Goal: Task Accomplishment & Management: Complete application form

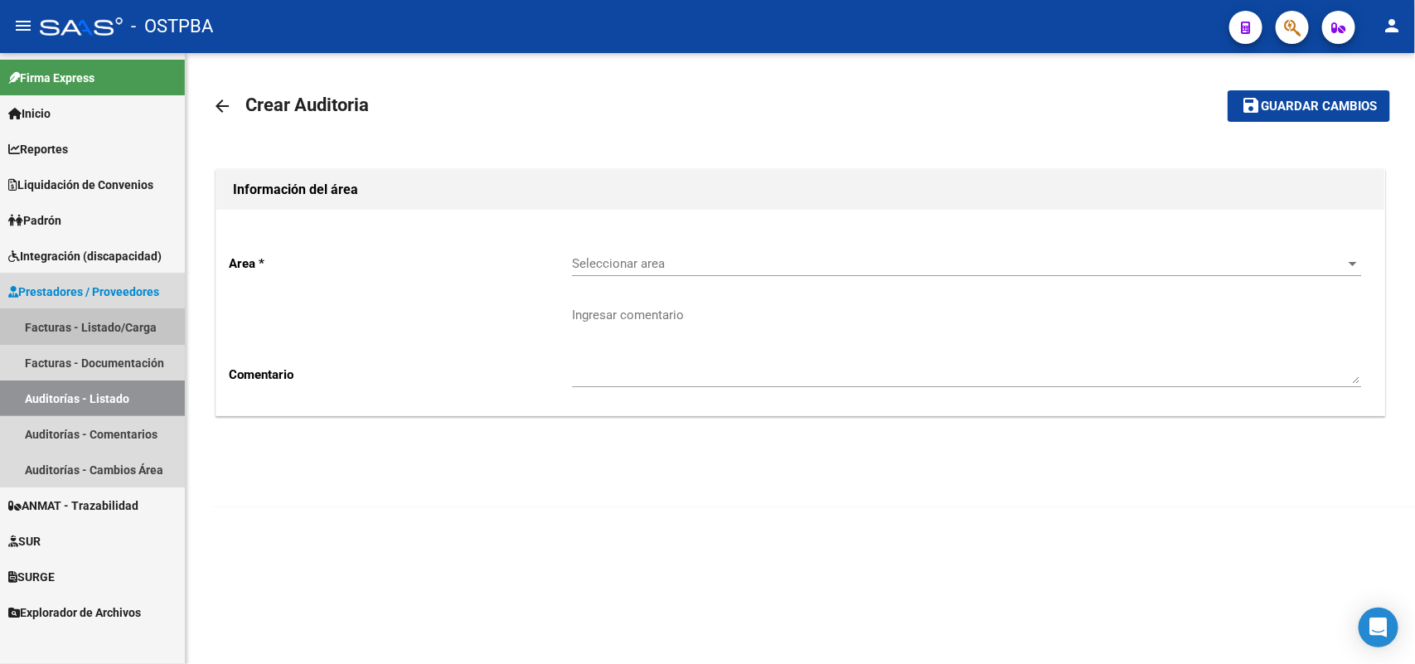
click at [119, 321] on link "Facturas - Listado/Carga" at bounding box center [92, 327] width 185 height 36
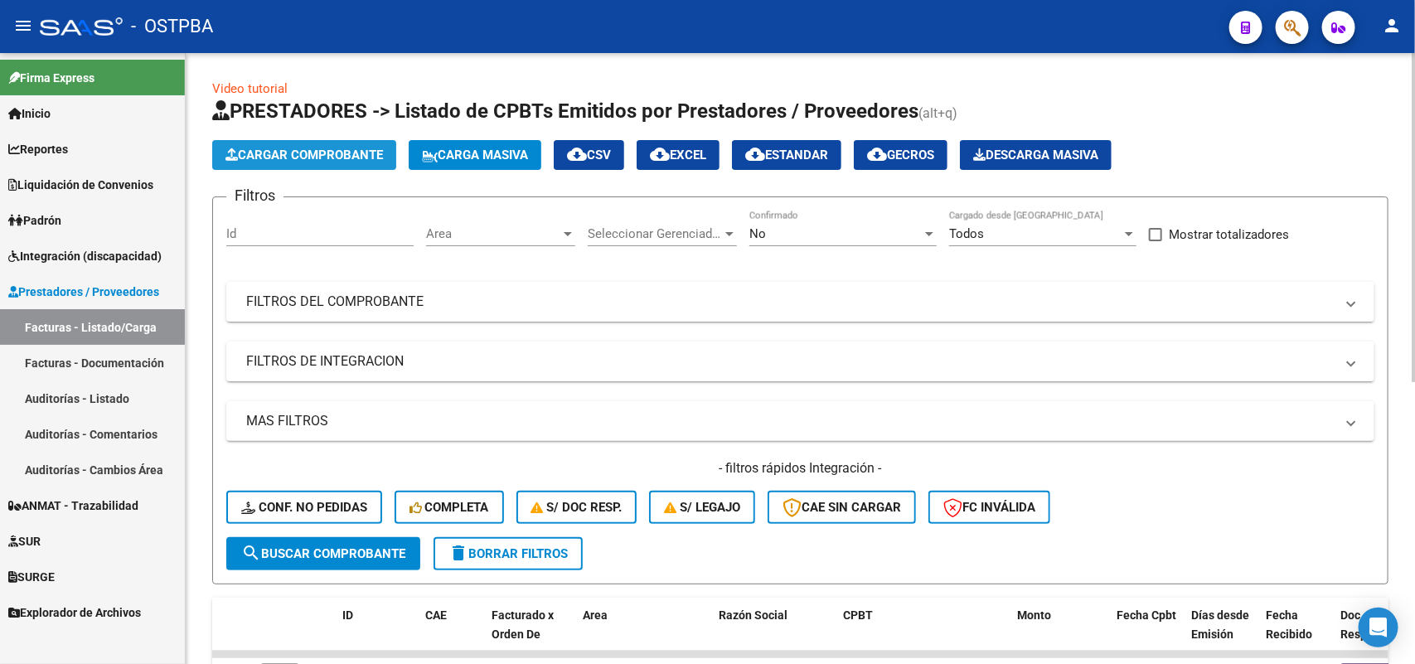
click at [307, 148] on span "Cargar Comprobante" at bounding box center [303, 155] width 157 height 15
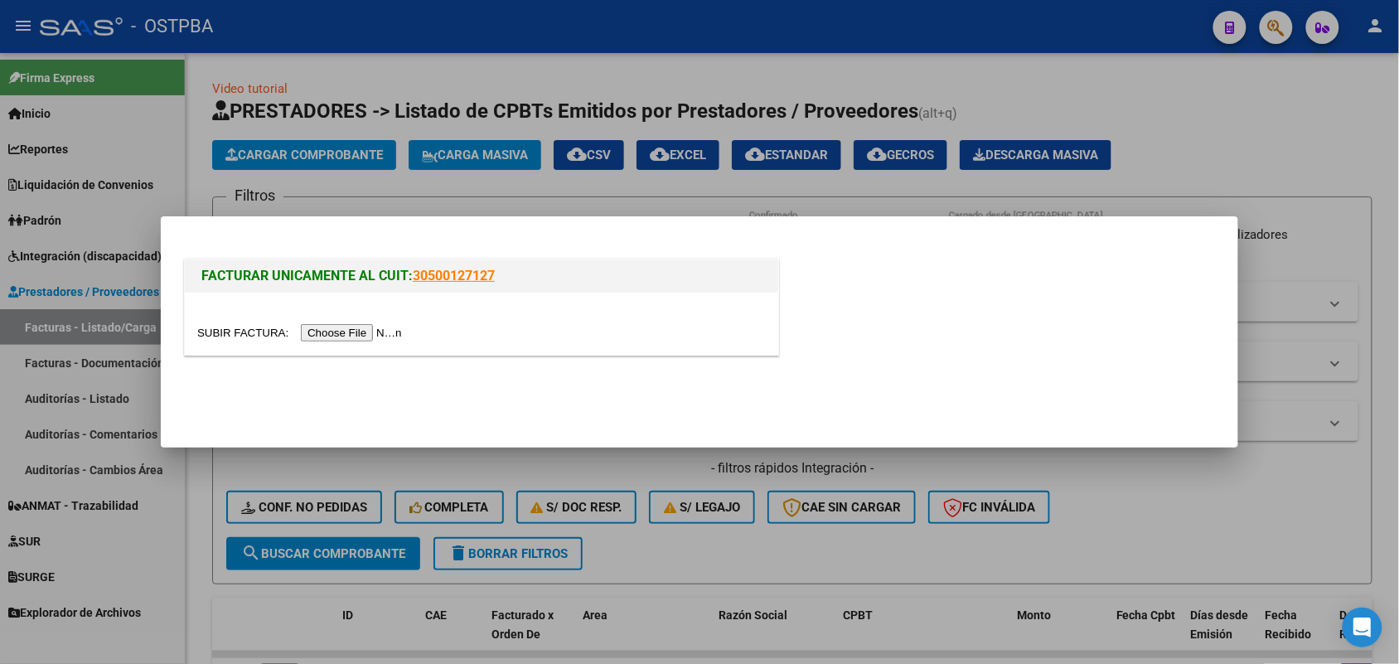
click at [346, 334] on input "file" at bounding box center [302, 332] width 210 height 17
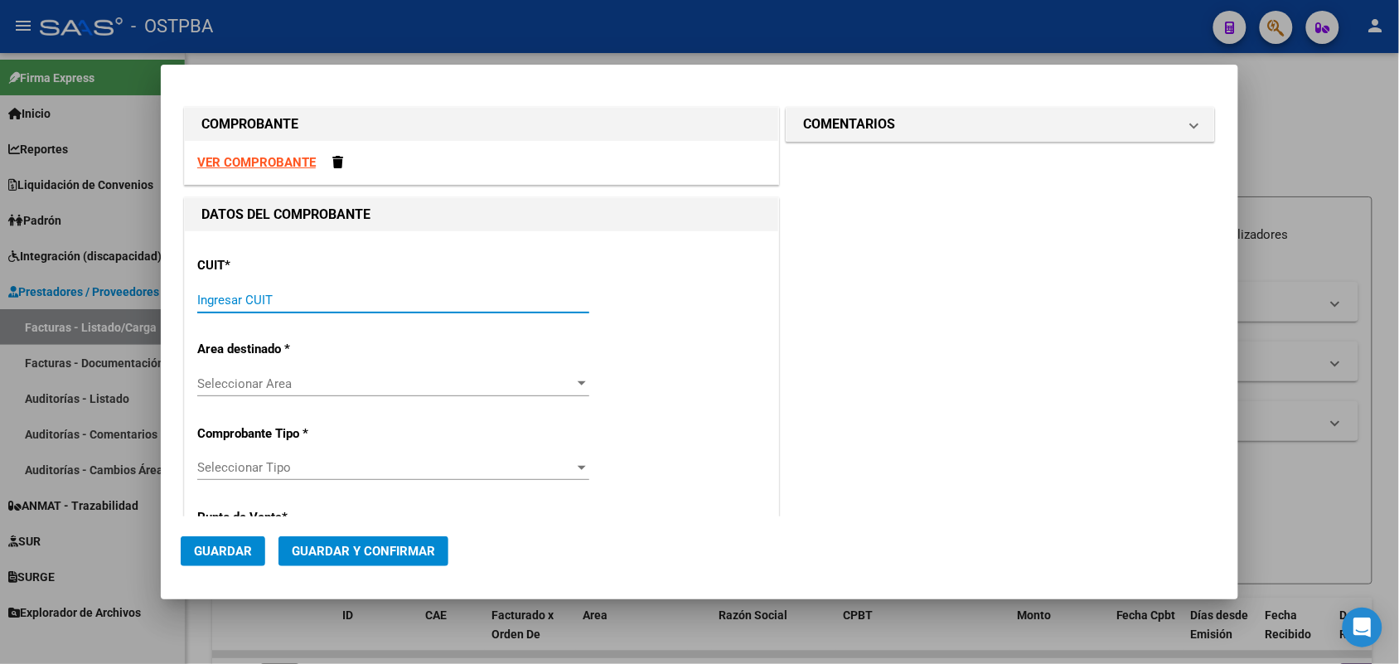
click at [197, 301] on input "Ingresar CUIT" at bounding box center [393, 300] width 392 height 15
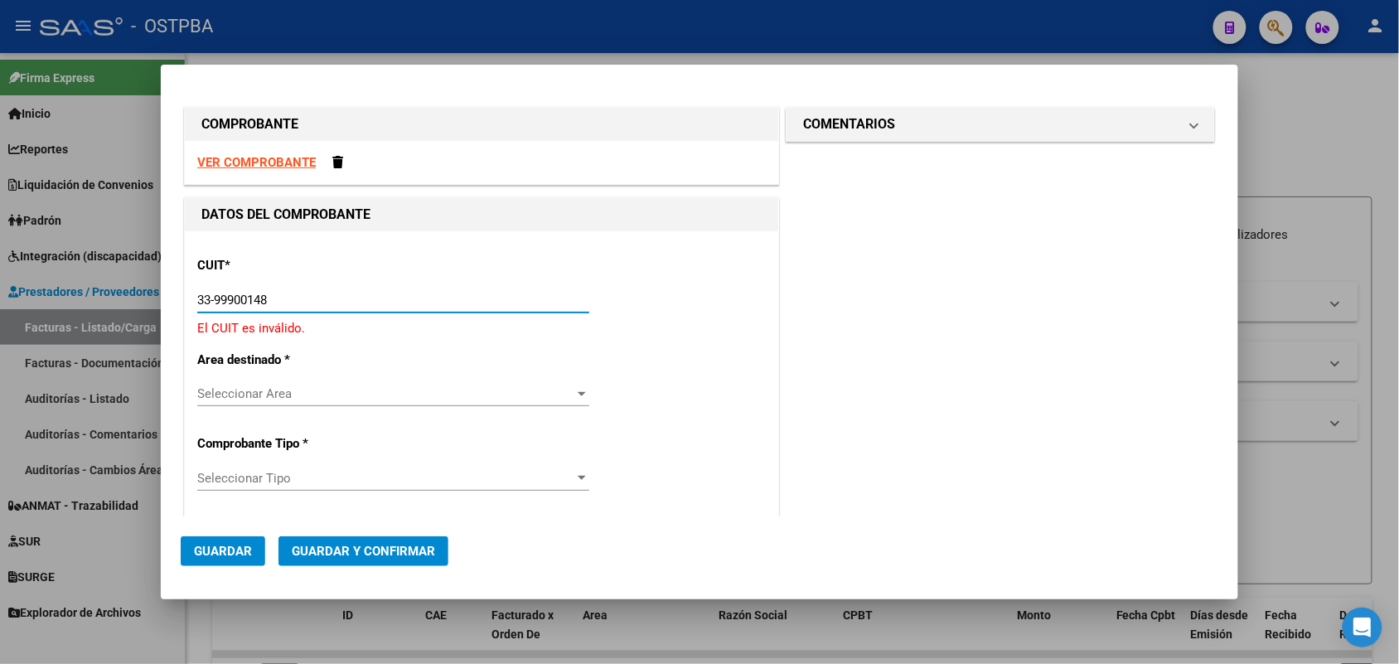
type input "33-99900148-9"
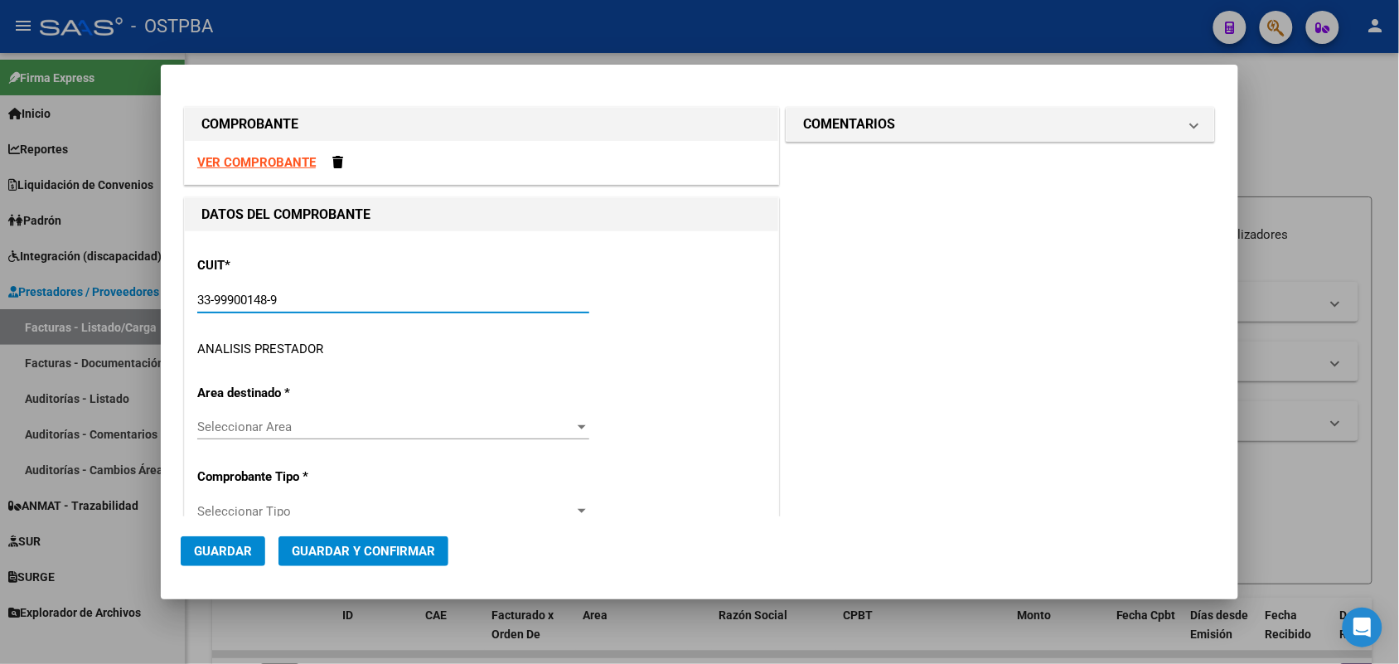
type input "2"
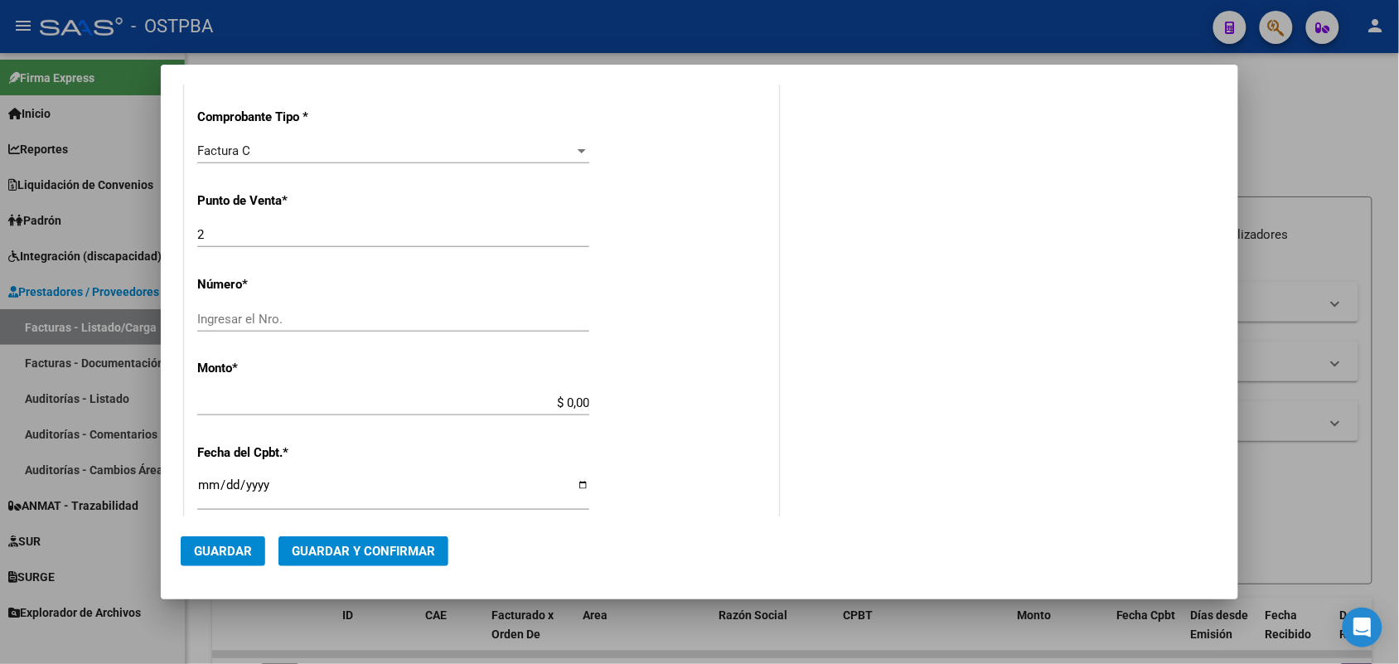
scroll to position [518, 0]
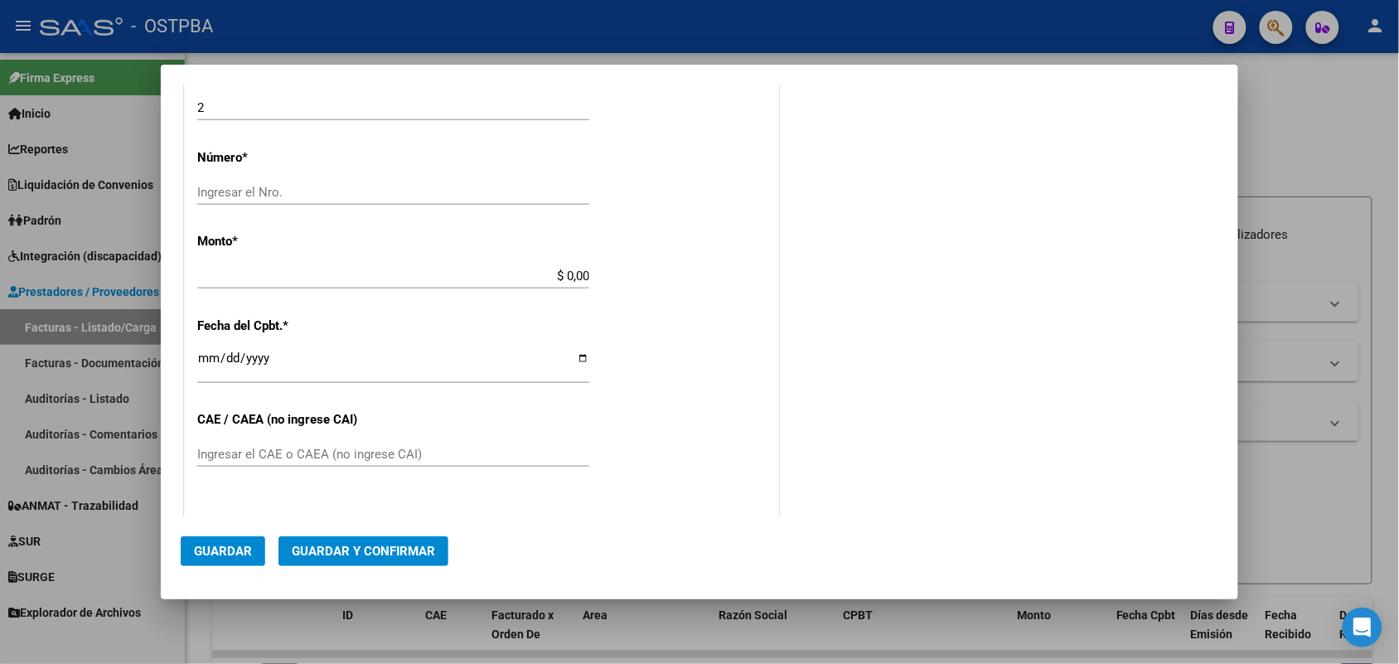
type input "33-99900148-9"
click at [224, 188] on input "Ingresar el Nro." at bounding box center [393, 192] width 392 height 15
type input "4611"
drag, startPoint x: 545, startPoint y: 272, endPoint x: 682, endPoint y: 271, distance: 137.6
click at [682, 271] on div "CUIT * 33-99900148-9 Ingresar CUIT ANALISIS PRESTADOR MUNICIPALIDAD DE ALMIRANT…" at bounding box center [481, 300] width 593 height 1175
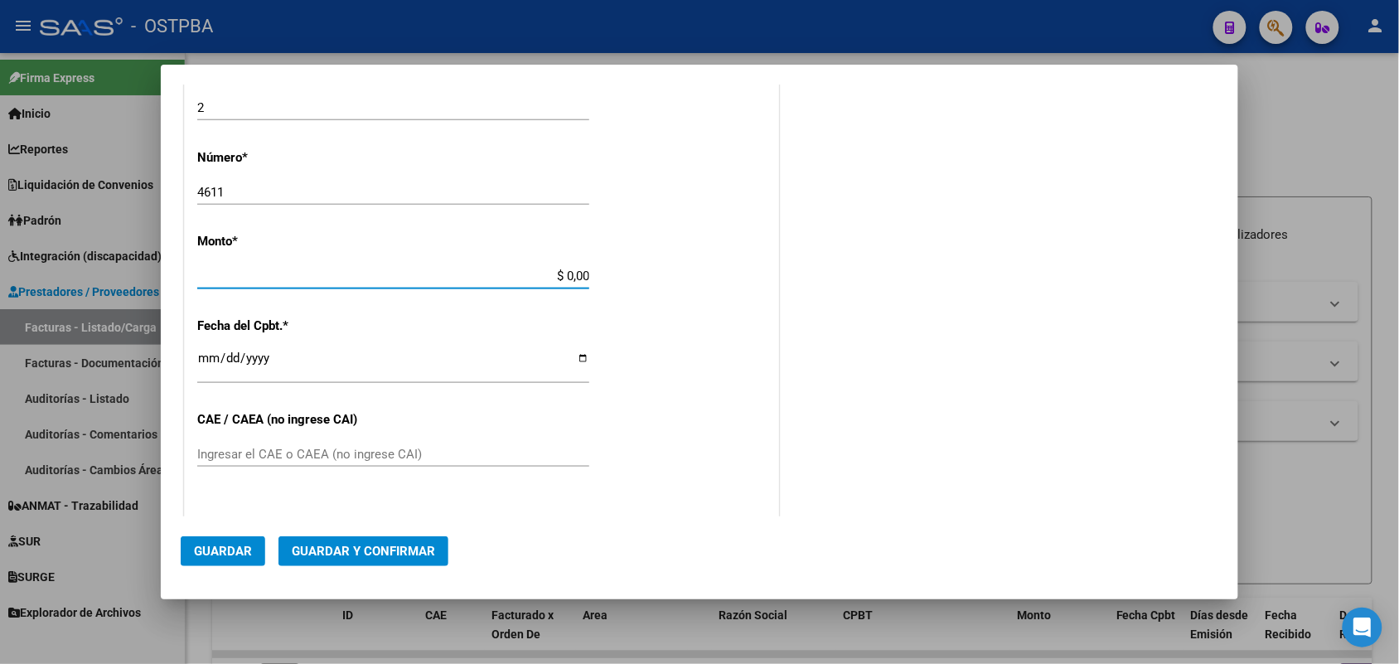
scroll to position [486, 0]
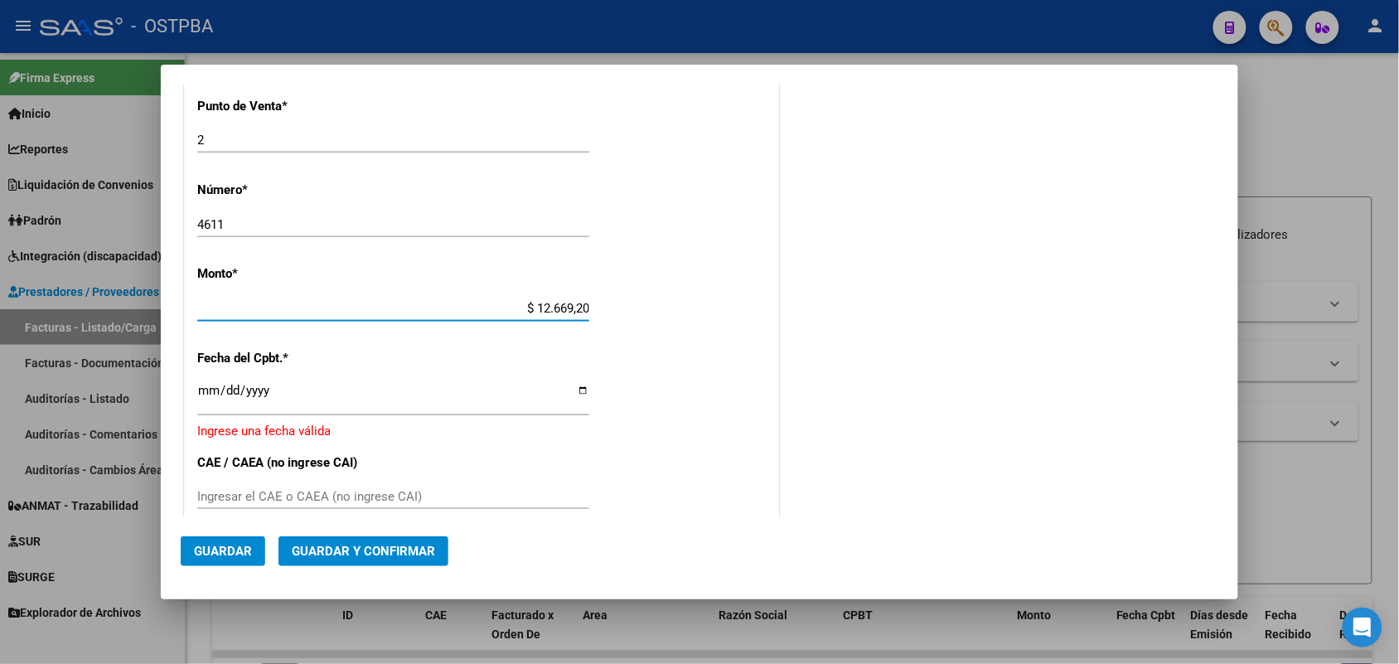
type input "$ 126.692,00"
click at [203, 402] on input "Ingresar la fecha" at bounding box center [393, 397] width 392 height 27
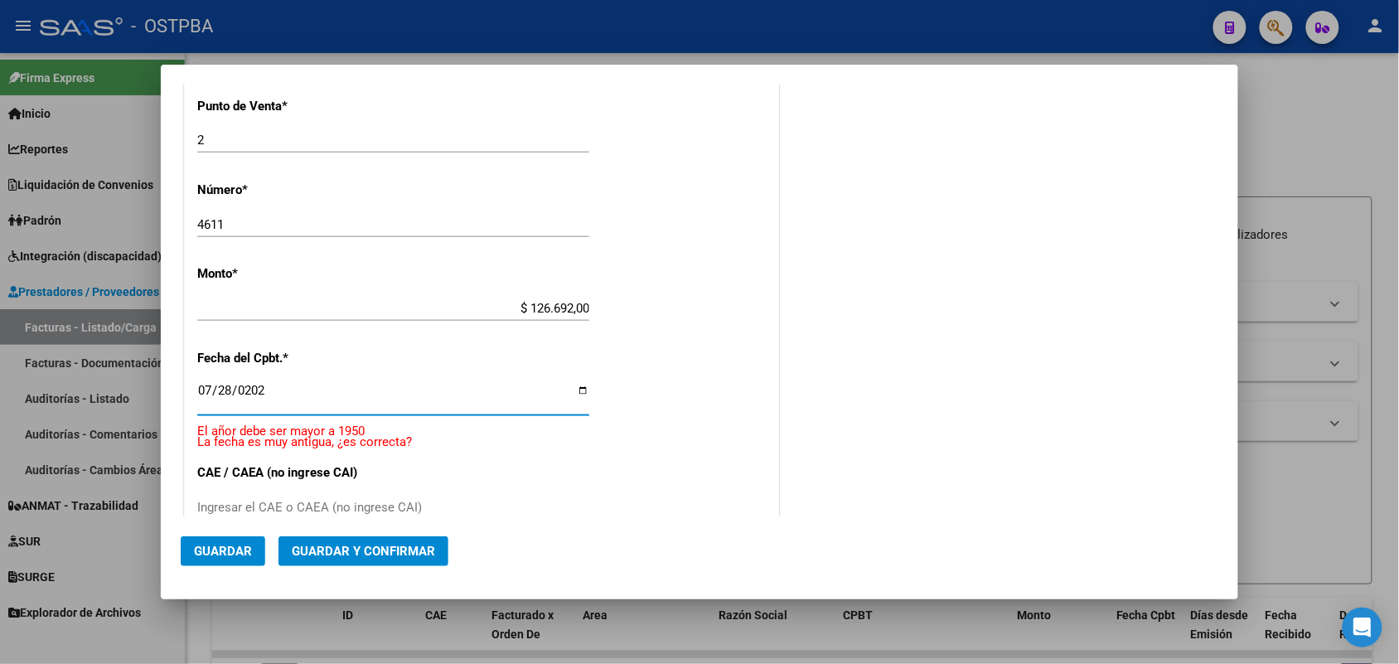
type input "[DATE]"
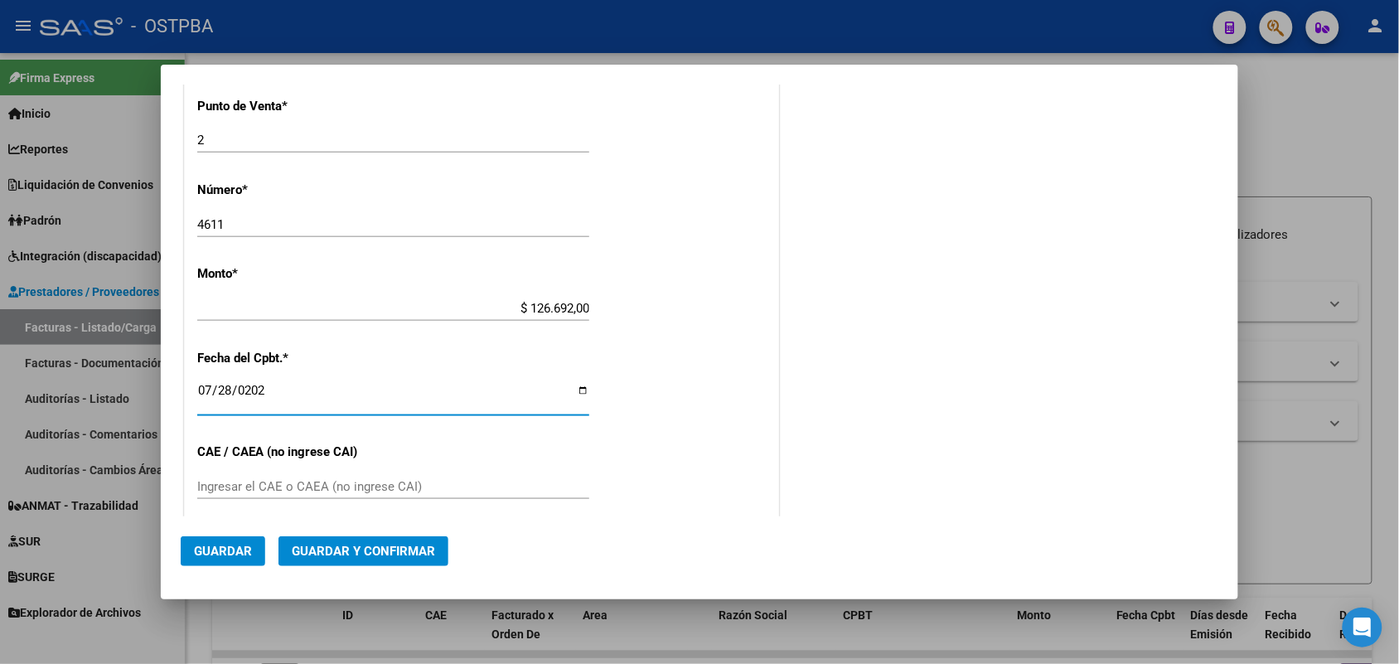
click at [209, 486] on input "Ingresar el CAE o CAEA (no ingrese CAI)" at bounding box center [393, 486] width 392 height 15
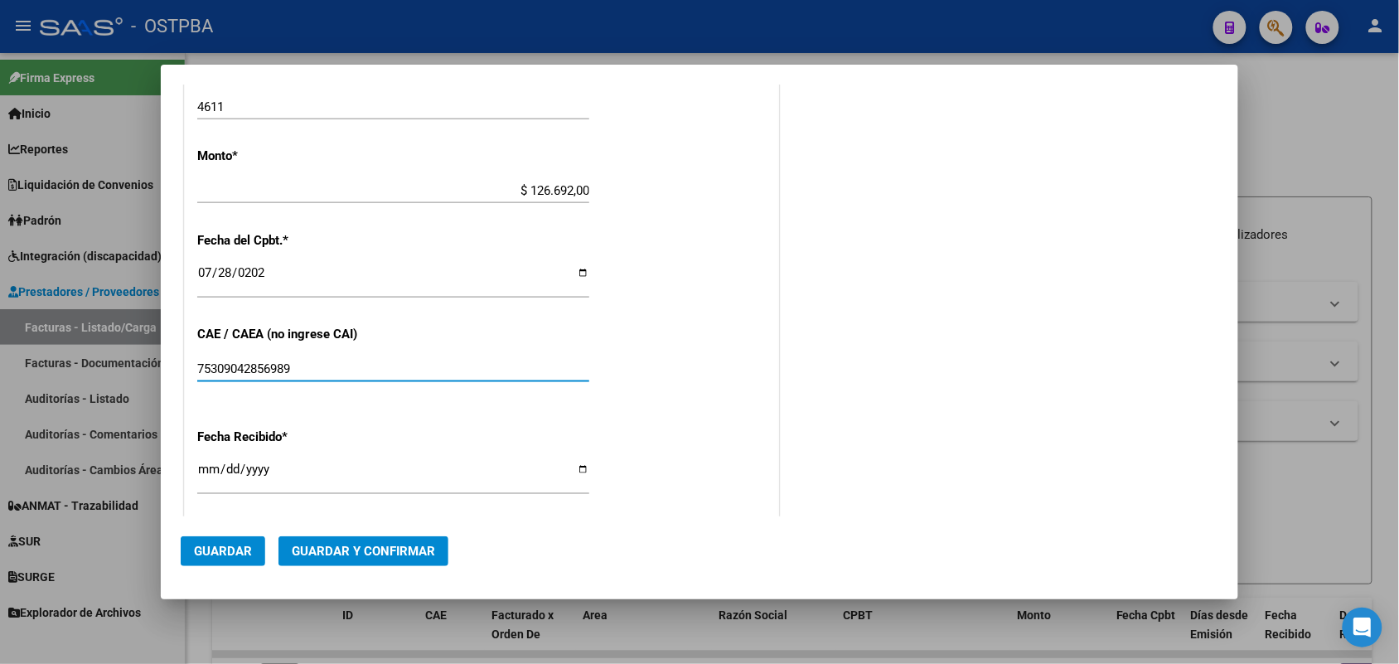
scroll to position [693, 0]
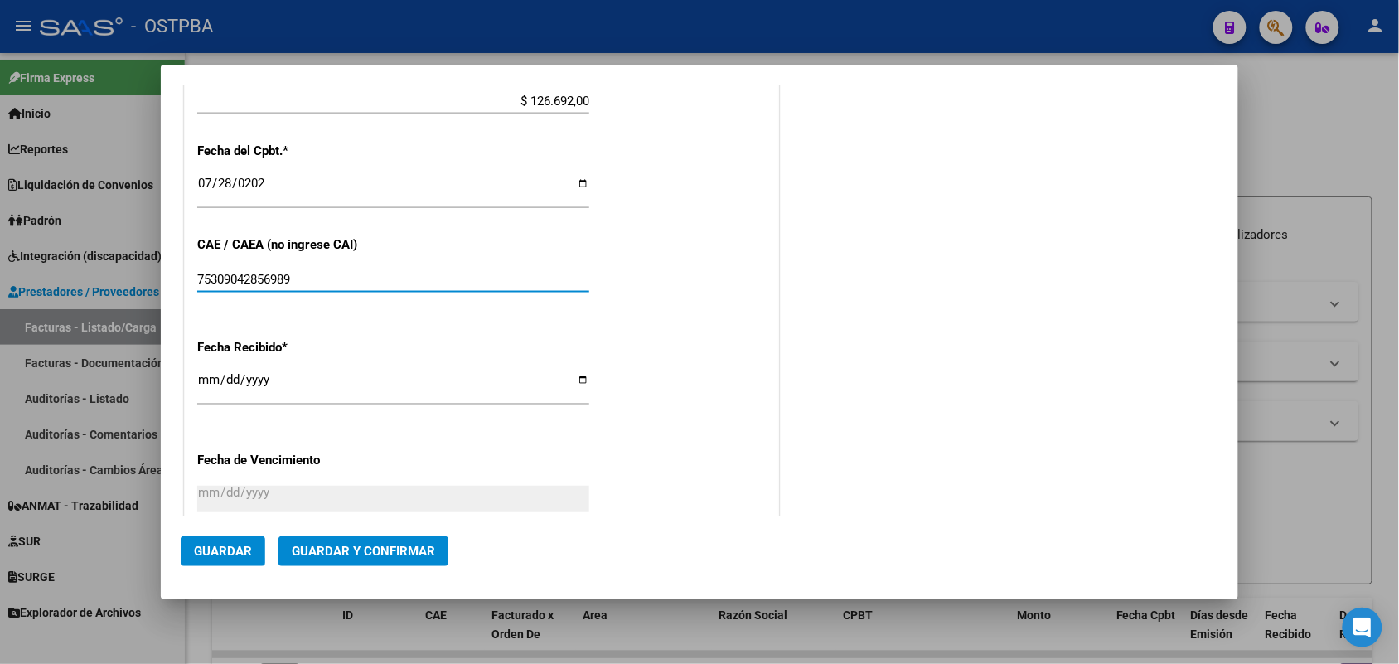
type input "75309042856989"
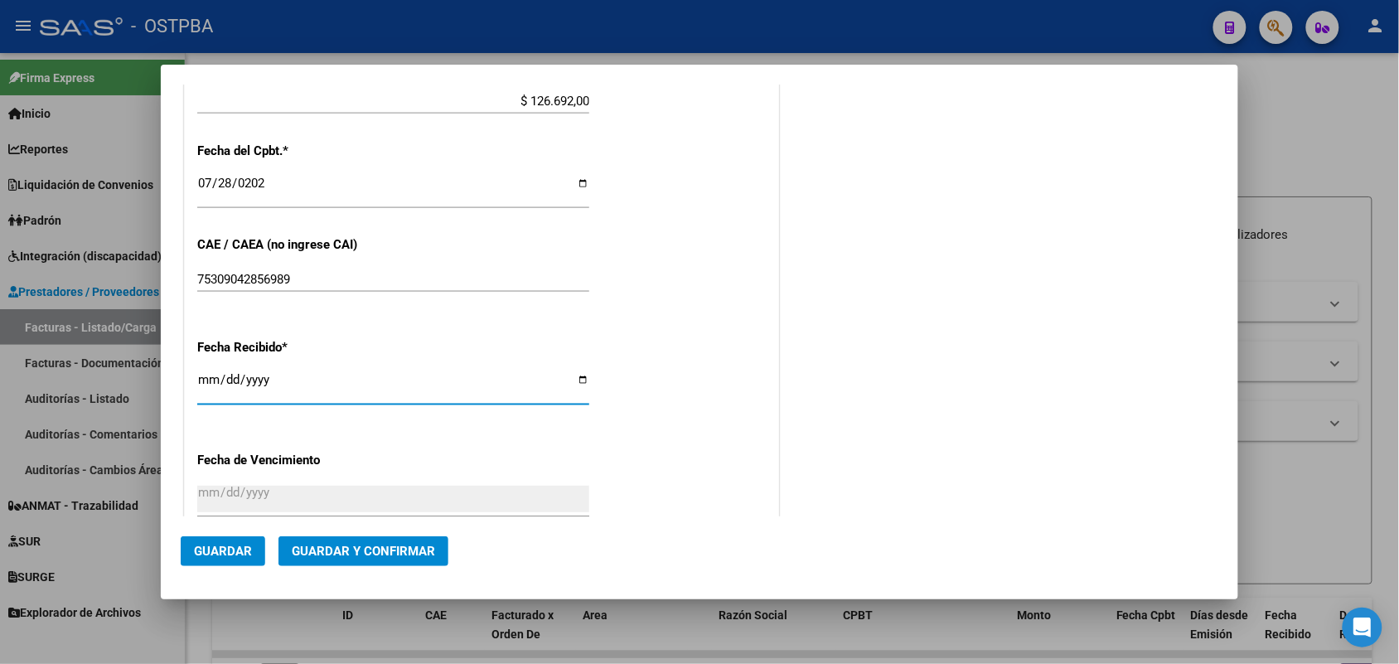
click at [211, 387] on input "[DATE]" at bounding box center [393, 386] width 392 height 27
type input "[DATE]"
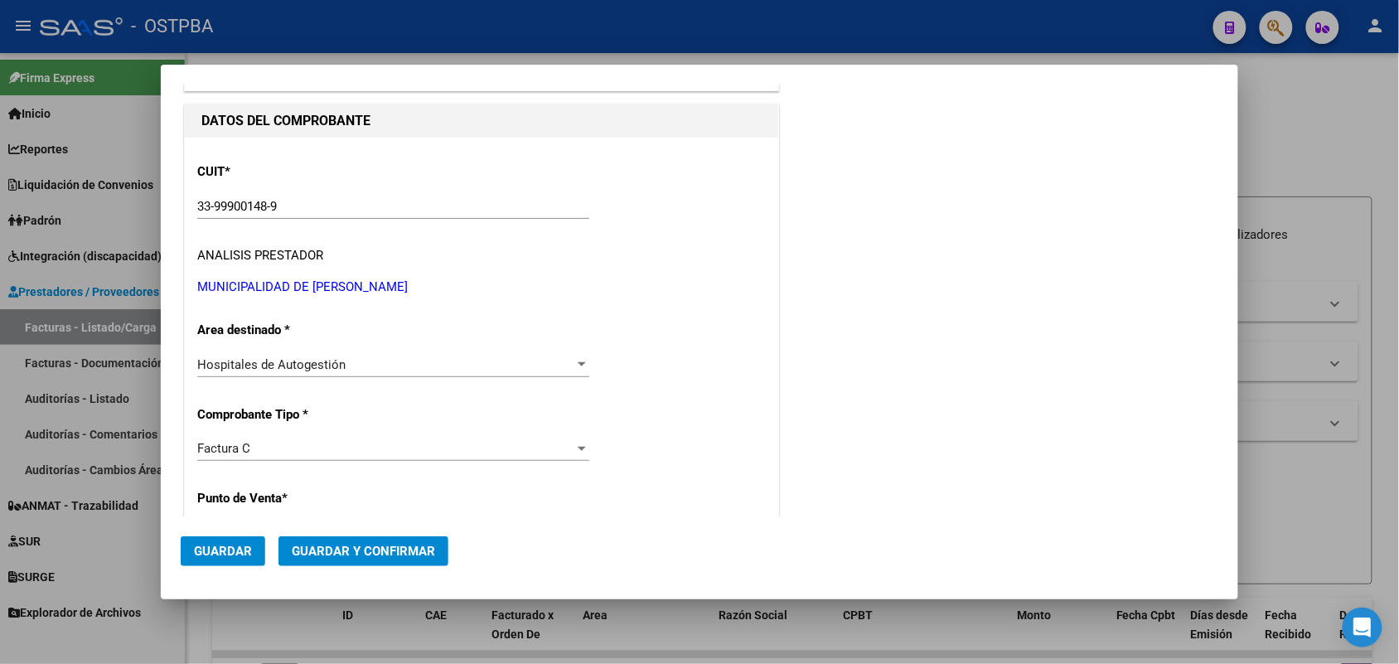
scroll to position [0, 0]
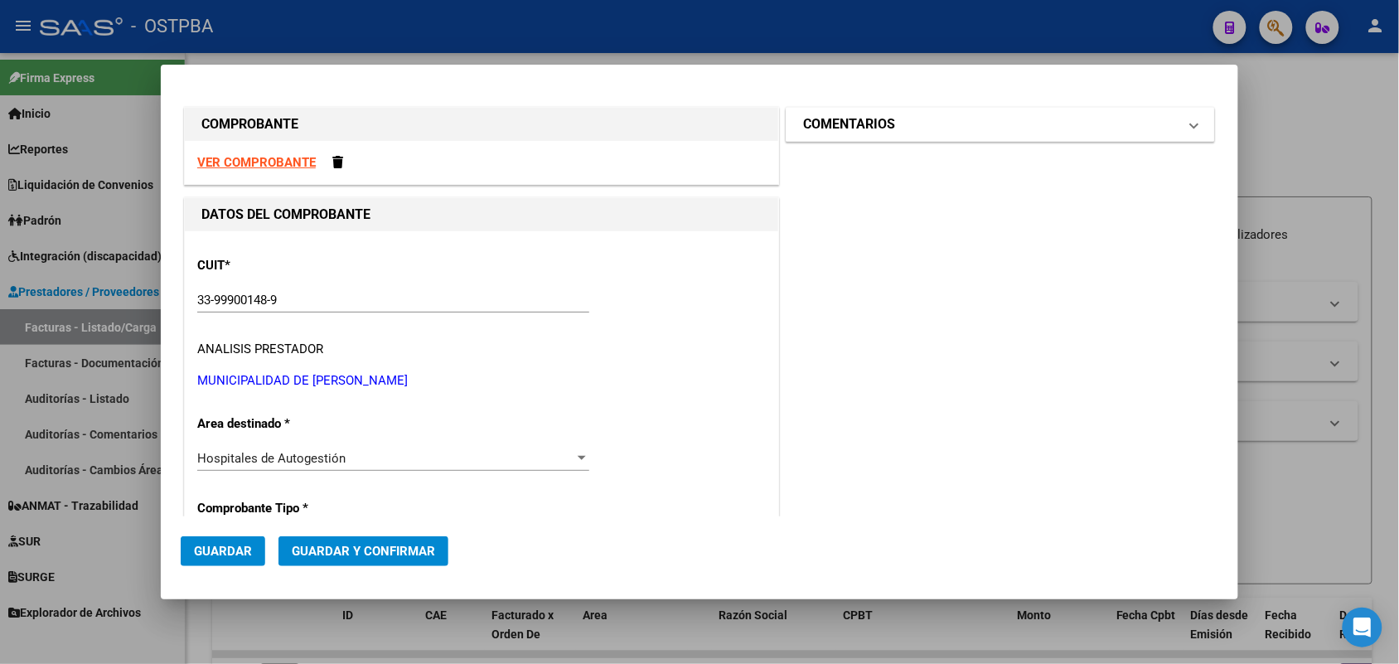
click at [1191, 122] on span at bounding box center [1194, 124] width 7 height 20
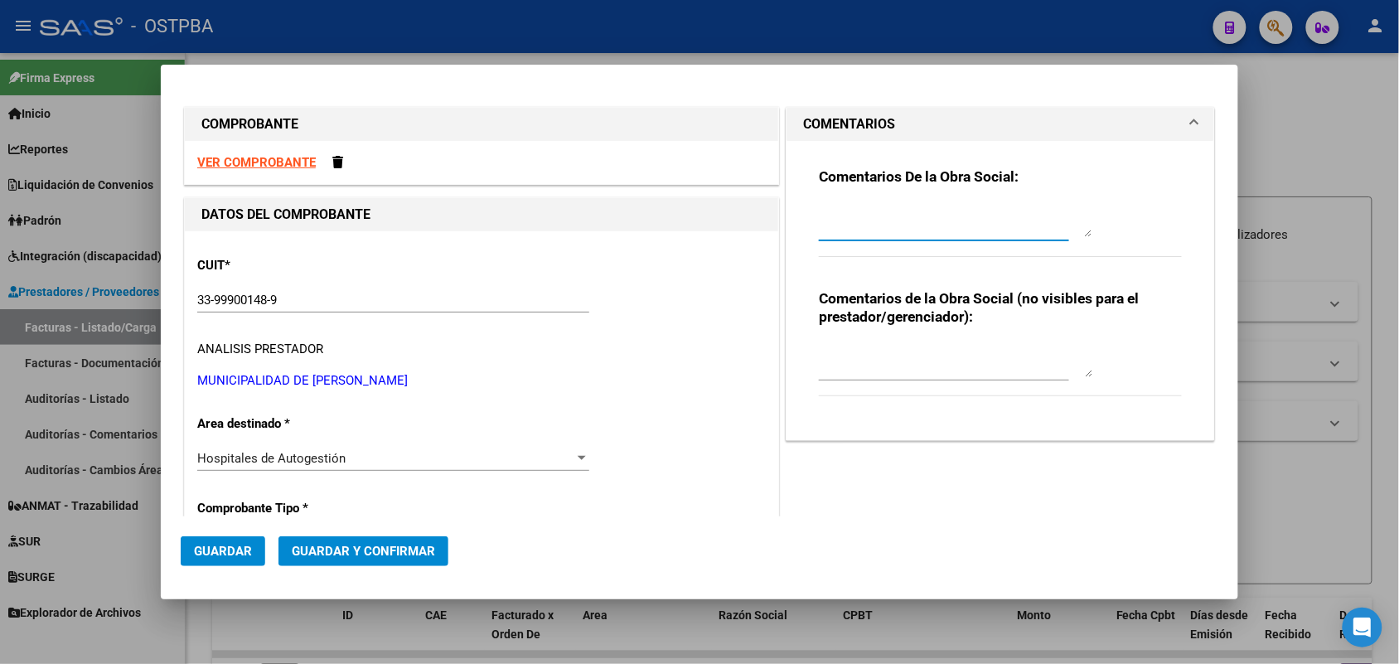
click at [821, 233] on textarea at bounding box center [955, 220] width 273 height 33
type textarea "HR 126894"
click at [221, 554] on span "Guardar" at bounding box center [223, 551] width 58 height 15
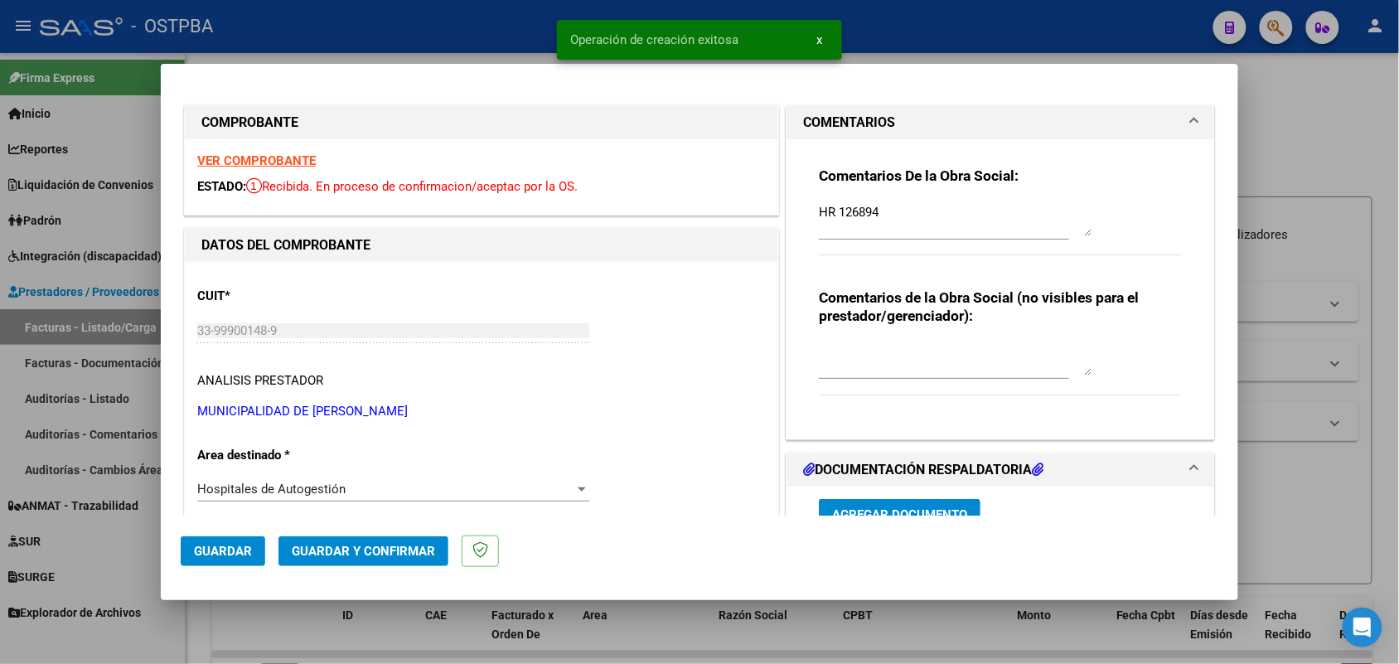
type input "[DATE]"
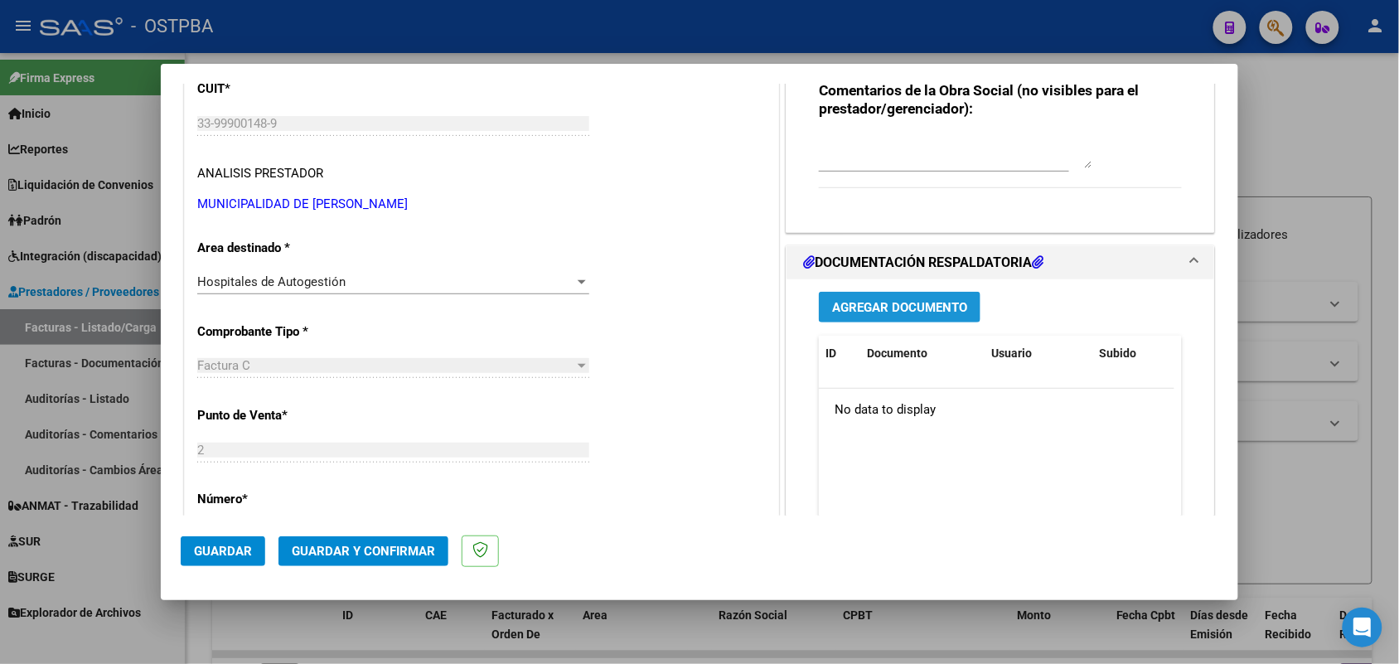
click at [884, 312] on span "Agregar Documento" at bounding box center [899, 307] width 135 height 15
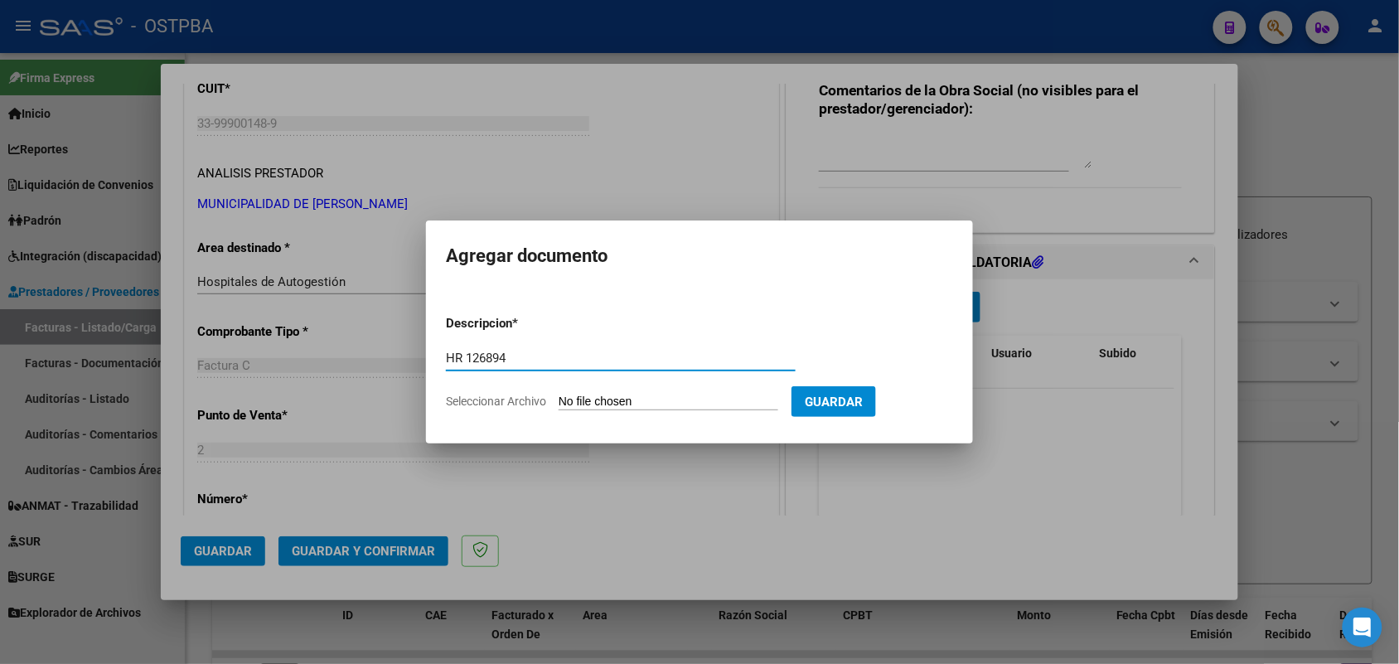
type input "HR 126894"
click at [569, 400] on input "Seleccionar Archivo" at bounding box center [669, 402] width 220 height 16
type input "C:\fakepath\HR 126894.pdf"
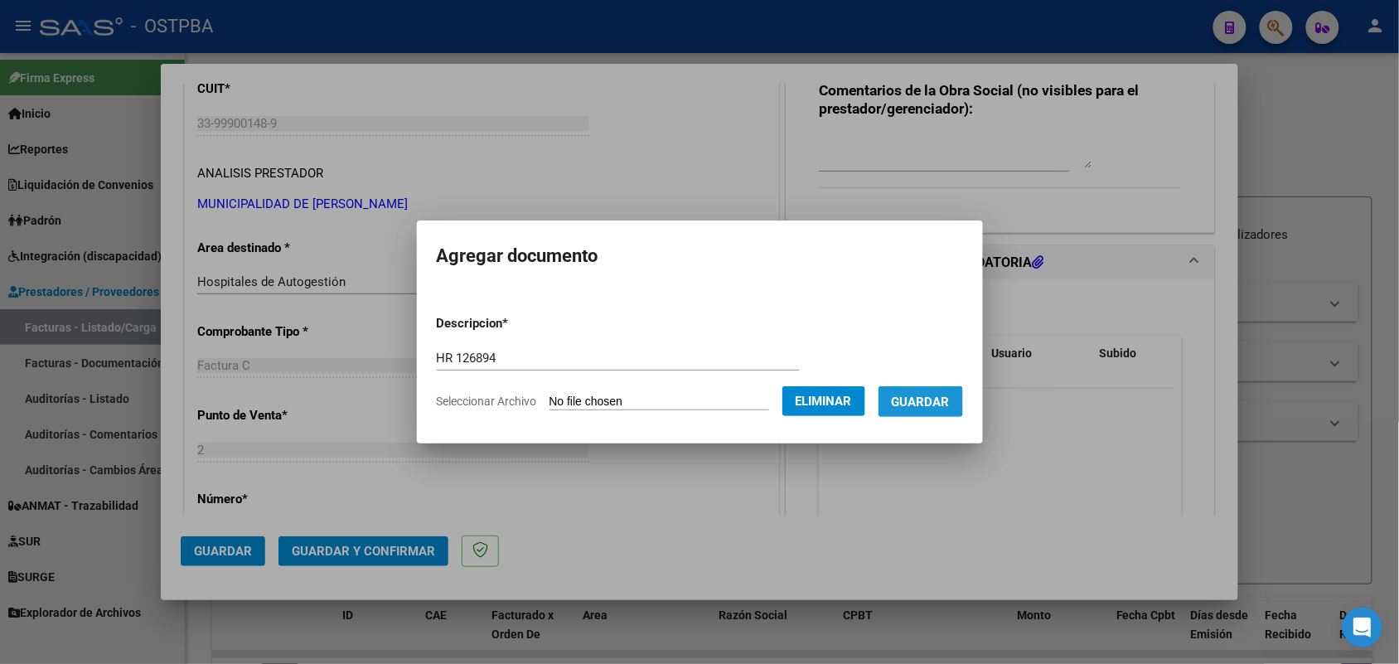
click at [931, 399] on span "Guardar" at bounding box center [921, 401] width 58 height 15
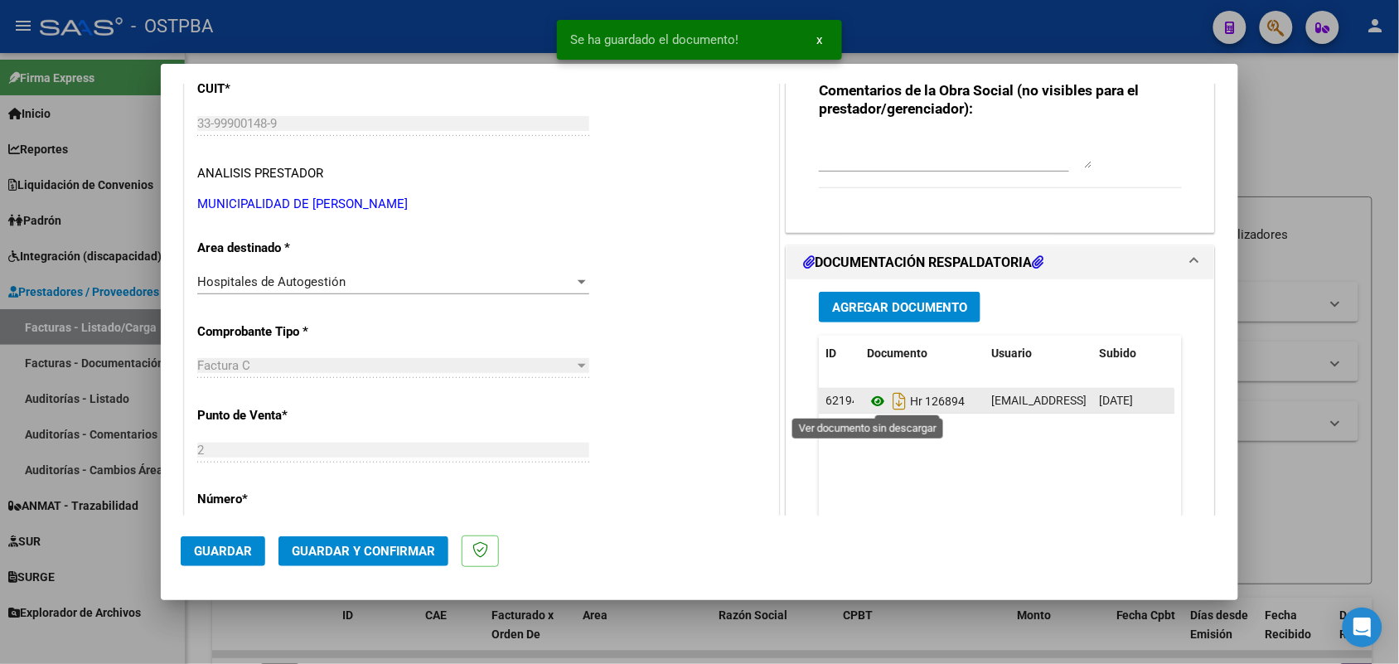
click at [867, 398] on icon at bounding box center [878, 401] width 22 height 20
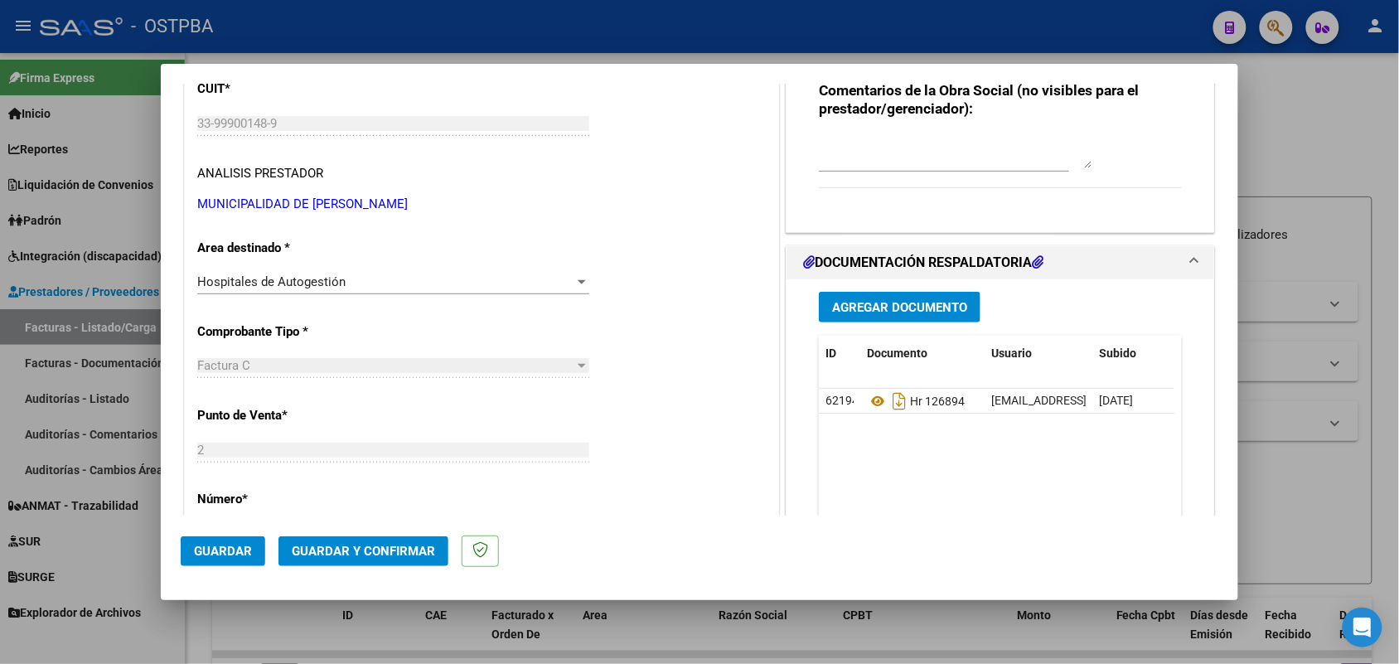
click at [912, 307] on span "Agregar Documento" at bounding box center [899, 307] width 135 height 15
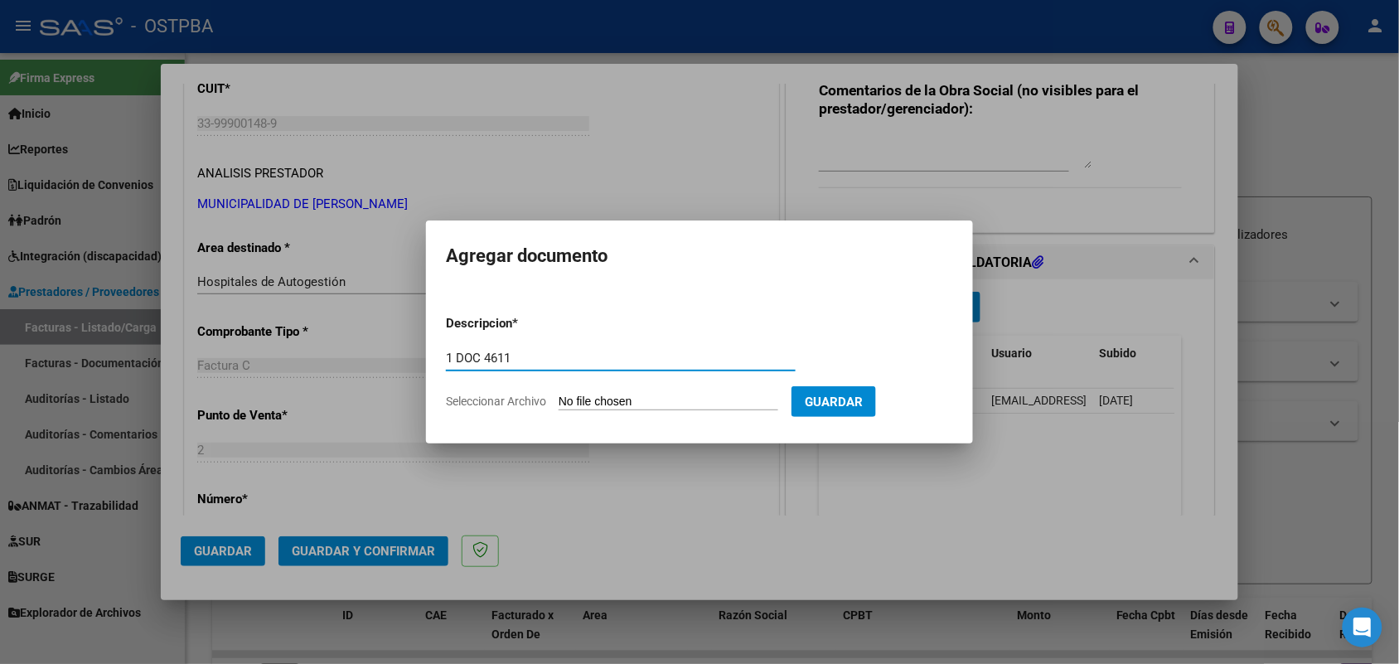
type input "1 DOC 4611"
click at [580, 403] on input "Seleccionar Archivo" at bounding box center [669, 402] width 220 height 16
type input "C:\fakepath\1 DOC 4611.pdf"
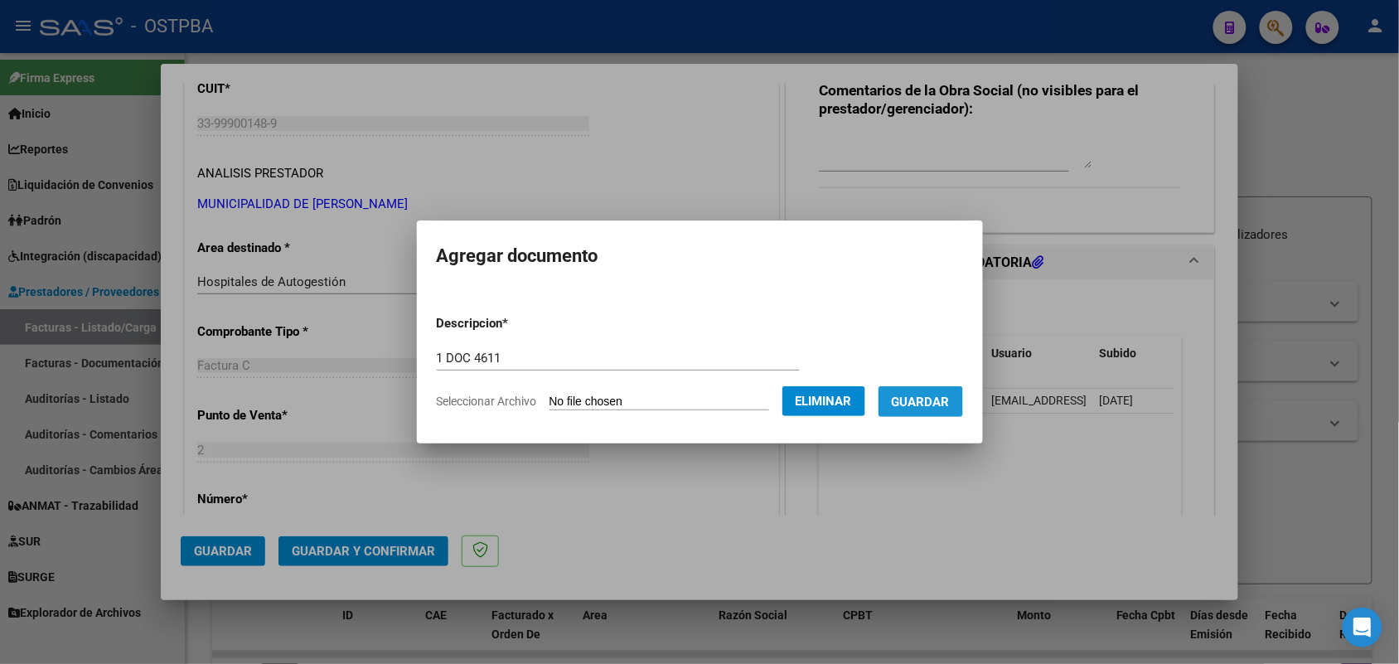
click at [929, 406] on span "Guardar" at bounding box center [921, 401] width 58 height 15
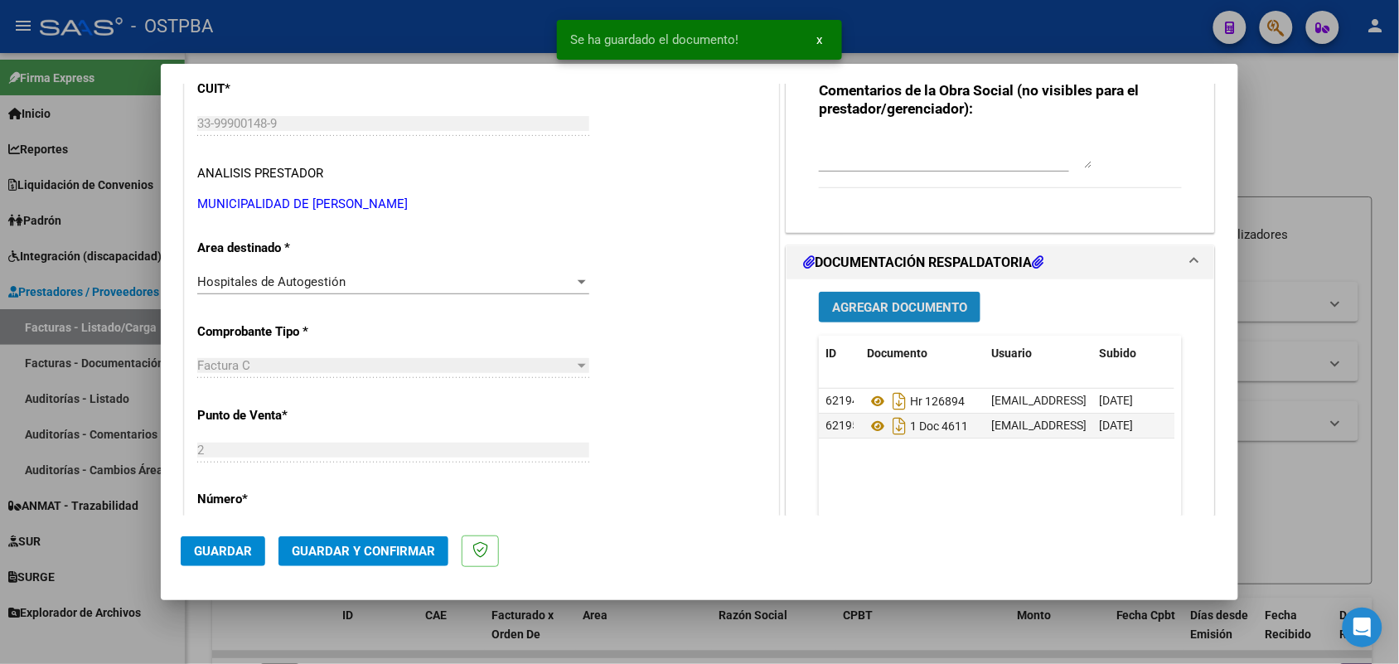
click at [863, 305] on span "Agregar Documento" at bounding box center [899, 307] width 135 height 15
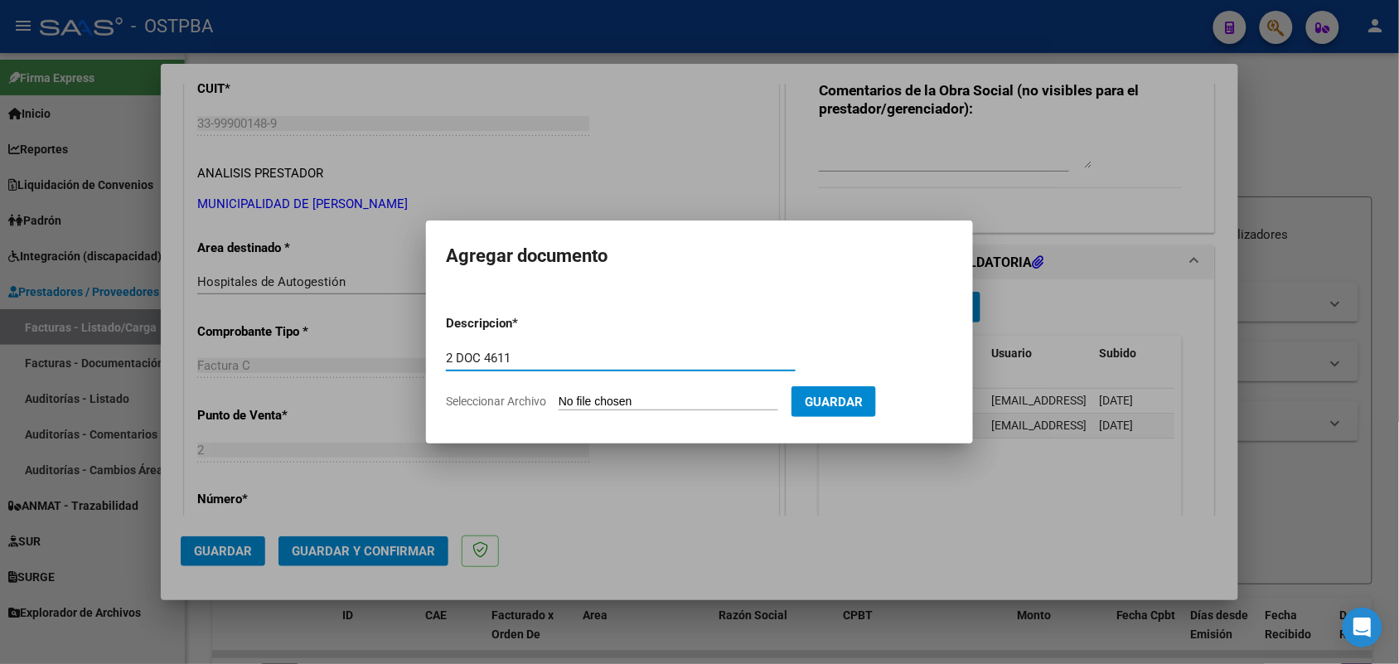
type input "2 DOC 4611"
click at [572, 399] on input "Seleccionar Archivo" at bounding box center [669, 402] width 220 height 16
type input "C:\fakepath\2 DOC 4611.pdf"
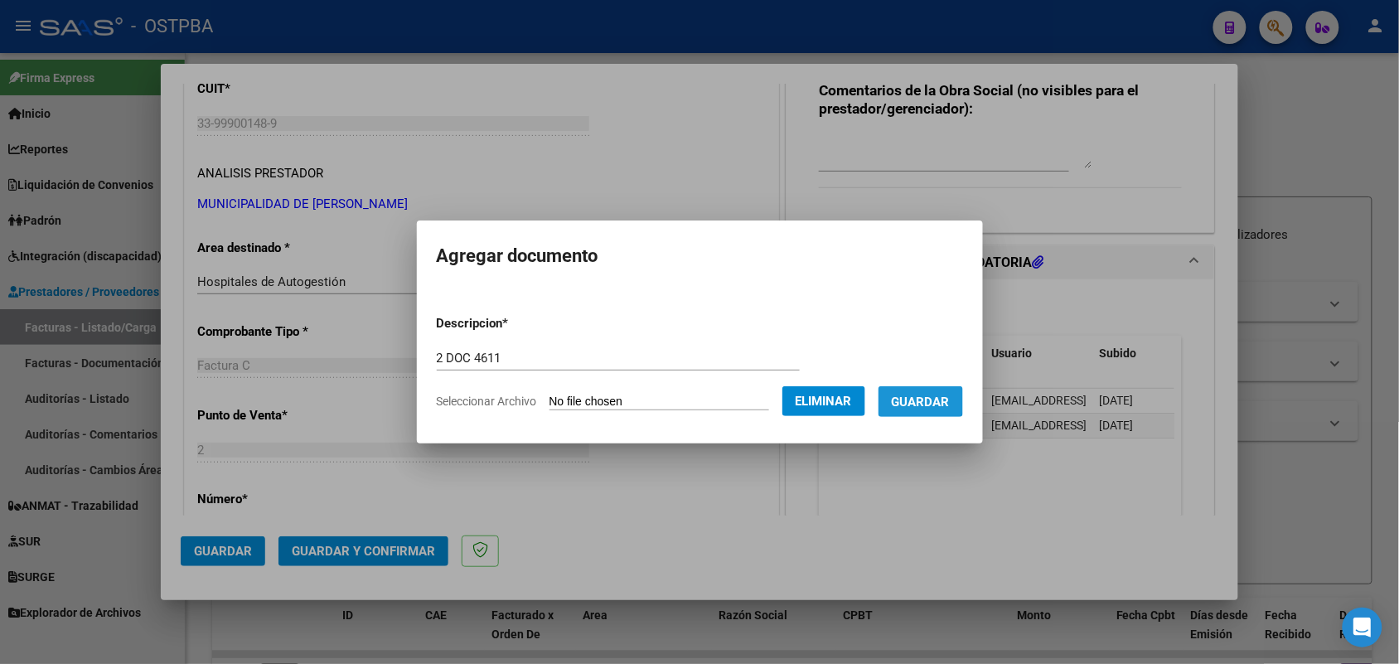
click at [937, 395] on span "Guardar" at bounding box center [921, 401] width 58 height 15
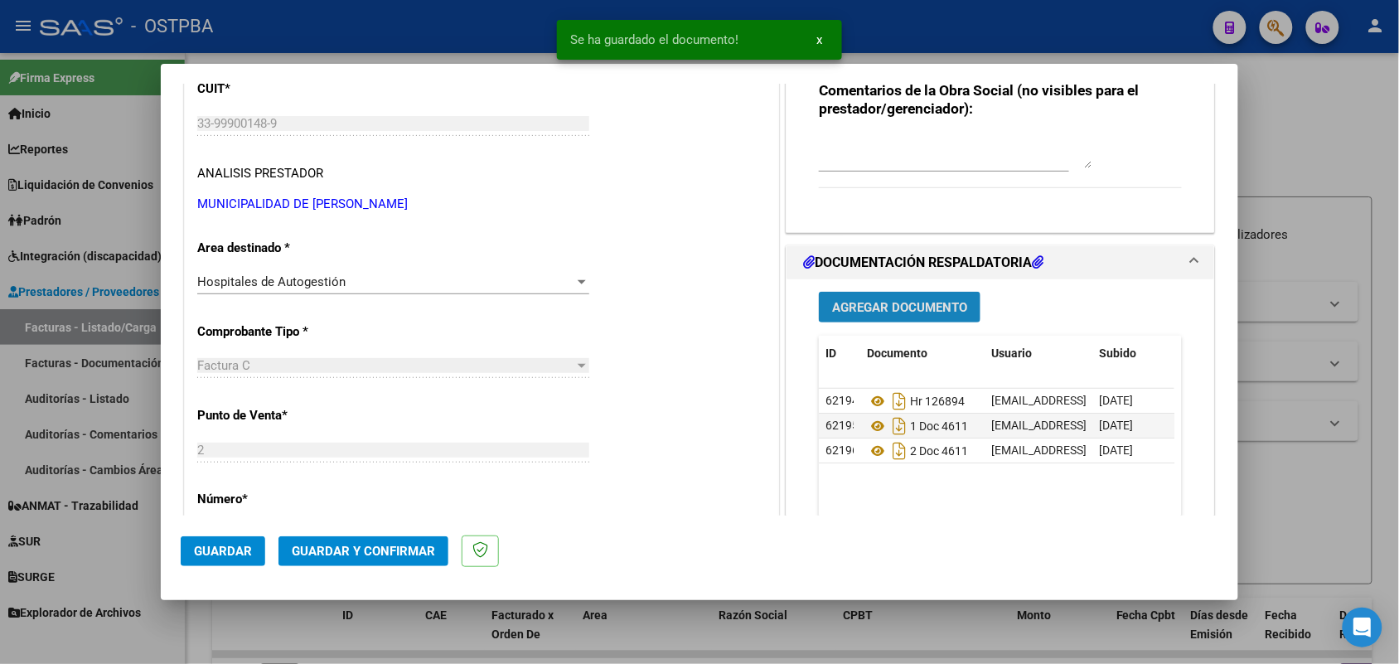
click at [871, 300] on span "Agregar Documento" at bounding box center [899, 307] width 135 height 15
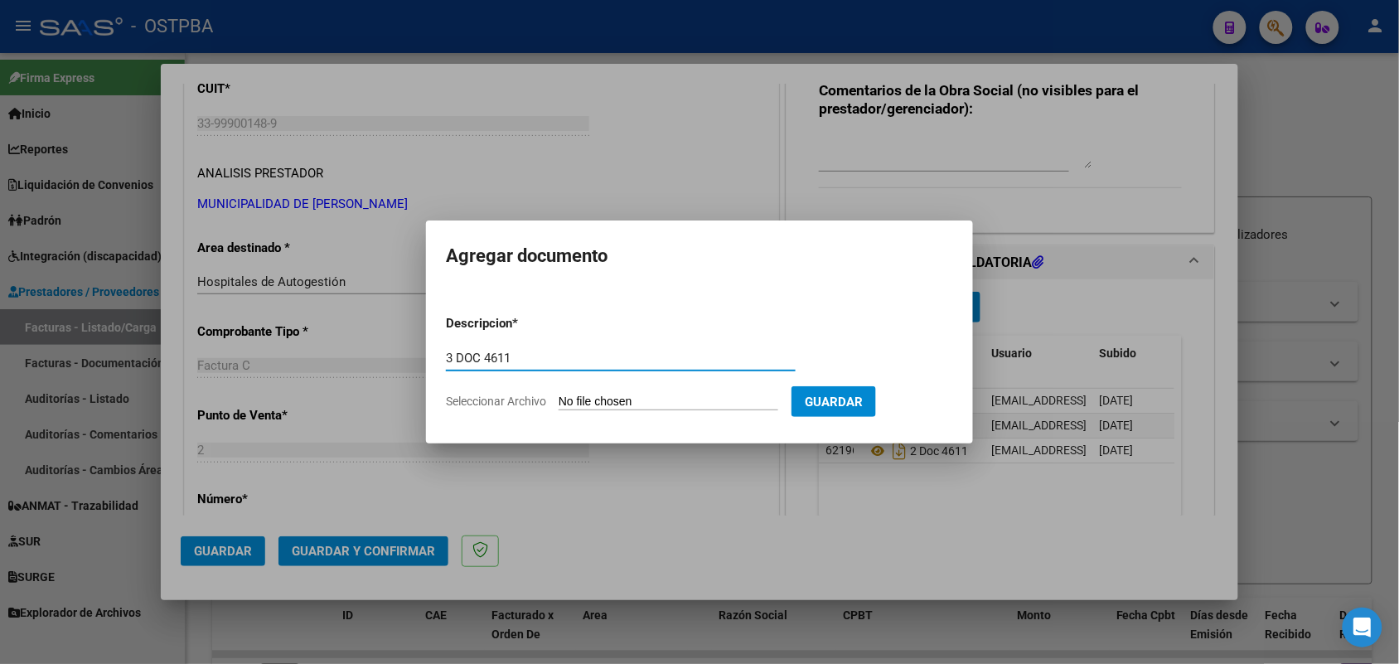
type input "3 DOC 4611"
click at [570, 404] on input "Seleccionar Archivo" at bounding box center [669, 402] width 220 height 16
type input "C:\fakepath\3 DOC 4611.pdf"
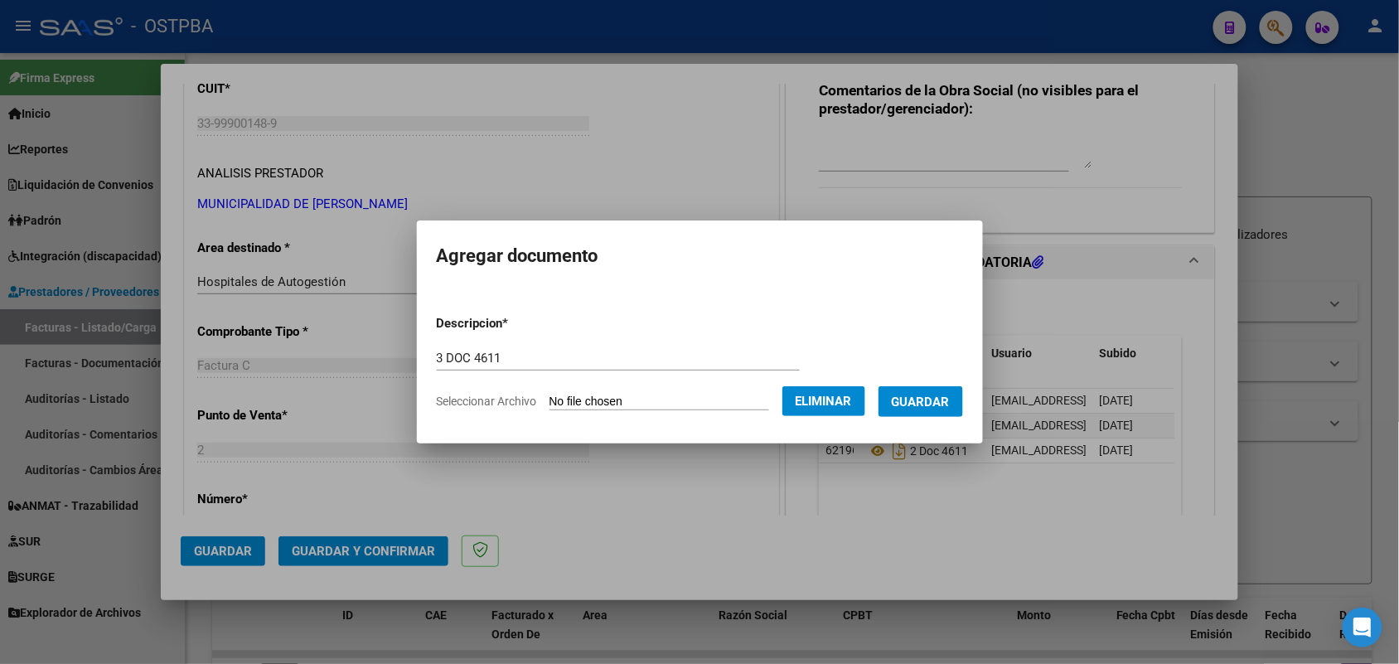
click at [937, 404] on span "Guardar" at bounding box center [921, 401] width 58 height 15
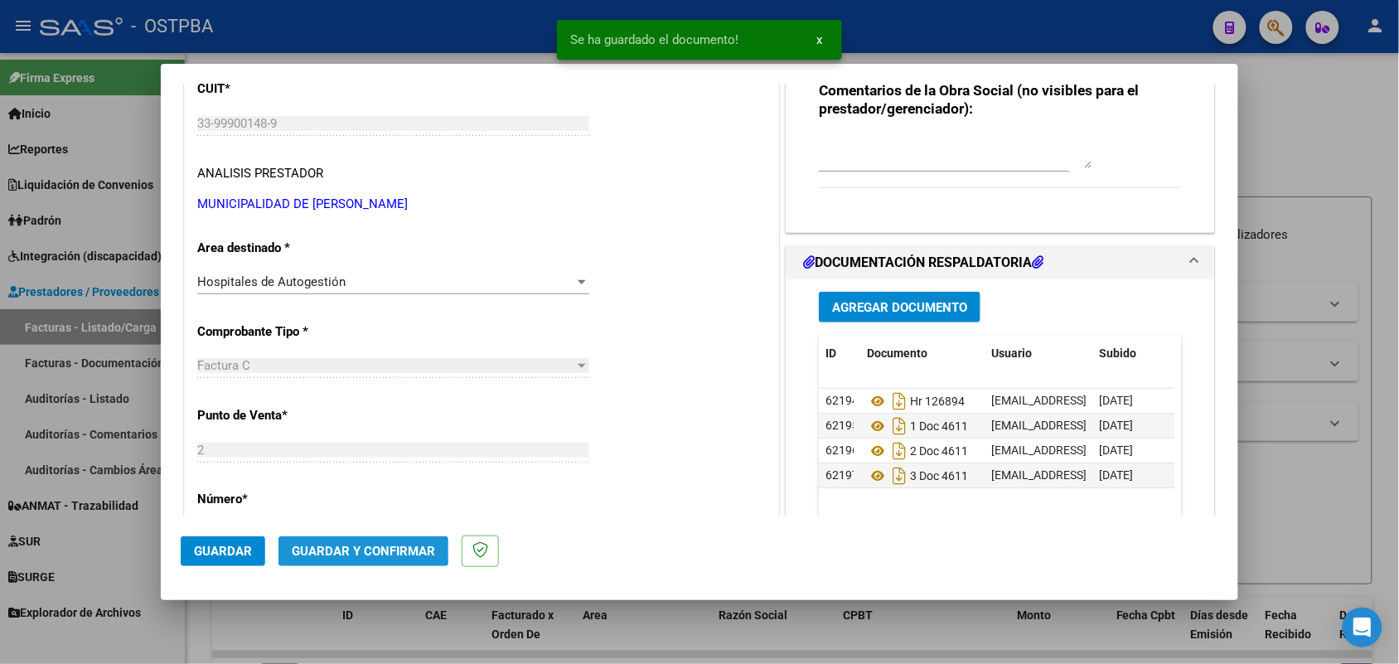
click at [351, 549] on span "Guardar y Confirmar" at bounding box center [363, 551] width 143 height 15
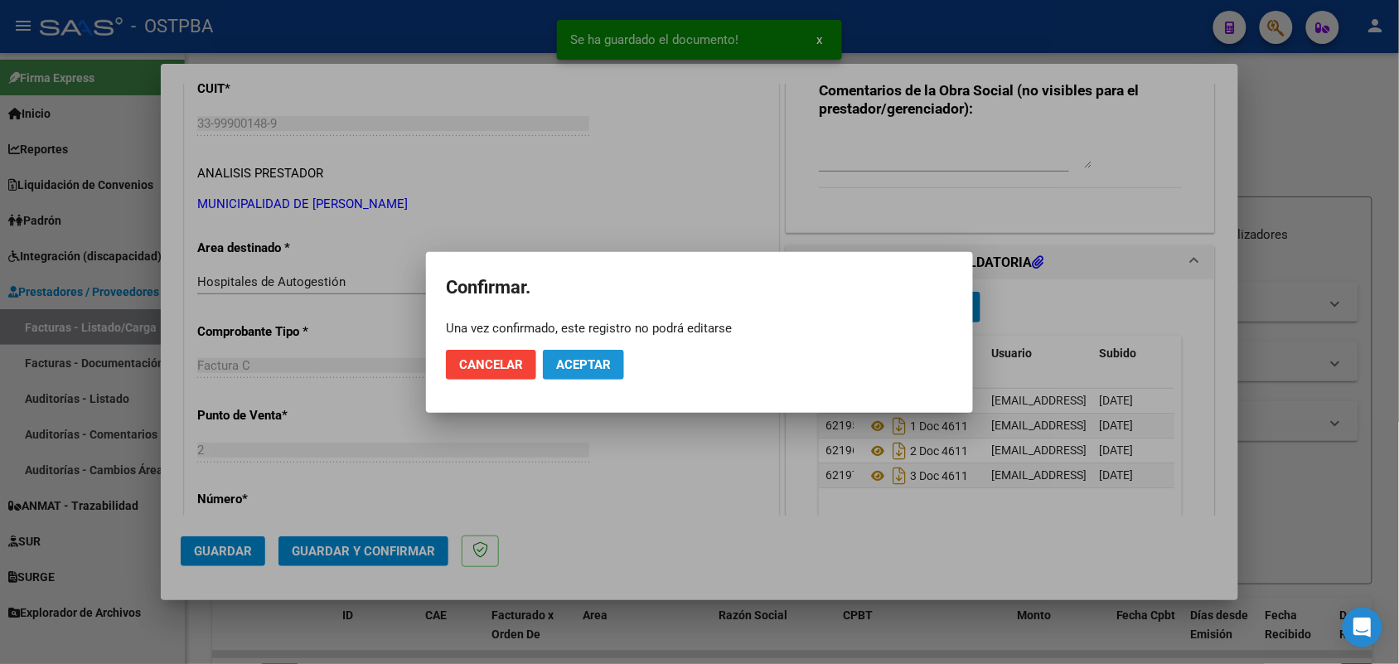
click at [609, 361] on span "Aceptar" at bounding box center [583, 364] width 55 height 15
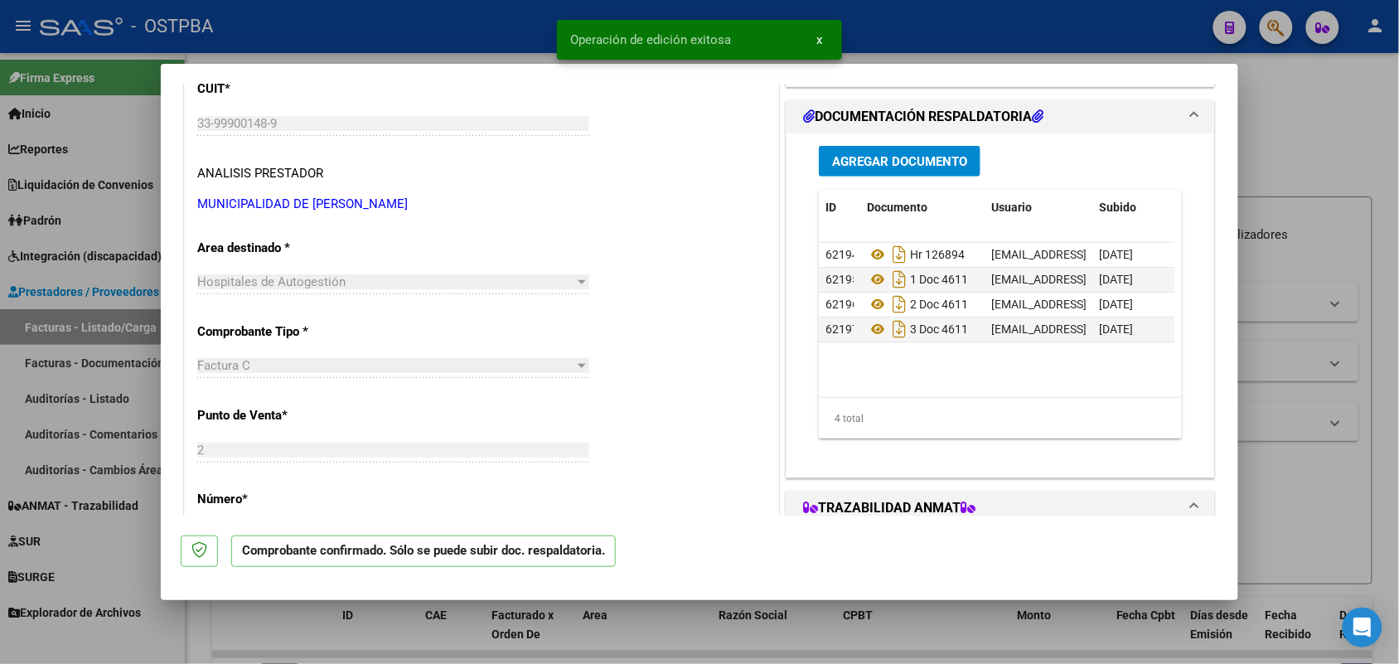
click at [109, 278] on div at bounding box center [699, 332] width 1399 height 664
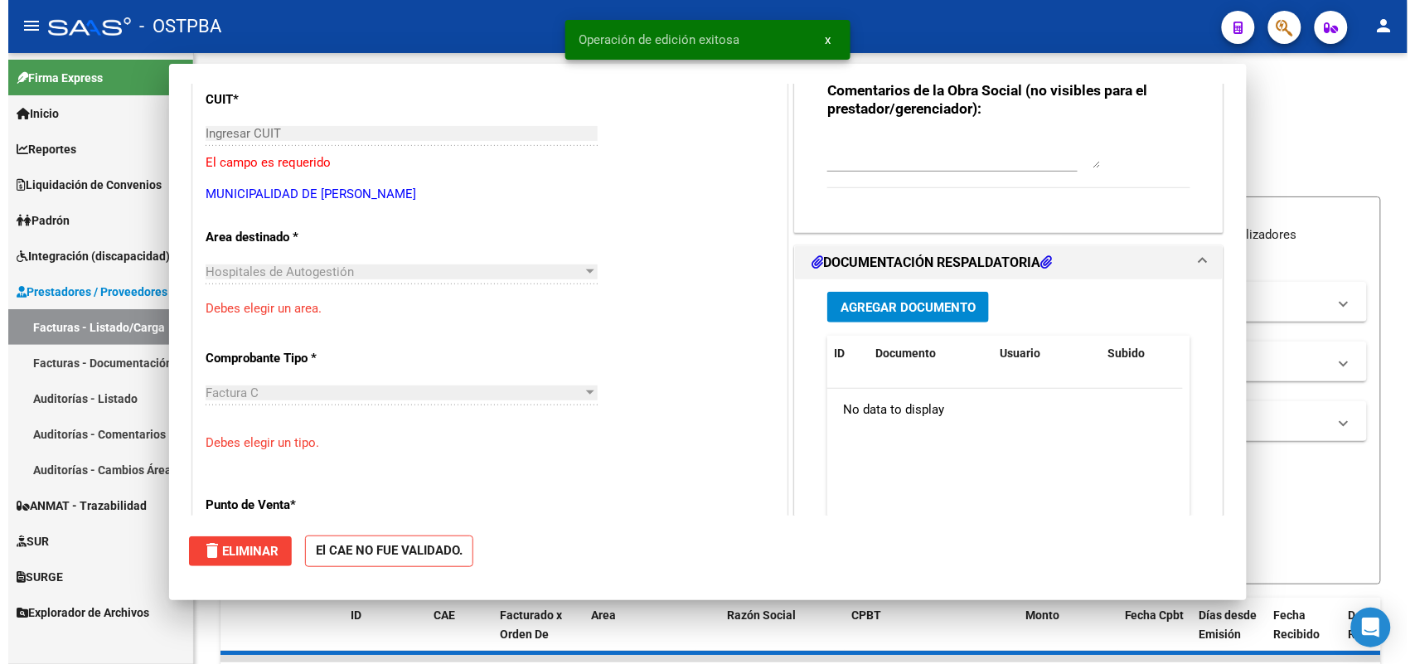
scroll to position [0, 0]
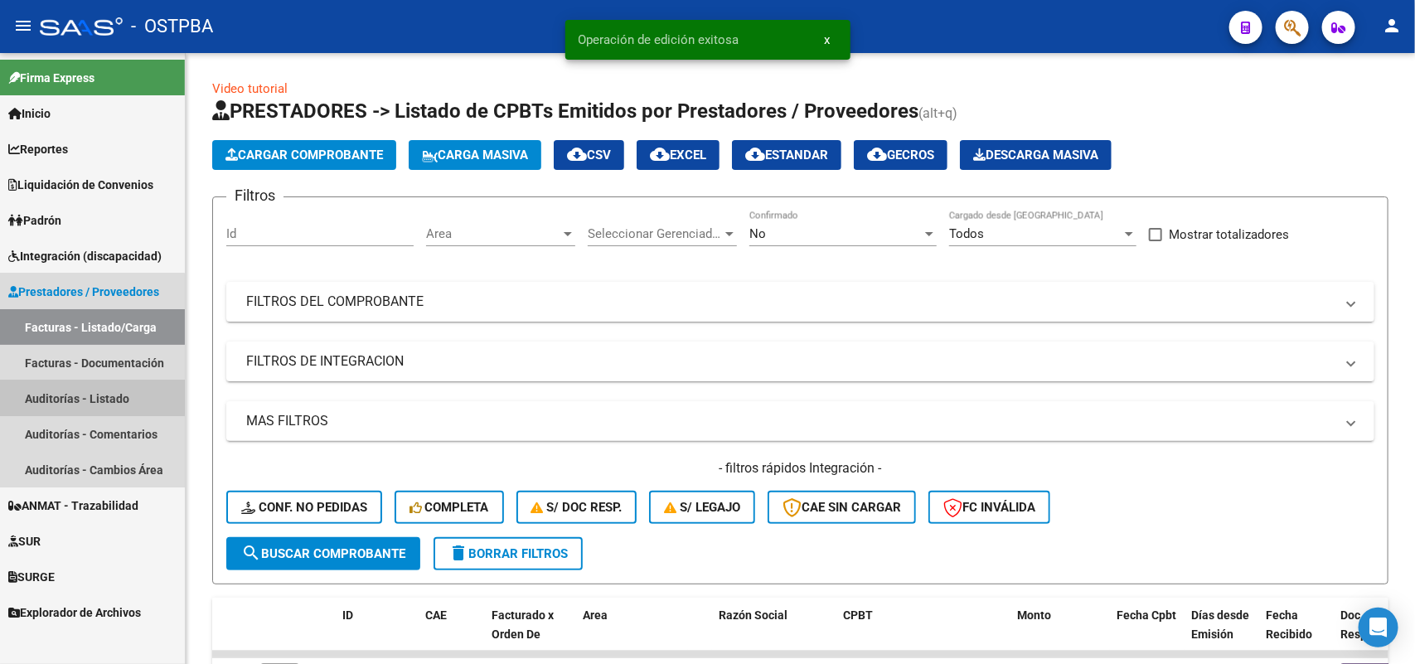
click at [85, 390] on link "Auditorías - Listado" at bounding box center [92, 398] width 185 height 36
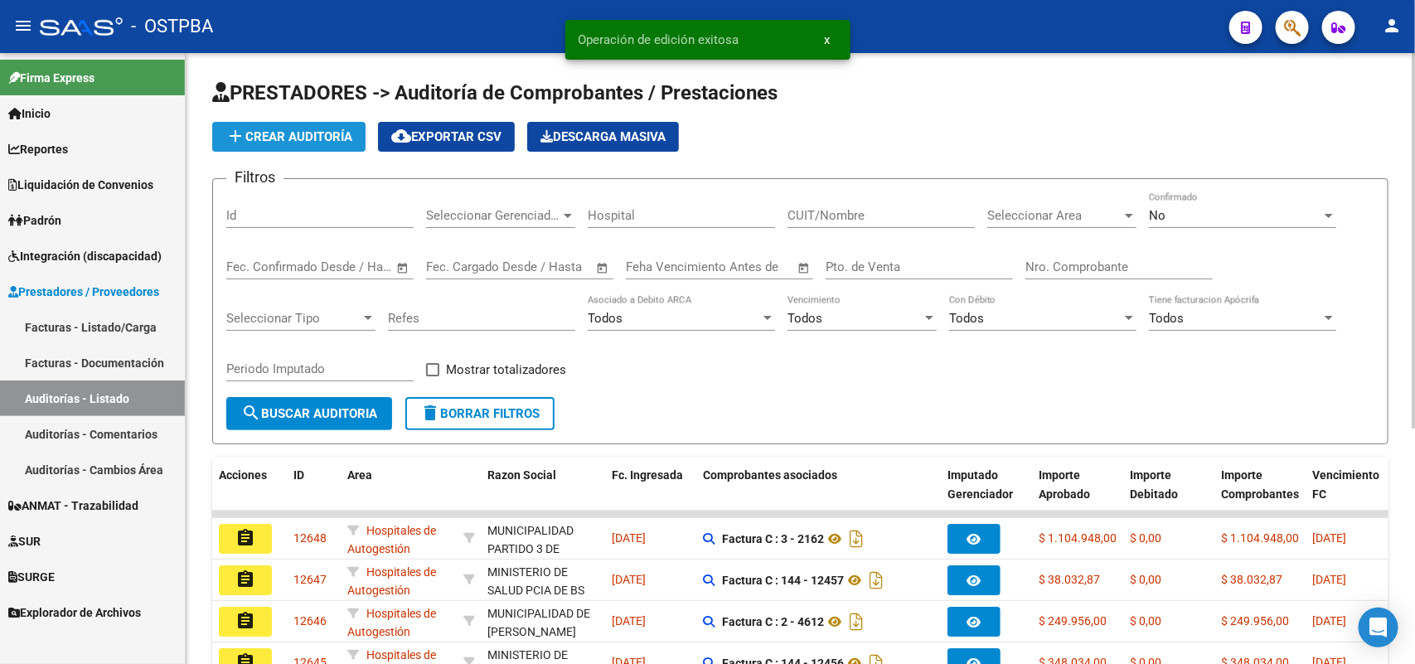
click at [298, 143] on button "add Crear Auditoría" at bounding box center [288, 137] width 153 height 30
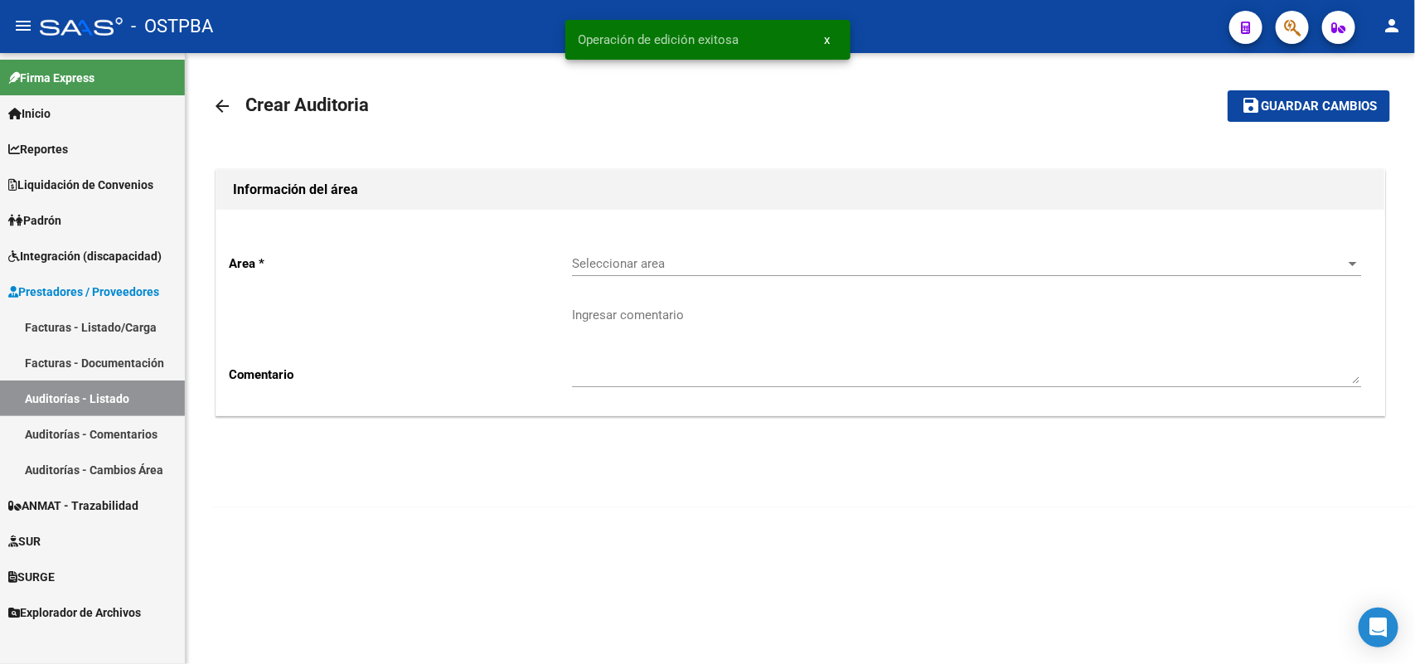
click at [731, 274] on div "Seleccionar area Seleccionar area" at bounding box center [966, 258] width 789 height 36
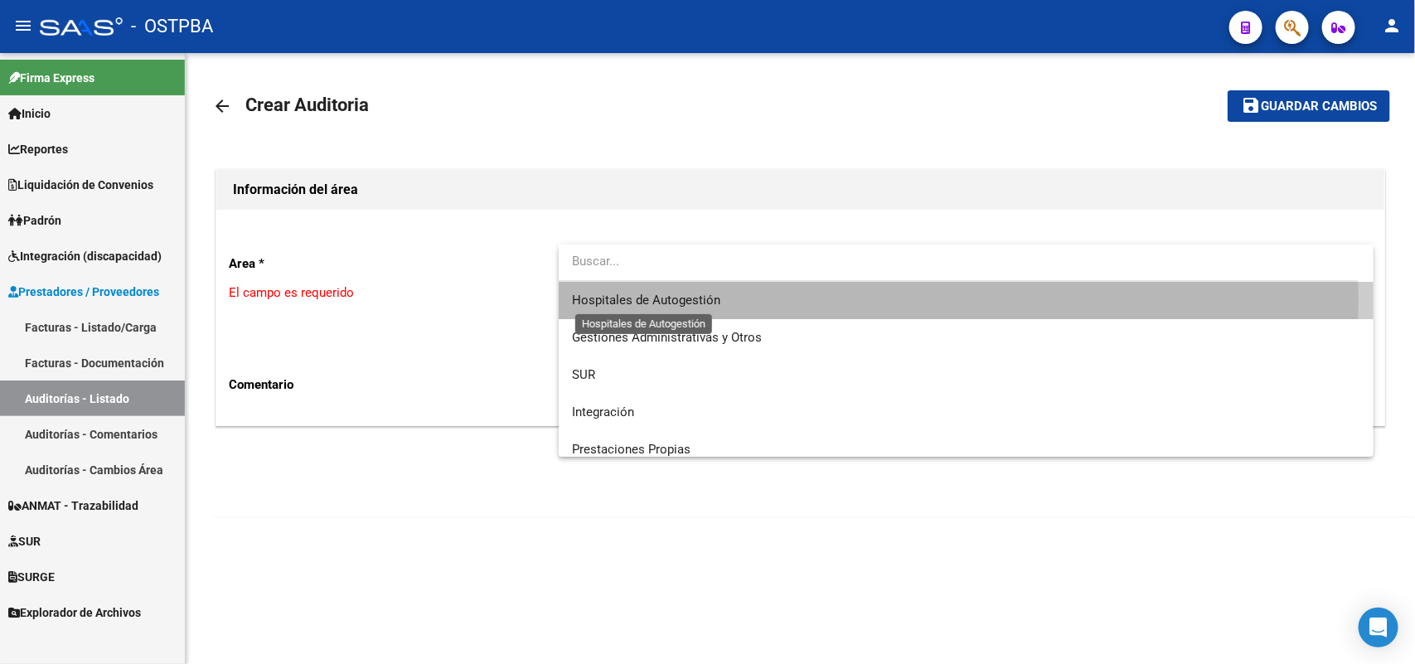
click at [651, 301] on span "Hospitales de Autogestión" at bounding box center [646, 300] width 148 height 15
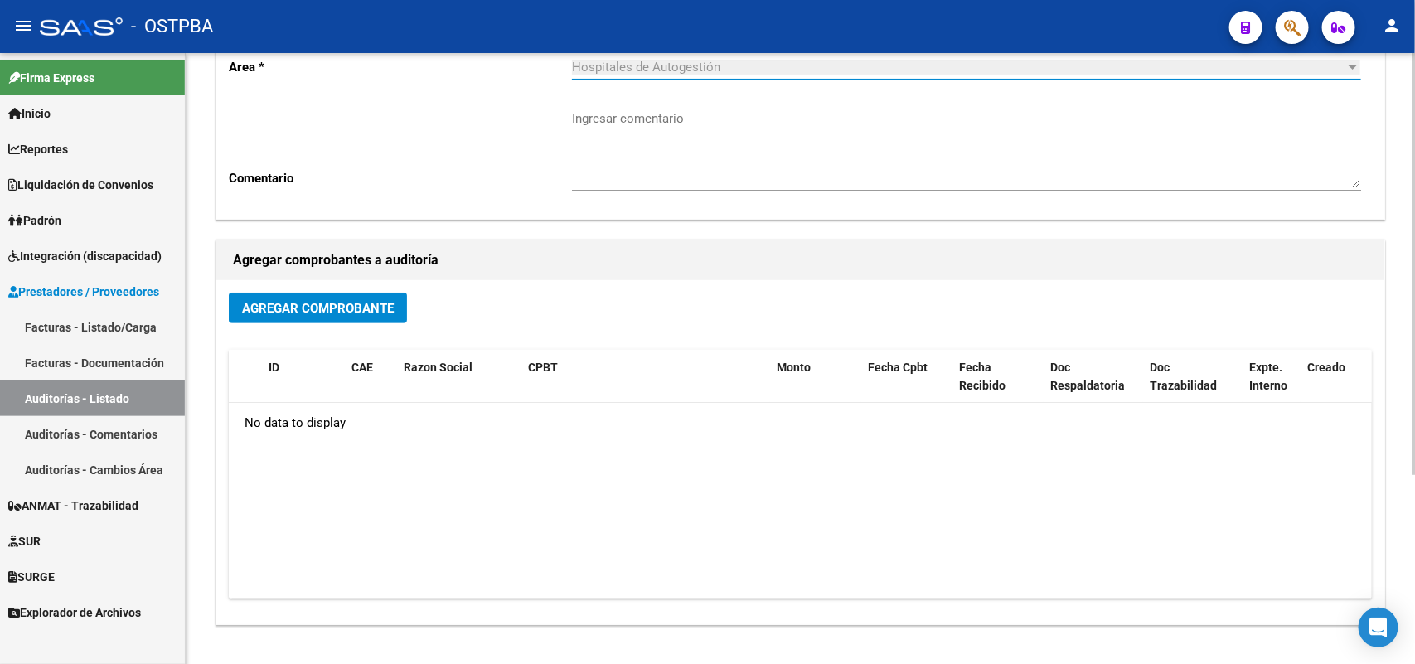
scroll to position [207, 0]
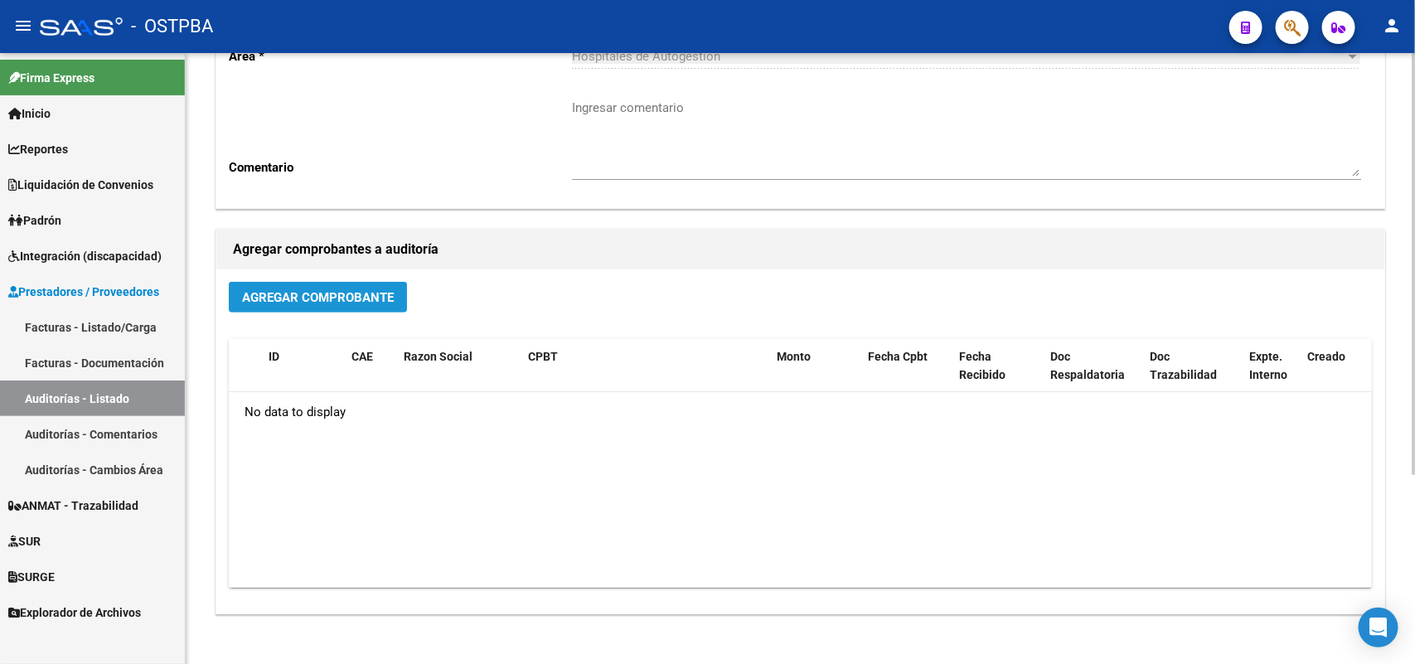
click at [373, 294] on span "Agregar Comprobante" at bounding box center [318, 297] width 152 height 15
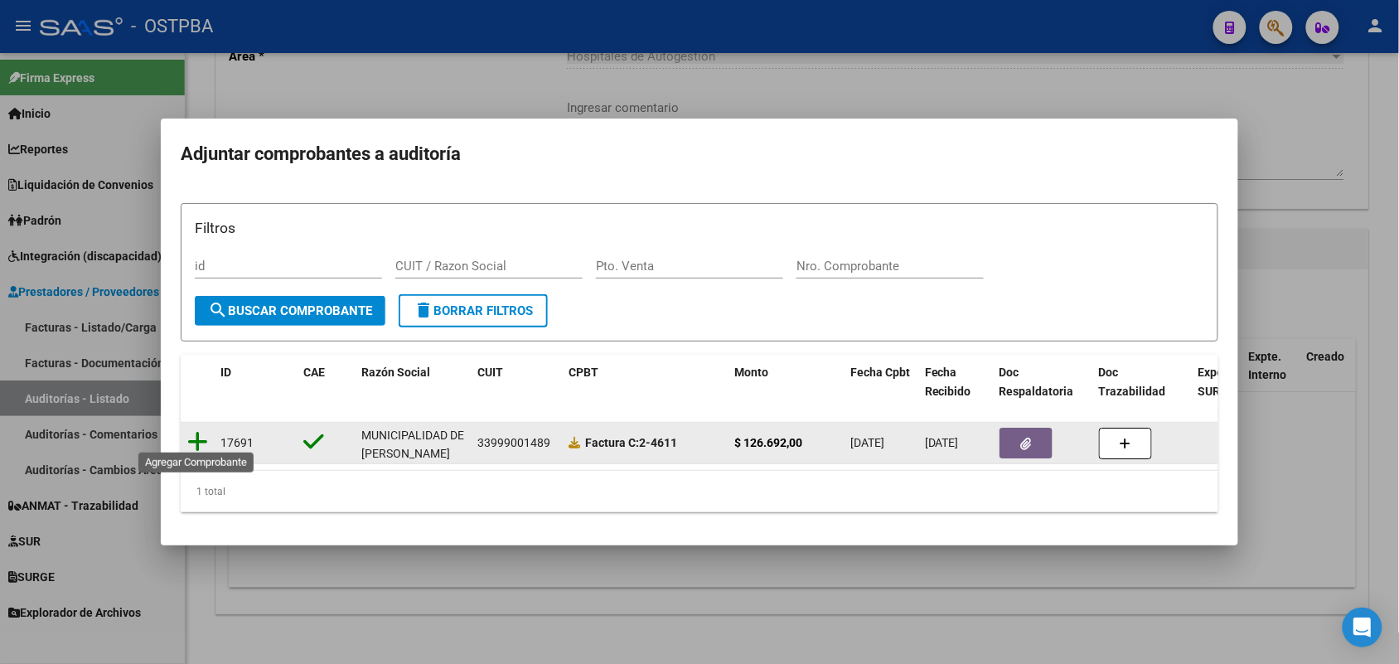
click at [199, 433] on icon at bounding box center [197, 441] width 21 height 23
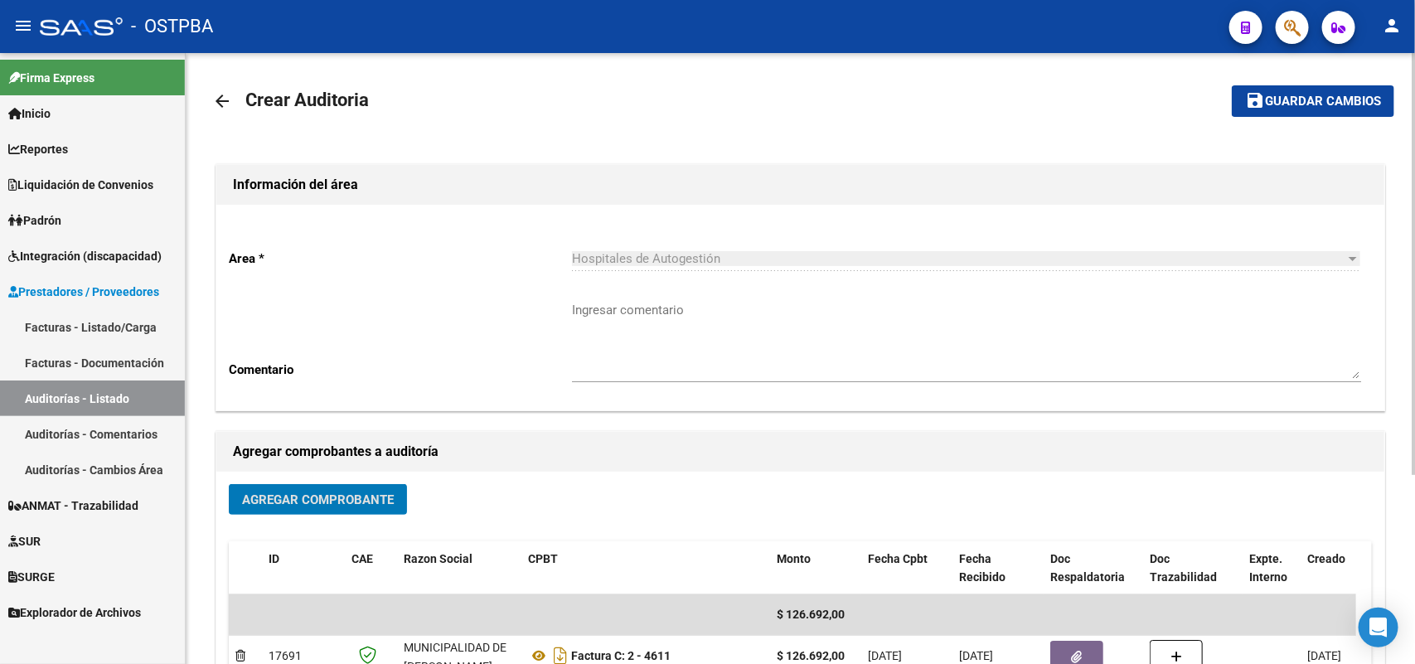
scroll to position [0, 0]
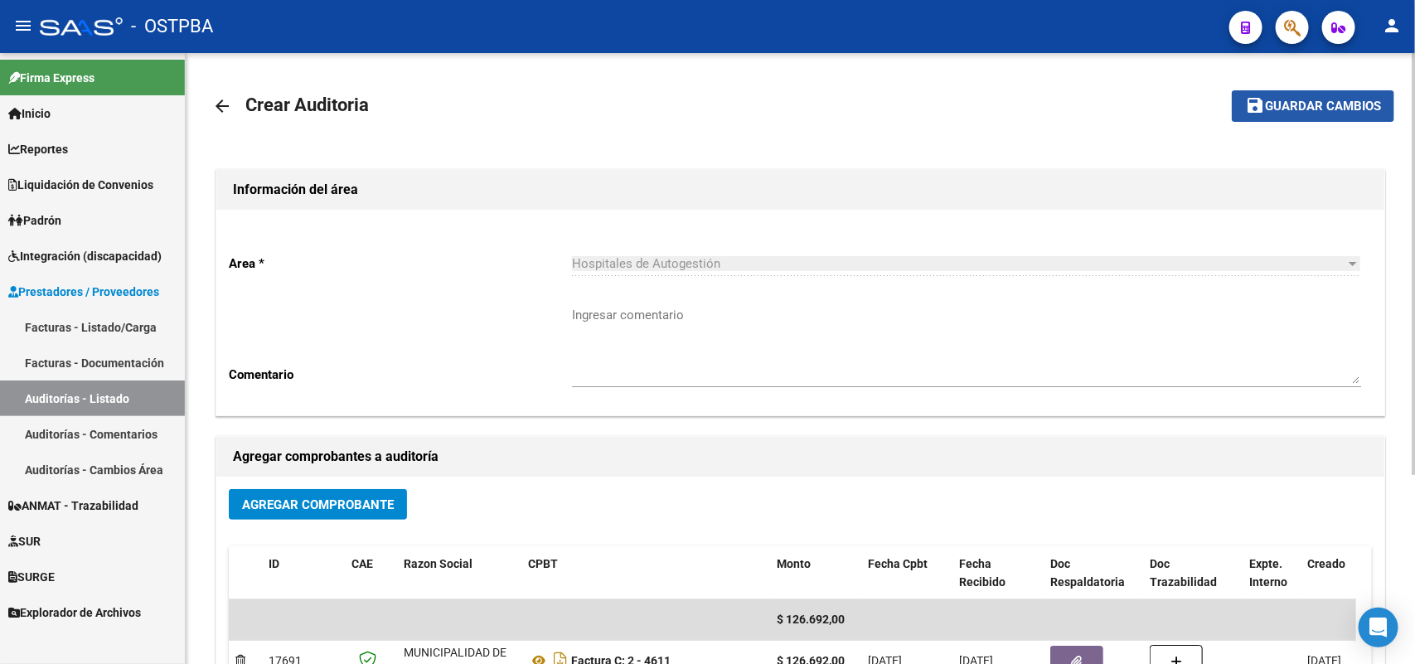
click at [1289, 106] on span "Guardar cambios" at bounding box center [1323, 106] width 116 height 15
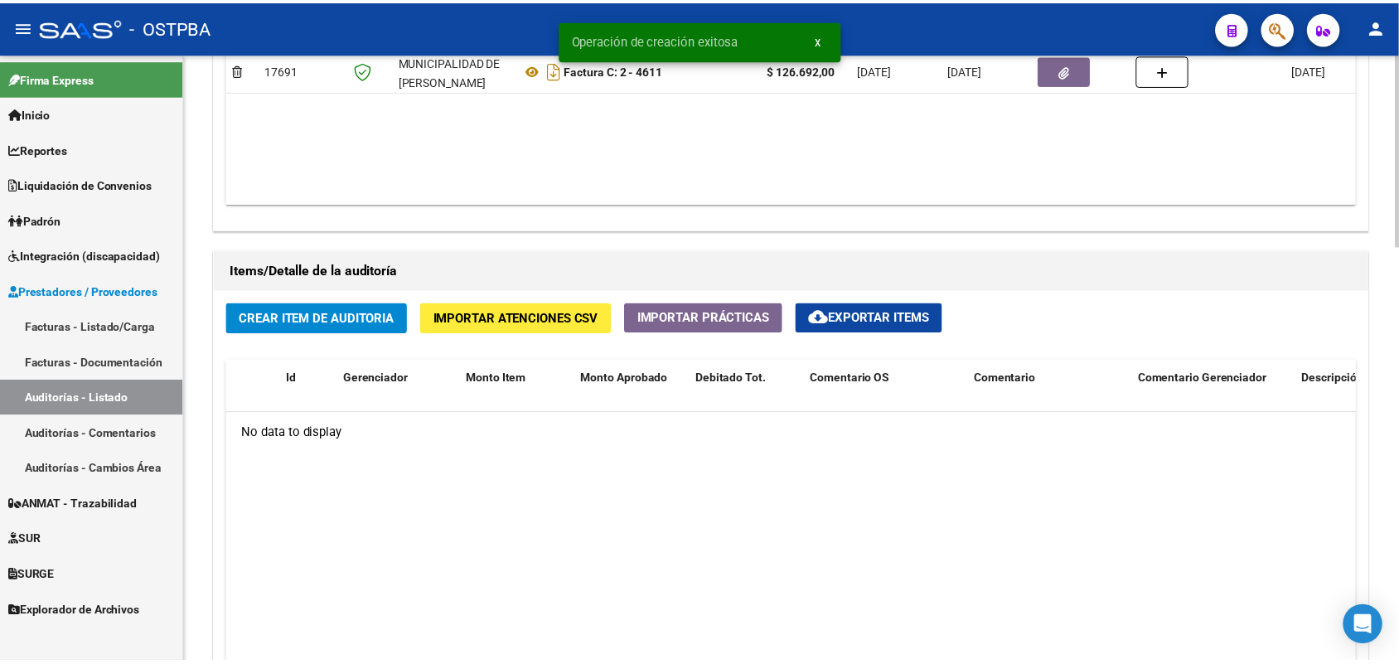
scroll to position [1036, 0]
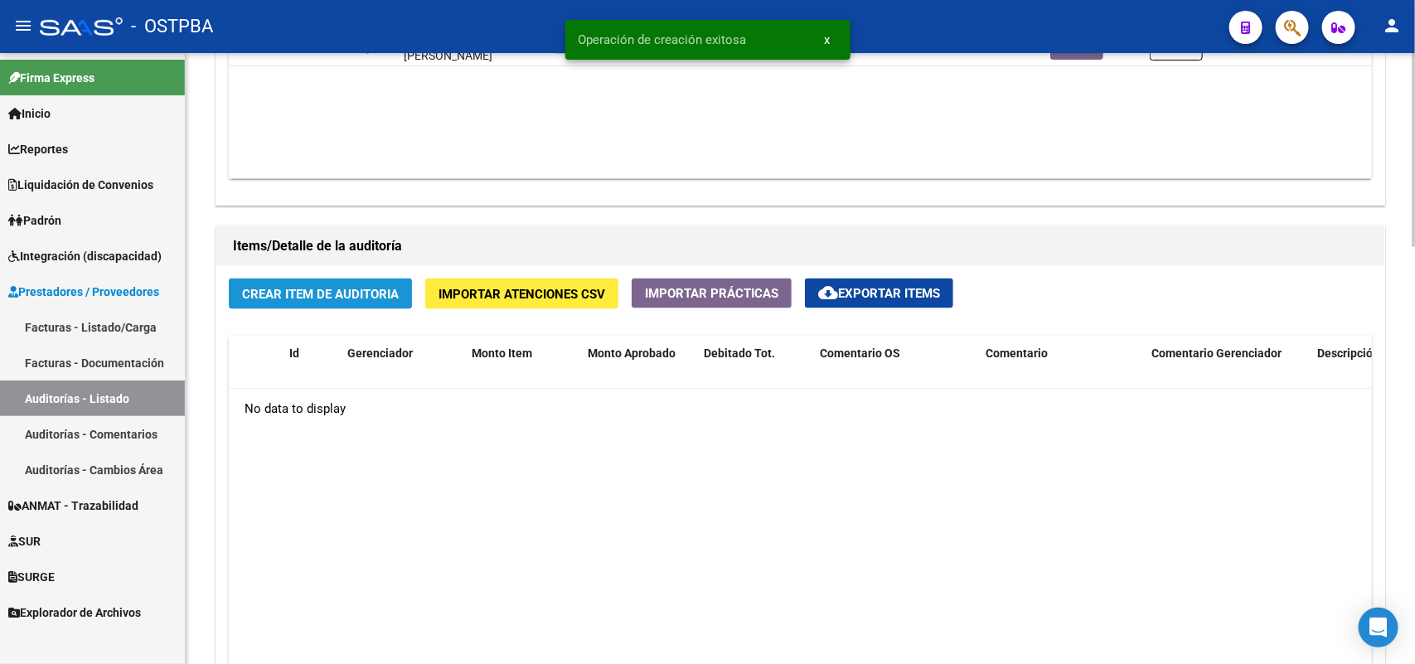
click at [299, 288] on span "Crear Item de Auditoria" at bounding box center [320, 294] width 157 height 15
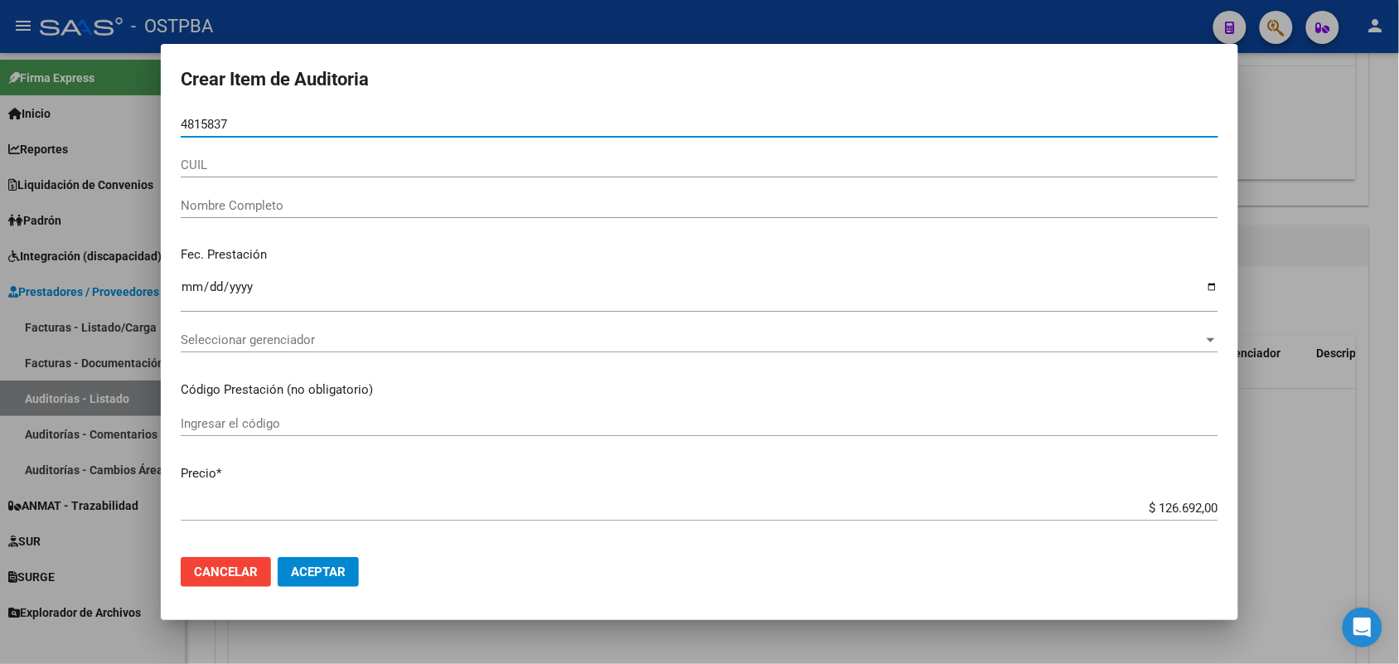
type input "48158372"
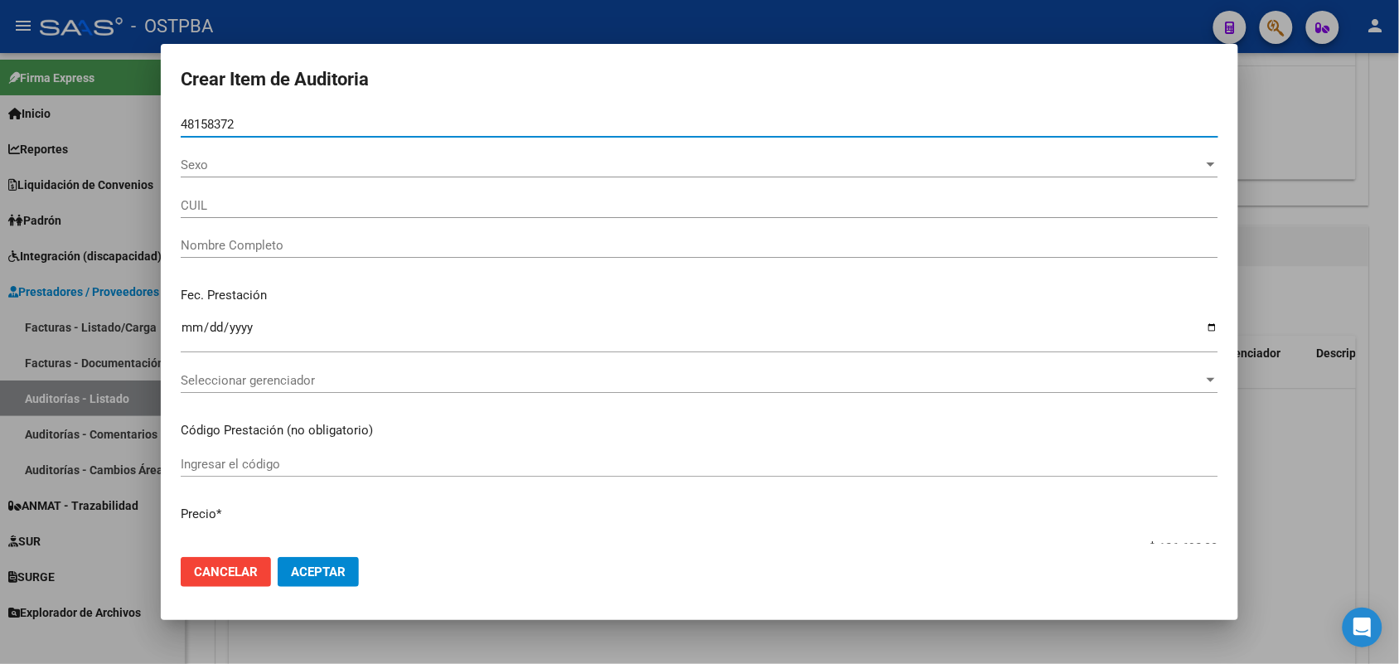
type input "20481583722"
type input "[PERSON_NAME]"
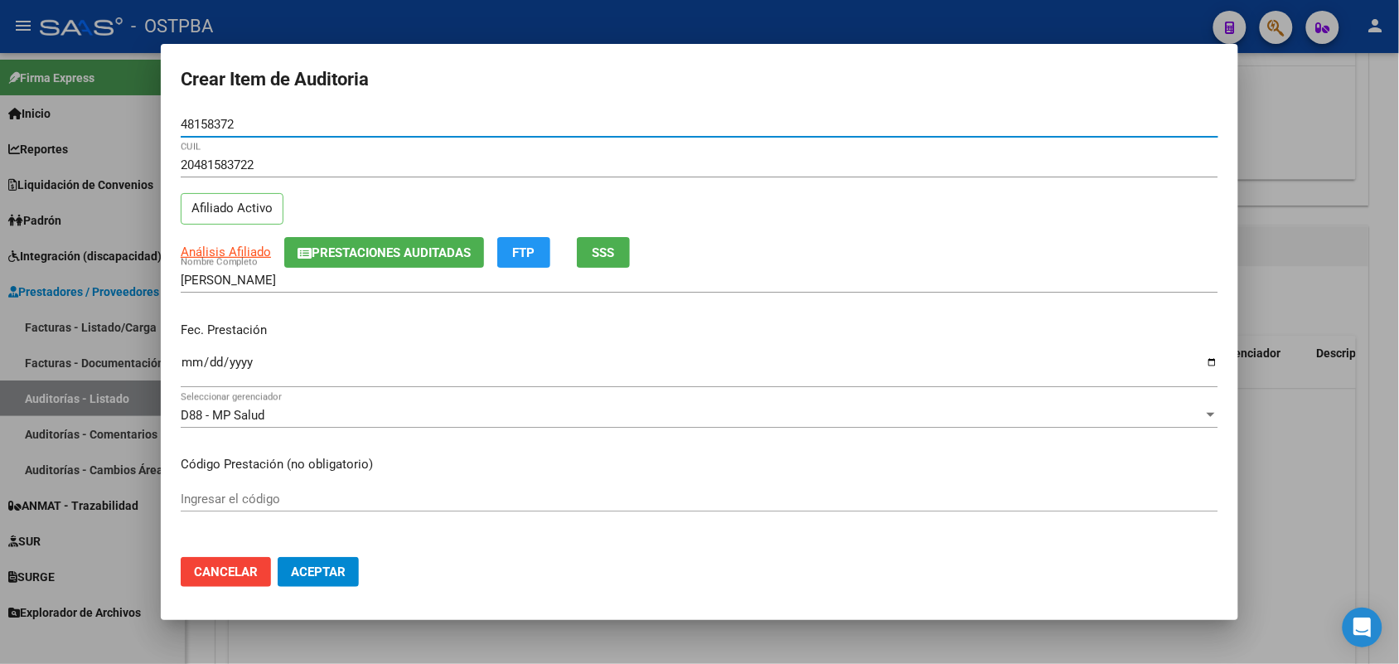
type input "48158372"
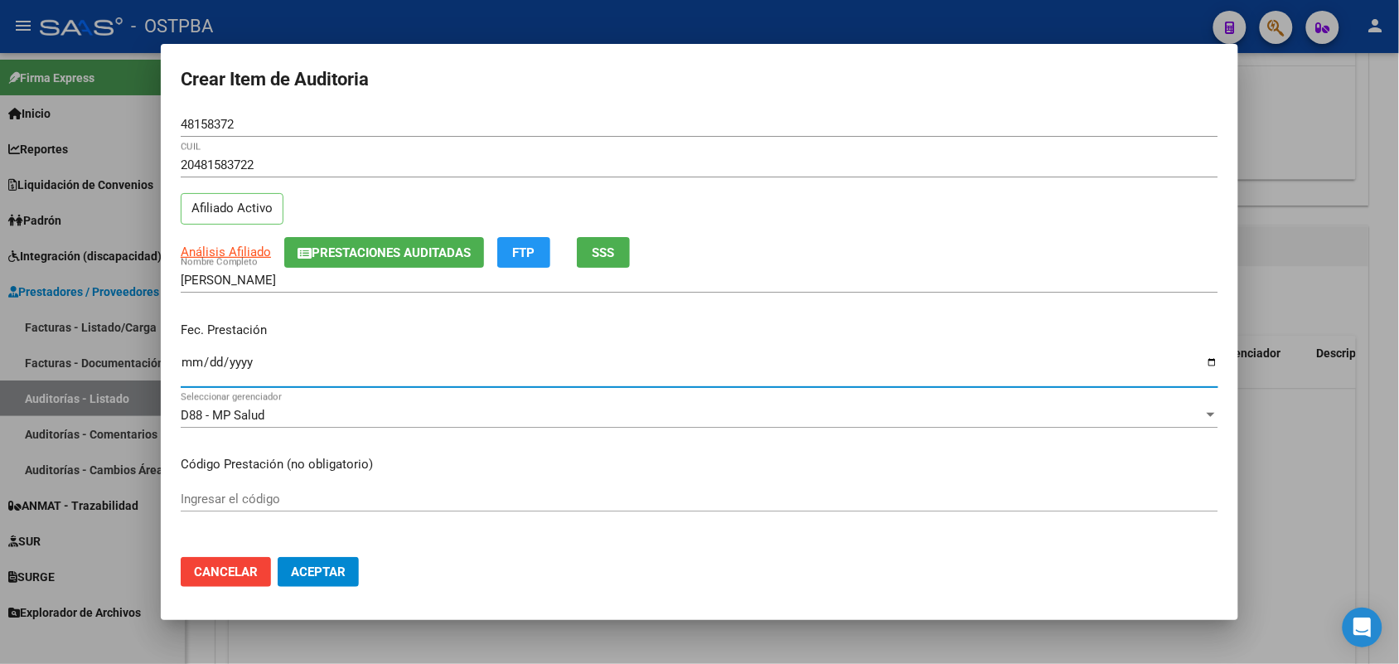
click at [184, 370] on input "Ingresar la fecha" at bounding box center [700, 369] width 1038 height 27
type input "[DATE]"
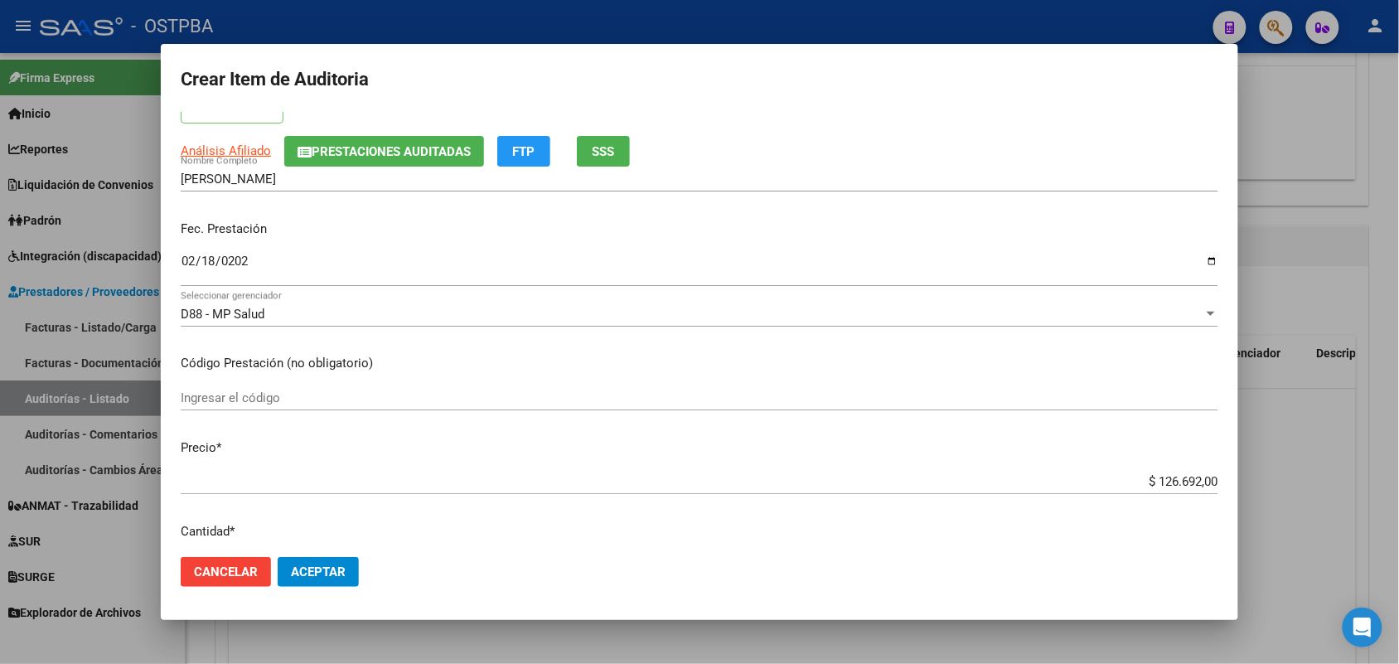
scroll to position [311, 0]
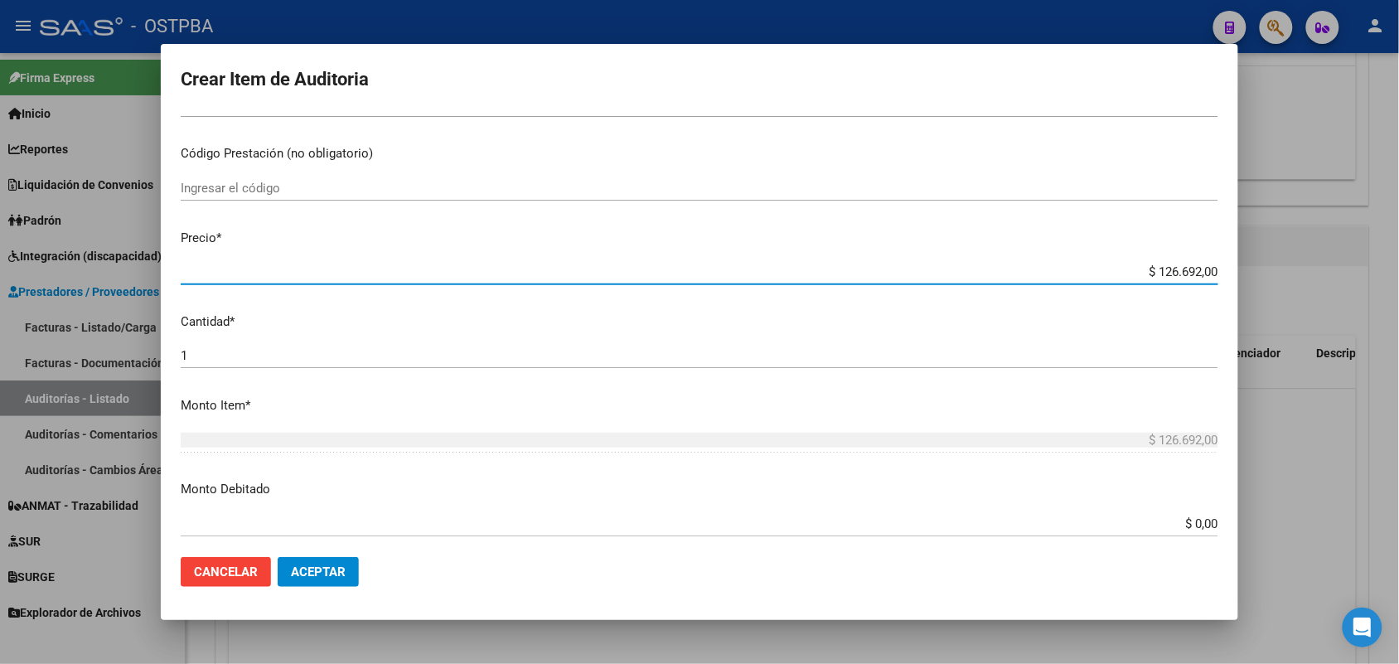
drag, startPoint x: 1124, startPoint y: 269, endPoint x: 1241, endPoint y: 267, distance: 116.9
click at [1241, 267] on div "Crear Item de Auditoria 48158372 Nro Documento 20481583722 CUIL Afiliado Activo…" at bounding box center [699, 332] width 1399 height 664
type input "$ 0,05"
type input "$ 0,55"
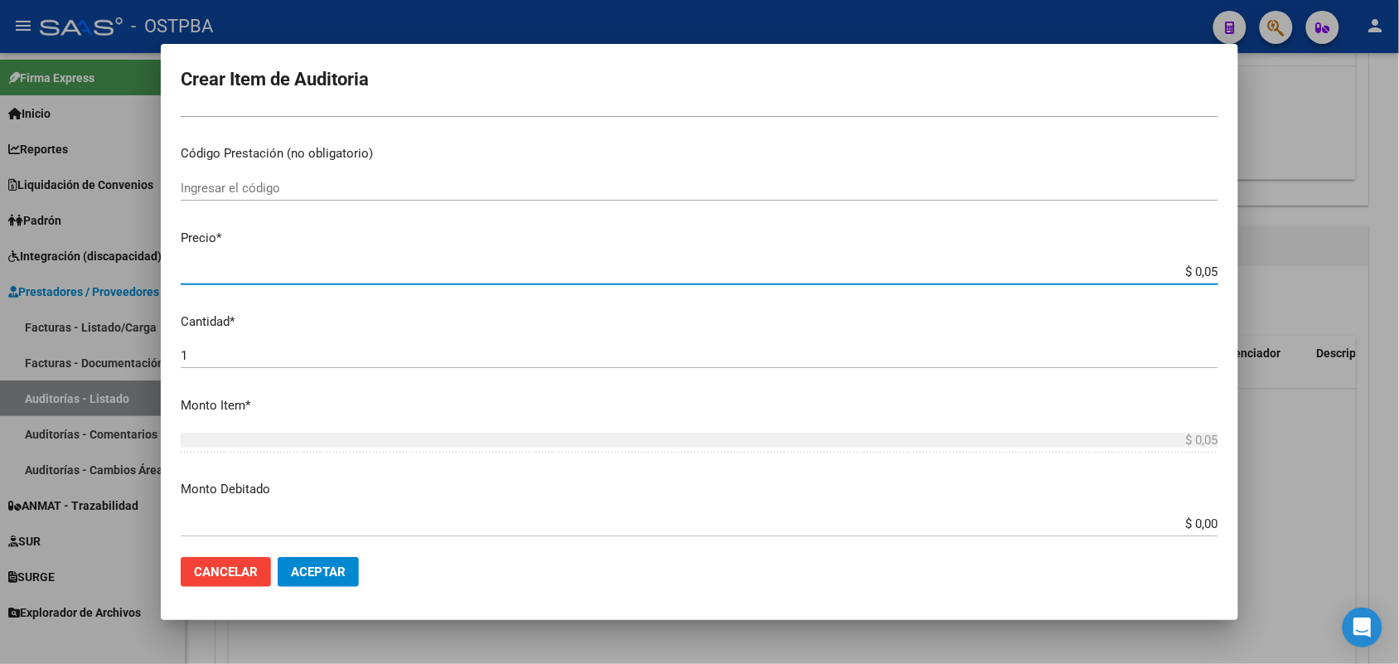
type input "$ 0,55"
type input "$ 5,59"
type input "$ 55,98"
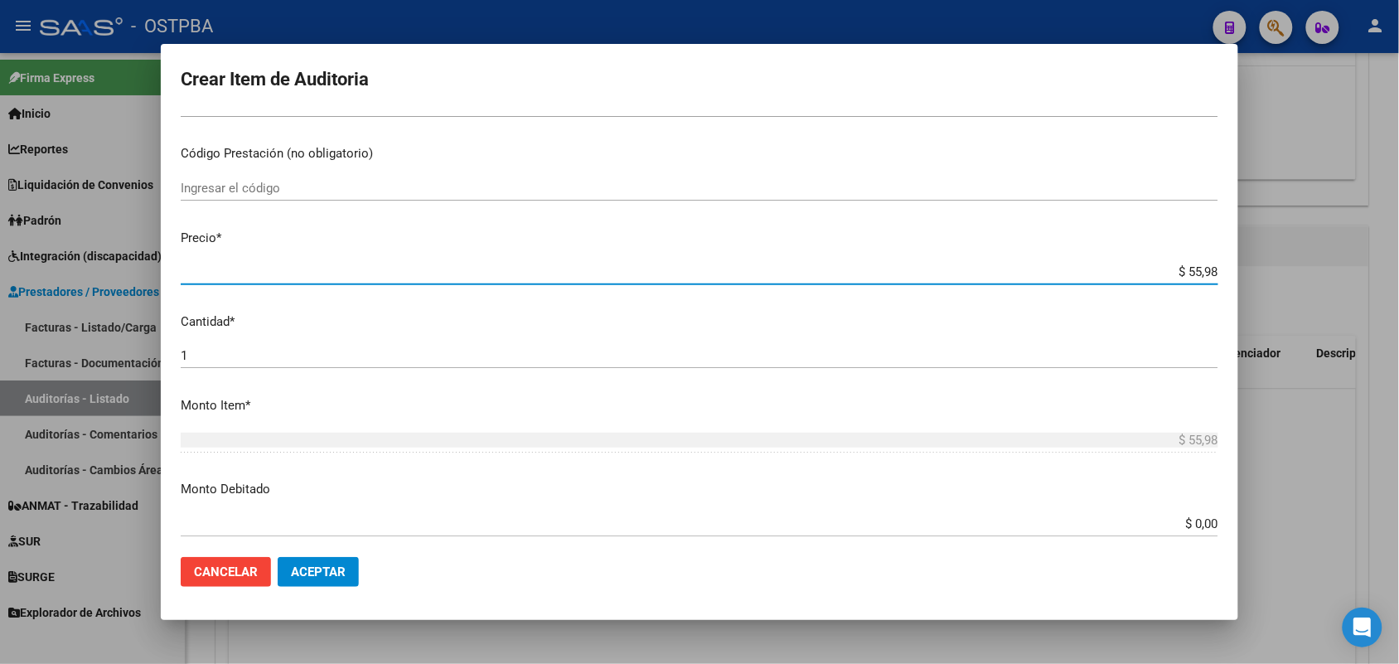
type input "$ 559,80"
type input "$ 5.598,00"
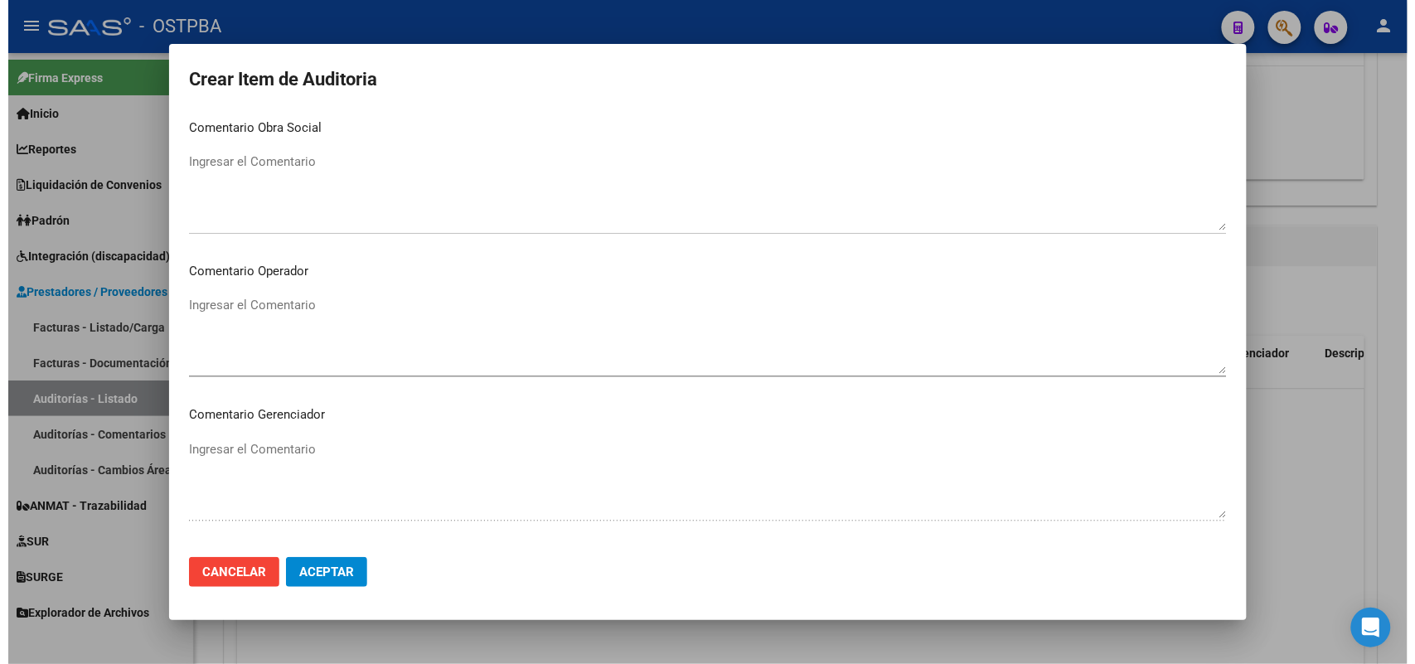
scroll to position [1059, 0]
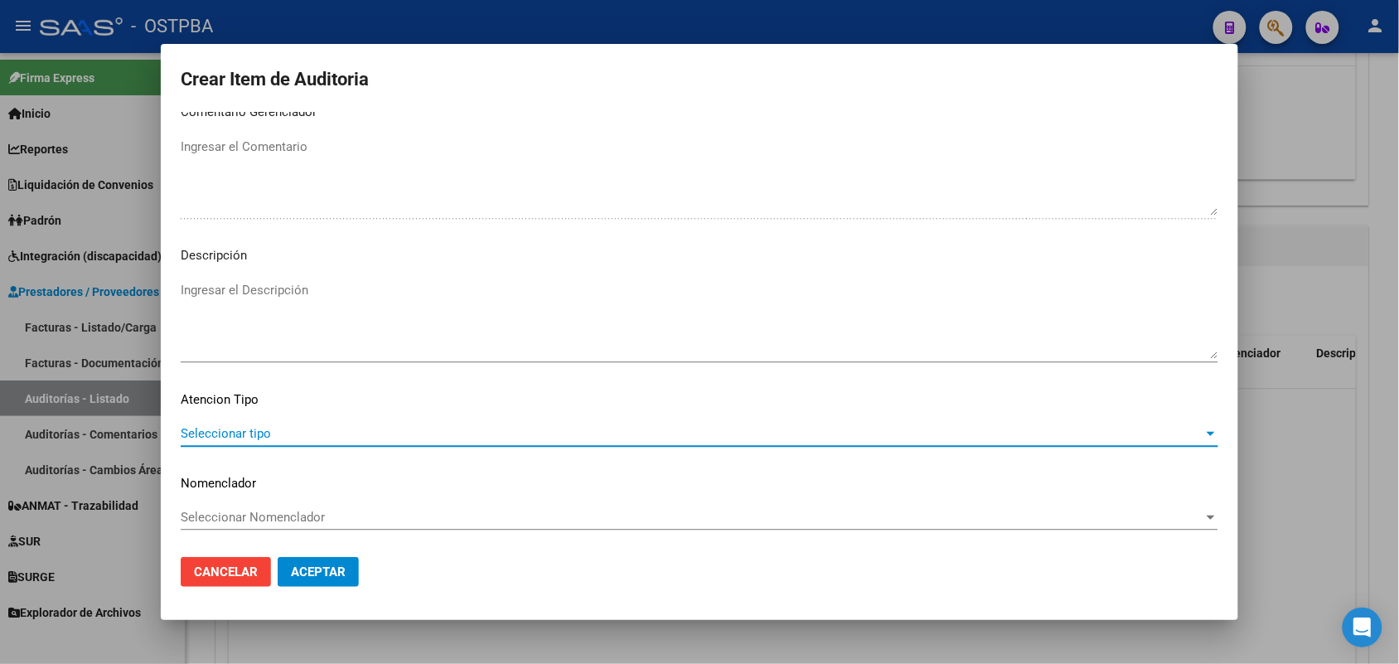
click at [236, 426] on span "Seleccionar tipo" at bounding box center [692, 433] width 1023 height 15
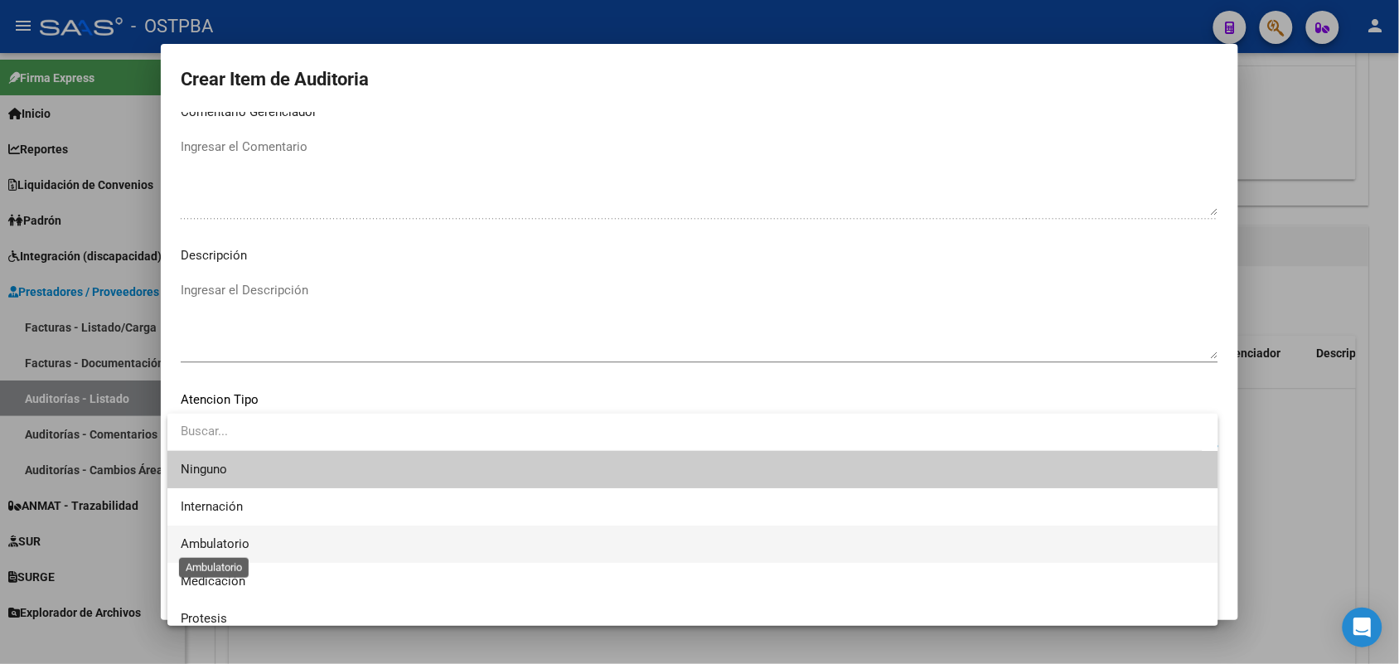
click at [243, 540] on span "Ambulatorio" at bounding box center [215, 543] width 69 height 15
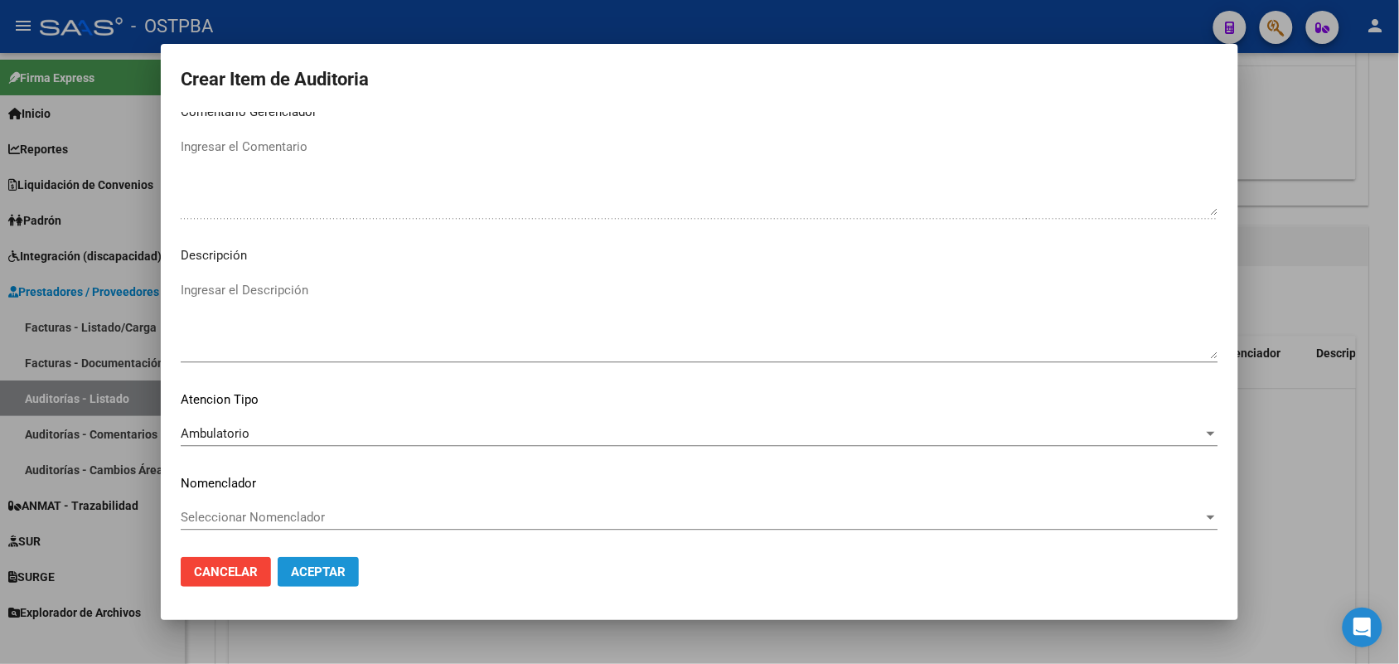
click at [328, 578] on span "Aceptar" at bounding box center [318, 571] width 55 height 15
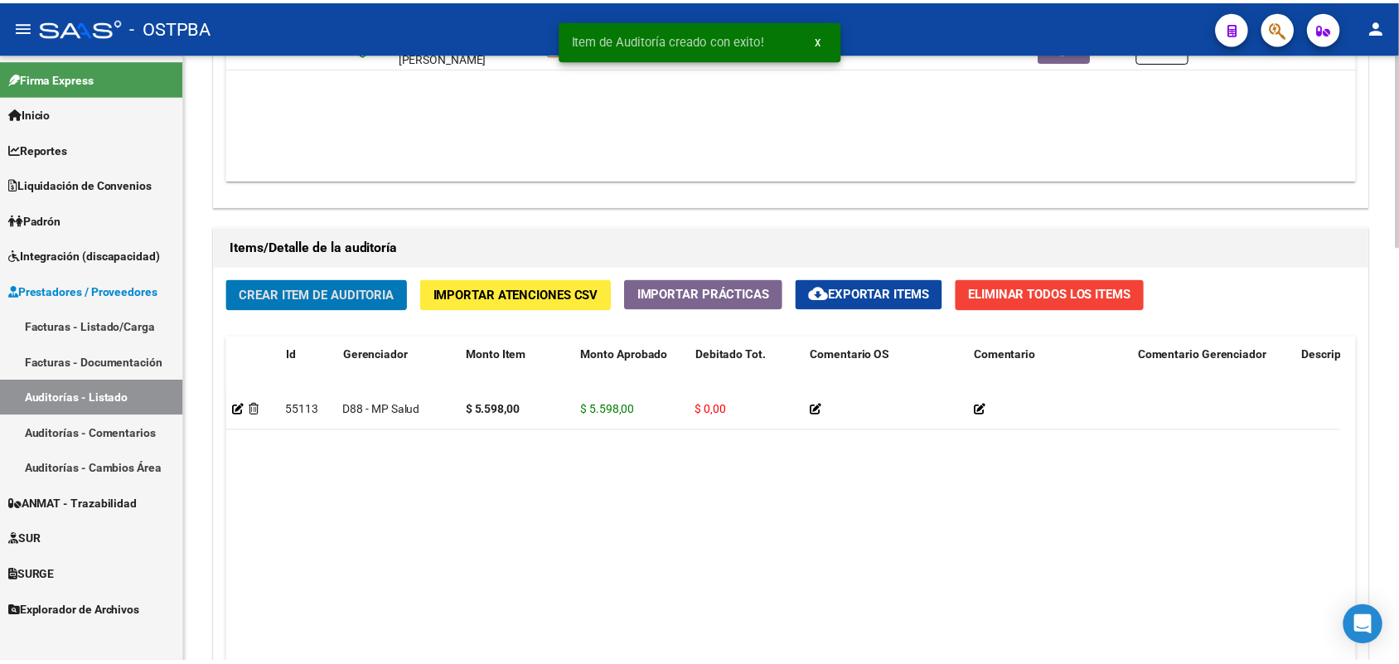
scroll to position [1037, 0]
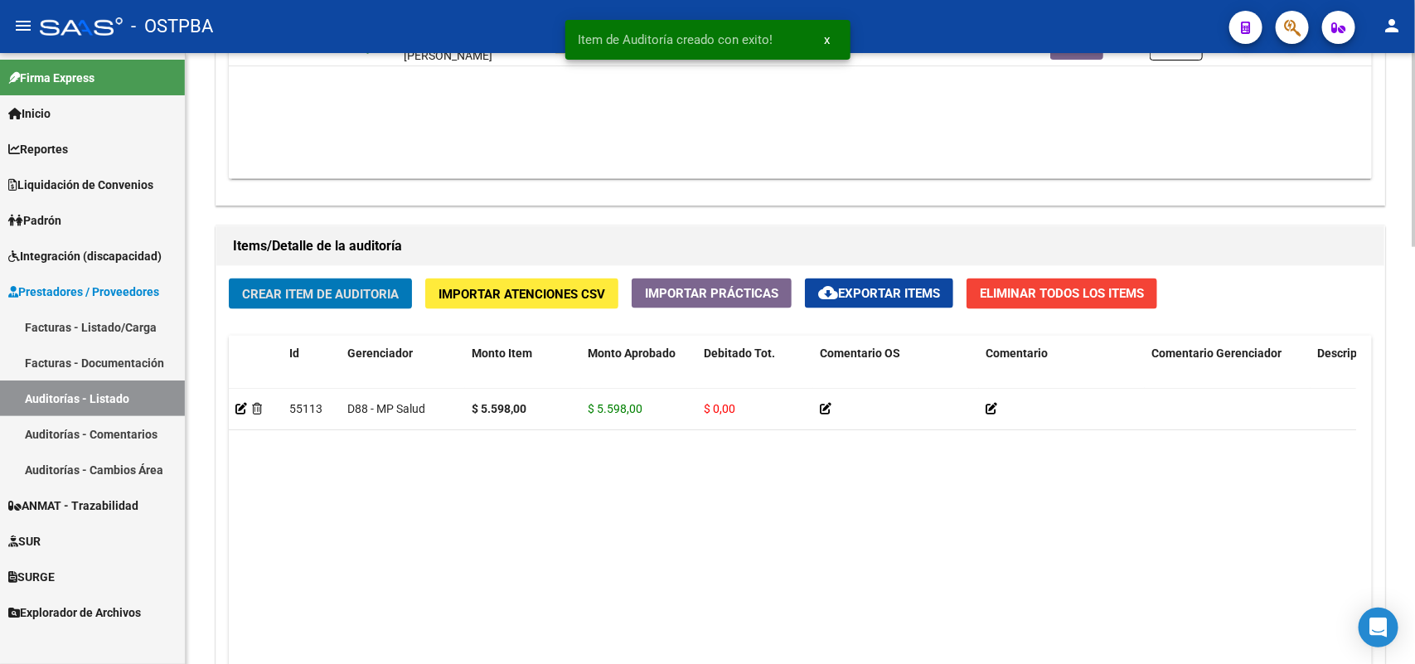
click at [356, 288] on span "Crear Item de Auditoria" at bounding box center [320, 294] width 157 height 15
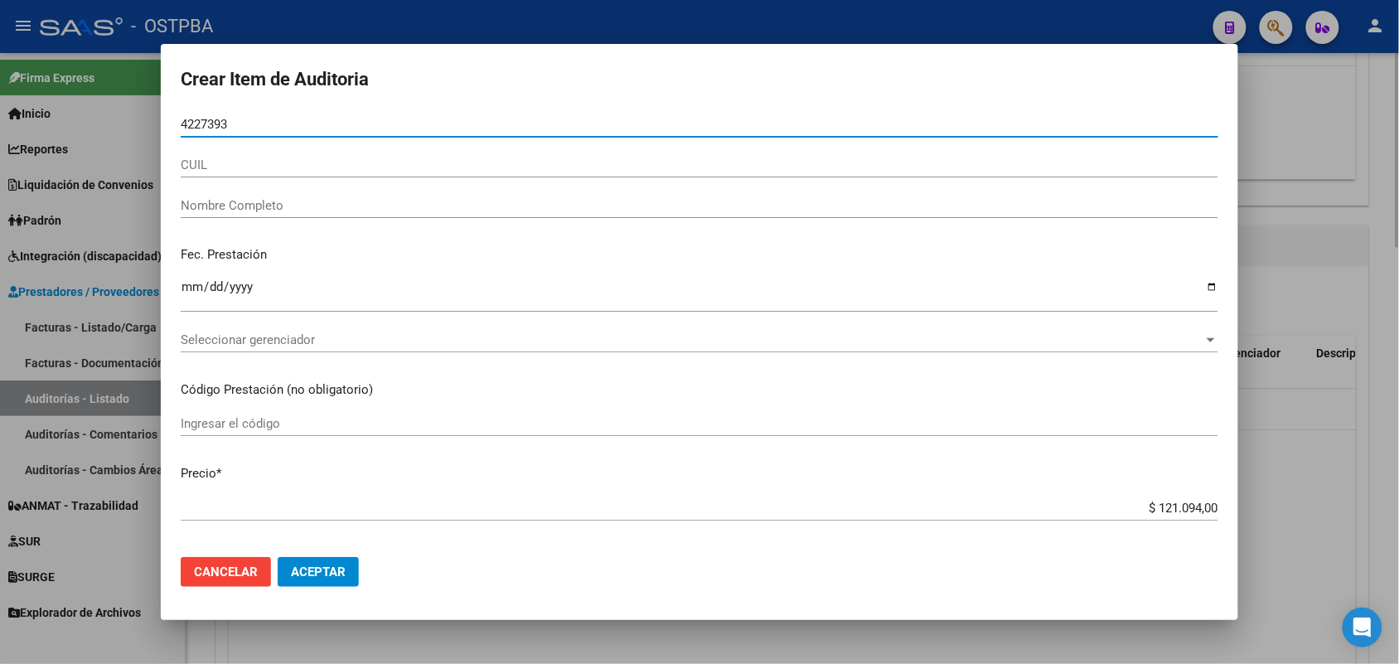
type input "42273932"
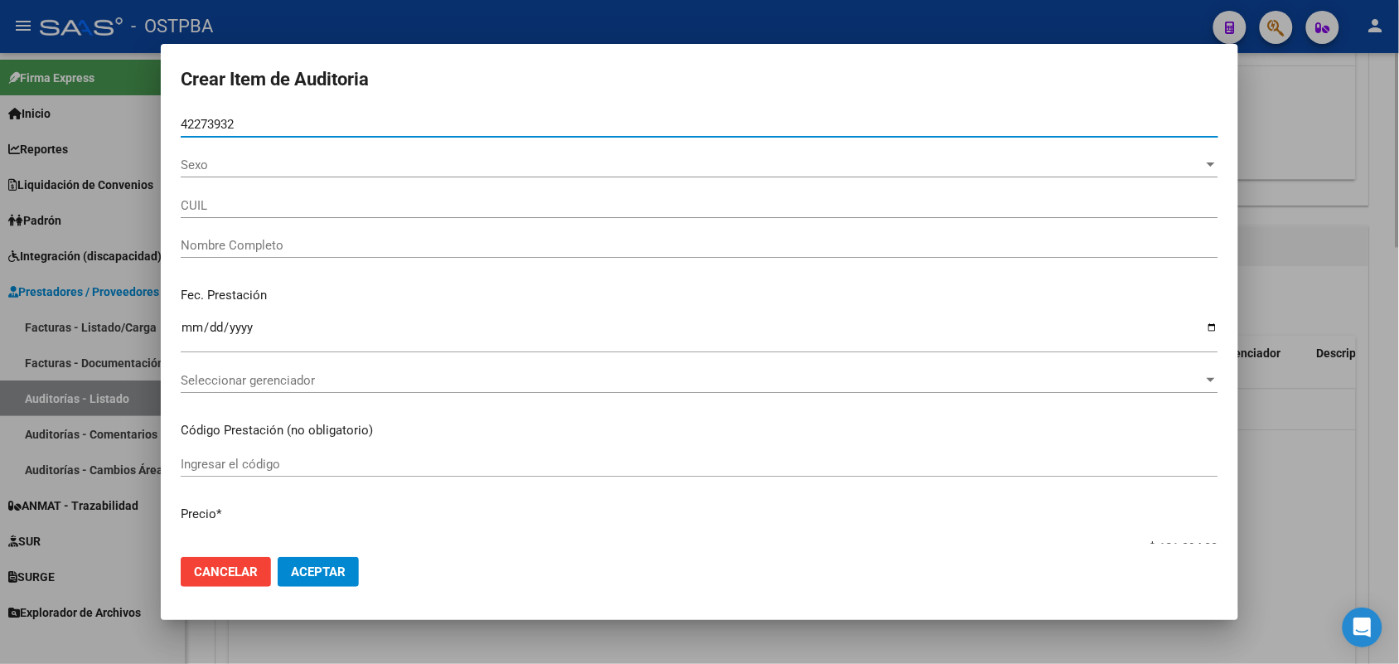
type input "27422739322"
type input "[PERSON_NAME] -"
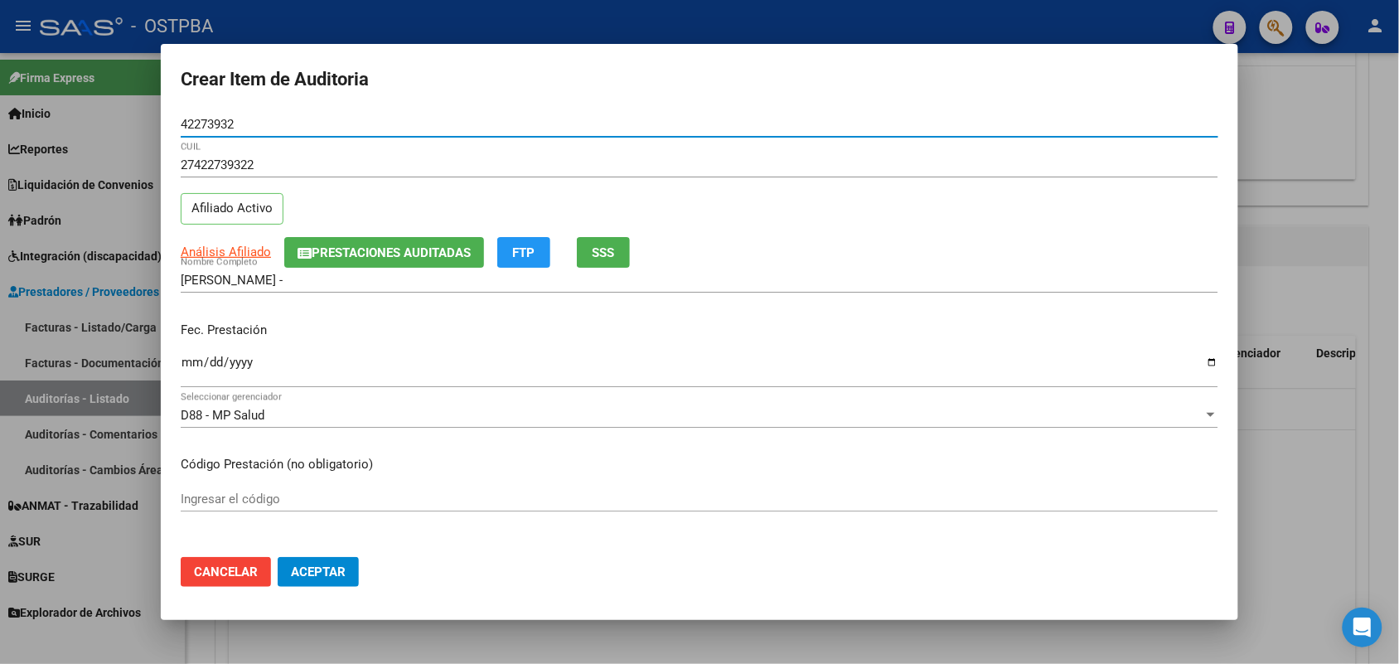
type input "42273932"
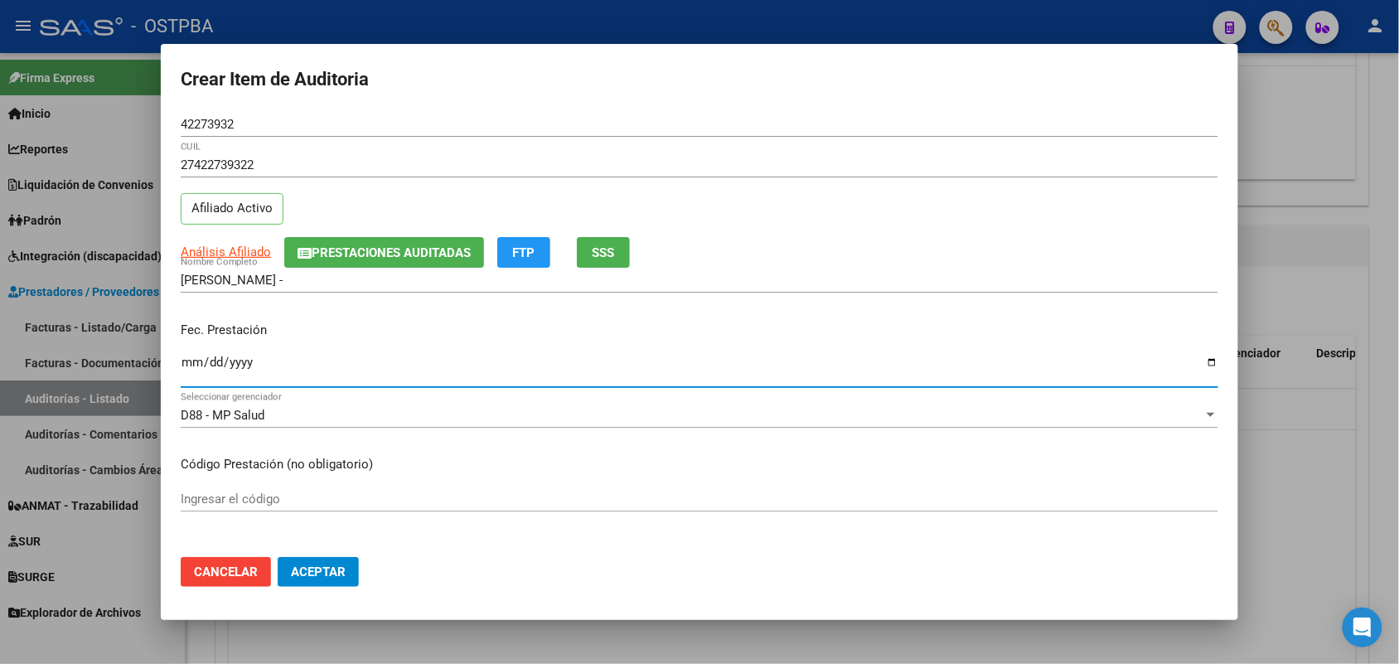
click at [200, 366] on input "Ingresar la fecha" at bounding box center [700, 369] width 1038 height 27
type input "[DATE]"
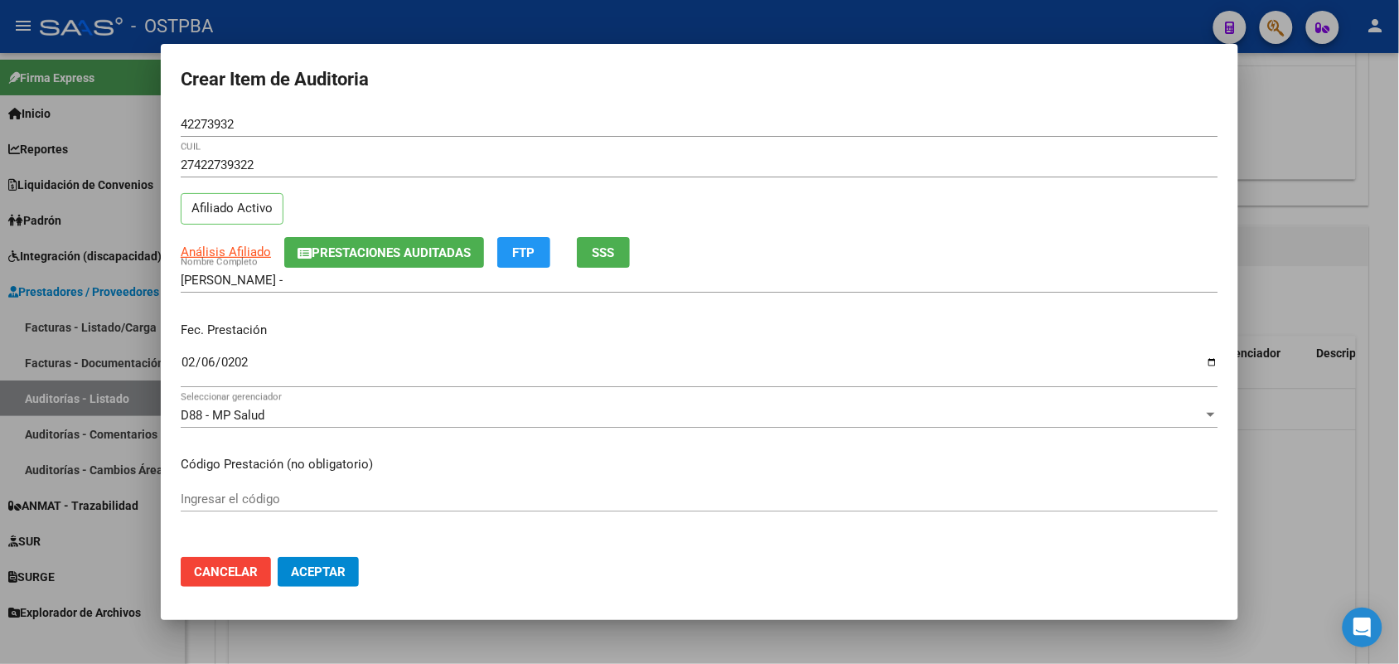
scroll to position [207, 0]
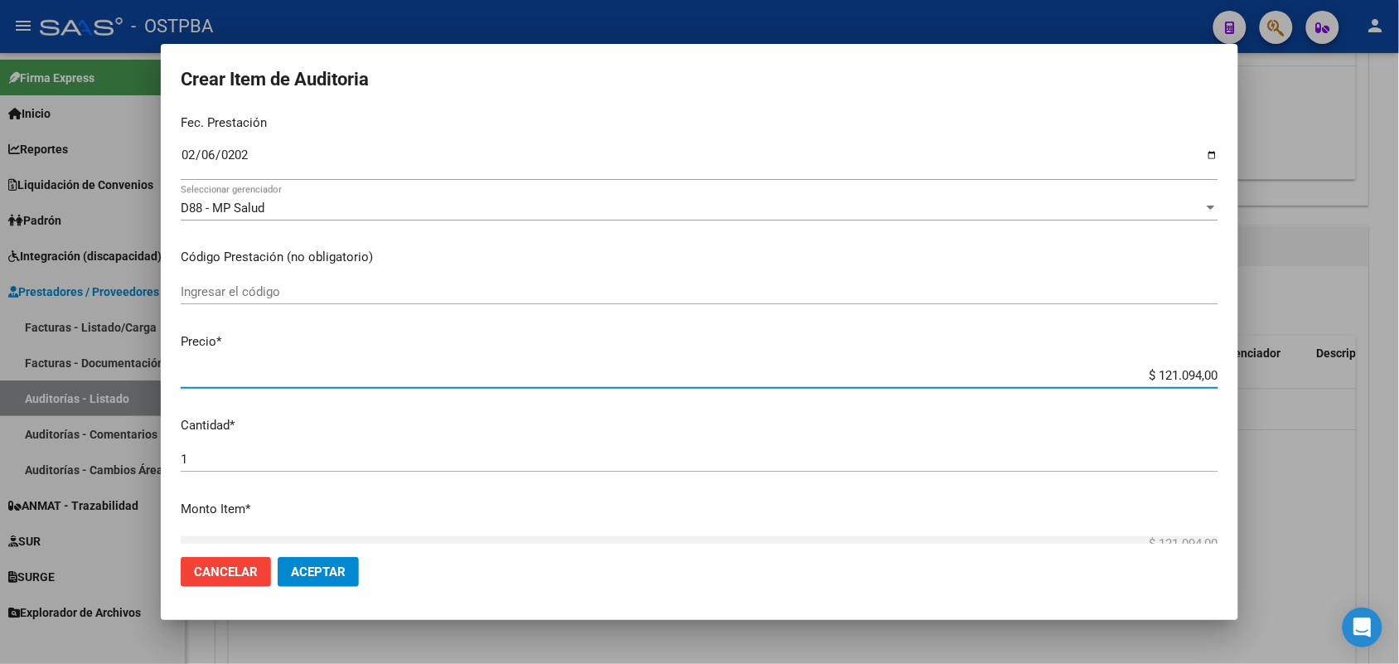
drag, startPoint x: 1119, startPoint y: 375, endPoint x: 1265, endPoint y: 390, distance: 146.5
click at [1265, 390] on div "Crear Item de Auditoria 42273932 Nro Documento 27422739322 CUIL Afiliado Activo…" at bounding box center [699, 332] width 1399 height 664
type input "$ 0,05"
type input "$ 0,55"
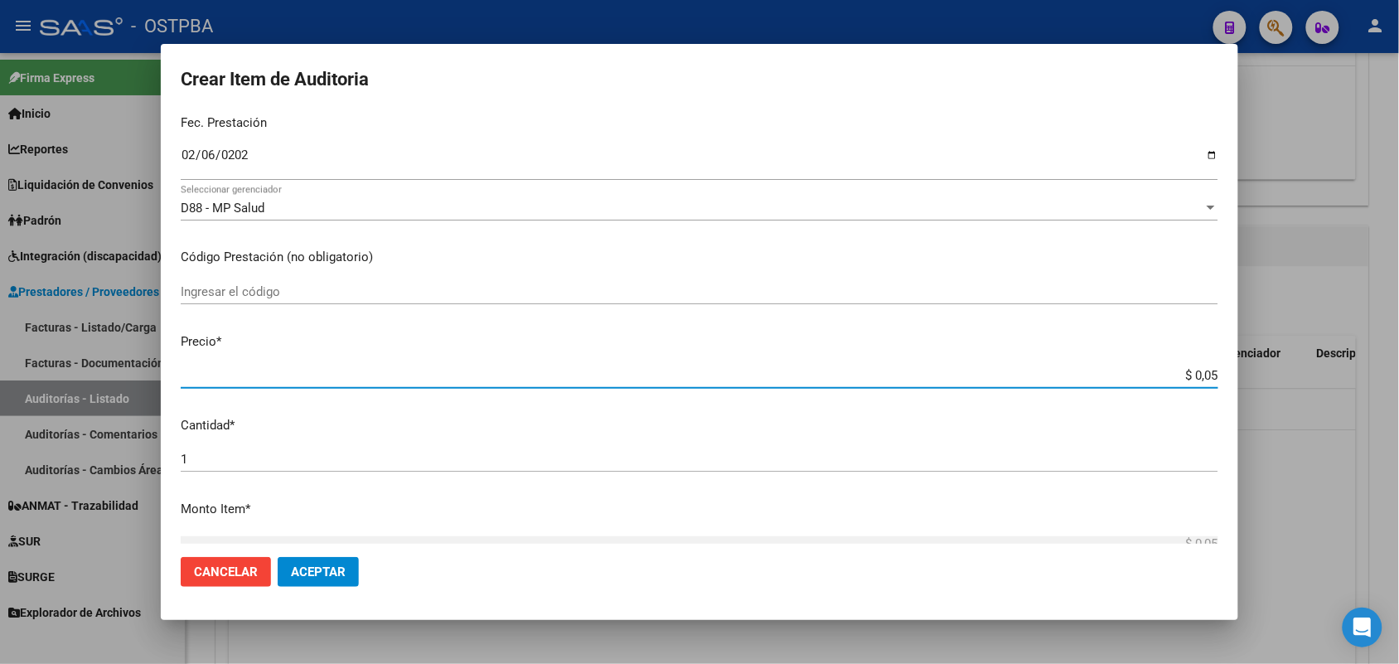
type input "$ 0,55"
type input "$ 5,59"
type input "$ 55,98"
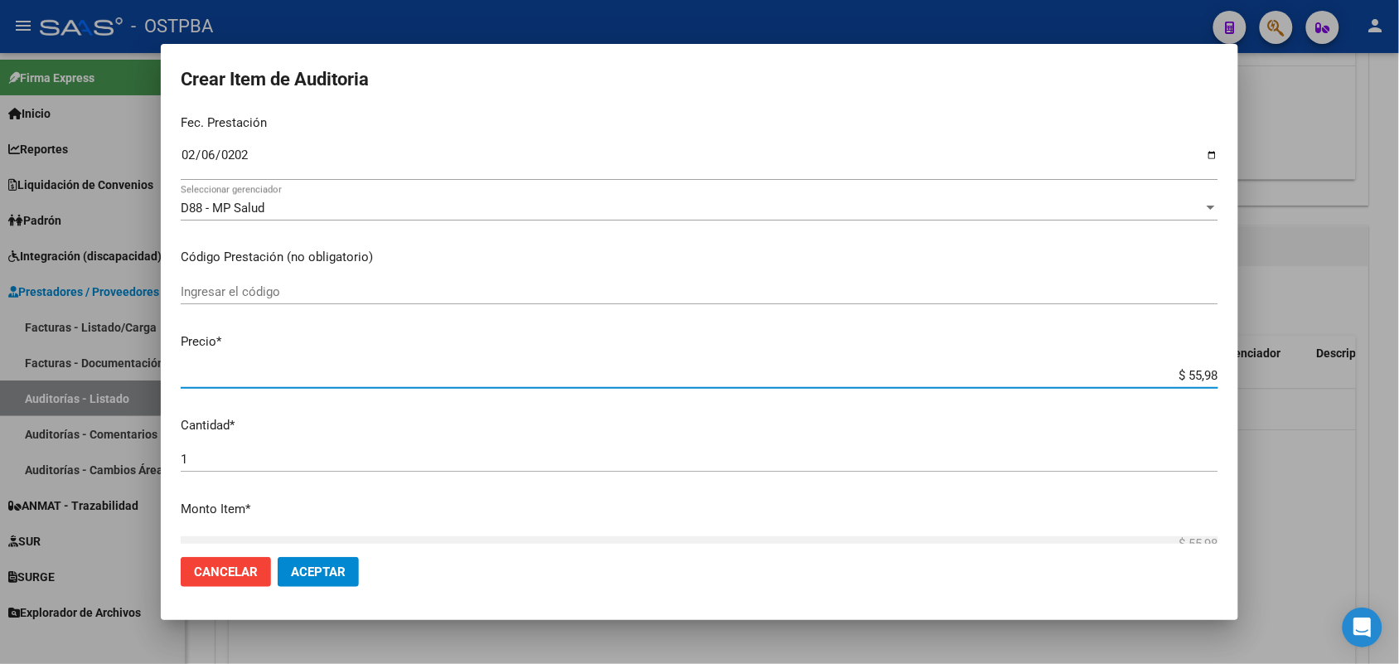
type input "$ 559,80"
type input "$ 5.598,00"
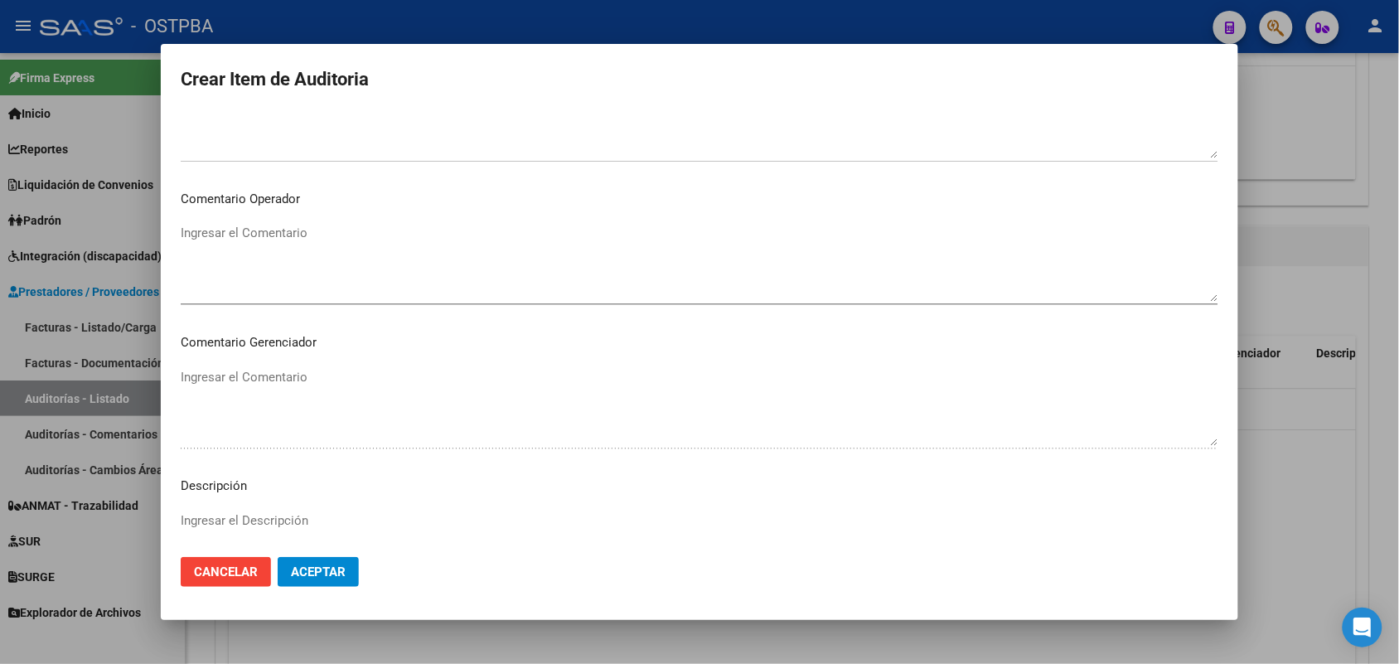
scroll to position [1059, 0]
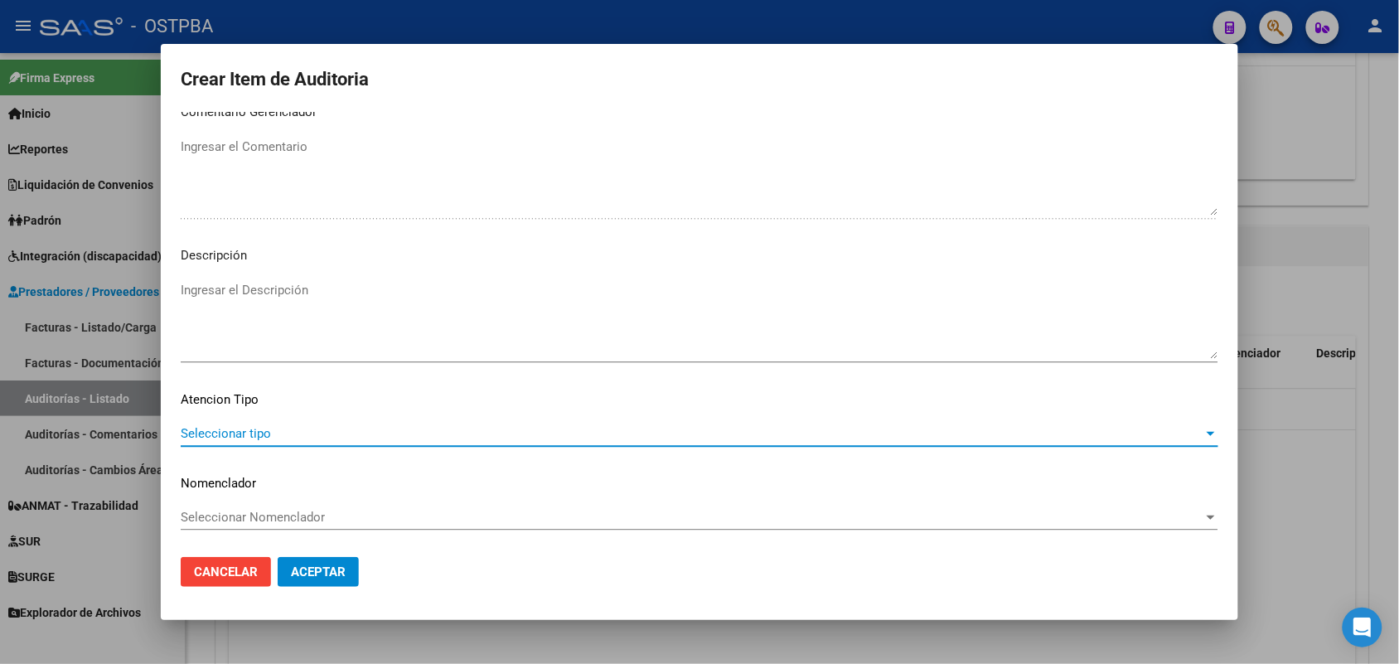
click at [267, 432] on span "Seleccionar tipo" at bounding box center [692, 433] width 1023 height 15
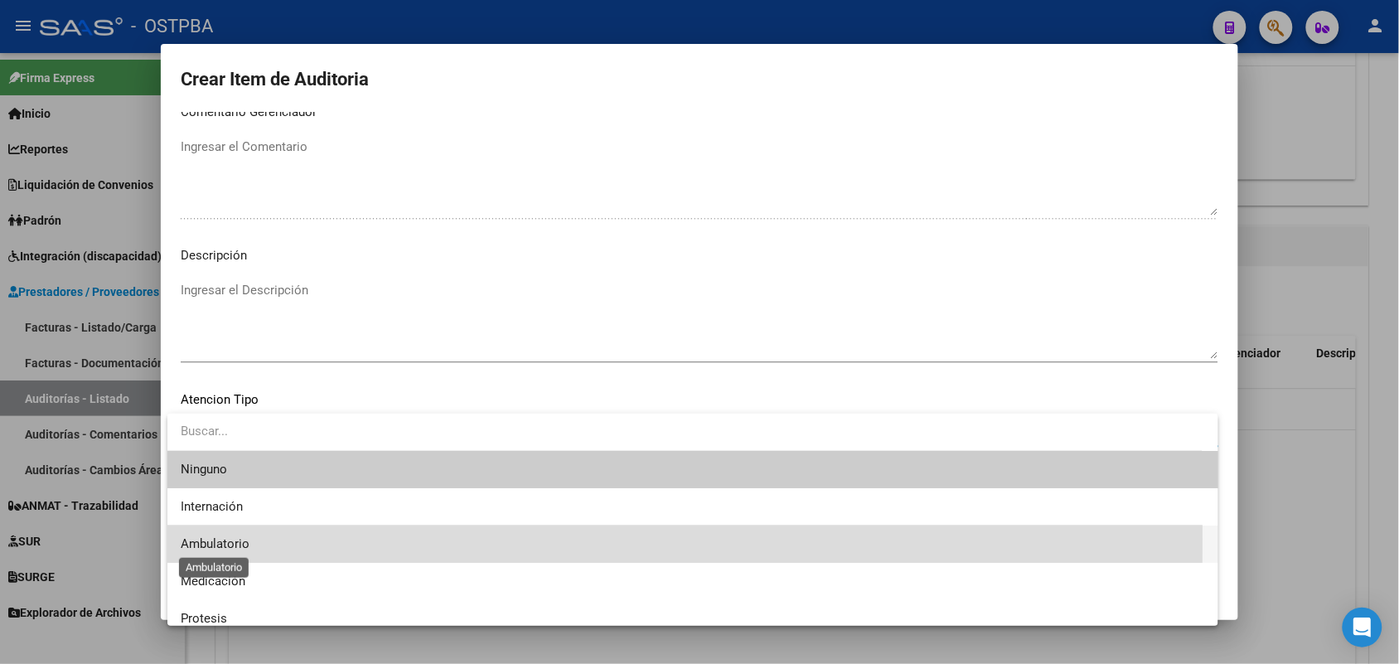
click at [220, 539] on span "Ambulatorio" at bounding box center [215, 543] width 69 height 15
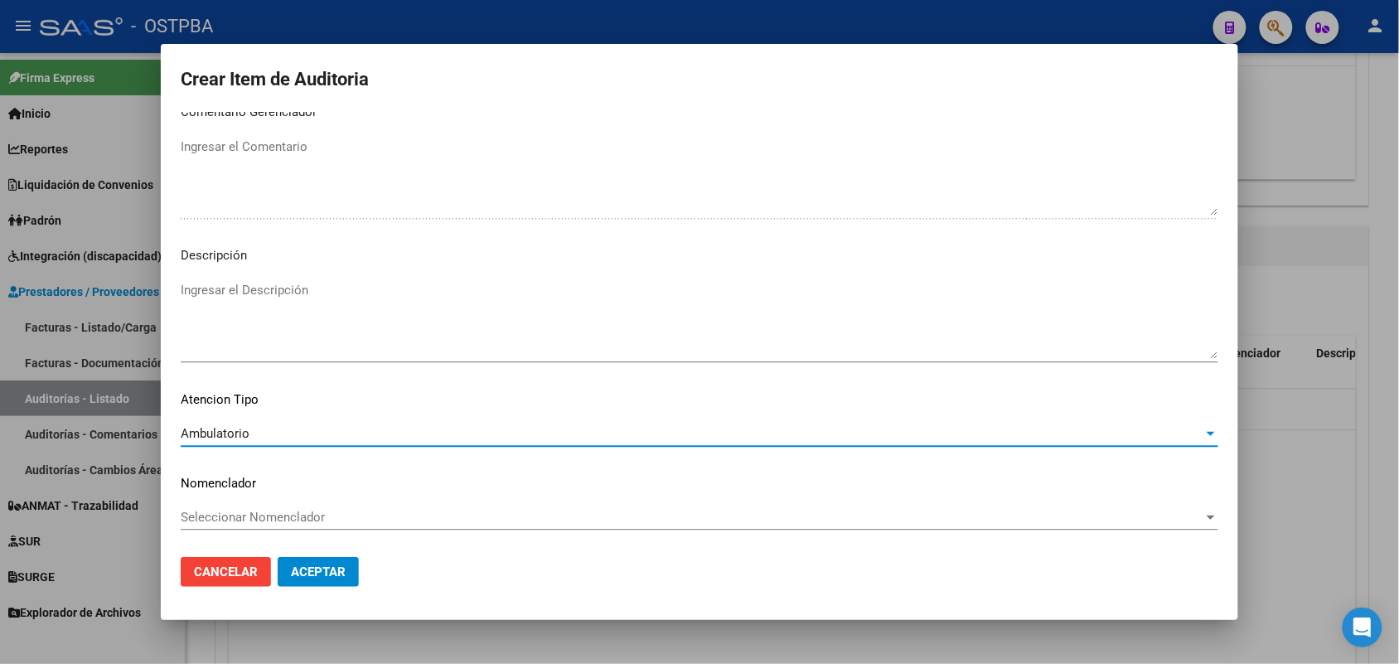
click at [295, 568] on span "Aceptar" at bounding box center [318, 571] width 55 height 15
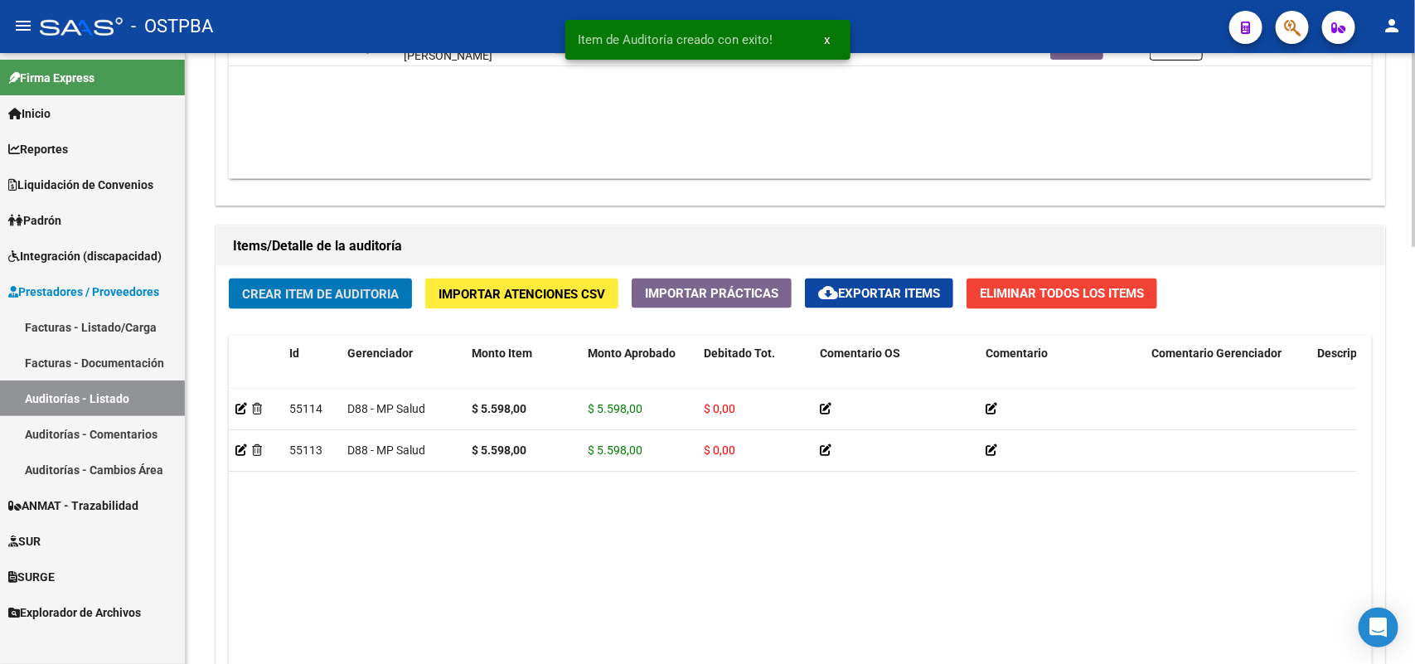
click at [311, 288] on span "Crear Item de Auditoria" at bounding box center [320, 294] width 157 height 15
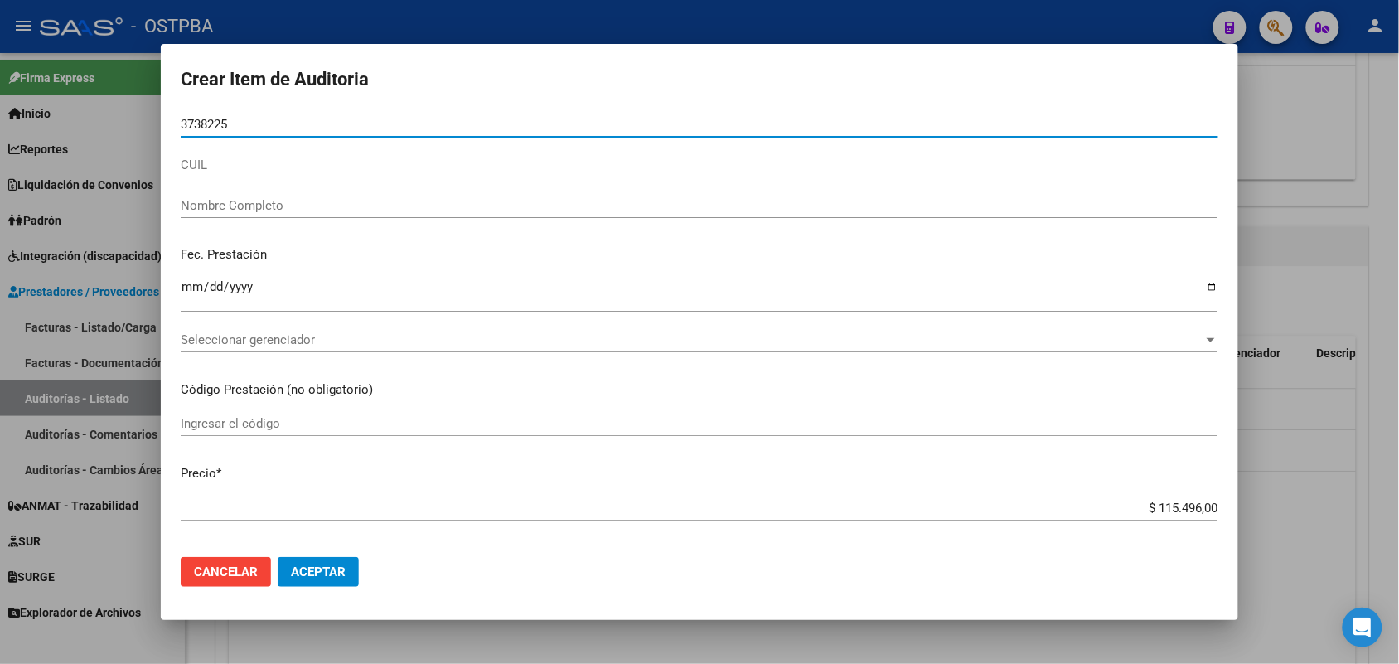
type input "37382253"
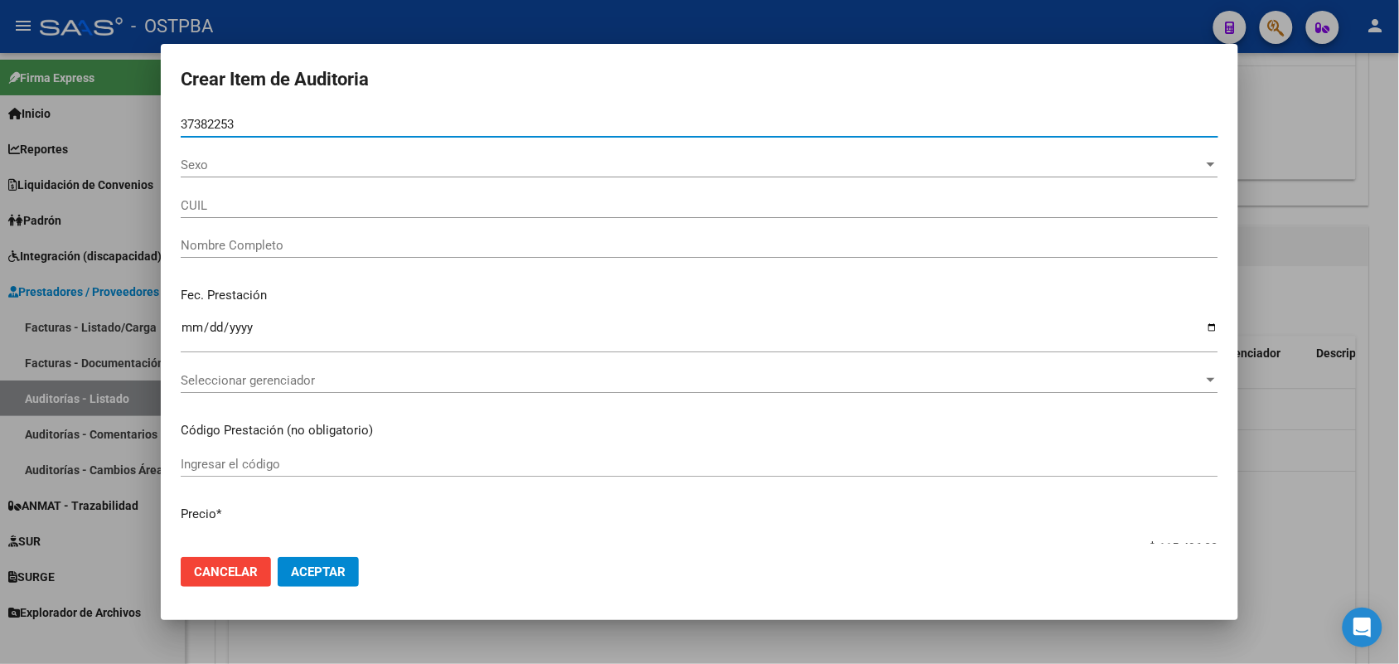
type input "20373822532"
type input "[PERSON_NAME]"
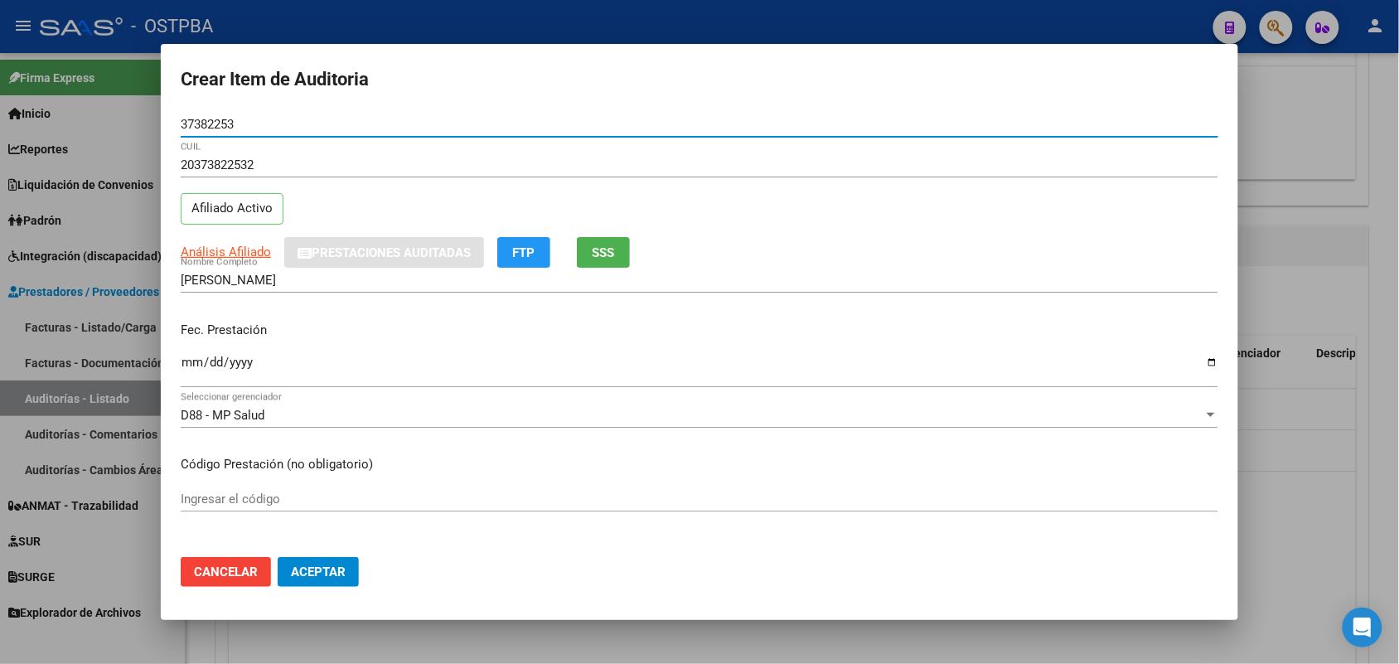
type input "37382253"
click at [187, 365] on input "Ingresar la fecha" at bounding box center [700, 369] width 1038 height 27
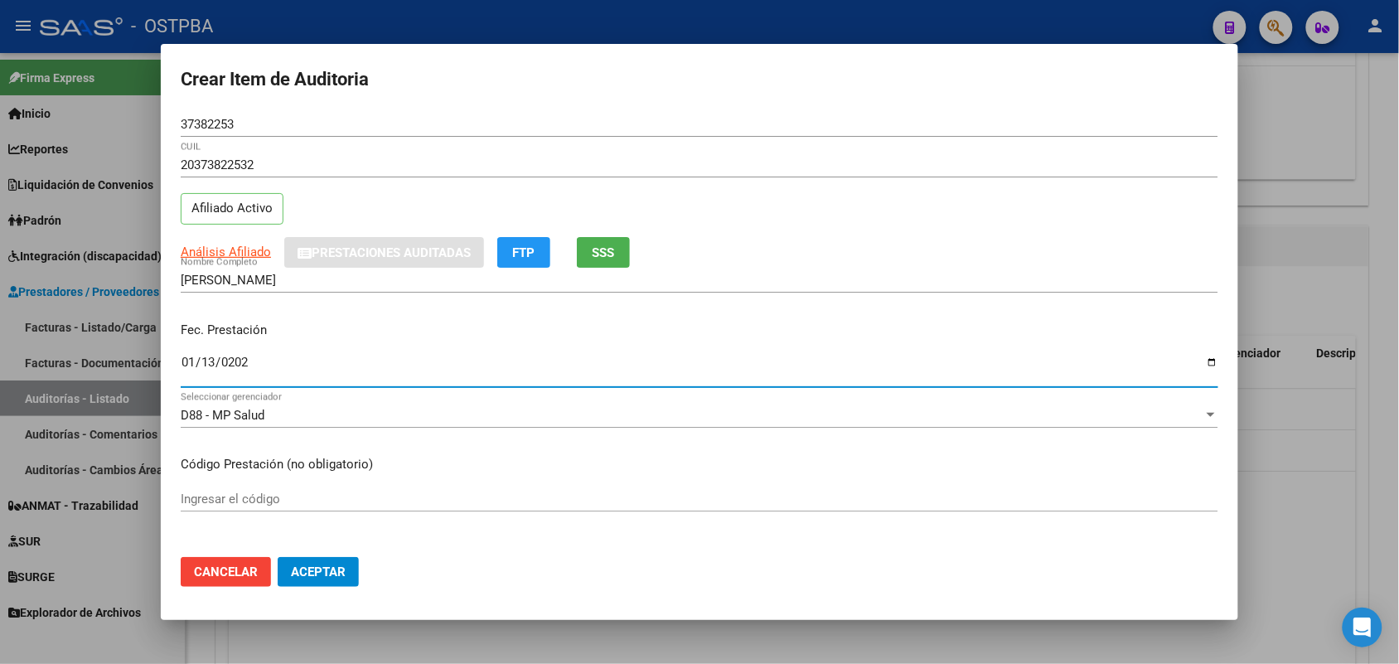
type input "[DATE]"
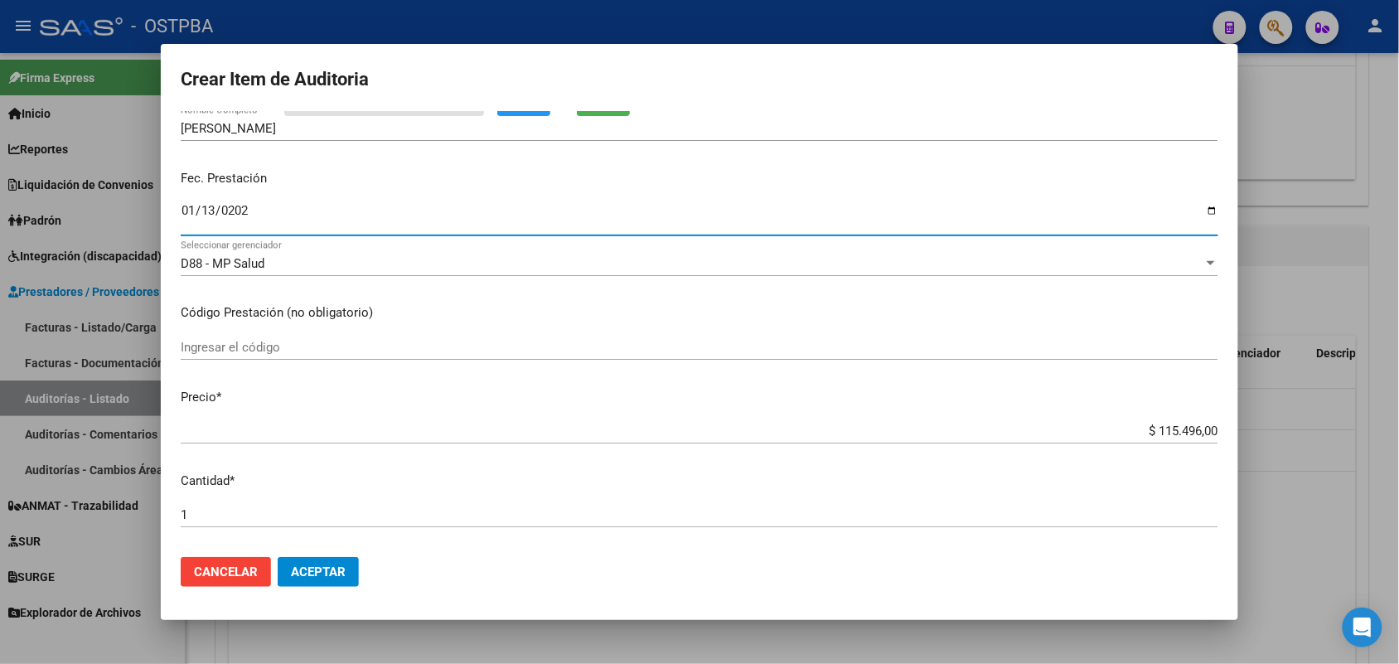
scroll to position [207, 0]
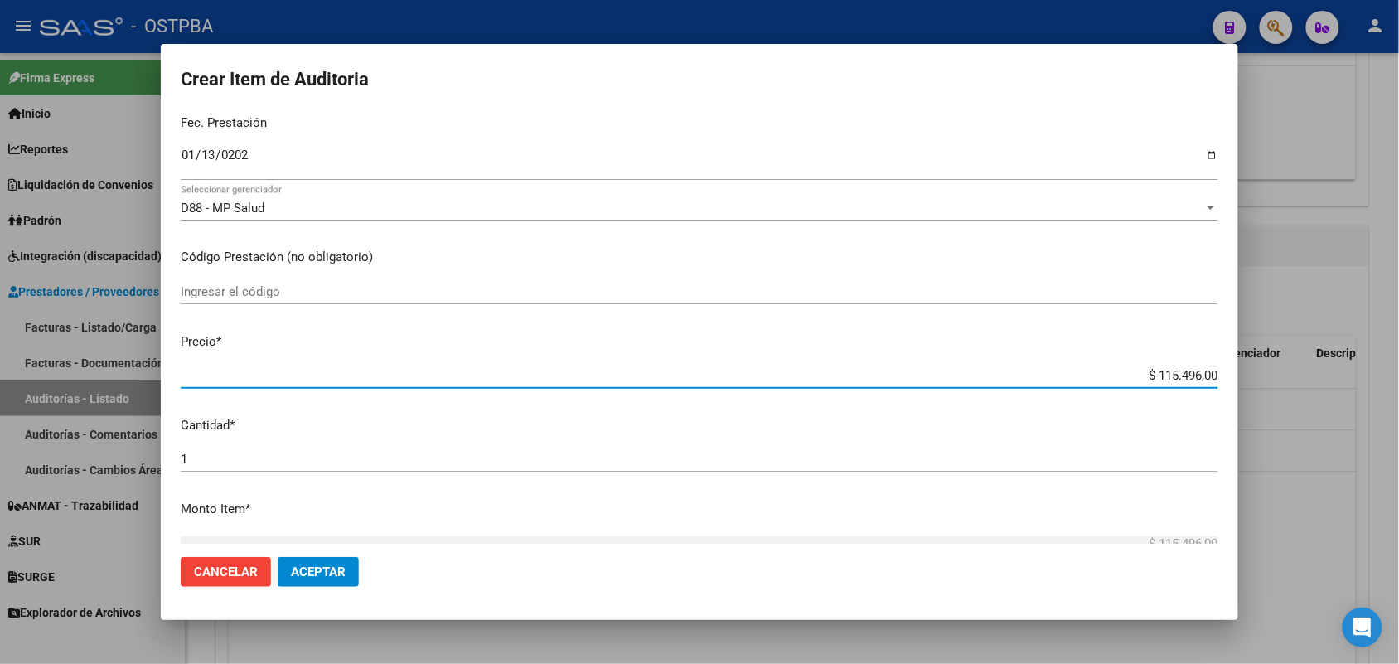
drag, startPoint x: 1128, startPoint y: 375, endPoint x: 1273, endPoint y: 379, distance: 145.1
click at [1273, 379] on div "Crear Item de Auditoria 37382253 Nro Documento 20373822532 CUIL Afiliado Activo…" at bounding box center [699, 332] width 1399 height 664
type input "$ 0,01"
type input "$ 0,16"
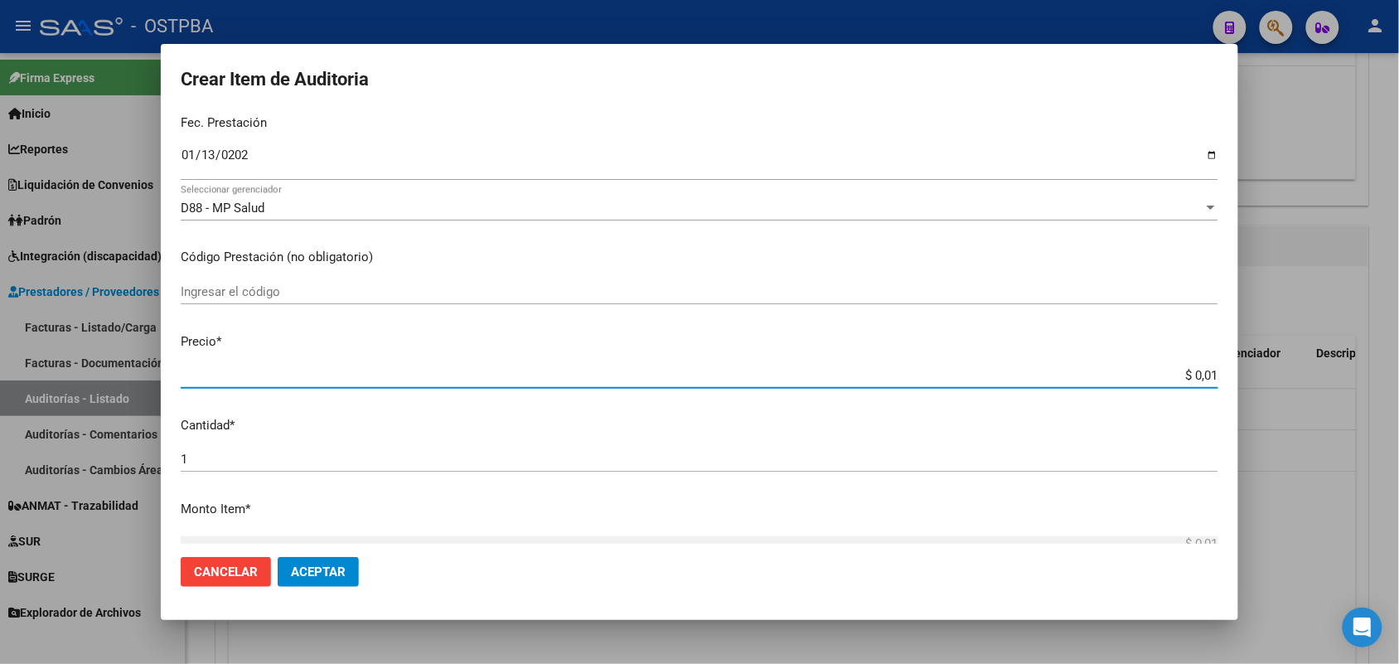
type input "$ 0,16"
type input "$ 1,61"
type input "$ 16,15"
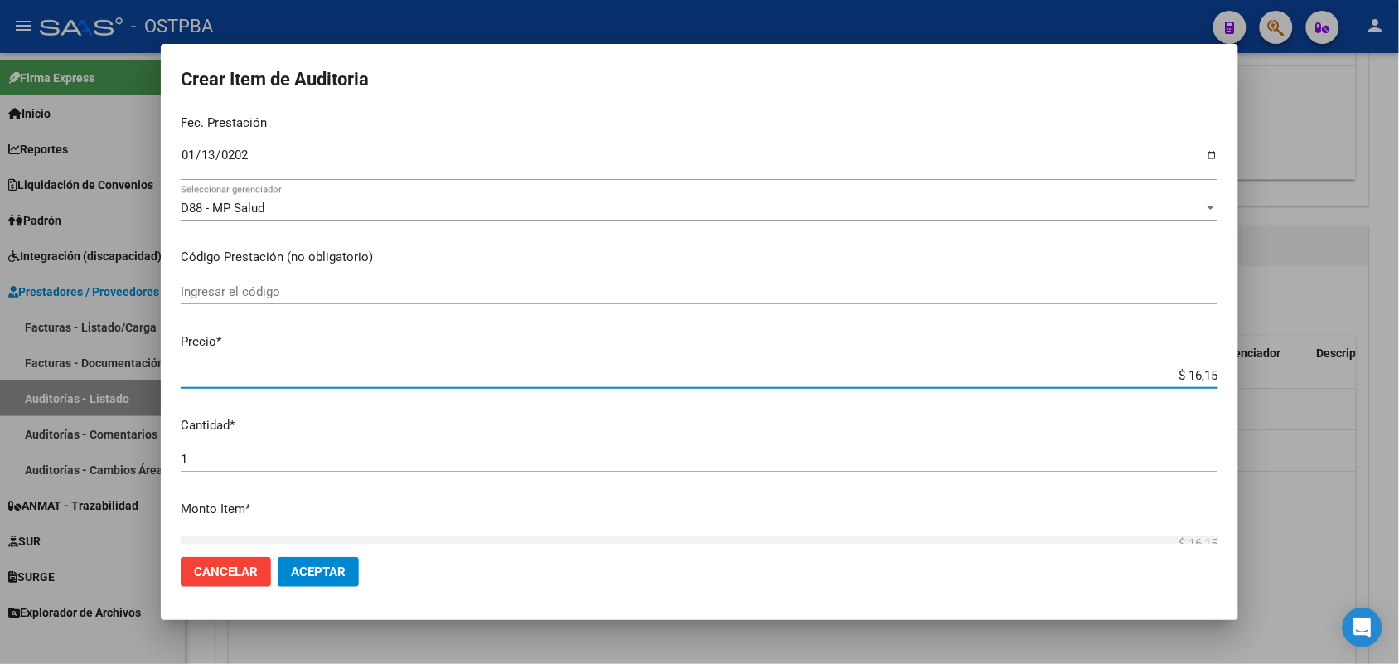
type input "$ 161,50"
type input "$ 1.615,00"
type input "$ 16.150,00"
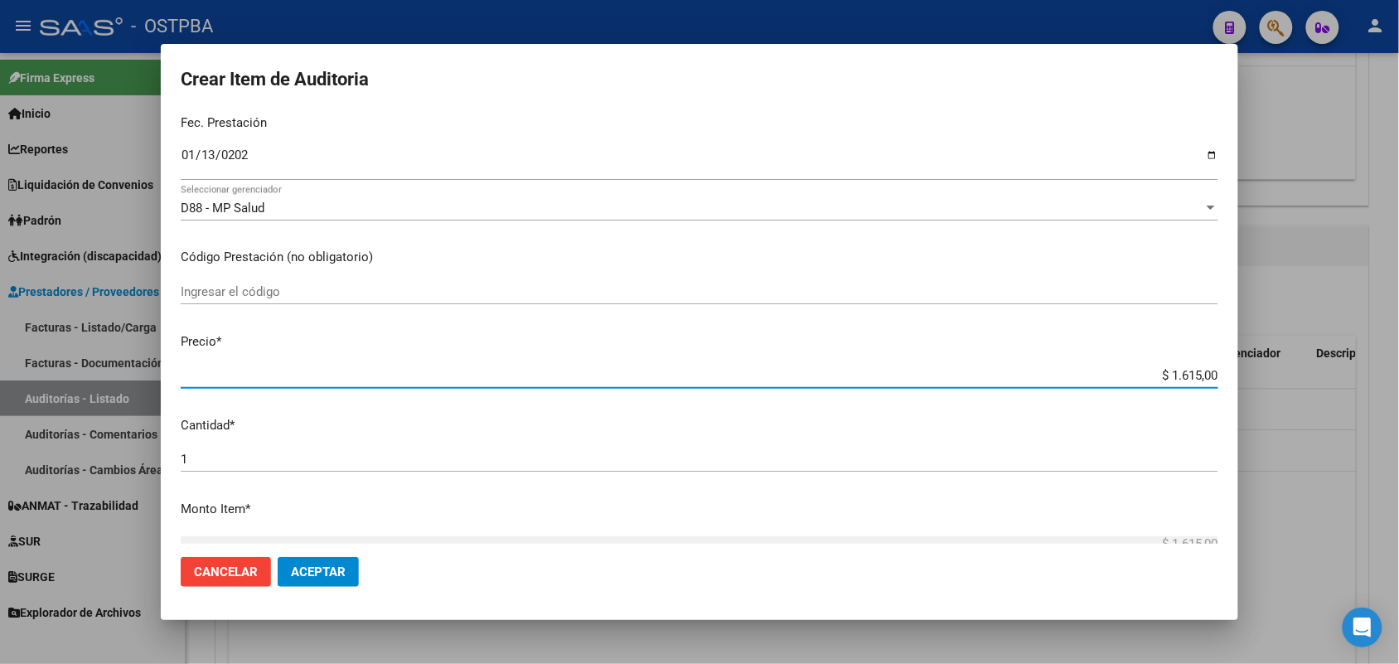
type input "$ 16.150,00"
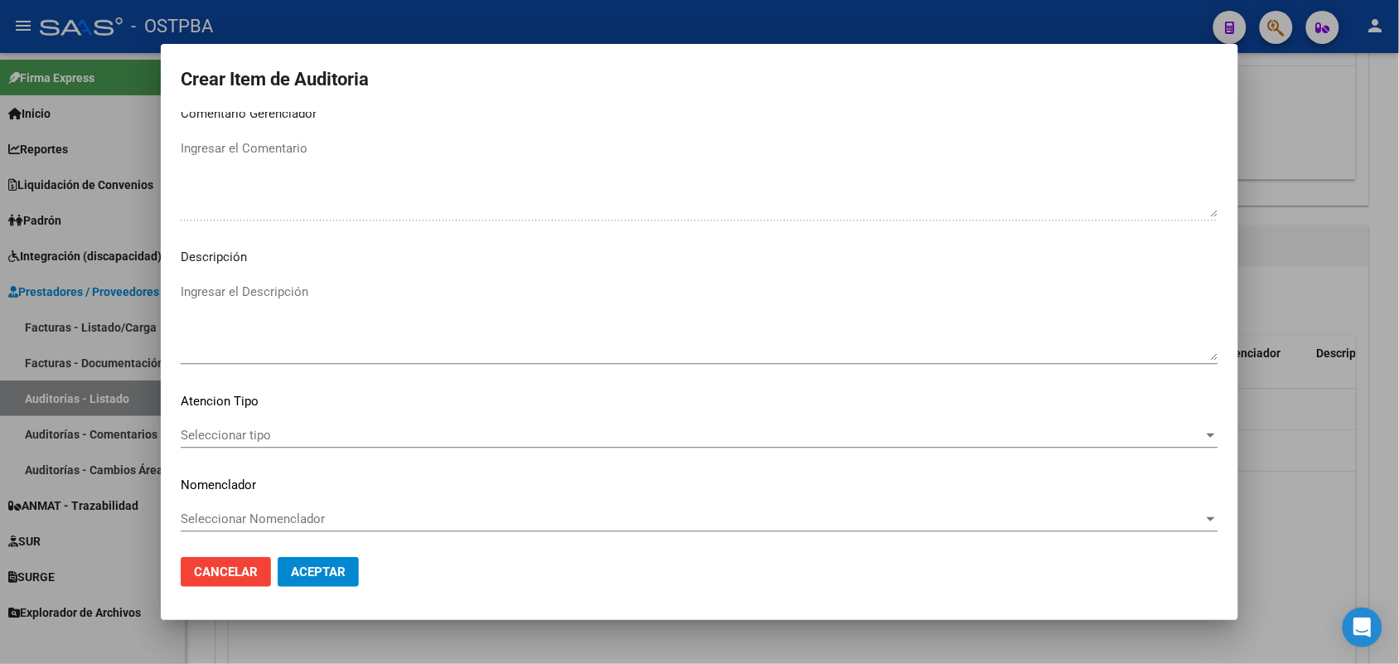
scroll to position [1059, 0]
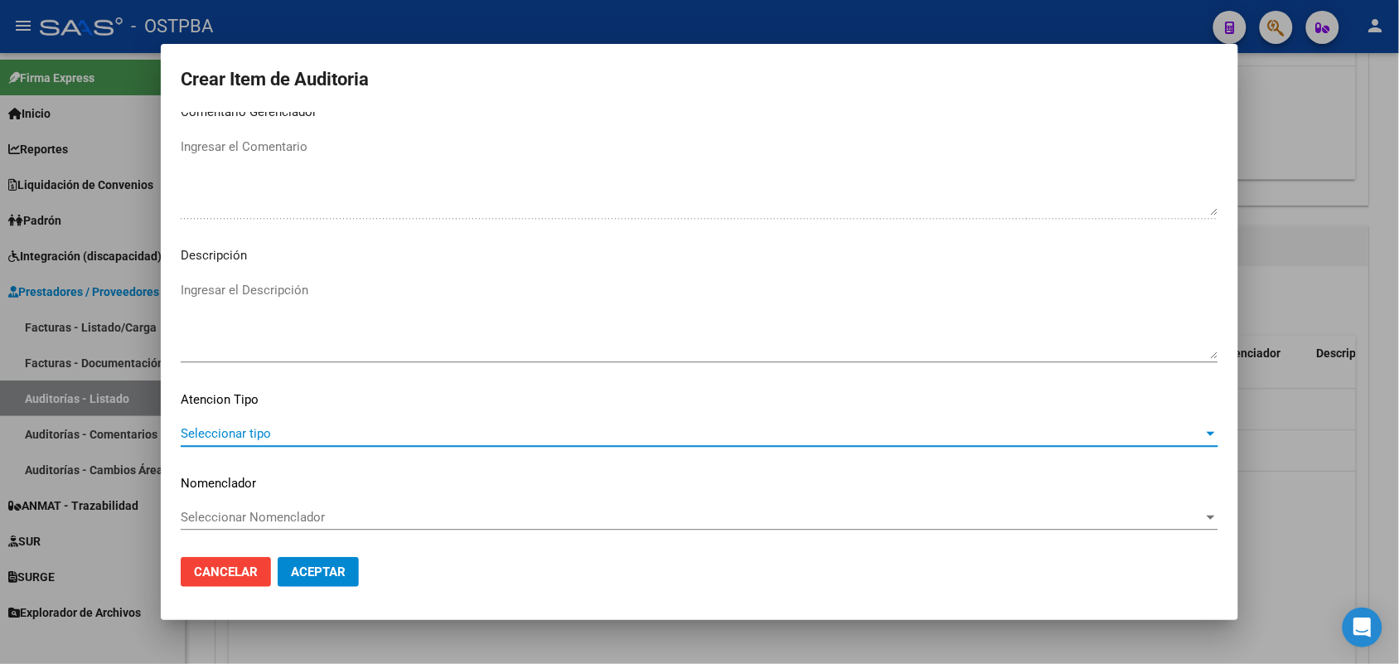
click at [236, 435] on span "Seleccionar tipo" at bounding box center [692, 433] width 1023 height 15
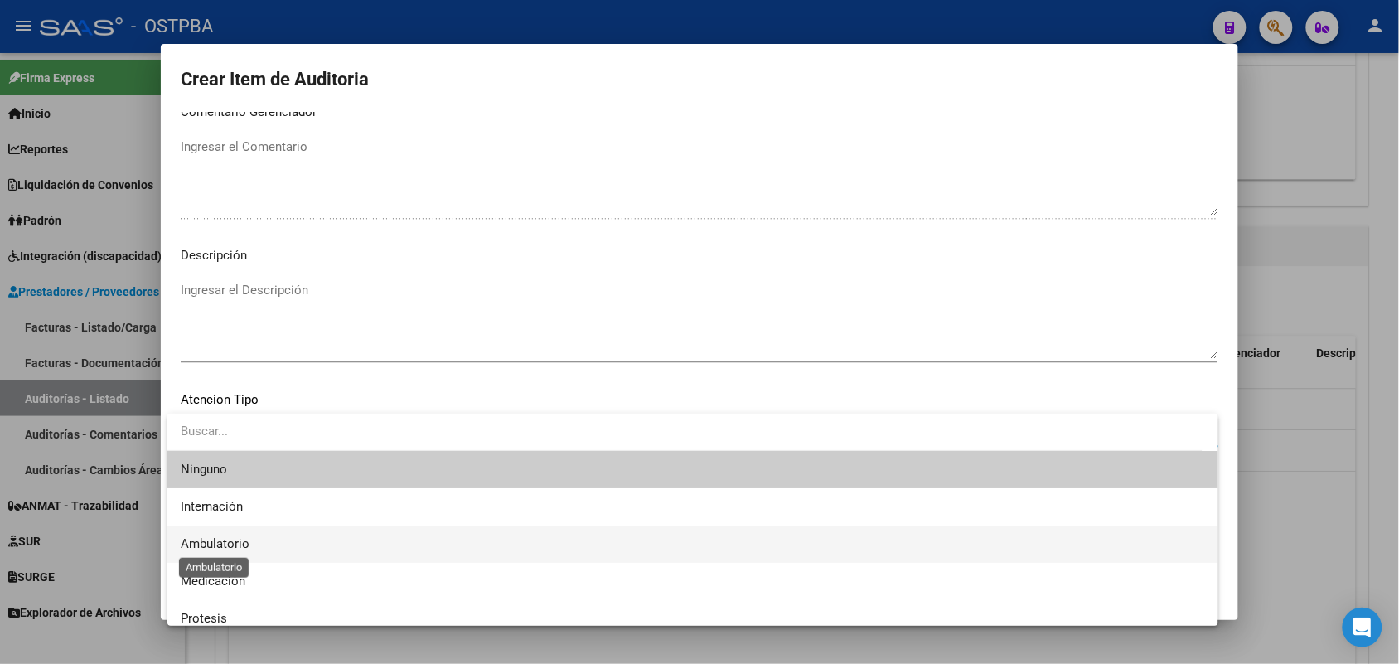
click at [228, 540] on span "Ambulatorio" at bounding box center [215, 543] width 69 height 15
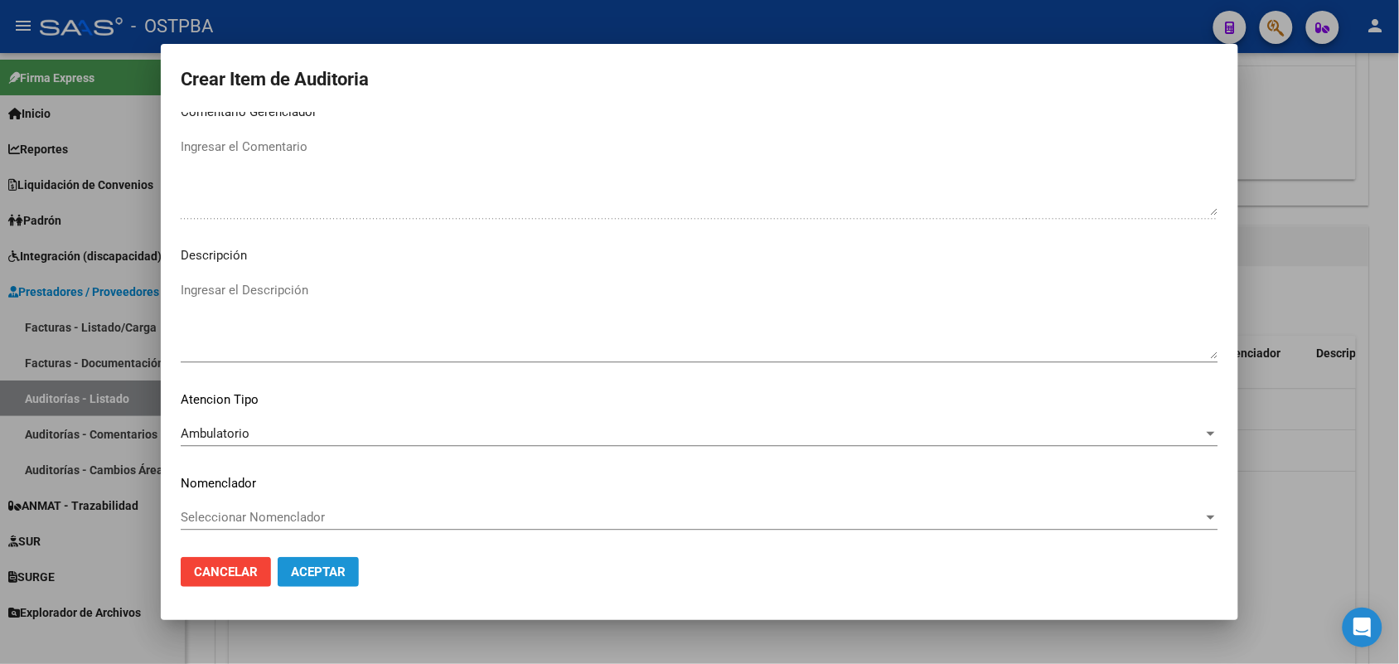
click at [337, 574] on span "Aceptar" at bounding box center [318, 571] width 55 height 15
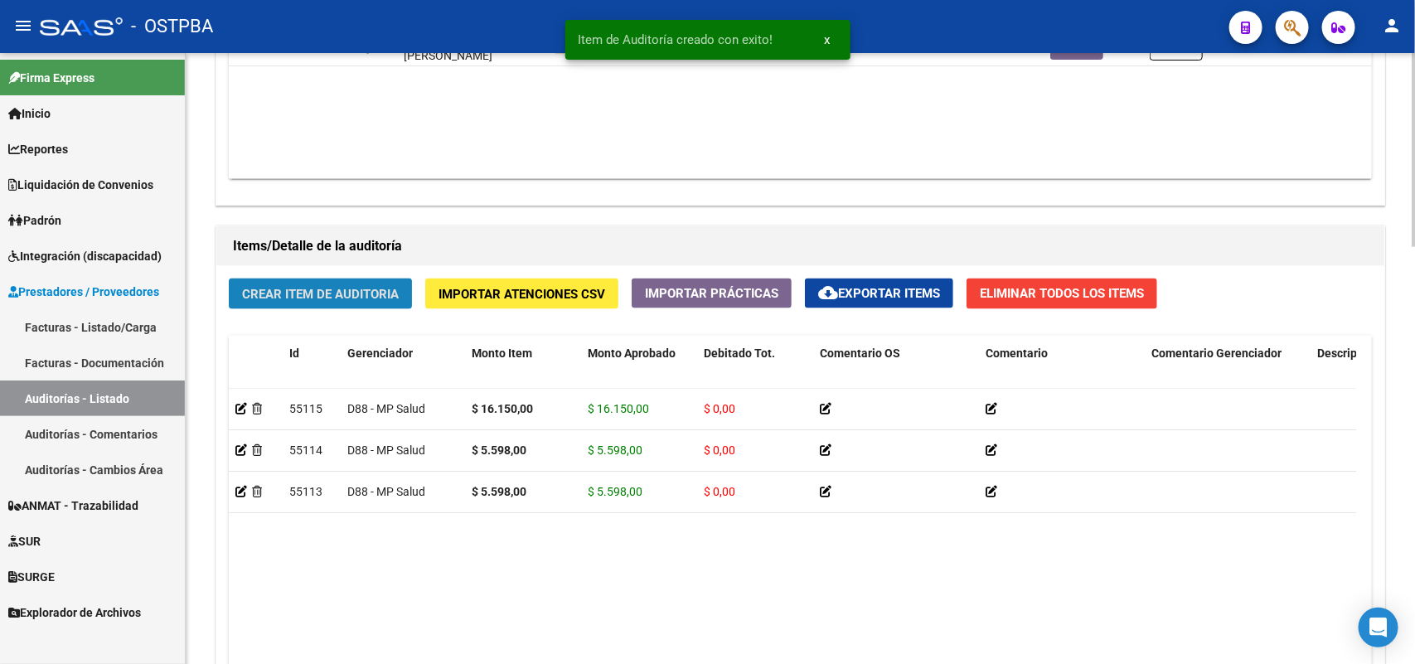
click at [358, 283] on button "Crear Item de Auditoria" at bounding box center [320, 293] width 183 height 31
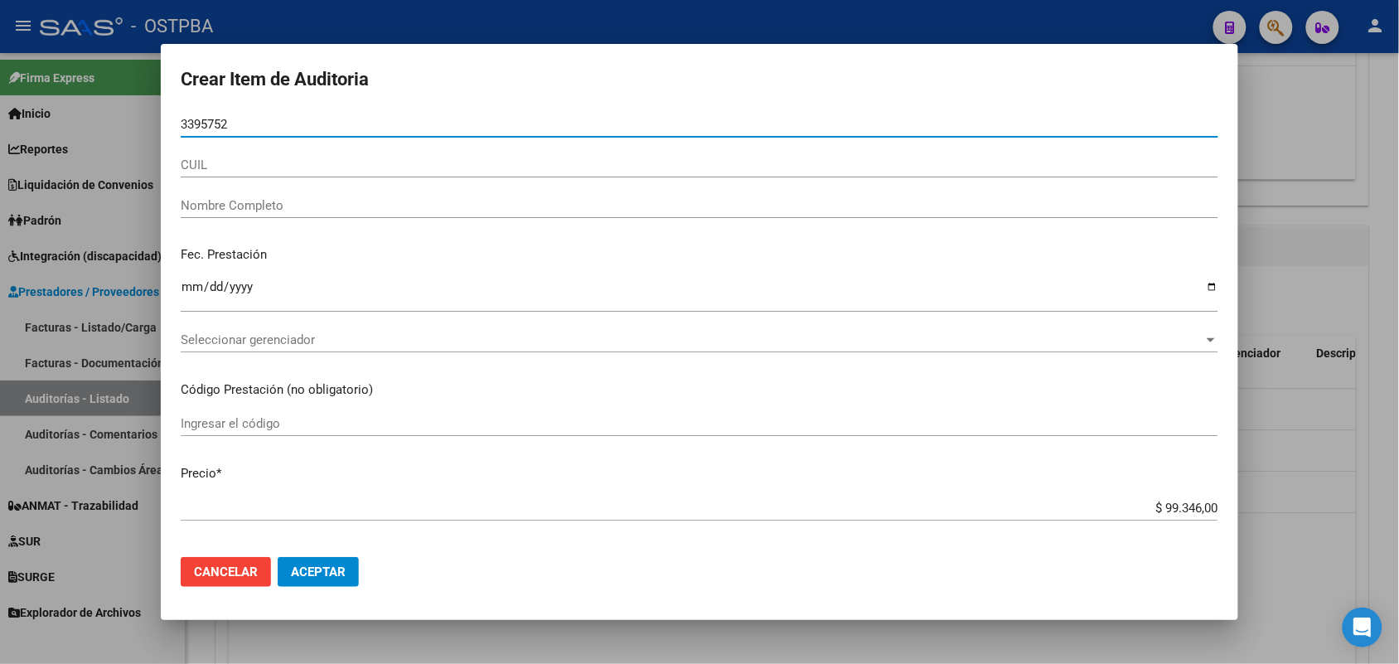
type input "33957528"
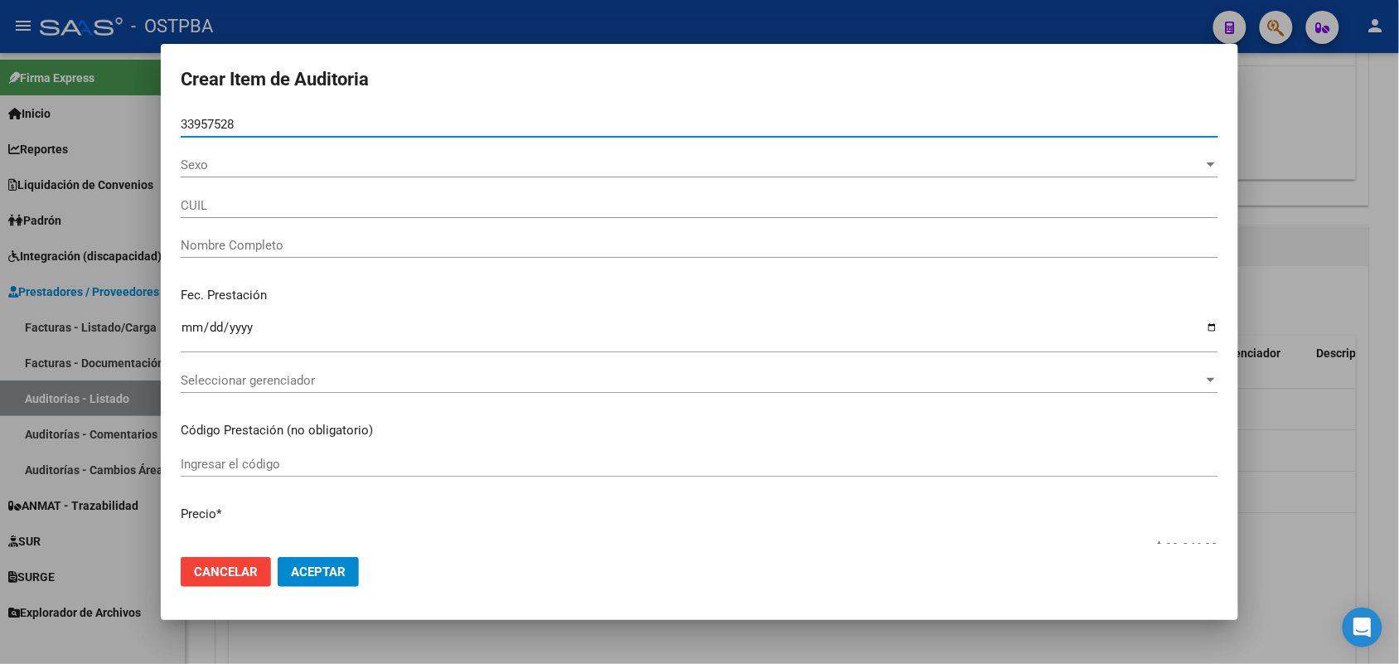
type input "27339575288"
type input "[PERSON_NAME] [PERSON_NAME] -"
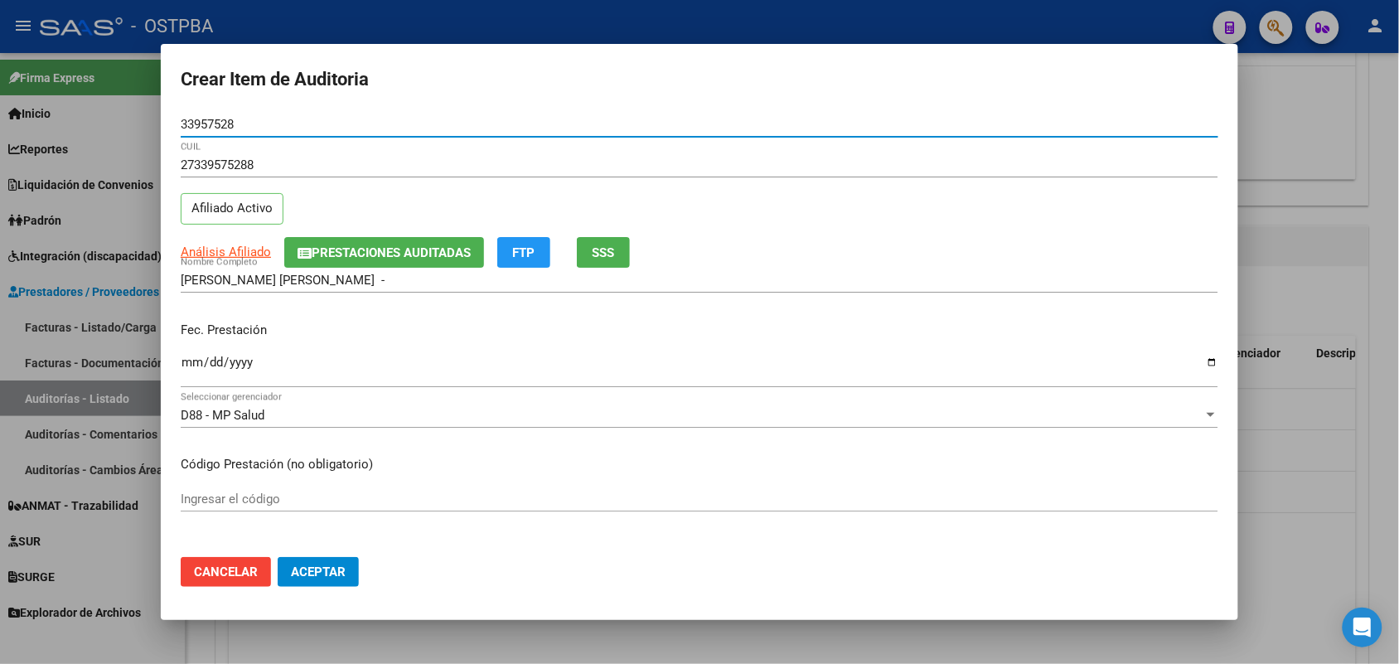
type input "33957528"
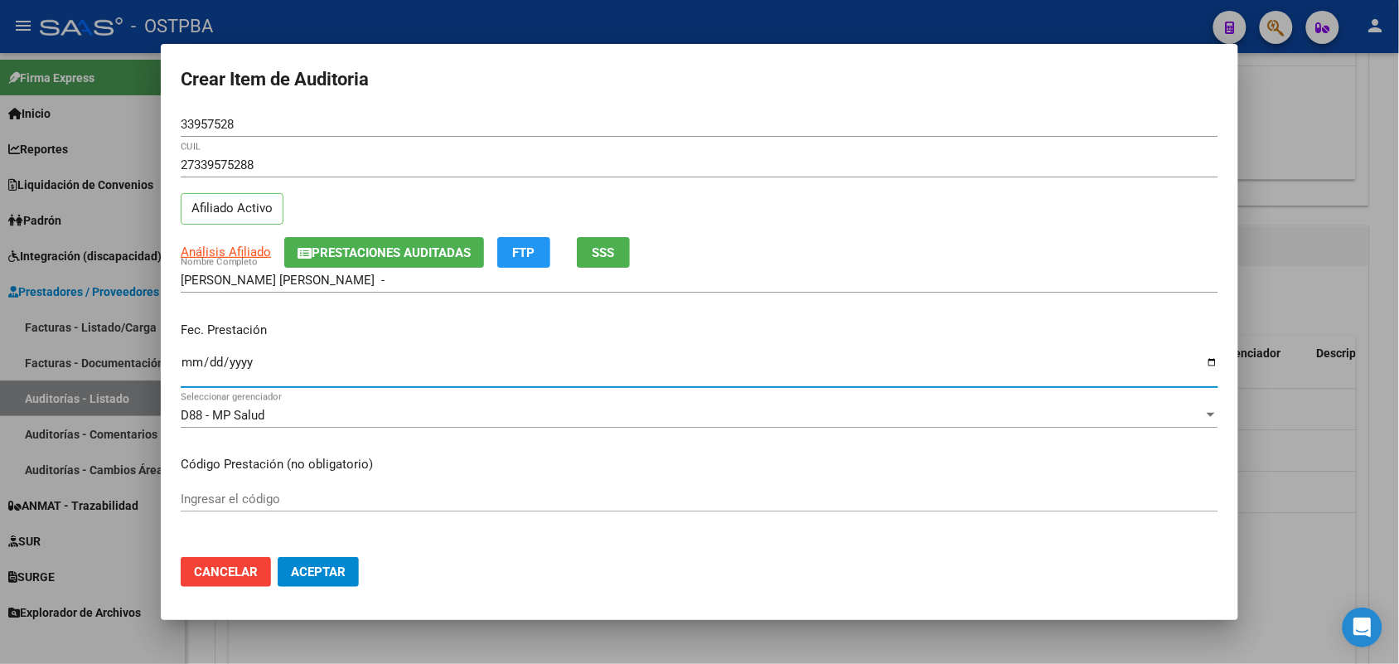
click at [184, 370] on input "Ingresar la fecha" at bounding box center [700, 369] width 1038 height 27
type input "[DATE]"
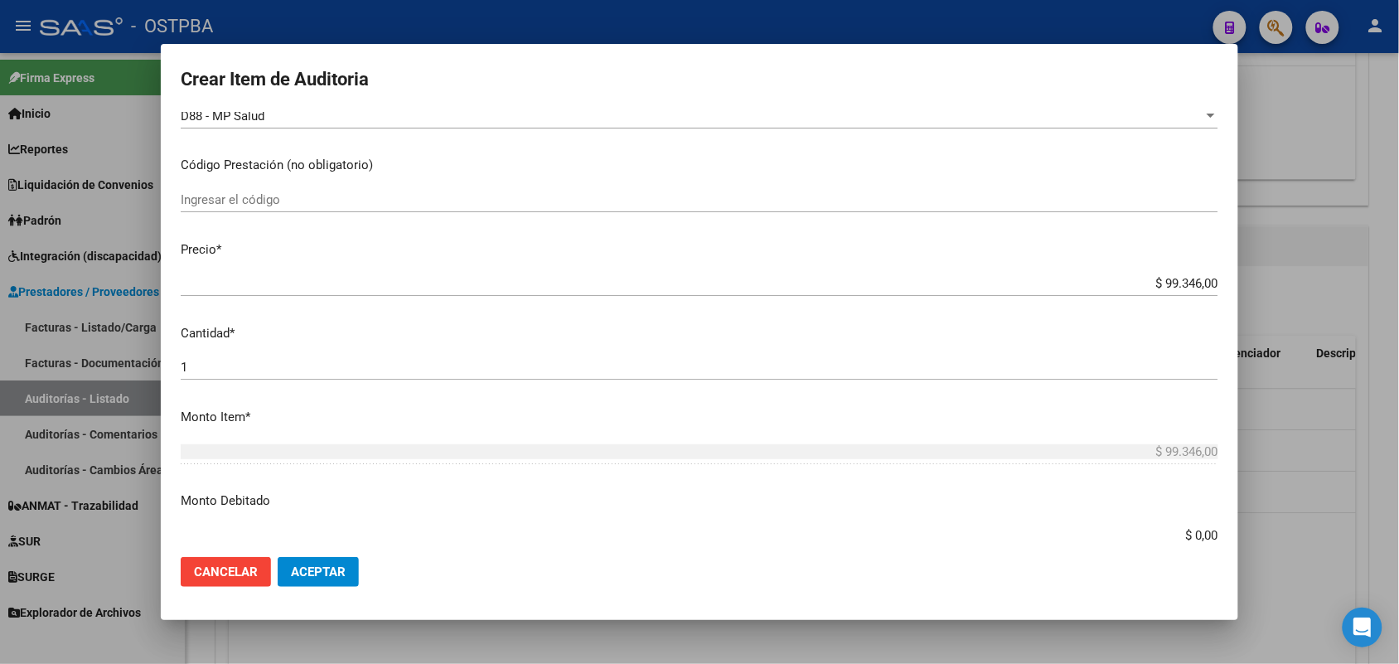
scroll to position [311, 0]
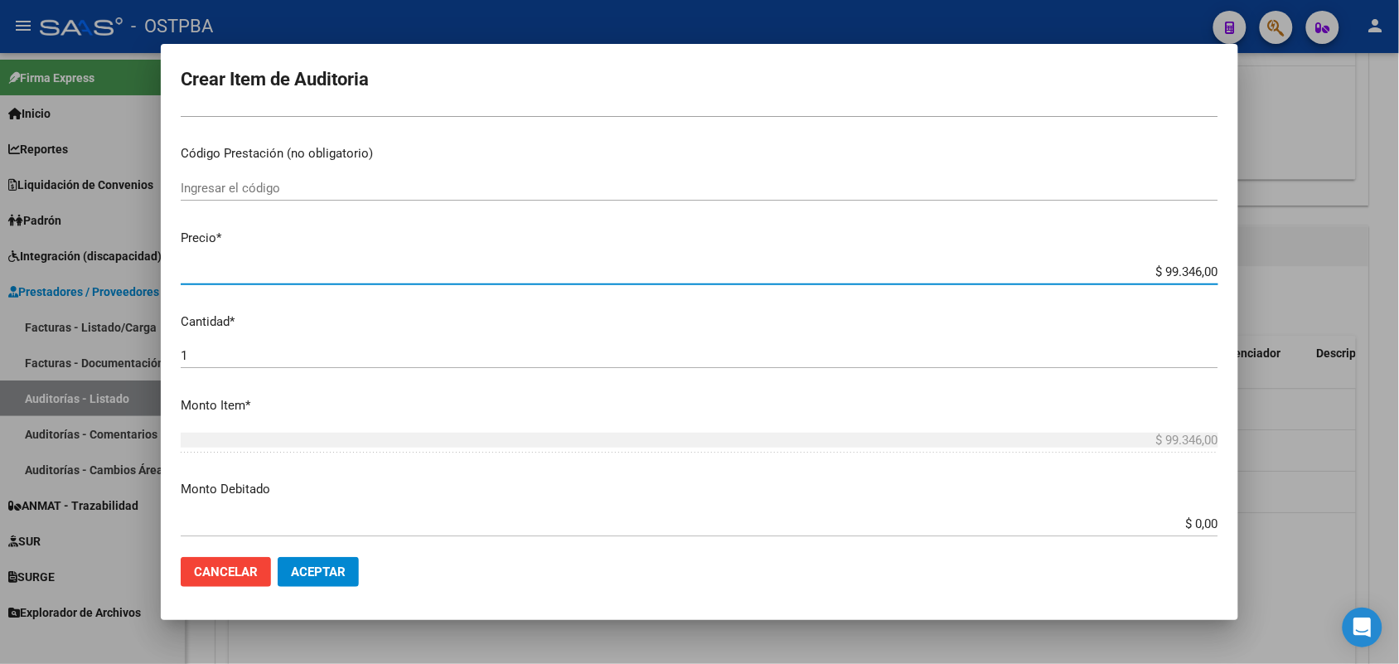
drag, startPoint x: 1133, startPoint y: 269, endPoint x: 1344, endPoint y: 272, distance: 211.4
click at [1344, 272] on div "Crear Item de Auditoria 33957528 Nro Documento 27339575288 CUIL Afiliado Activo…" at bounding box center [699, 332] width 1399 height 664
type input "$ 0,01"
type input "$ 0,16"
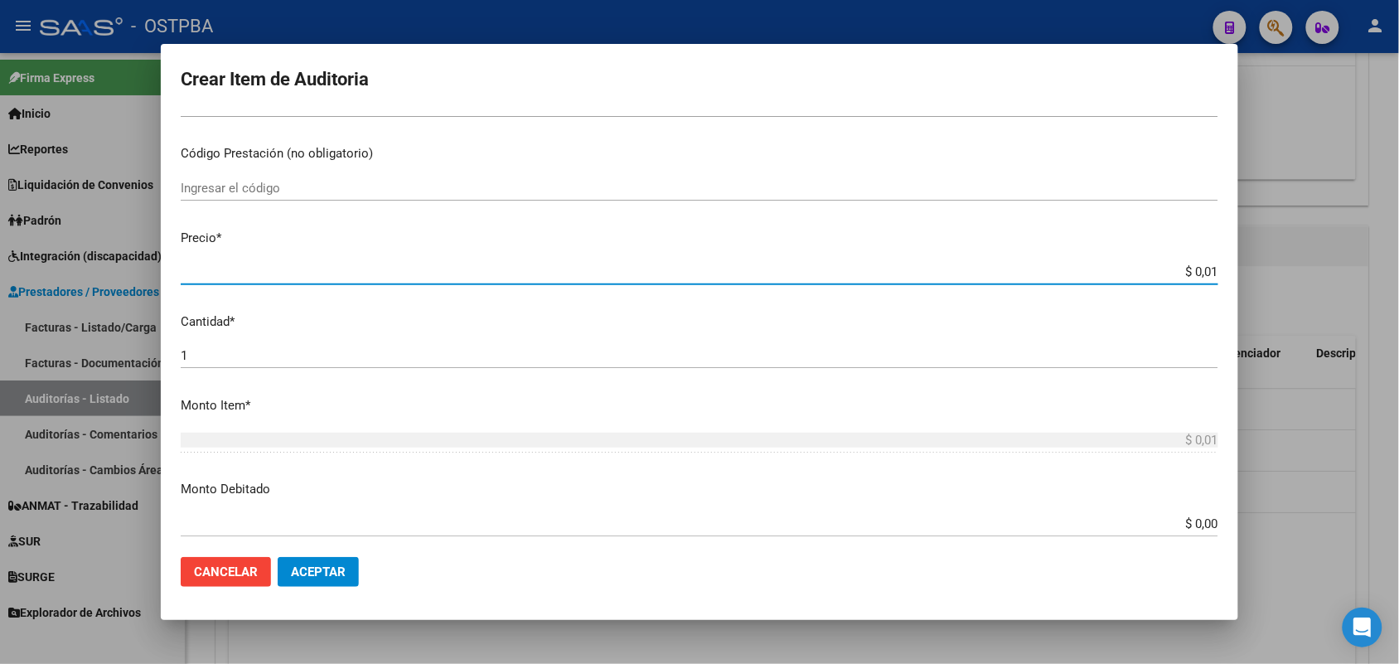
type input "$ 0,16"
type input "$ 1,61"
type input "$ 16,15"
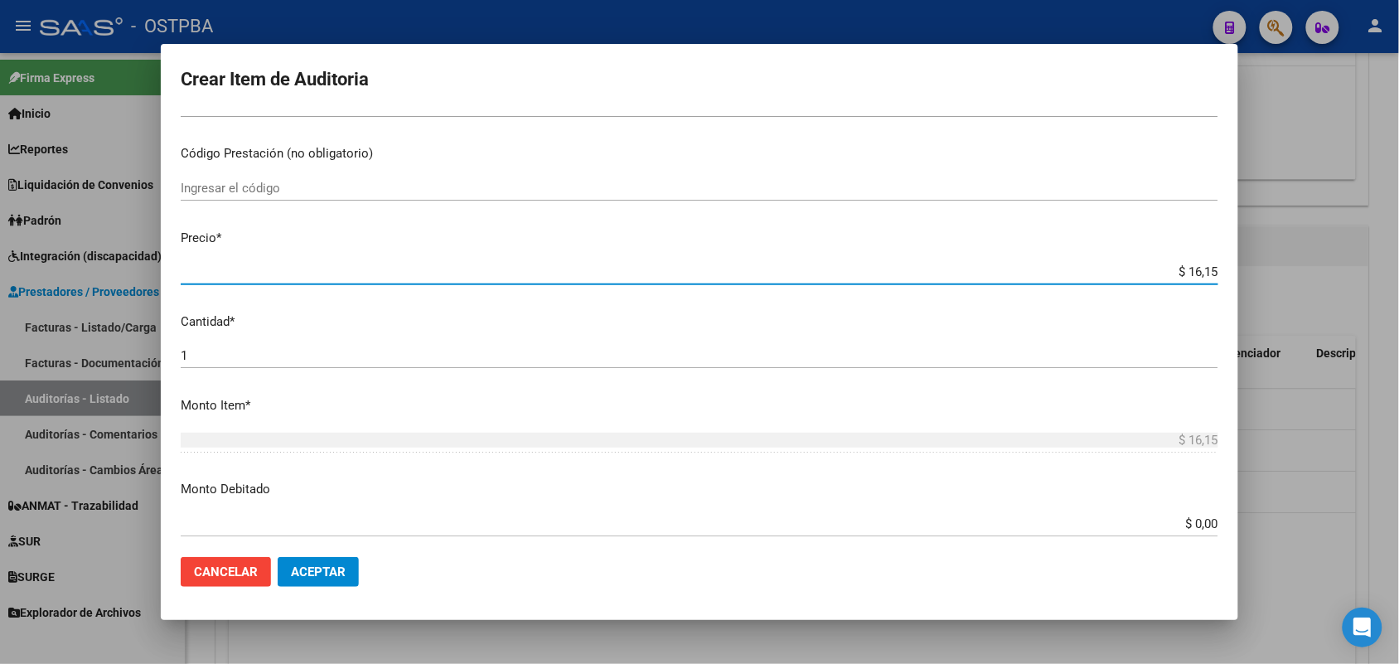
type input "$ 161,50"
type input "$ 1.615,00"
type input "$ 16.150,00"
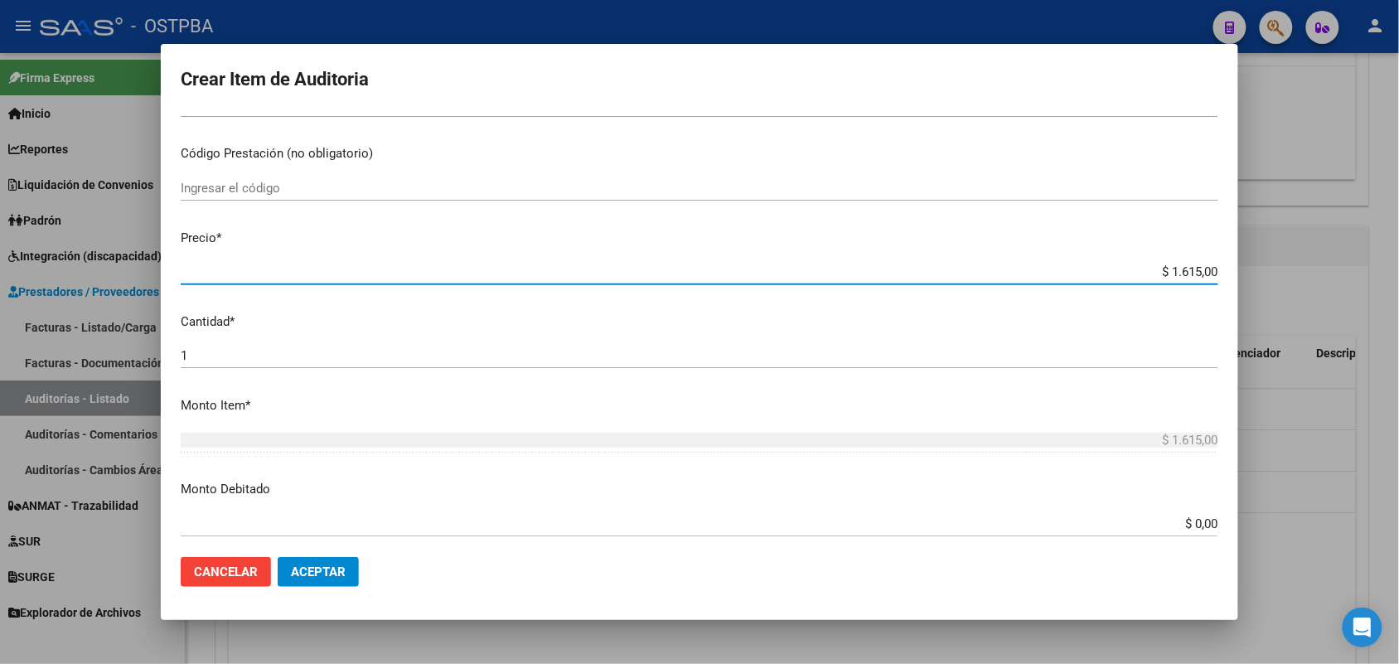
type input "$ 16.150,00"
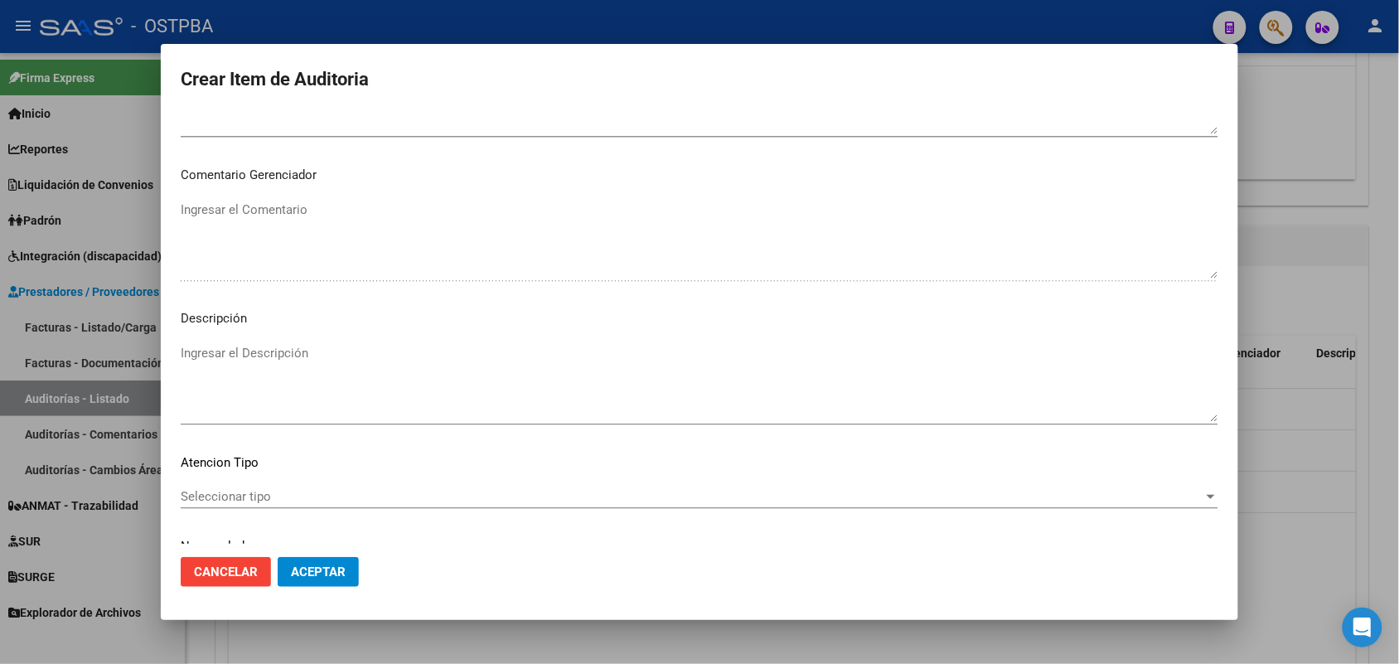
scroll to position [1059, 0]
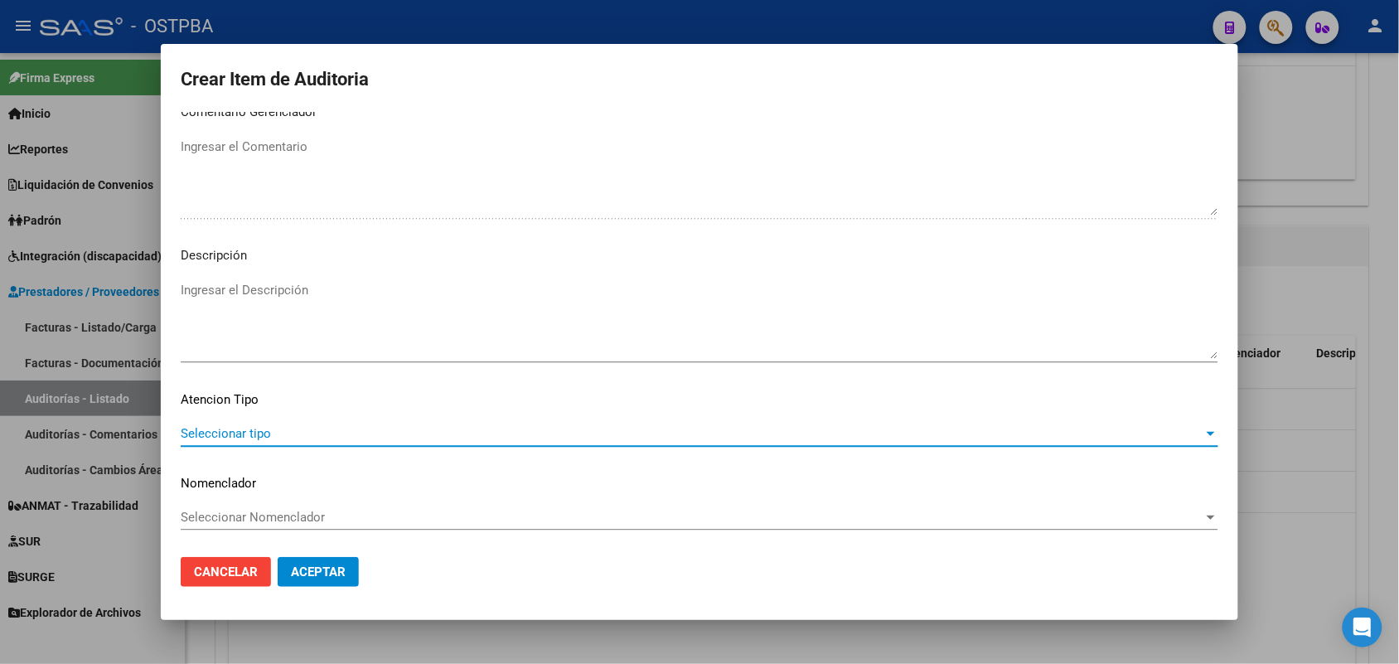
click at [253, 433] on span "Seleccionar tipo" at bounding box center [692, 433] width 1023 height 15
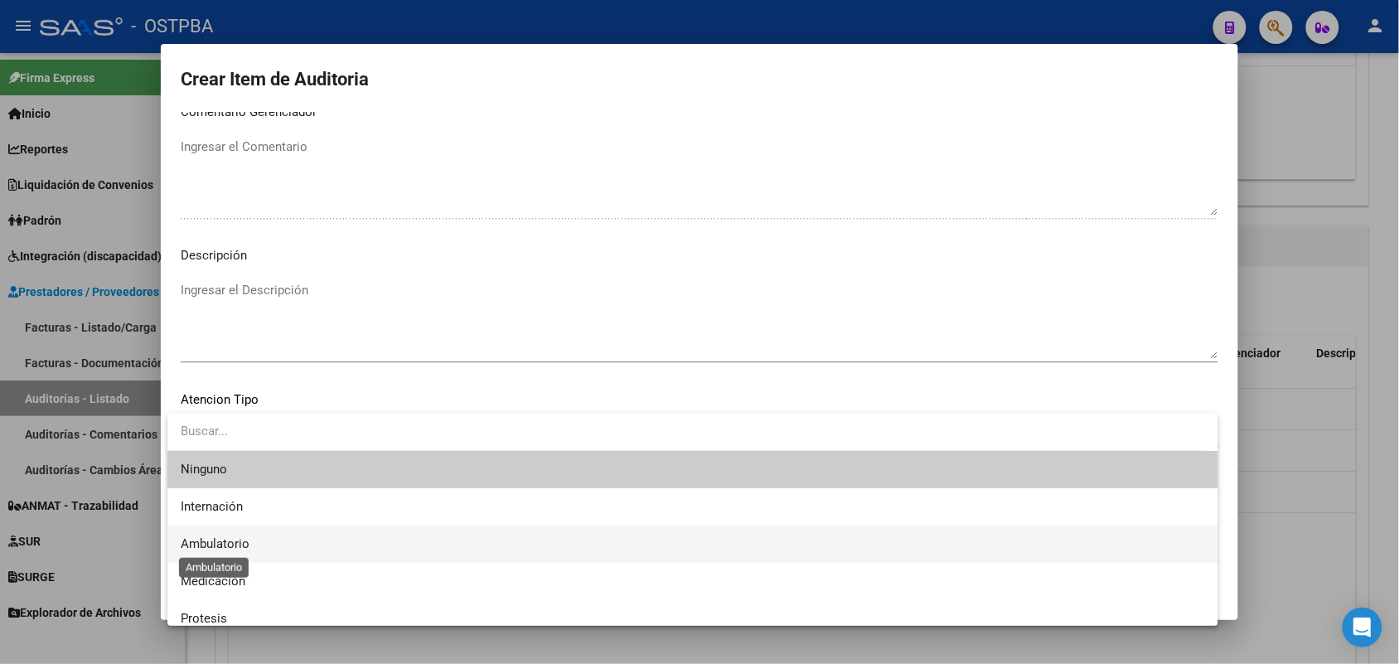
click at [237, 540] on span "Ambulatorio" at bounding box center [215, 543] width 69 height 15
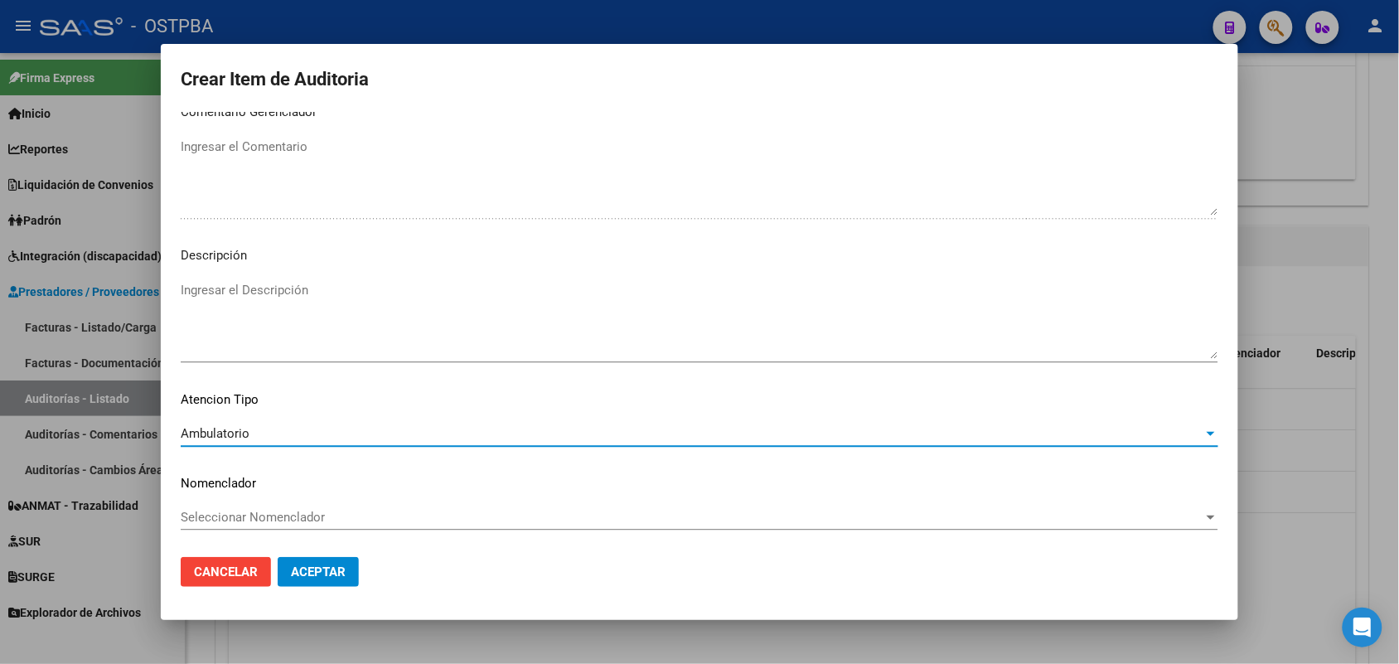
click at [303, 561] on button "Aceptar" at bounding box center [318, 572] width 81 height 30
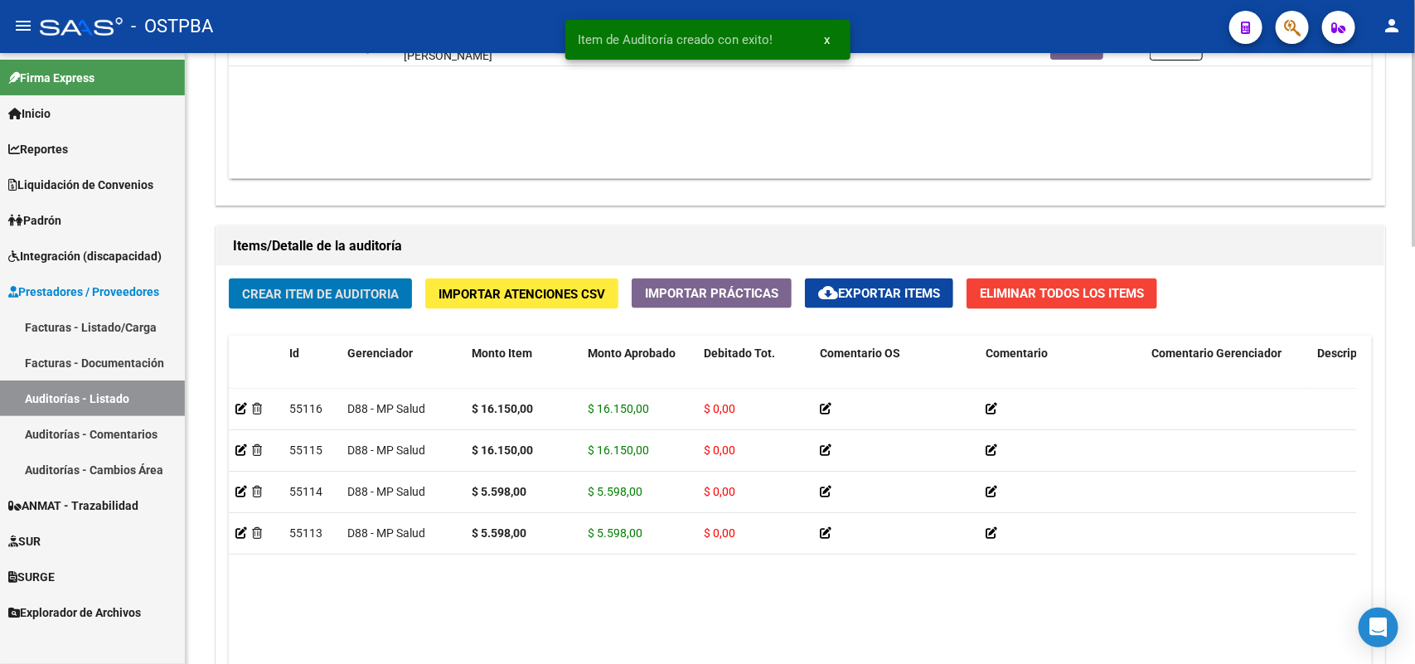
click at [312, 287] on span "Crear Item de Auditoria" at bounding box center [320, 294] width 157 height 15
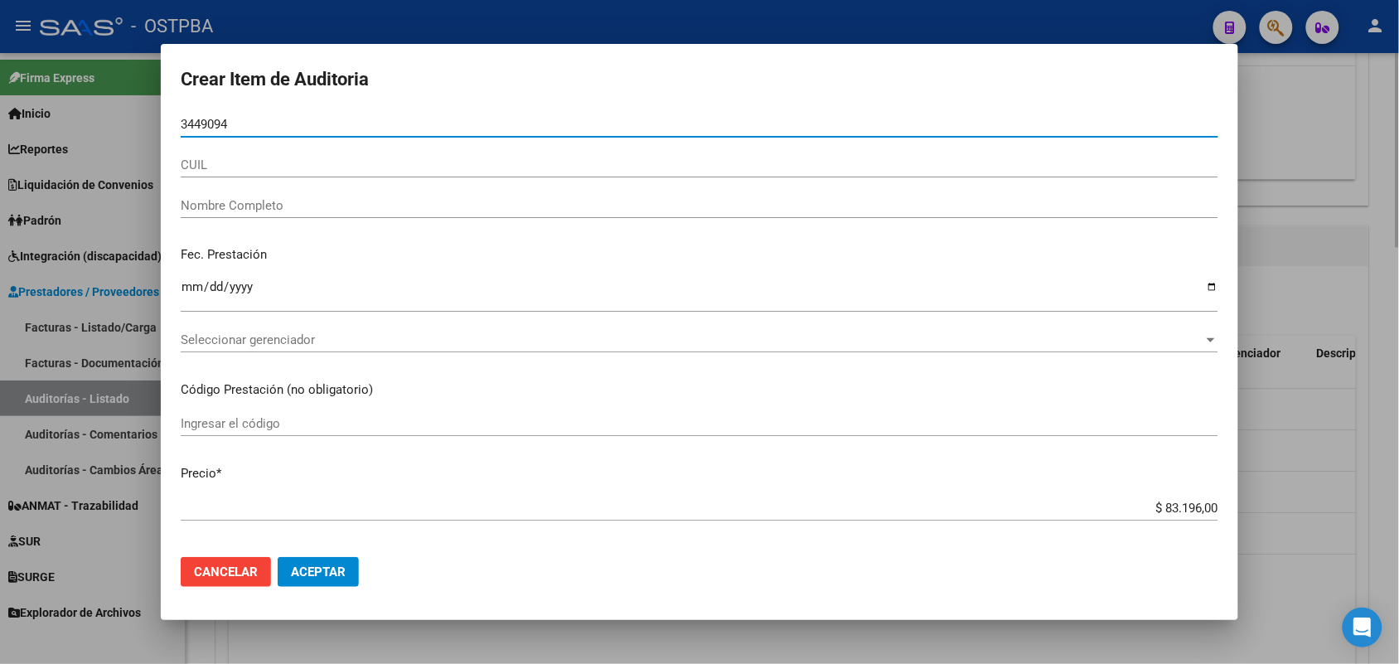
type input "34490942"
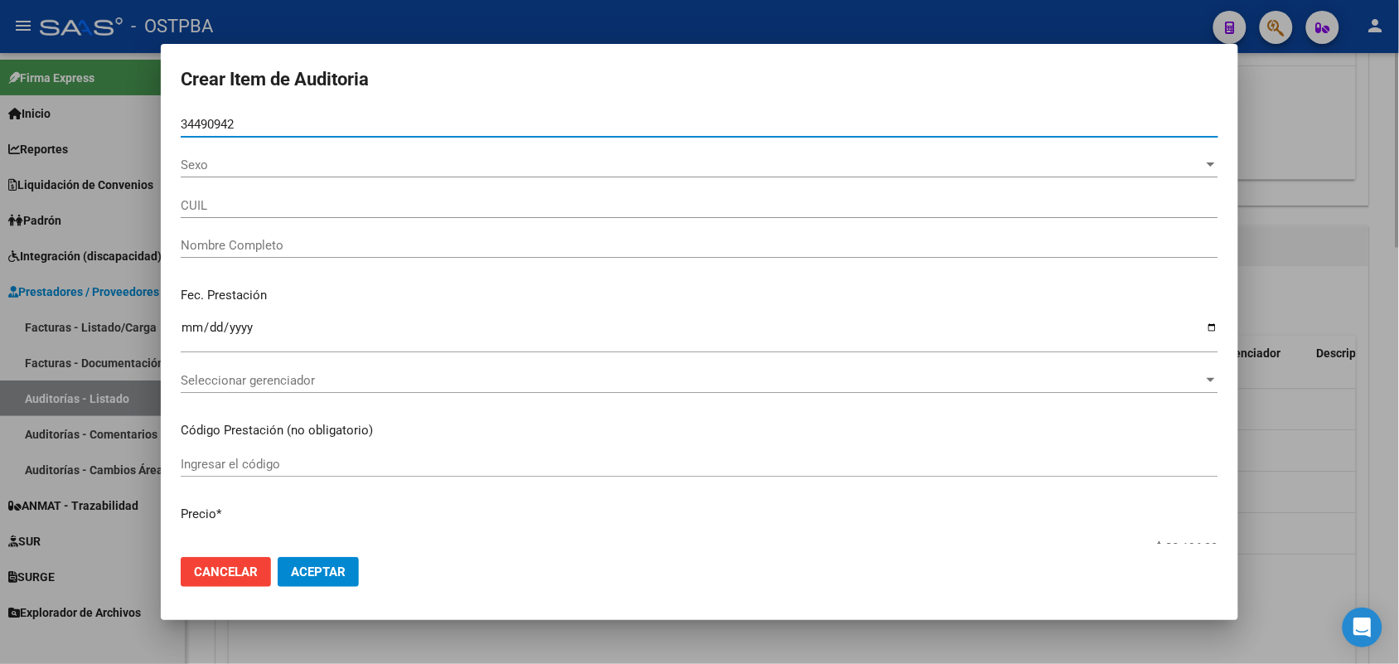
type input "27344909429"
type input "[PERSON_NAME] -"
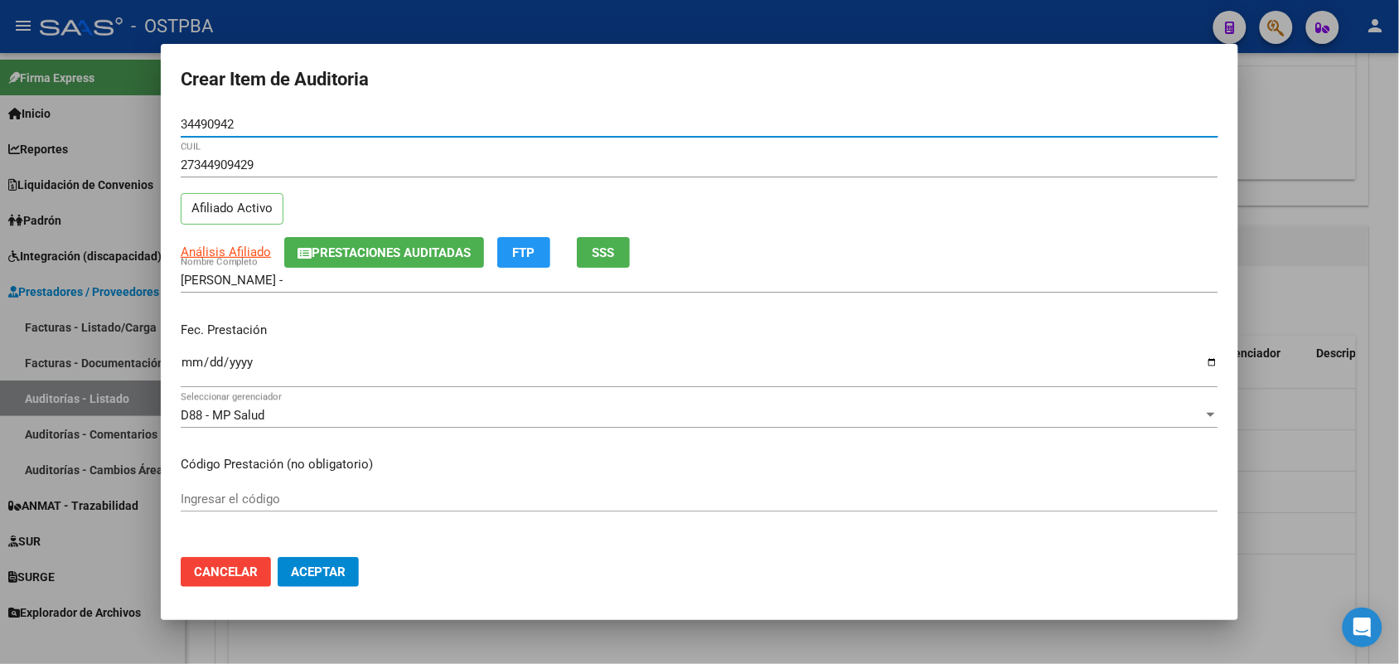
type input "34490942"
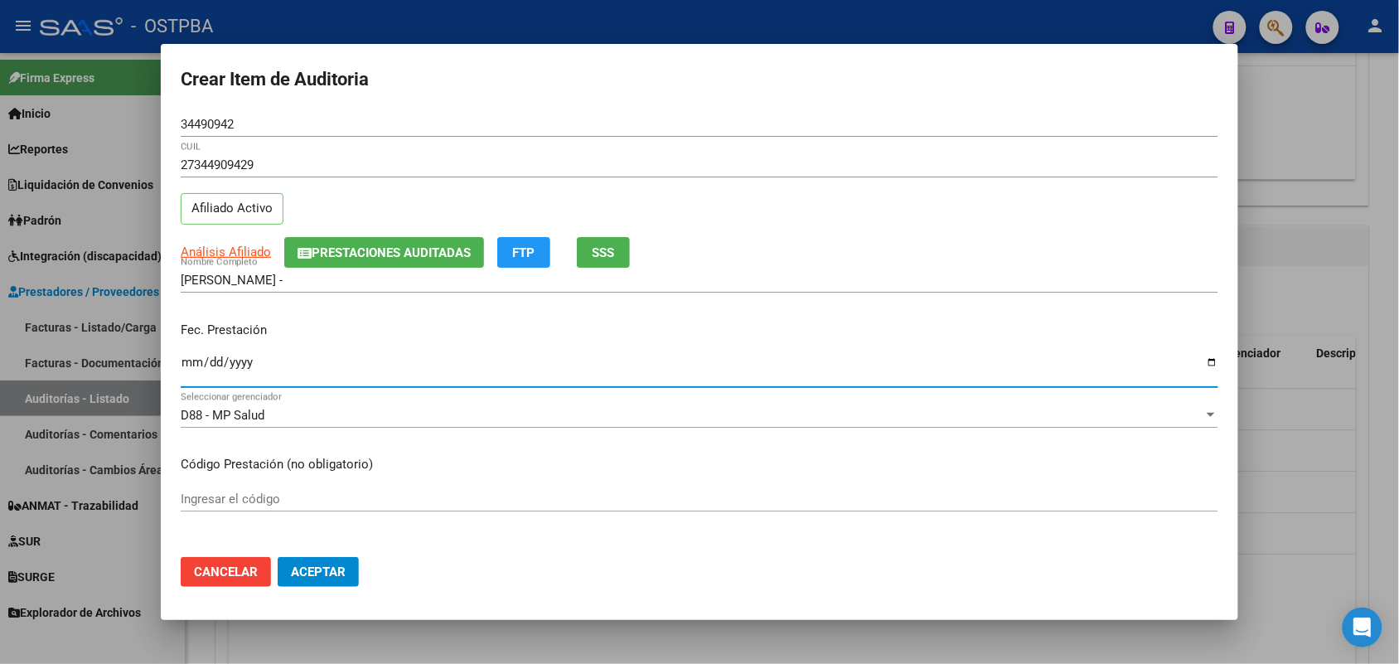
click at [199, 365] on input "Ingresar la fecha" at bounding box center [700, 369] width 1038 height 27
type input "[DATE]"
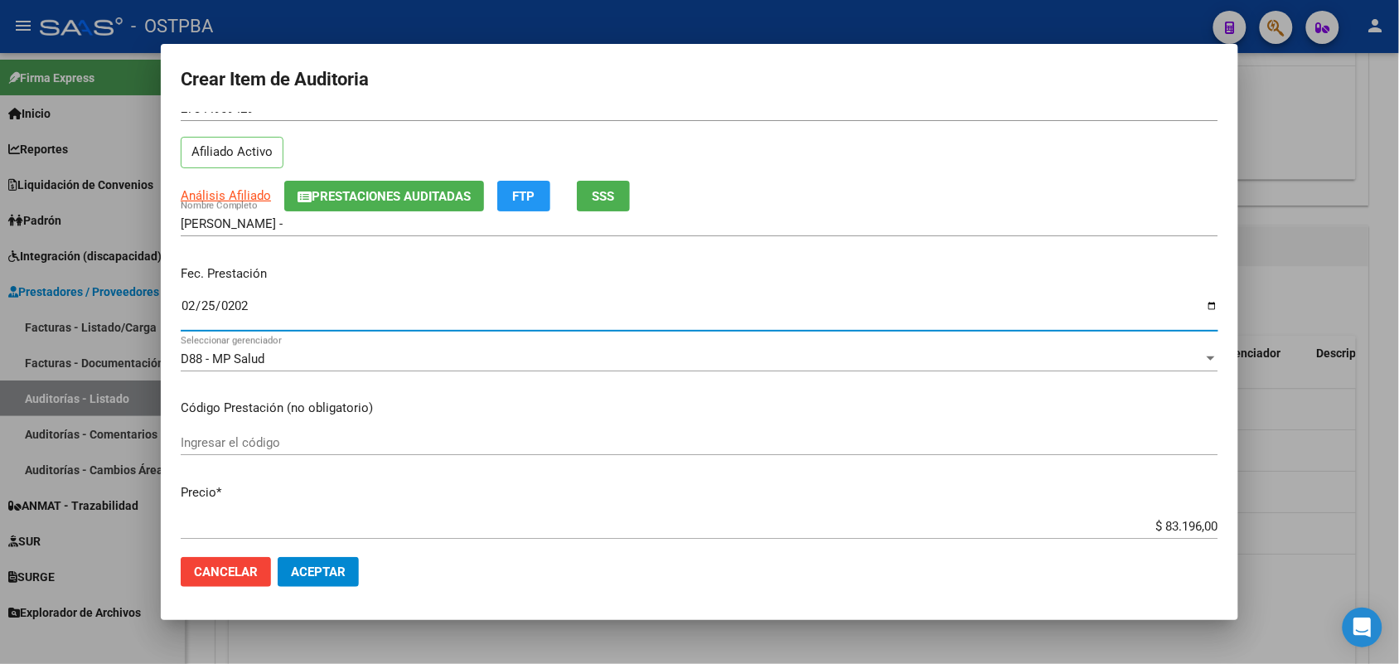
scroll to position [207, 0]
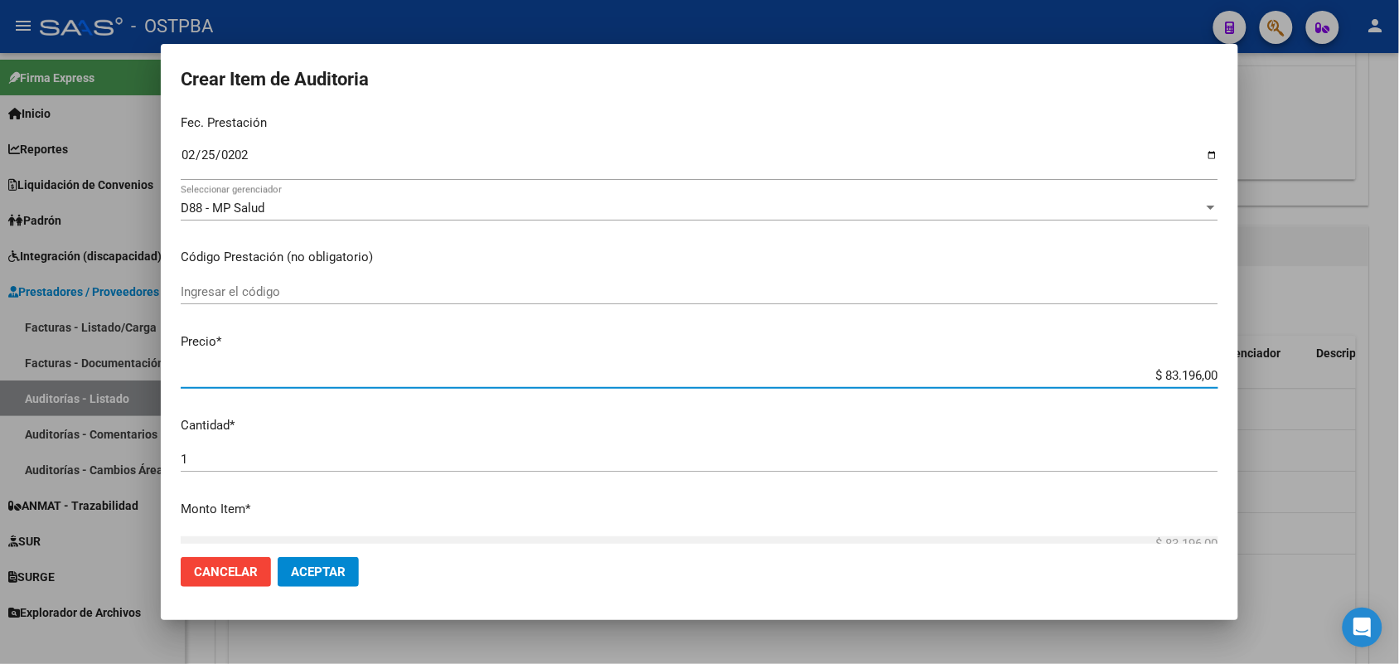
drag, startPoint x: 1125, startPoint y: 379, endPoint x: 1293, endPoint y: 392, distance: 168.8
click at [1293, 392] on div "Crear Item de Auditoria 34490942 Nro Documento 27344909429 CUIL Afiliado Activo…" at bounding box center [699, 332] width 1399 height 664
type input "$ 0,05"
type input "$ 0,55"
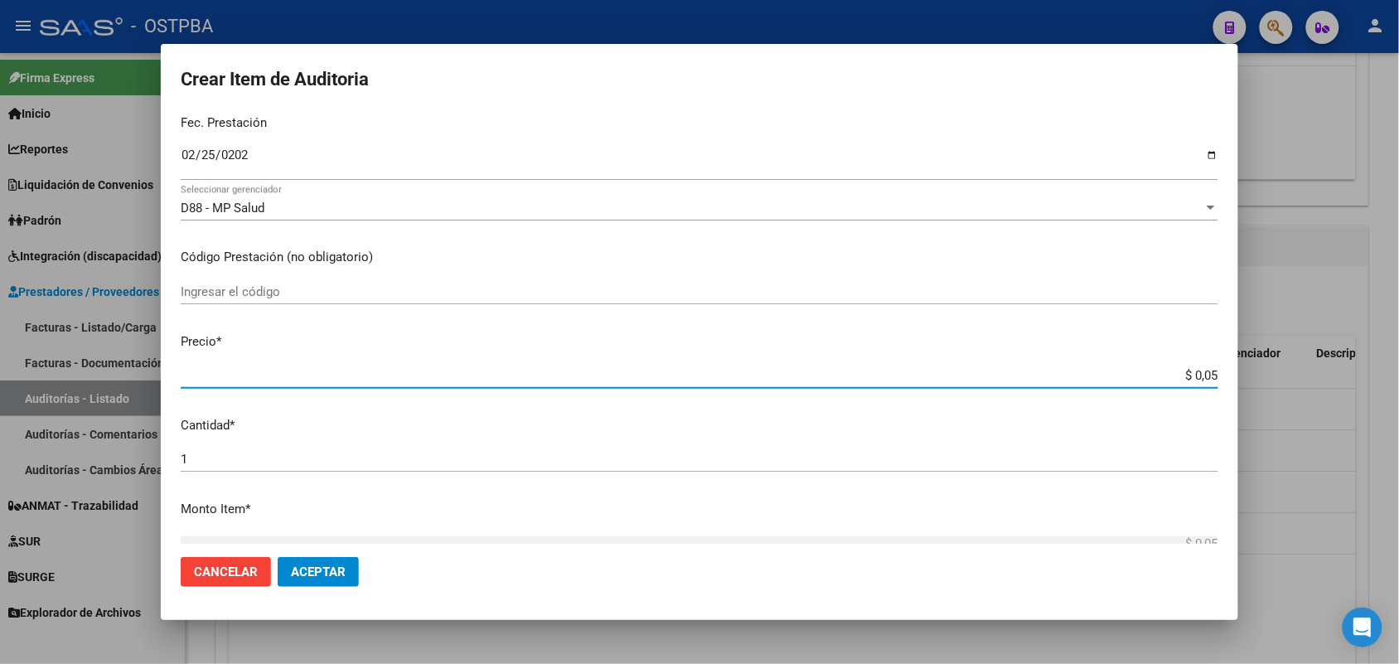
type input "$ 0,55"
type input "$ 5,59"
type input "$ 55,98"
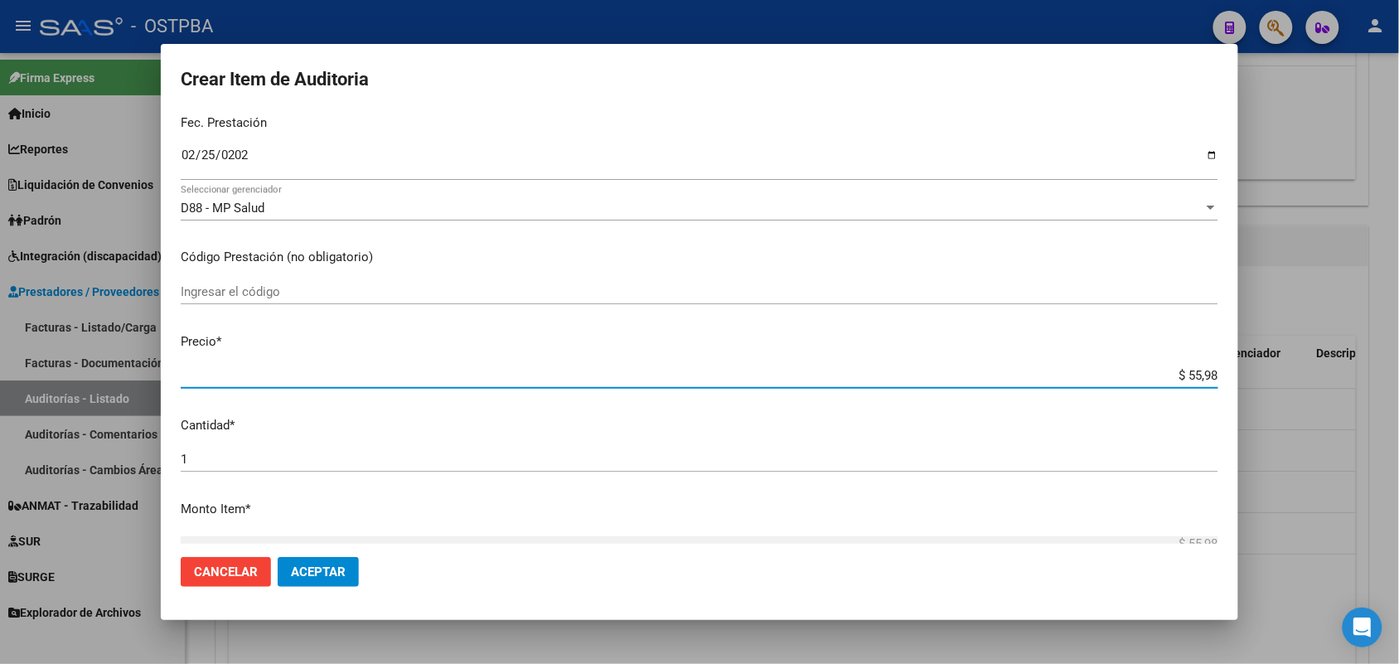
type input "$ 559,80"
type input "$ 5.598,00"
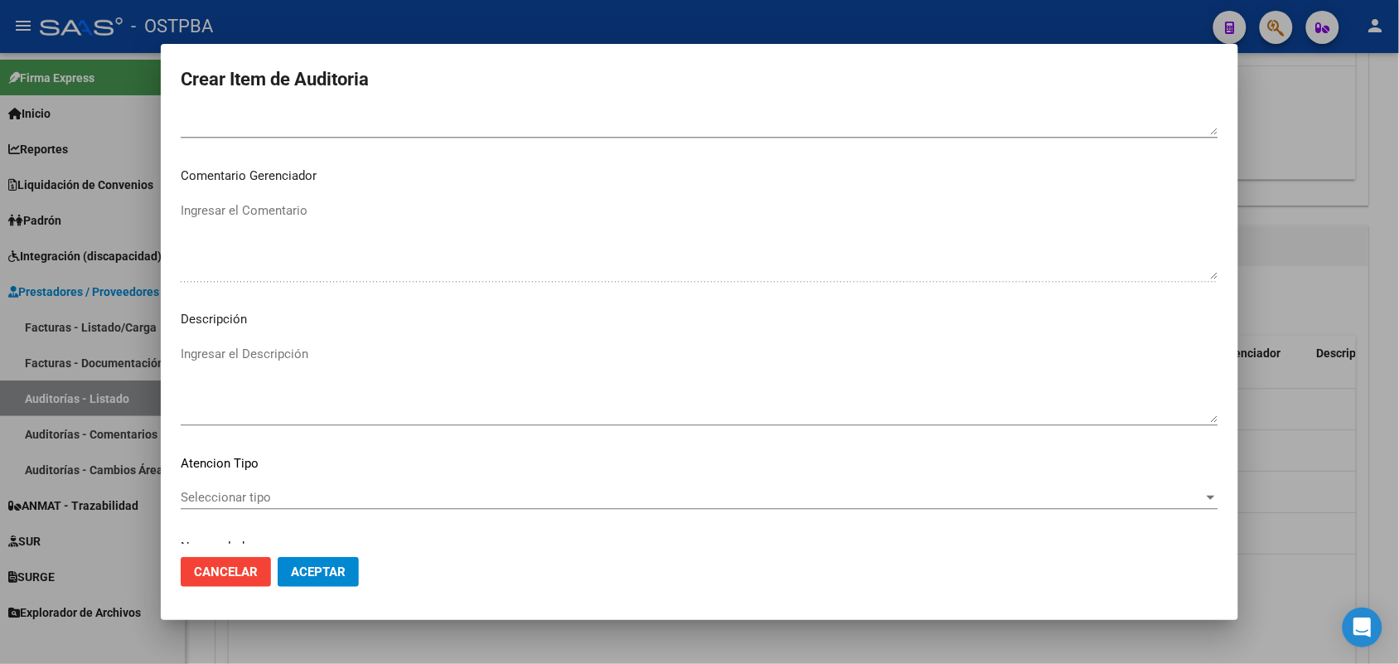
scroll to position [1059, 0]
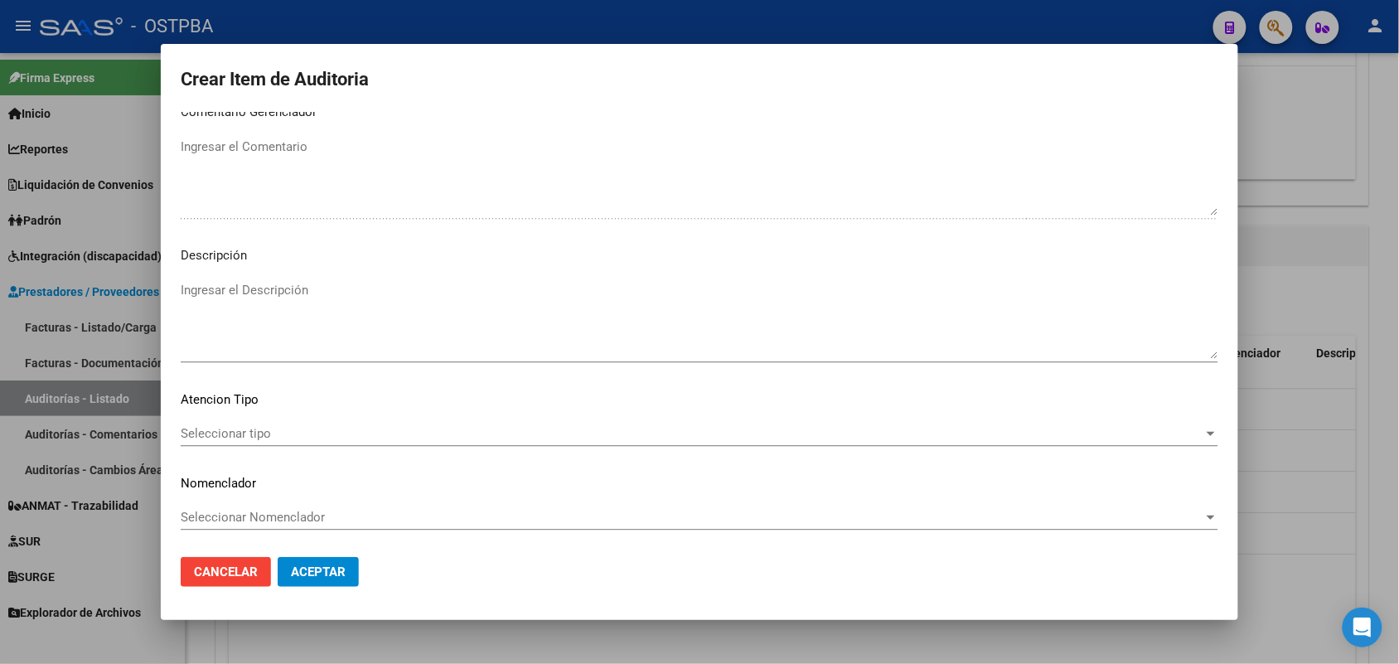
click at [241, 424] on div "Seleccionar tipo Seleccionar tipo" at bounding box center [700, 433] width 1038 height 25
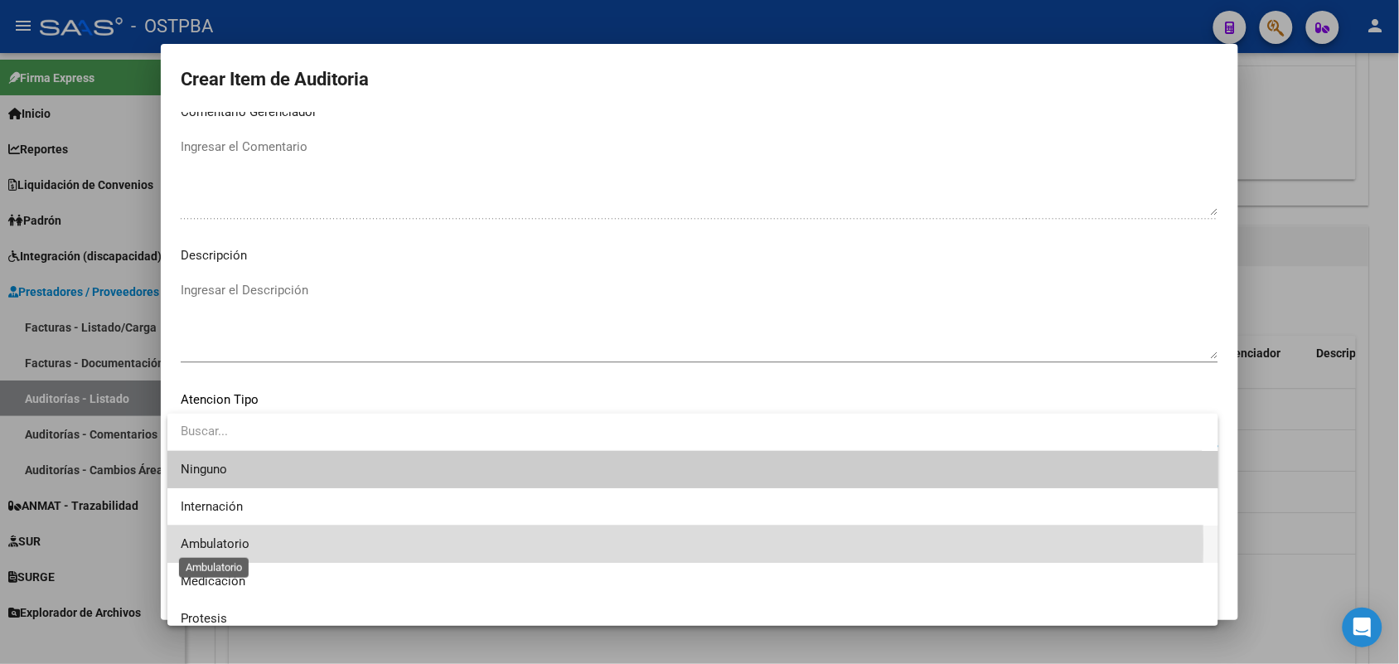
click at [213, 545] on span "Ambulatorio" at bounding box center [215, 543] width 69 height 15
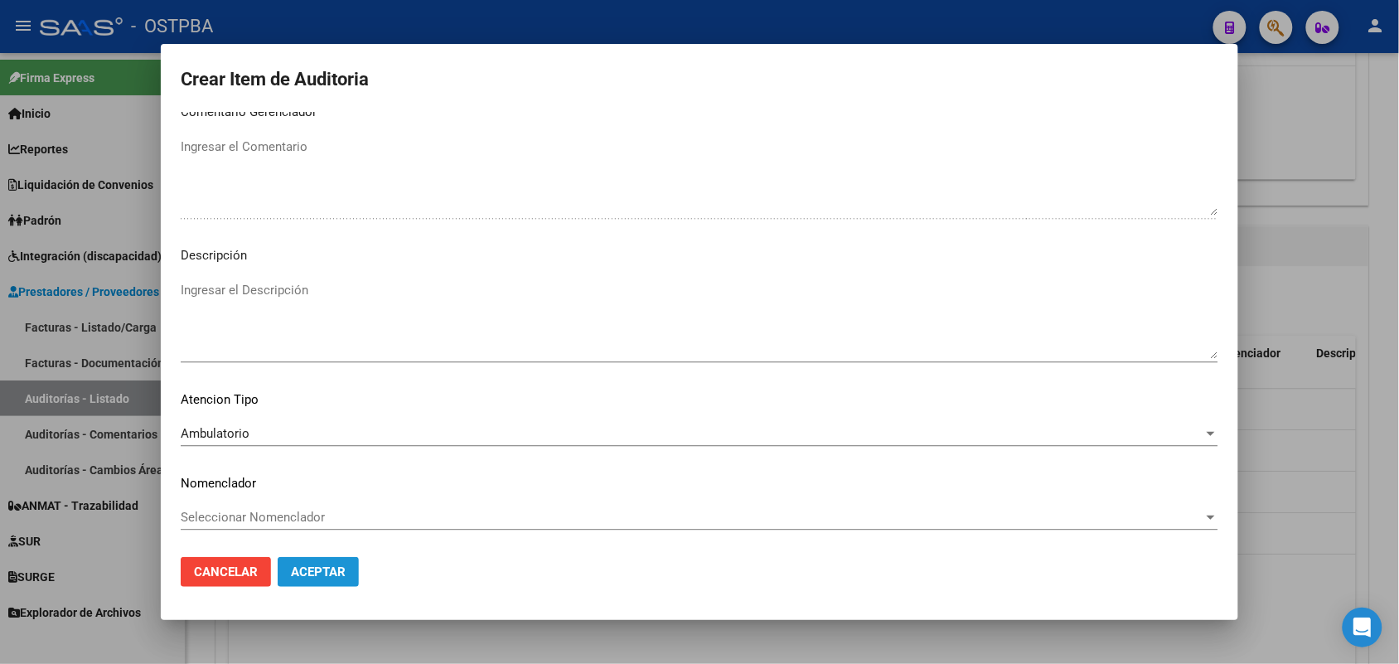
click at [300, 585] on button "Aceptar" at bounding box center [318, 572] width 81 height 30
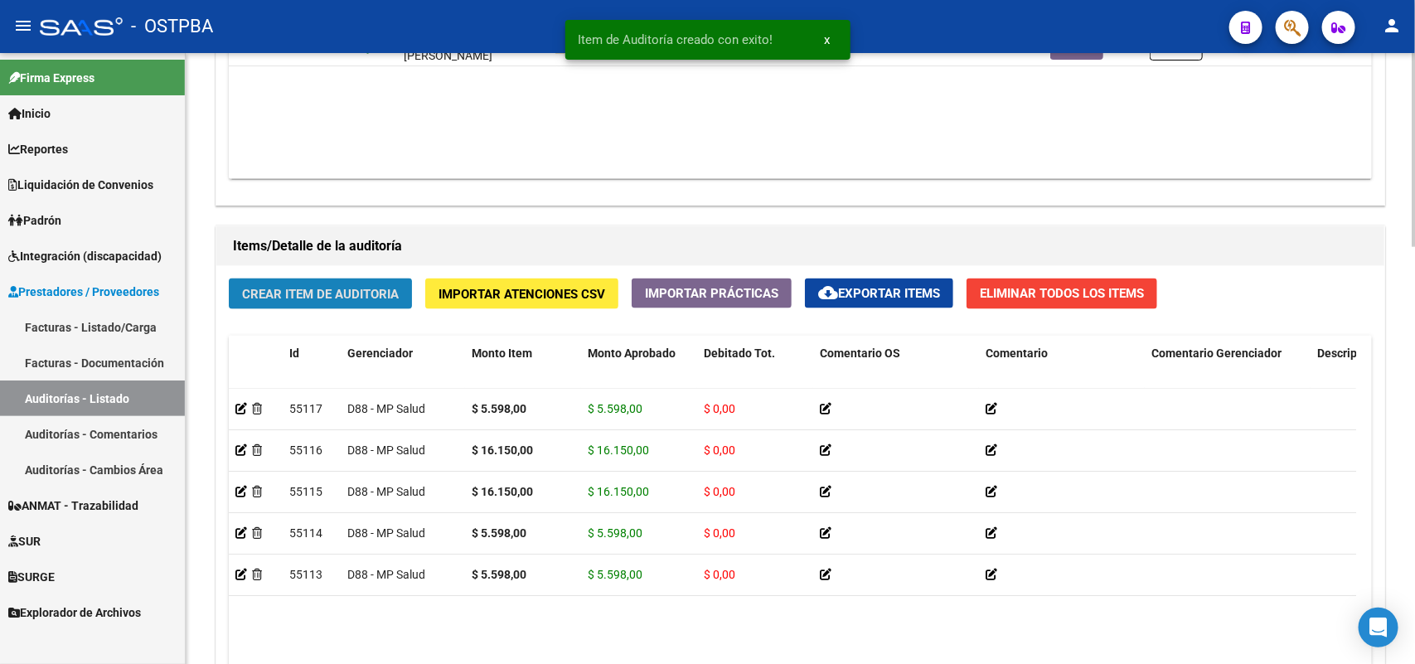
click at [369, 294] on span "Crear Item de Auditoria" at bounding box center [320, 294] width 157 height 15
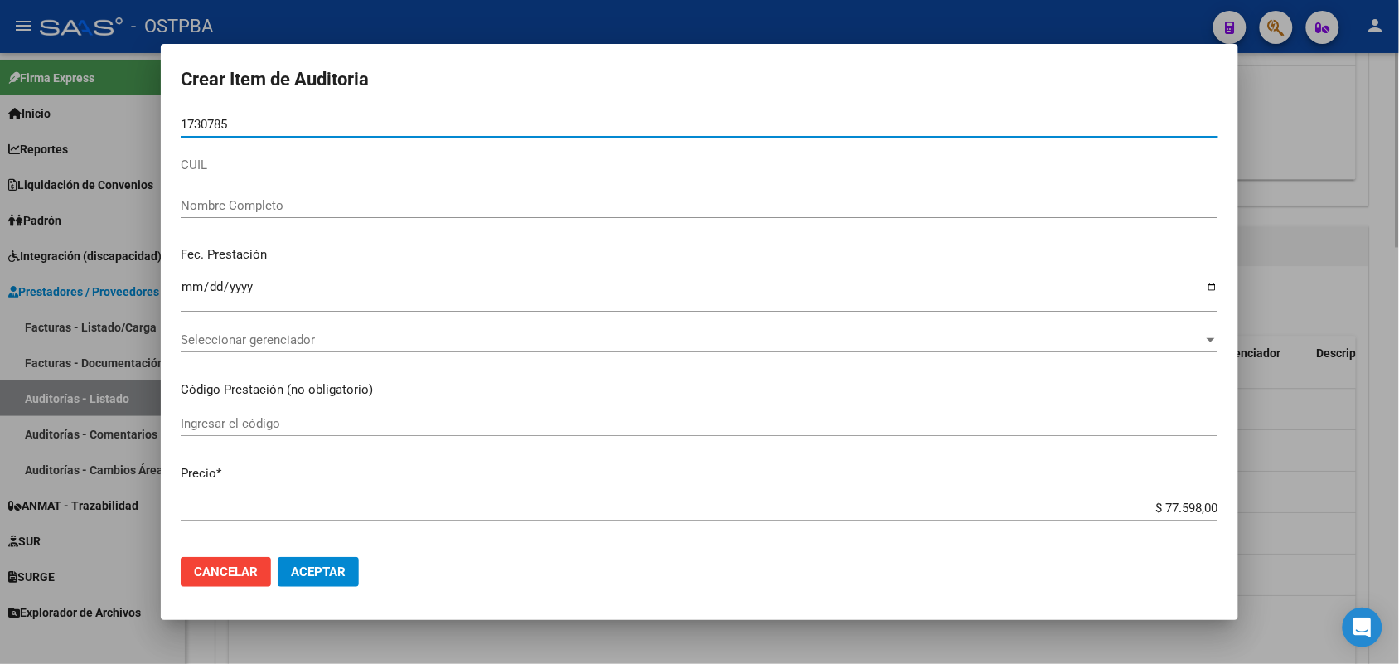
type input "17307852"
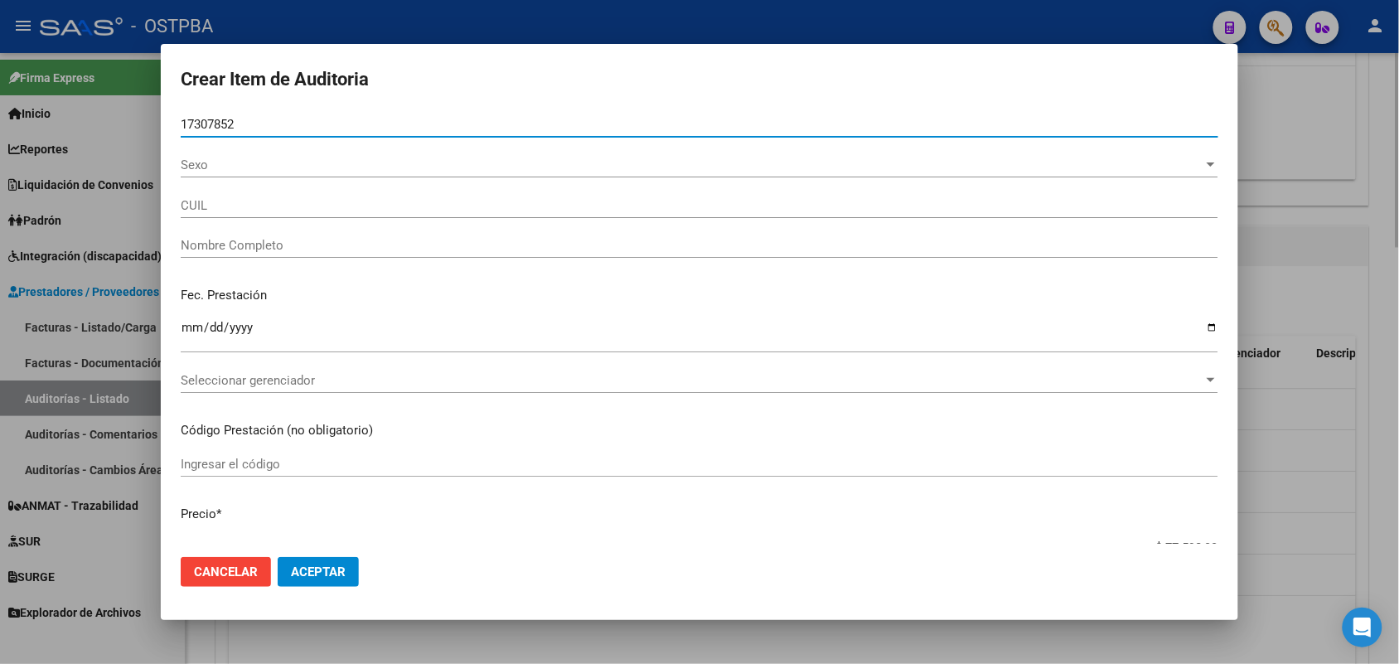
type input "20173078529"
type input "[PERSON_NAME] [PERSON_NAME] -"
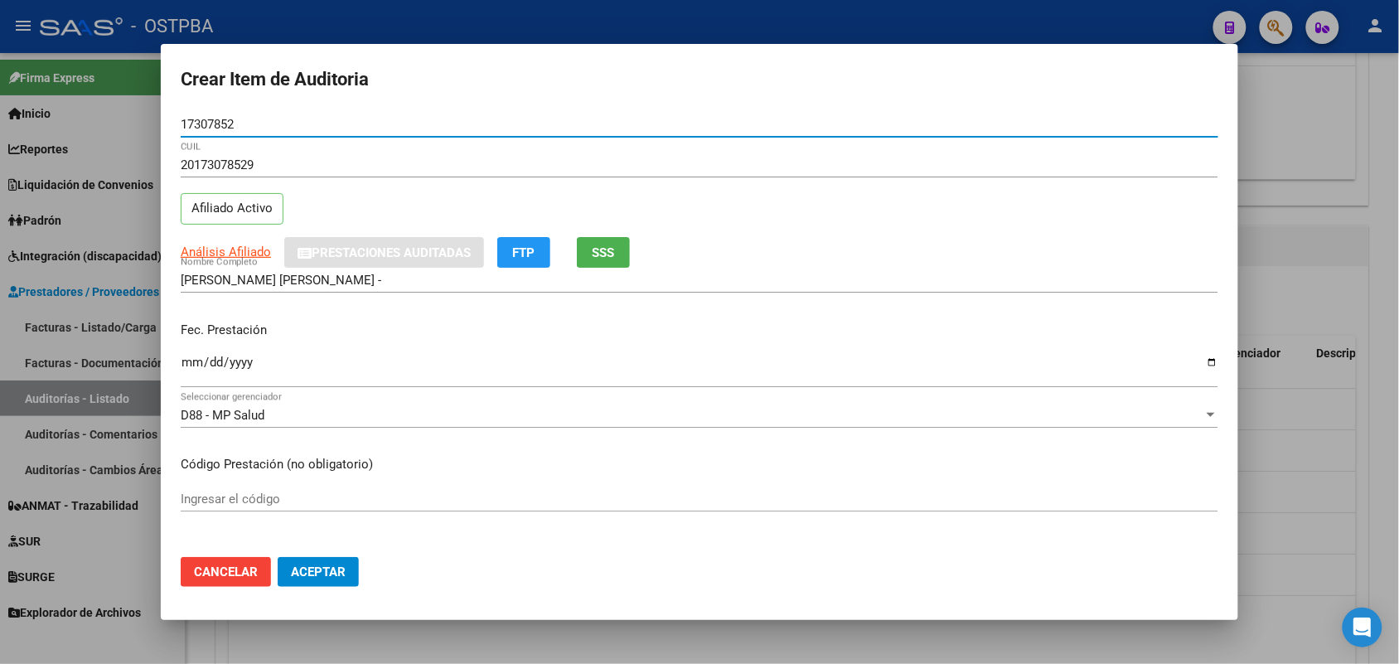
type input "17307852"
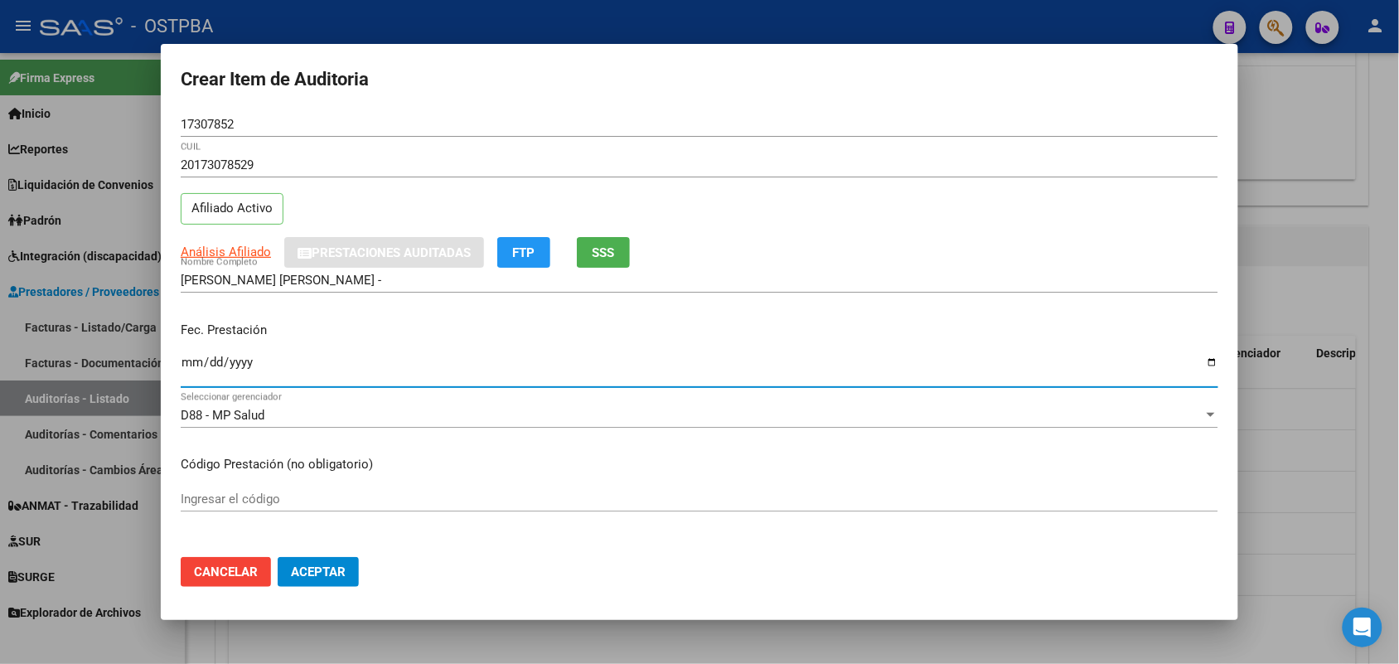
click at [184, 365] on input "Ingresar la fecha" at bounding box center [700, 369] width 1038 height 27
type input "[DATE]"
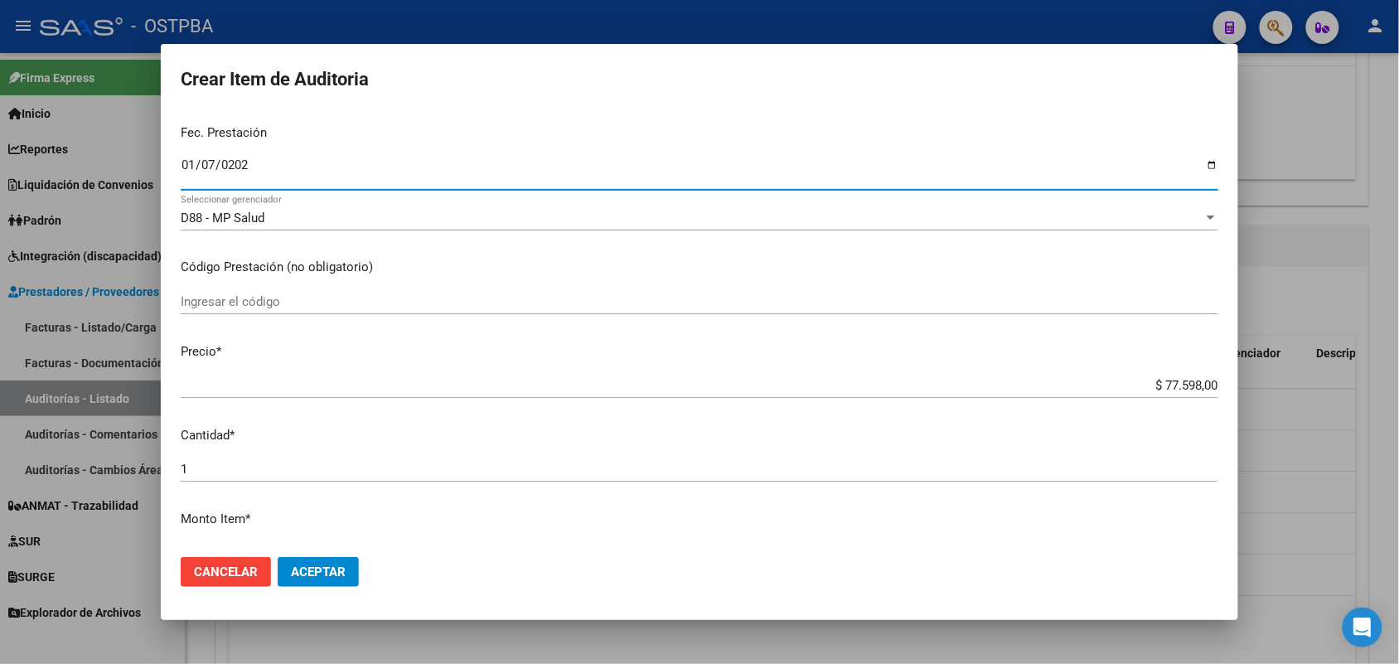
scroll to position [207, 0]
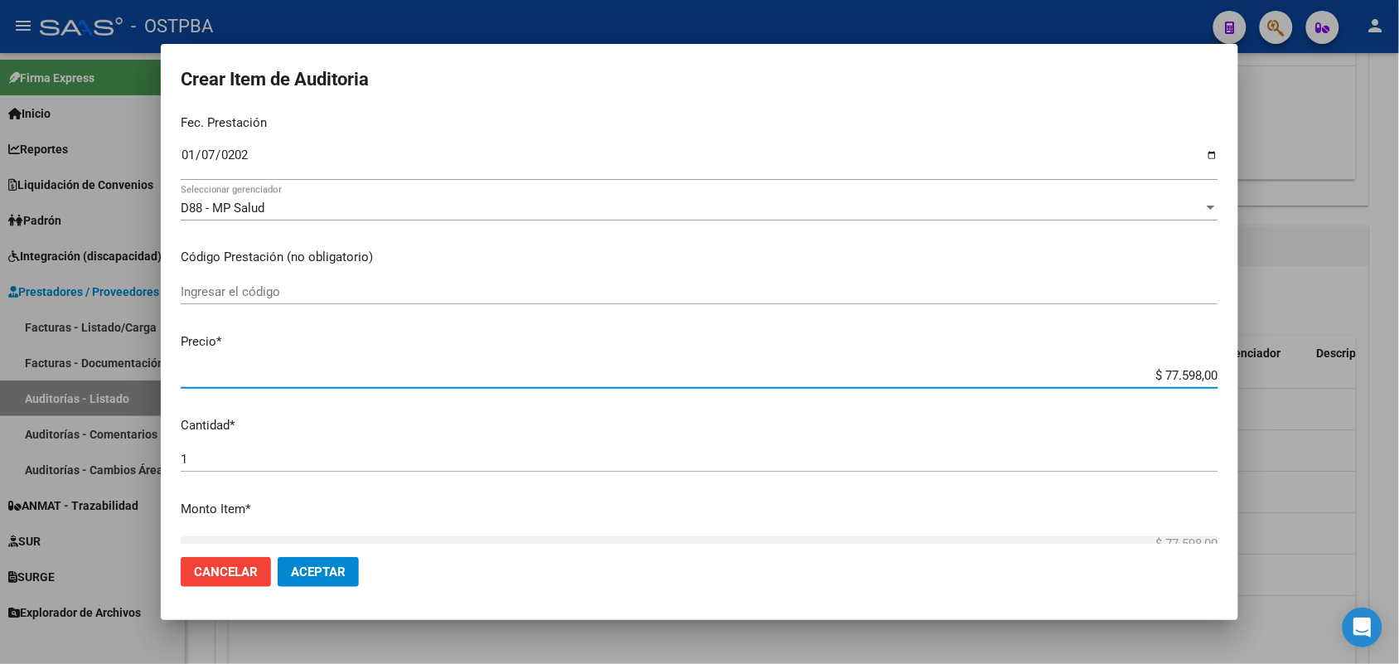
drag, startPoint x: 1131, startPoint y: 371, endPoint x: 1241, endPoint y: 379, distance: 109.7
click at [1241, 379] on div "Crear Item de Auditoria 17307852 Nro Documento 20173078529 CUIL Afiliado Activo…" at bounding box center [699, 332] width 1399 height 664
type input "$ 0,01"
type input "$ 0,16"
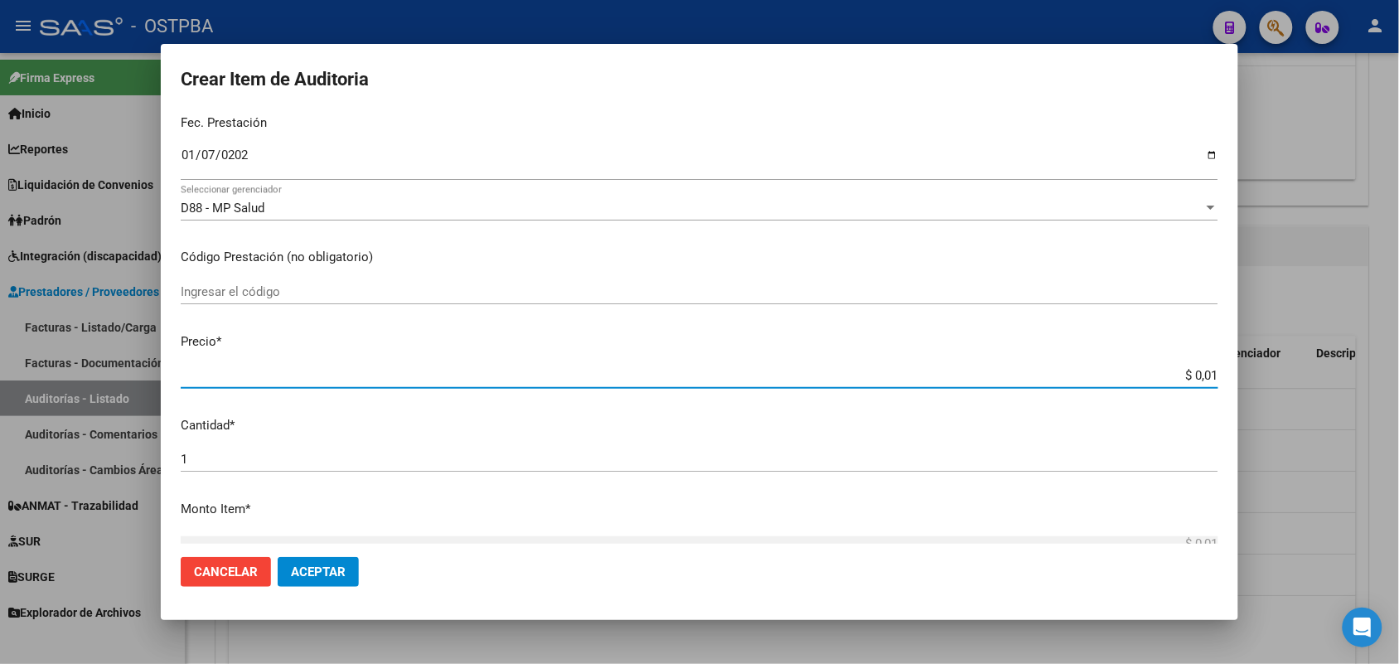
type input "$ 0,16"
type input "$ 1,61"
type input "$ 16,15"
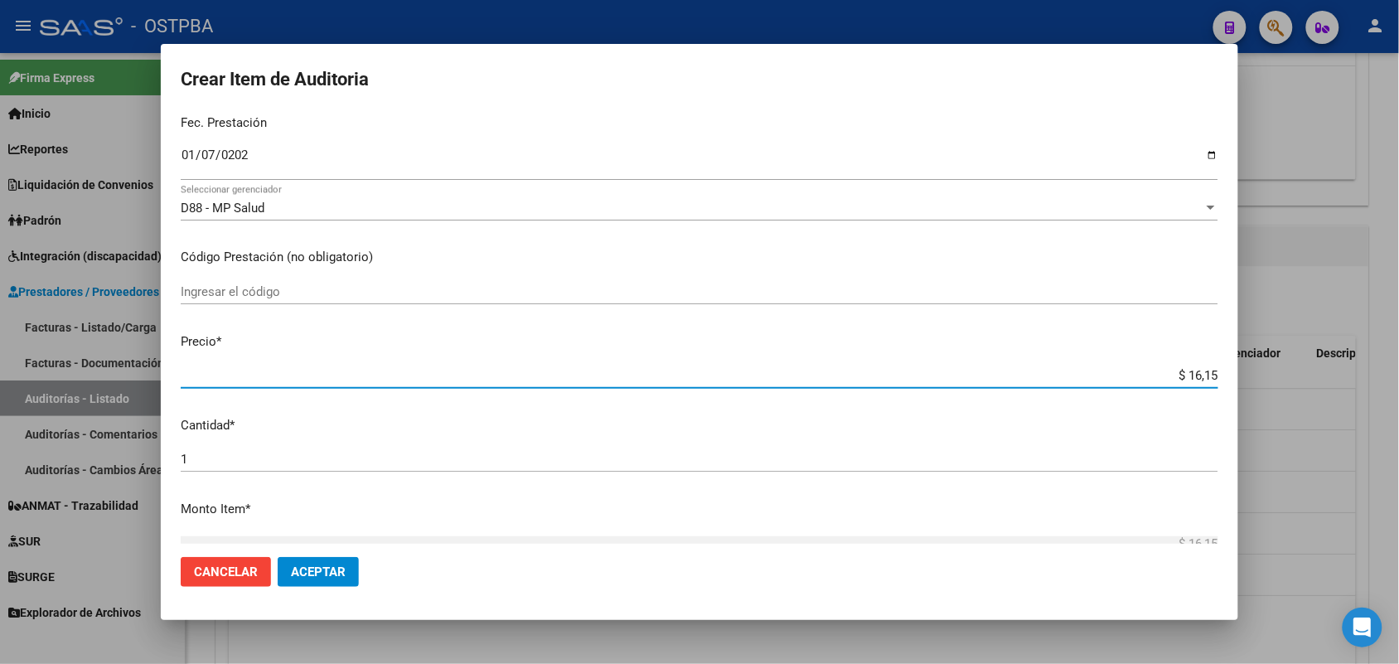
type input "$ 161,50"
type input "$ 1.615,00"
type input "$ 16.150,00"
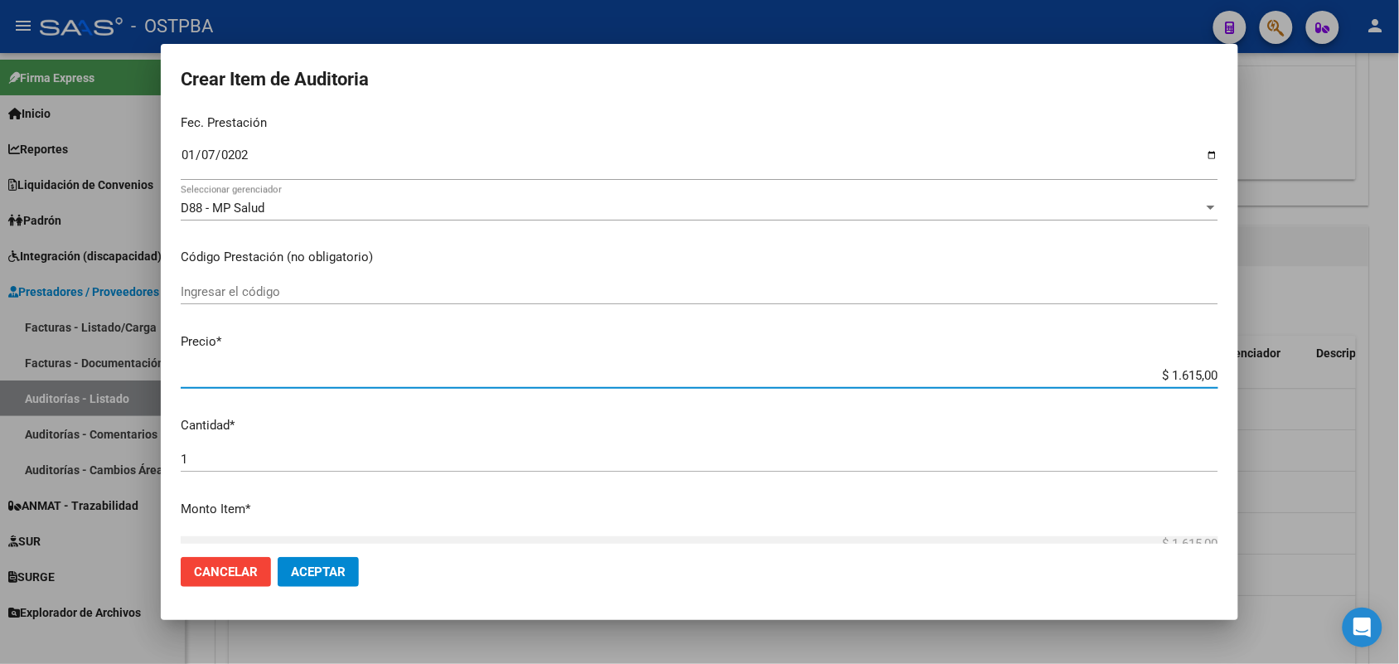
type input "$ 16.150,00"
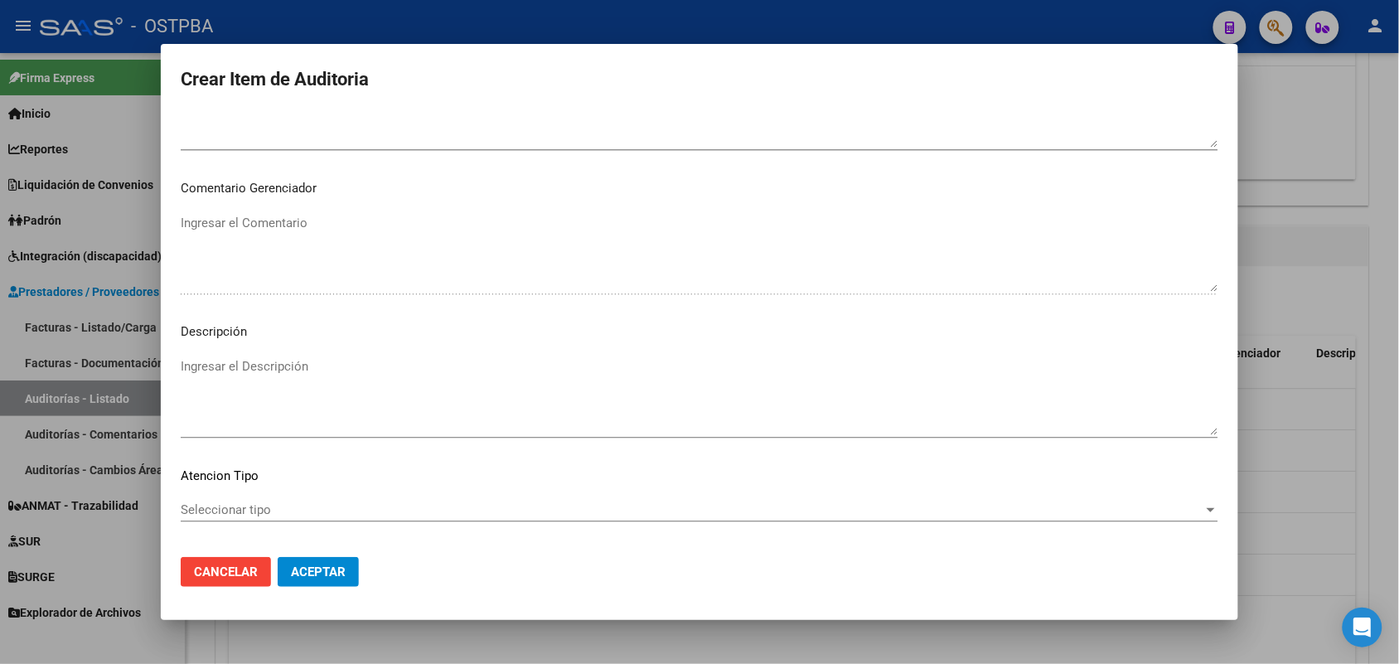
scroll to position [1059, 0]
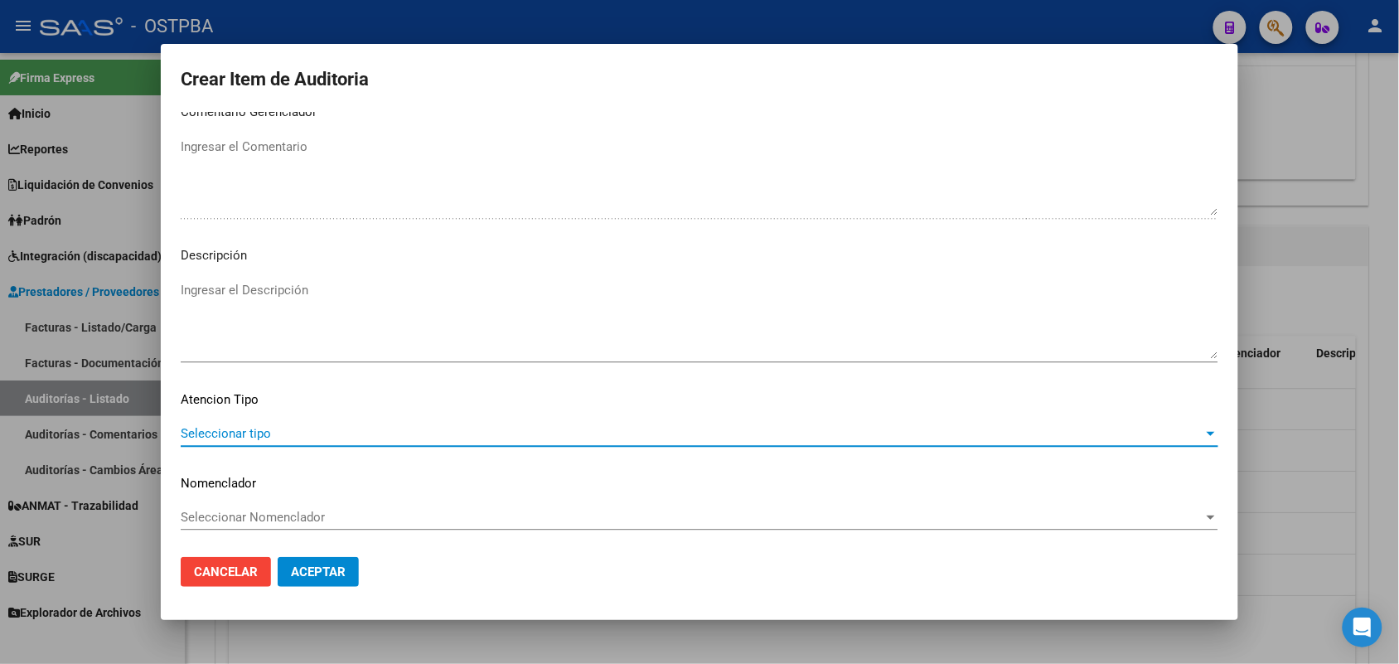
click at [259, 429] on span "Seleccionar tipo" at bounding box center [692, 433] width 1023 height 15
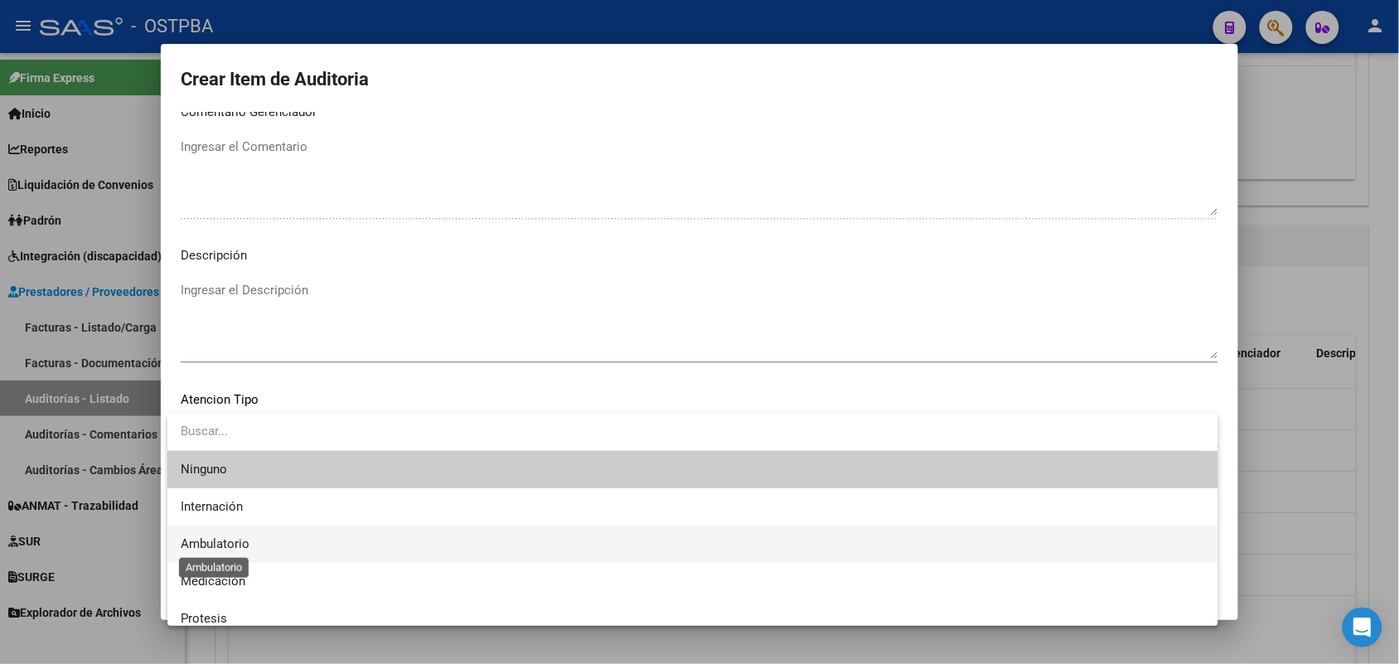
click at [236, 541] on span "Ambulatorio" at bounding box center [215, 543] width 69 height 15
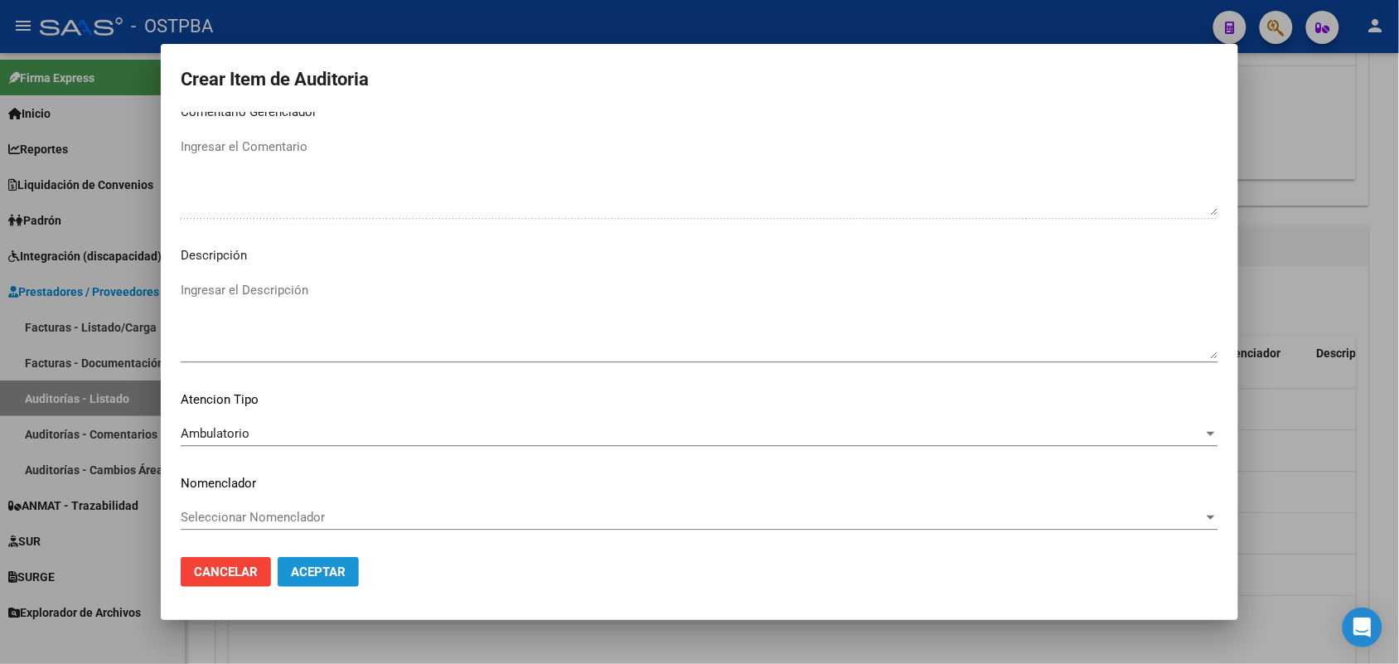
click at [327, 573] on span "Aceptar" at bounding box center [318, 571] width 55 height 15
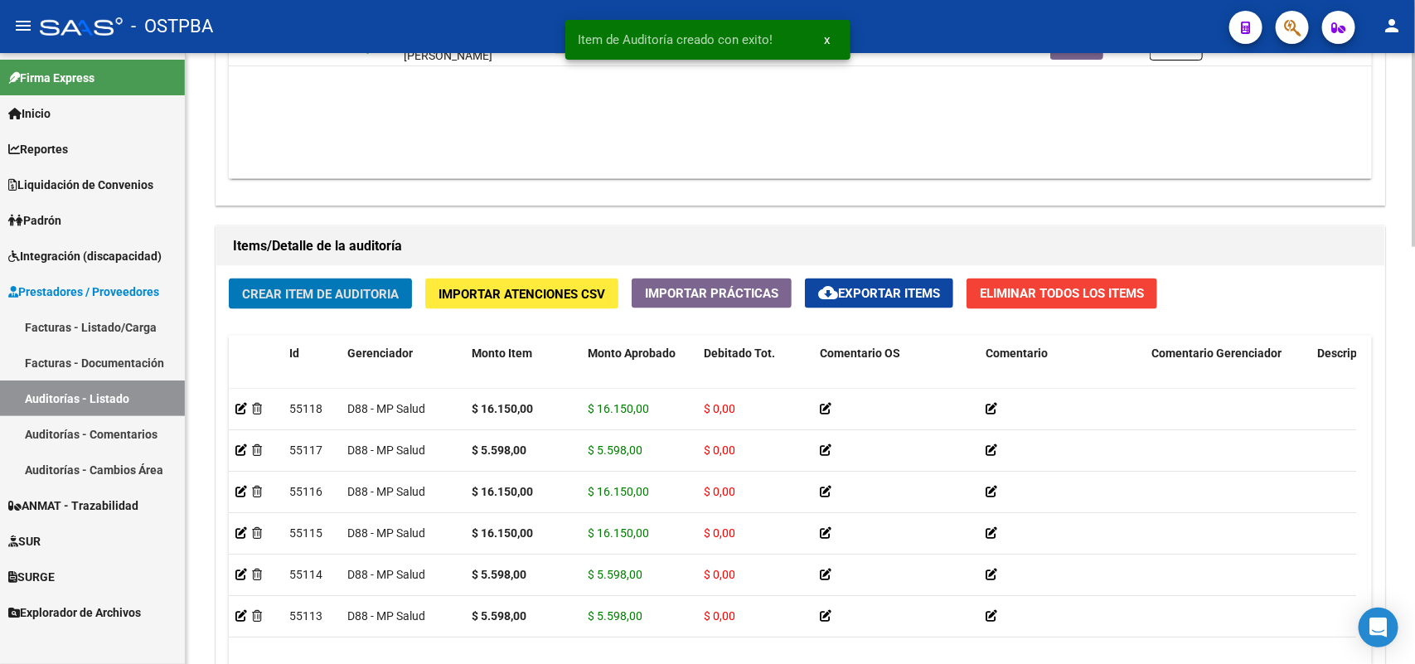
click at [329, 291] on span "Crear Item de Auditoria" at bounding box center [320, 294] width 157 height 15
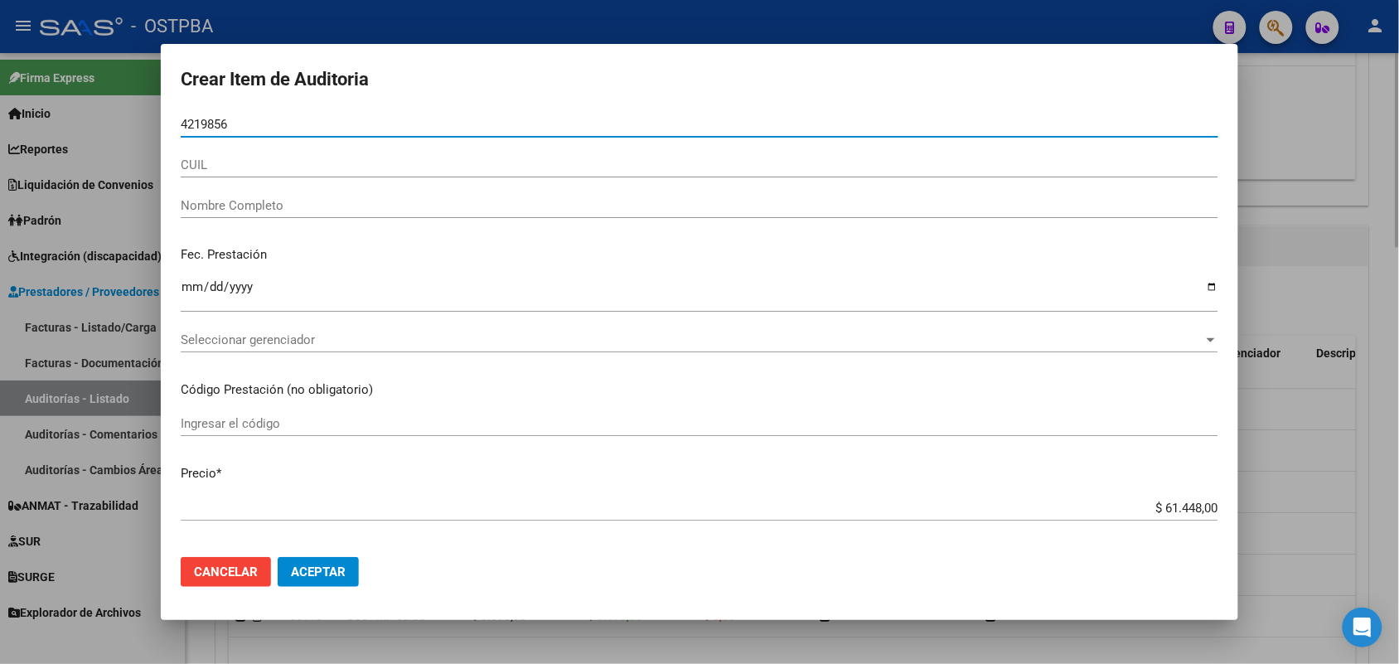
type input "42198567"
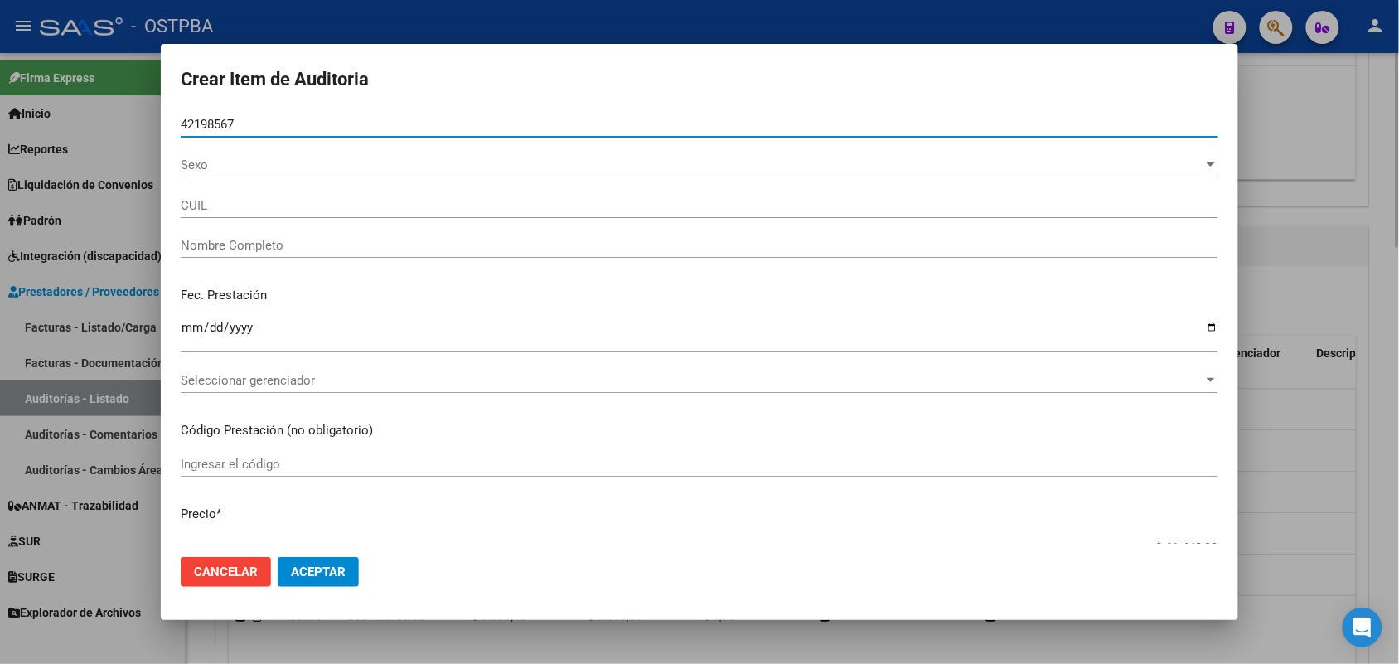
type input "27421985672"
type input "[PERSON_NAME] -"
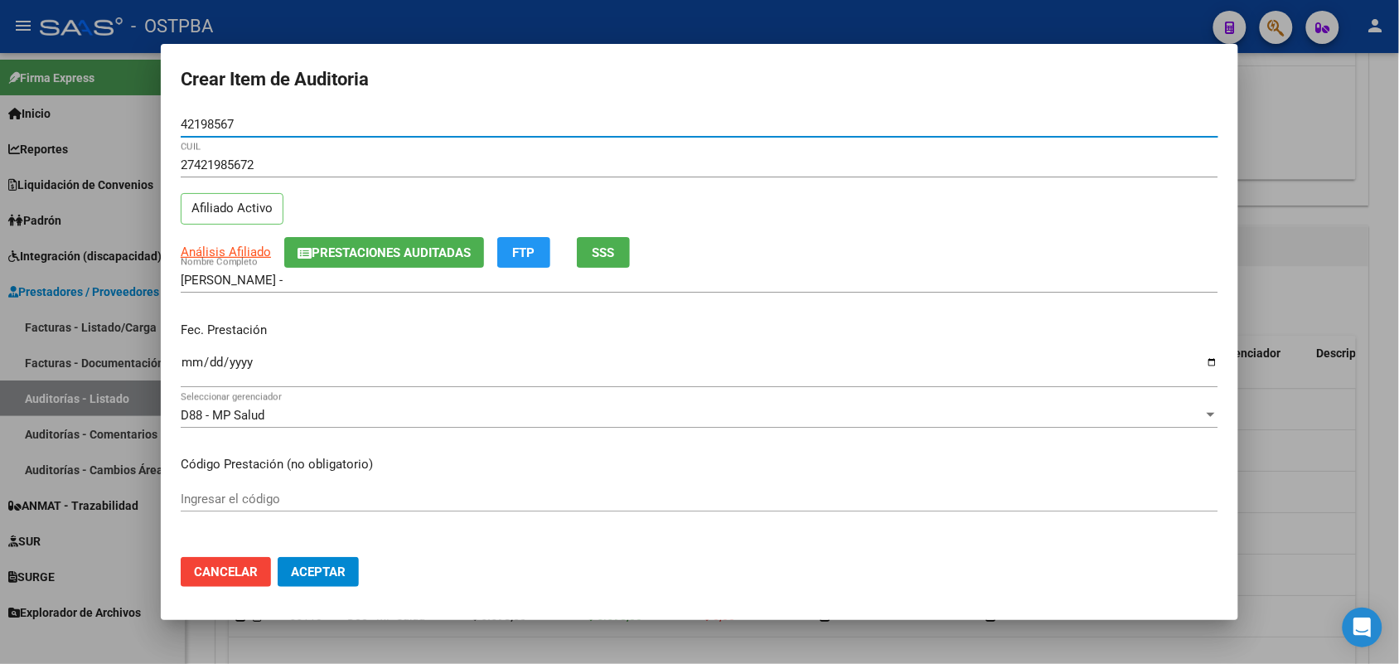
type input "42198567"
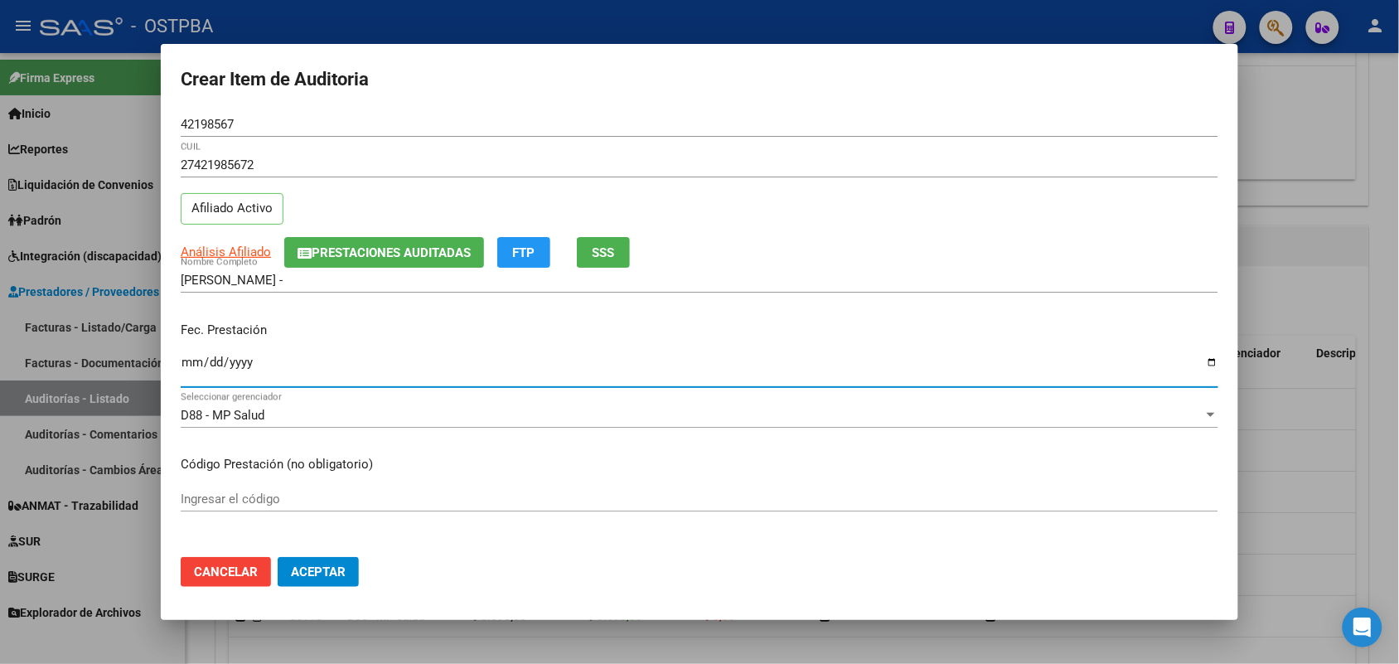
click at [191, 356] on input "Ingresar la fecha" at bounding box center [700, 369] width 1038 height 27
type input "[DATE]"
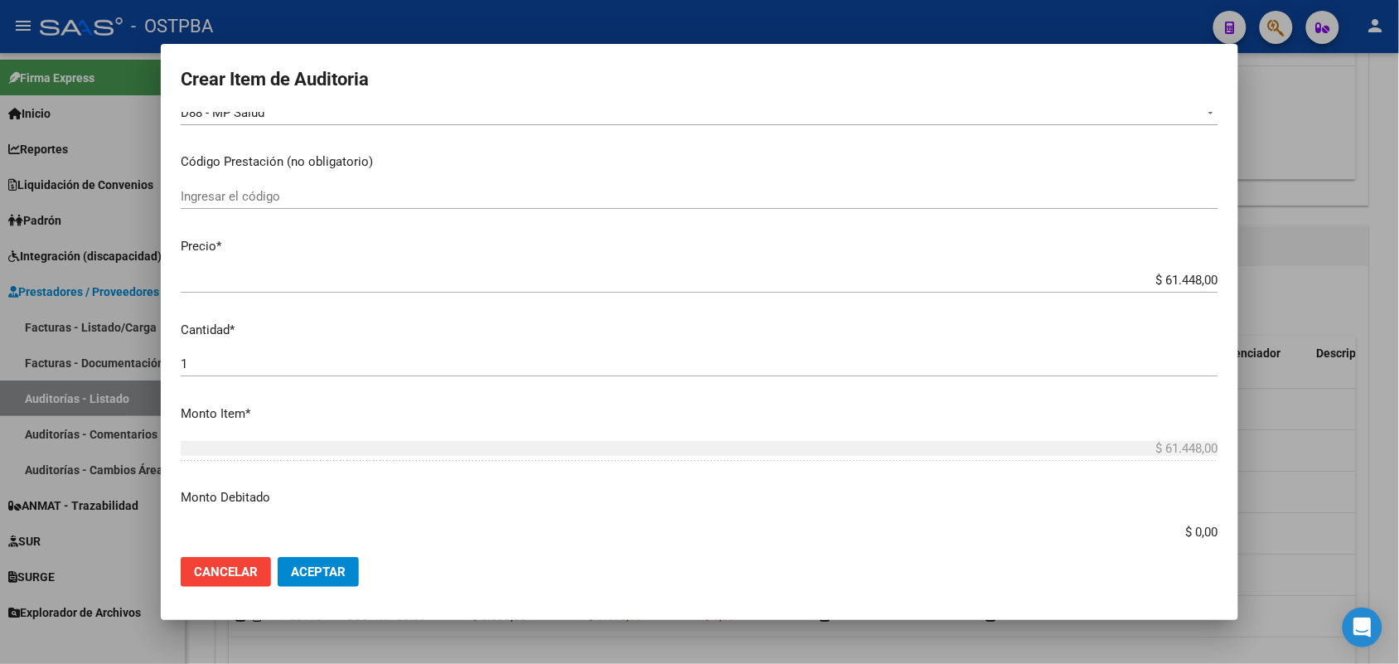
scroll to position [311, 0]
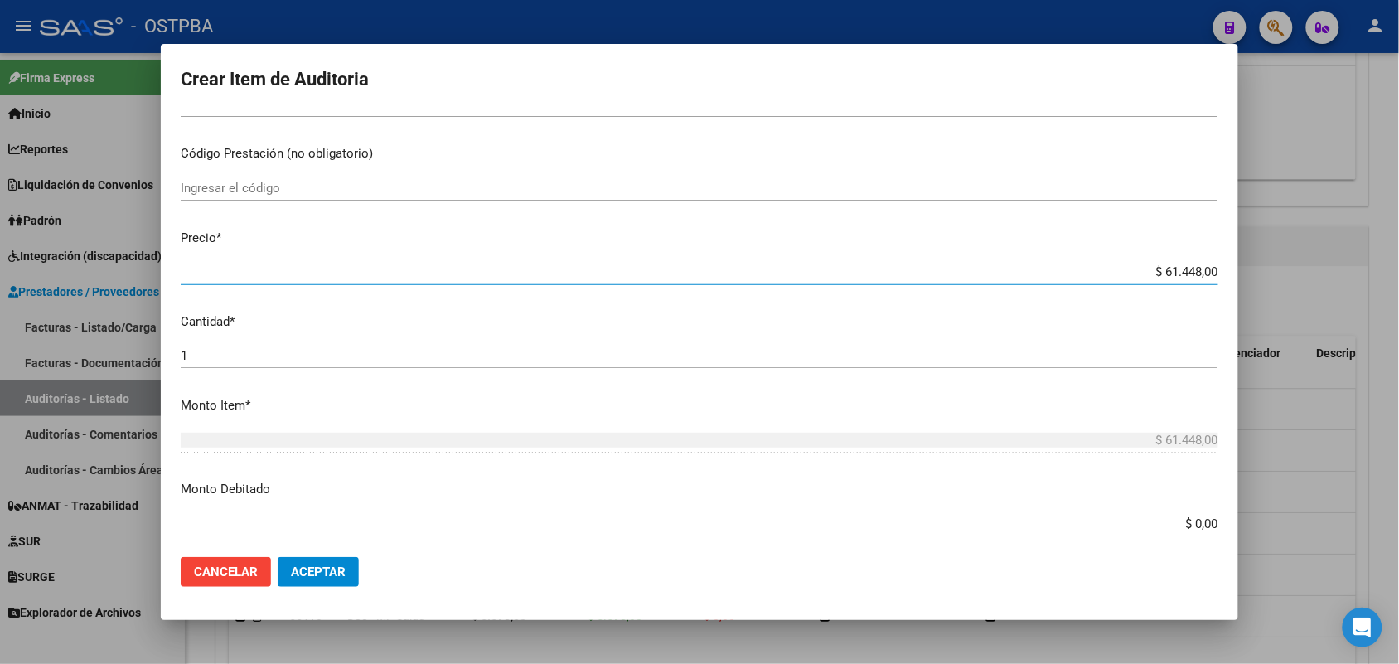
drag, startPoint x: 1111, startPoint y: 270, endPoint x: 1283, endPoint y: 290, distance: 172.7
click at [1283, 290] on div "Crear Item de Auditoria 42198567 Nro Documento 27421985672 CUIL Afiliado Activo…" at bounding box center [699, 332] width 1399 height 664
type input "$ 0,05"
type input "$ 0,55"
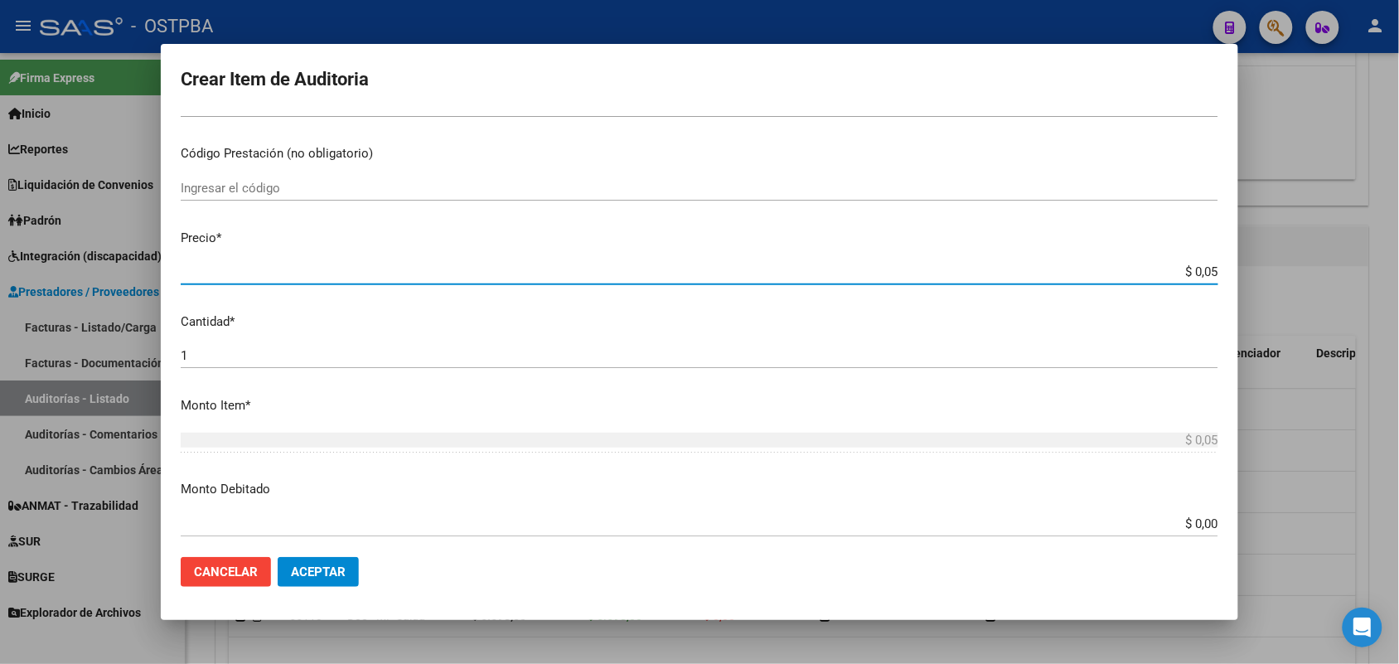
type input "$ 0,55"
type input "$ 5,59"
type input "$ 55,98"
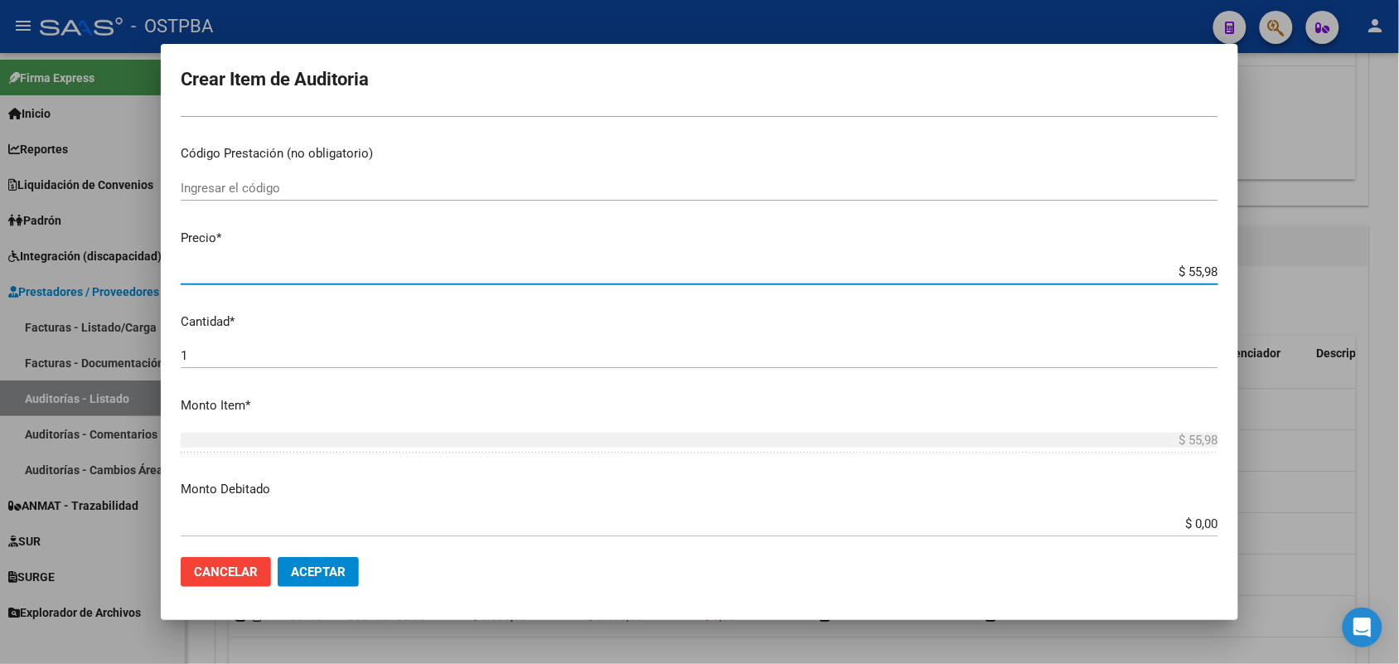
type input "$ 559,80"
type input "$ 5.598,00"
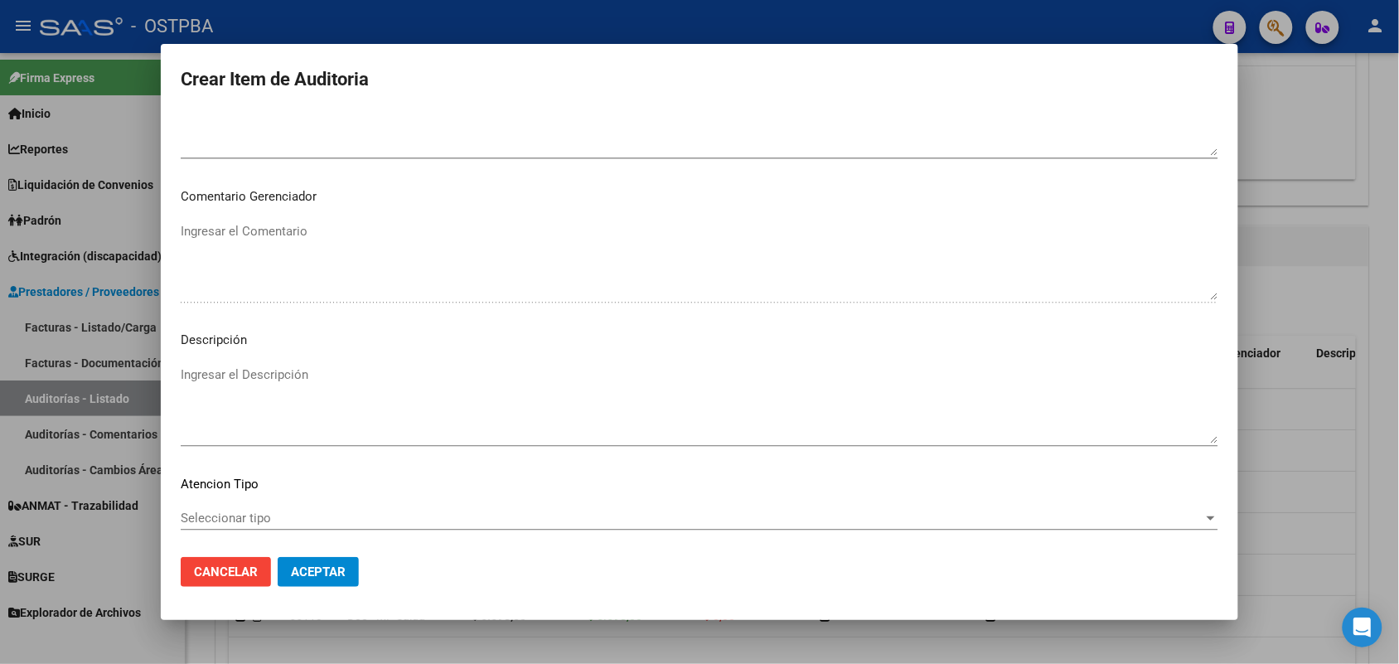
scroll to position [1059, 0]
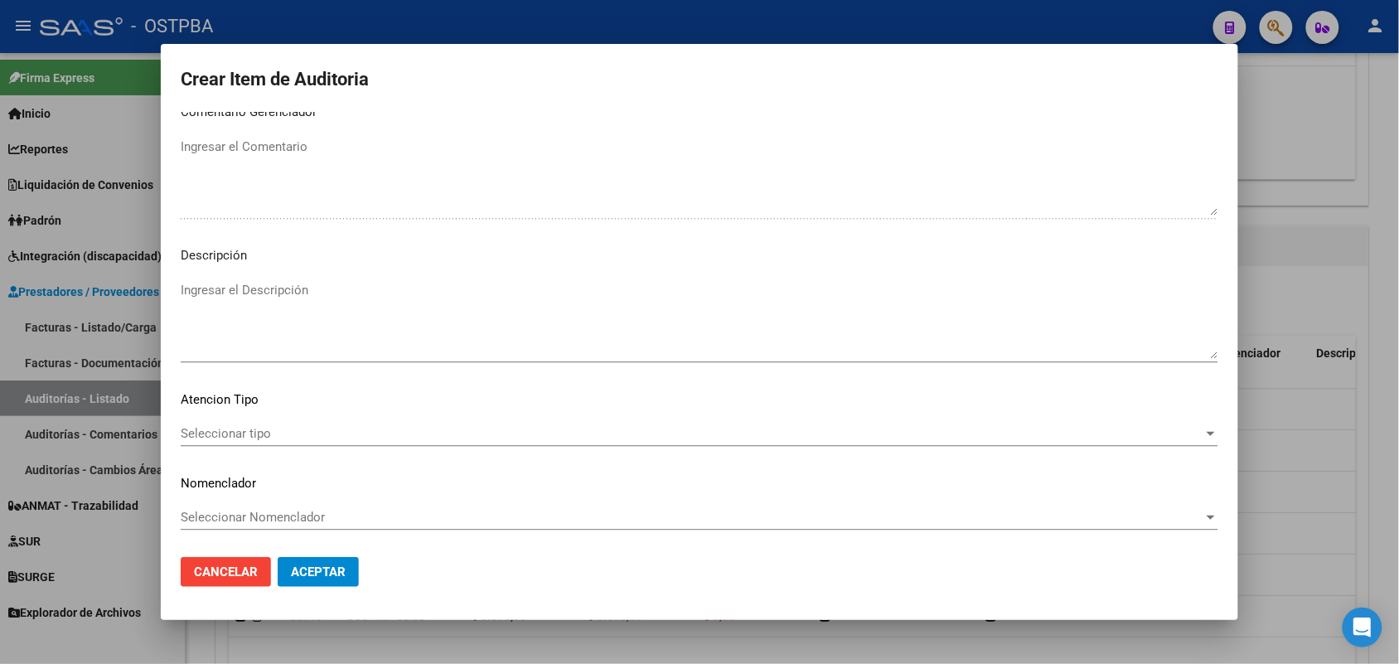
click at [253, 429] on span "Seleccionar tipo" at bounding box center [692, 433] width 1023 height 15
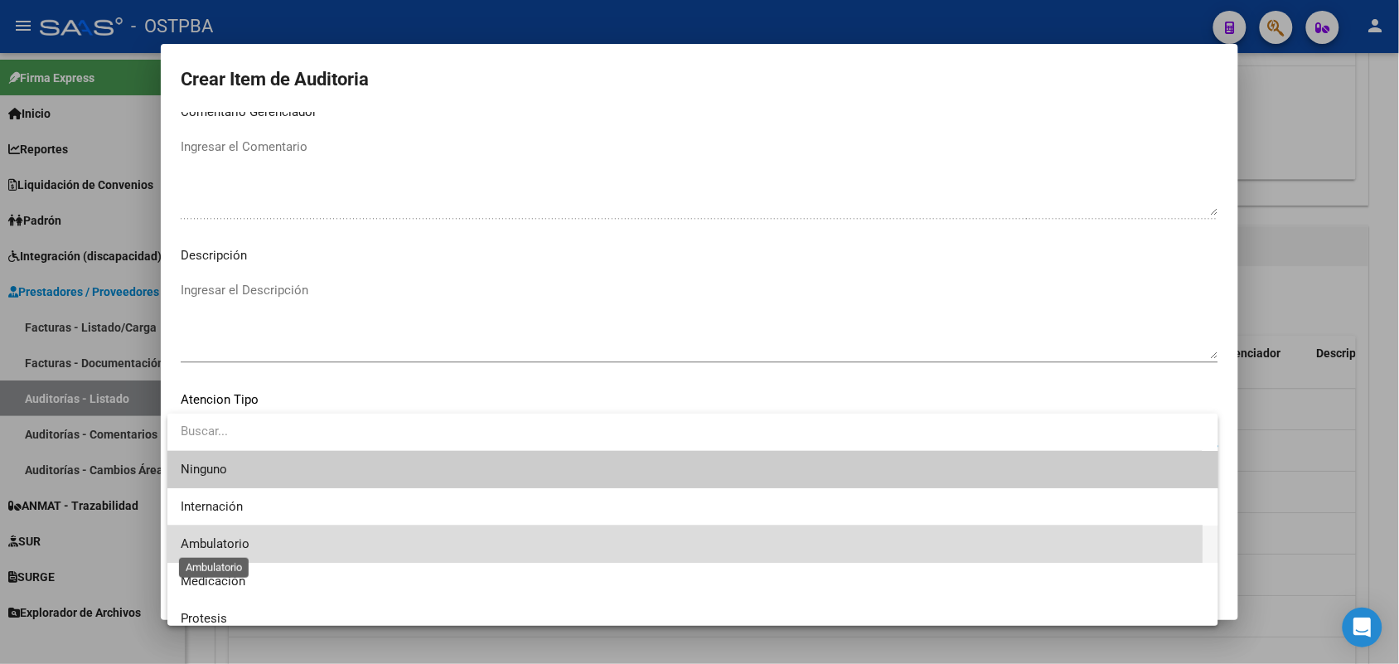
click at [226, 540] on span "Ambulatorio" at bounding box center [215, 543] width 69 height 15
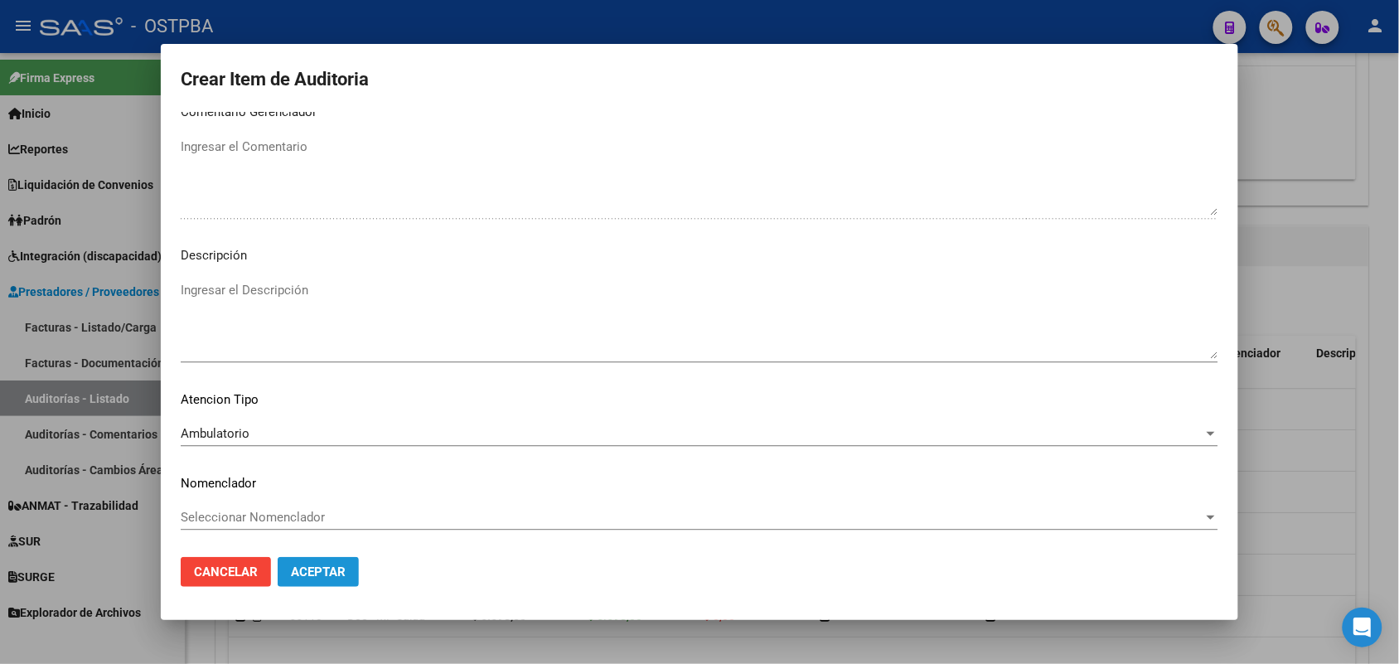
click at [320, 574] on span "Aceptar" at bounding box center [318, 571] width 55 height 15
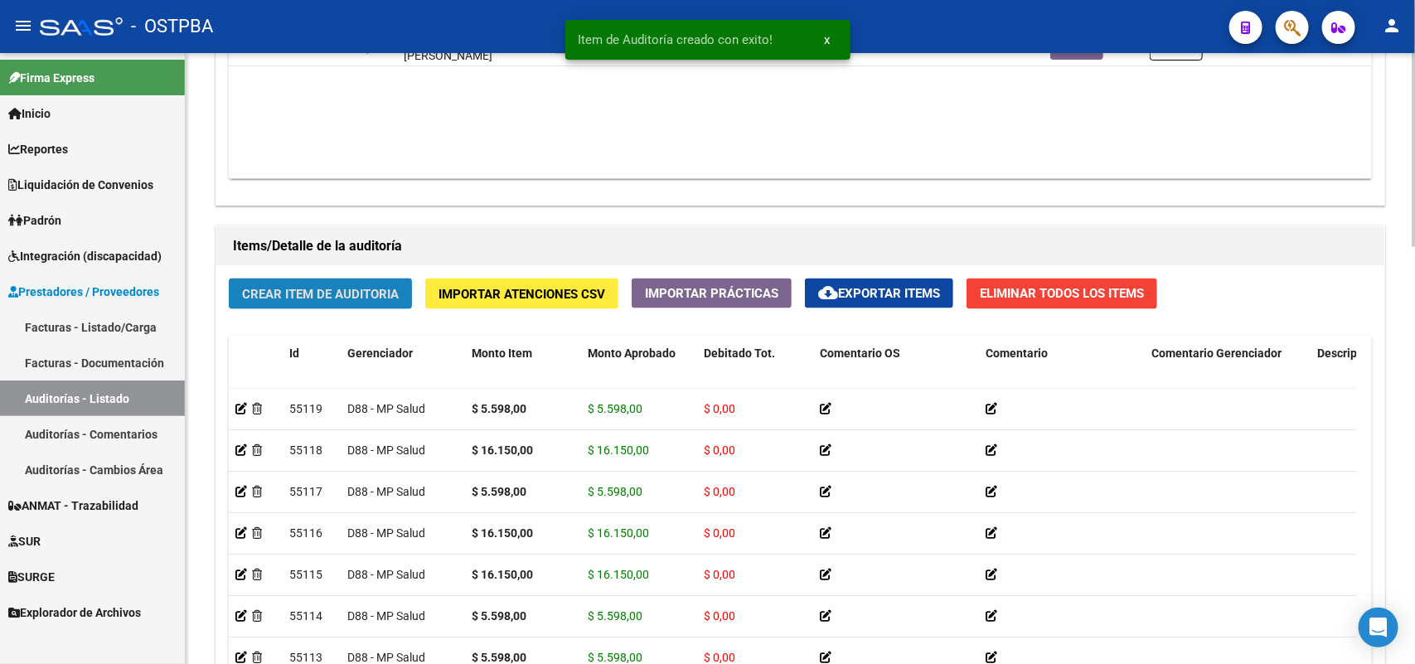
click at [394, 292] on span "Crear Item de Auditoria" at bounding box center [320, 294] width 157 height 15
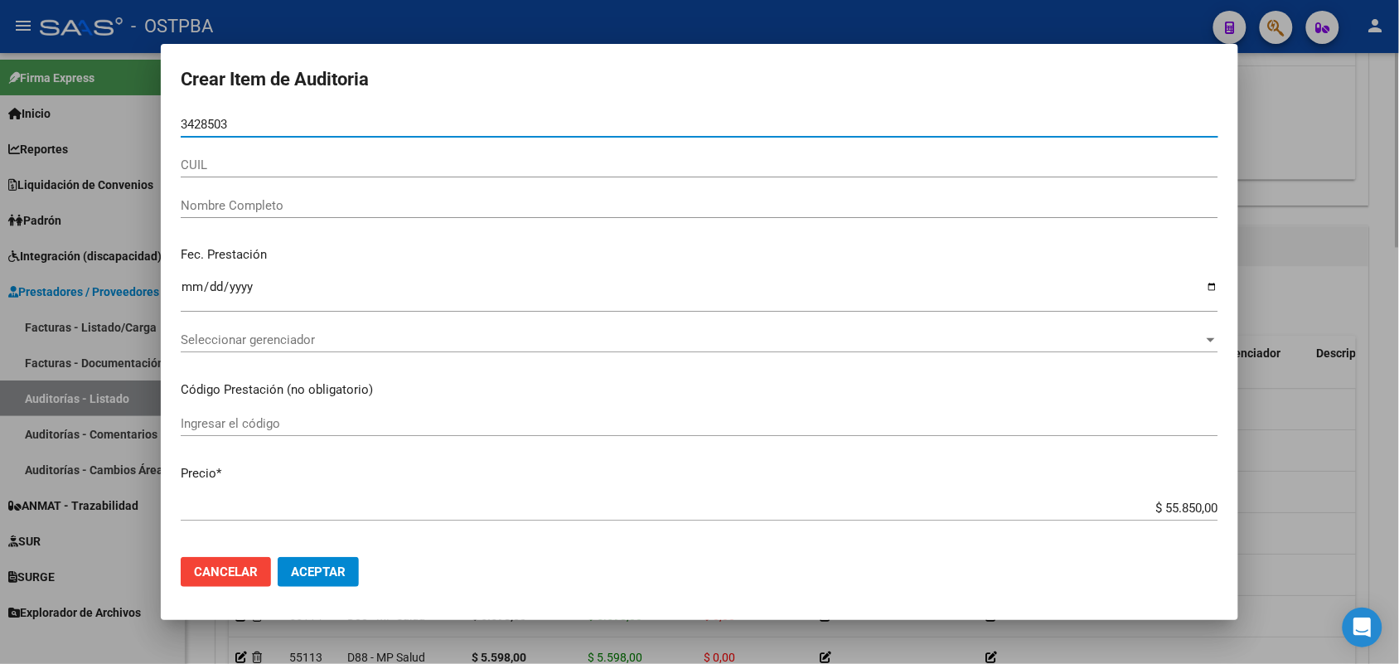
type input "34285036"
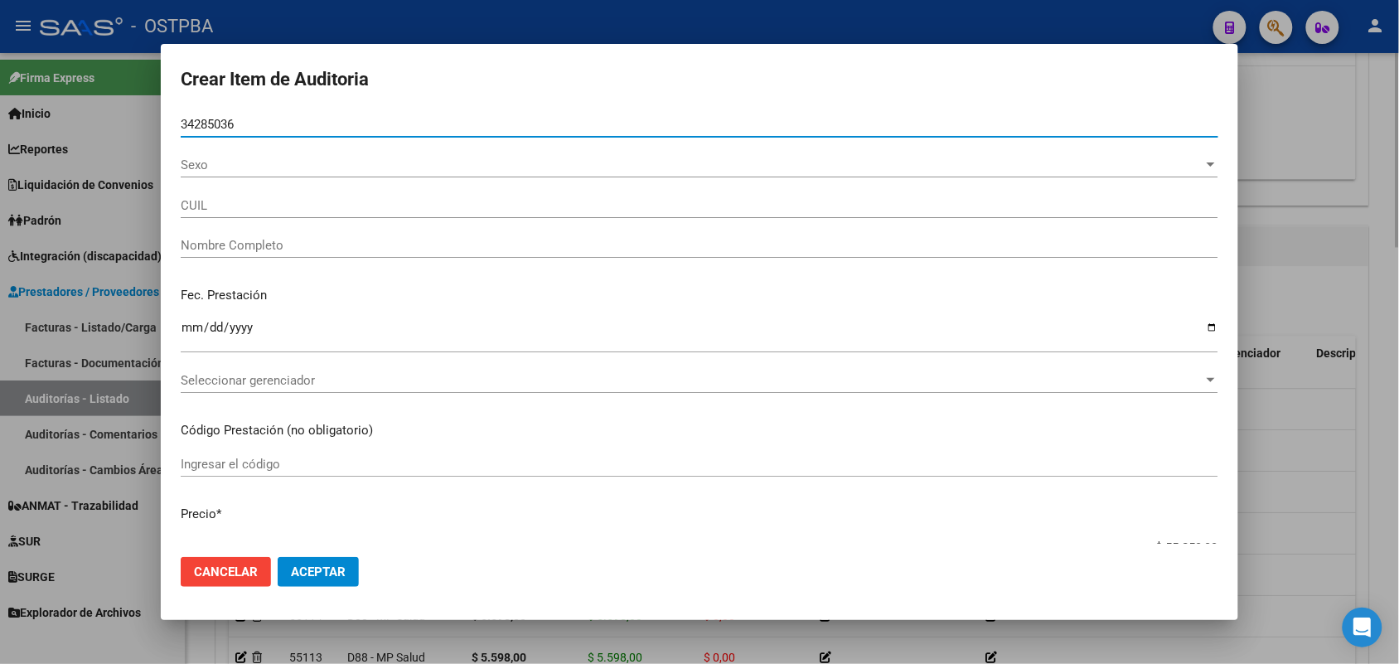
type input "27342850362"
type input "URUE�A [PERSON_NAME] -"
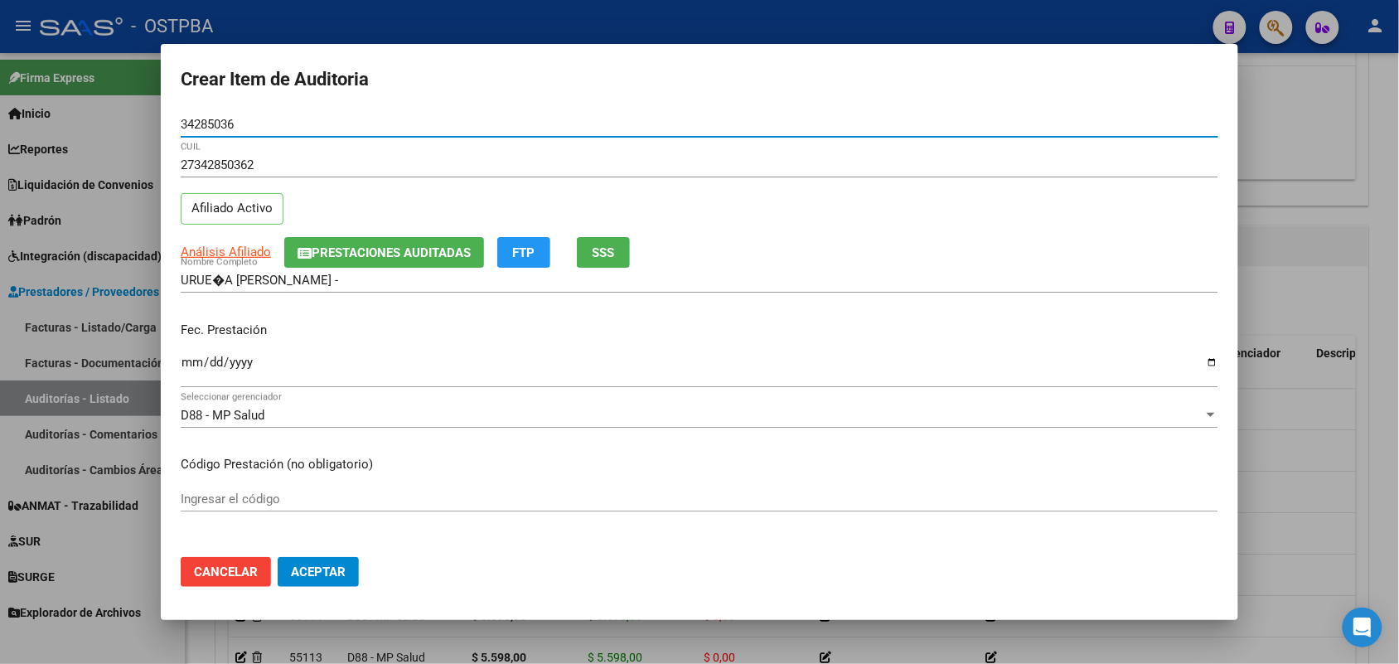
type input "34285036"
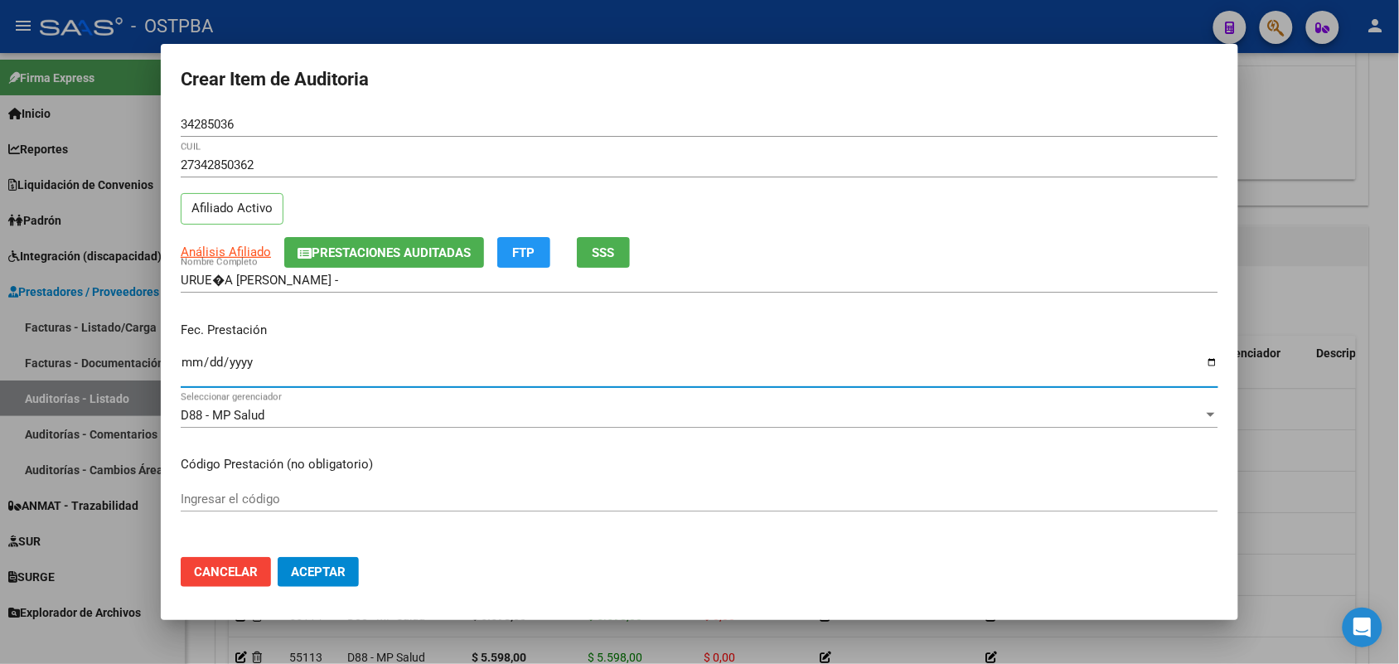
click at [192, 370] on input "Ingresar la fecha" at bounding box center [700, 369] width 1038 height 27
type input "[DATE]"
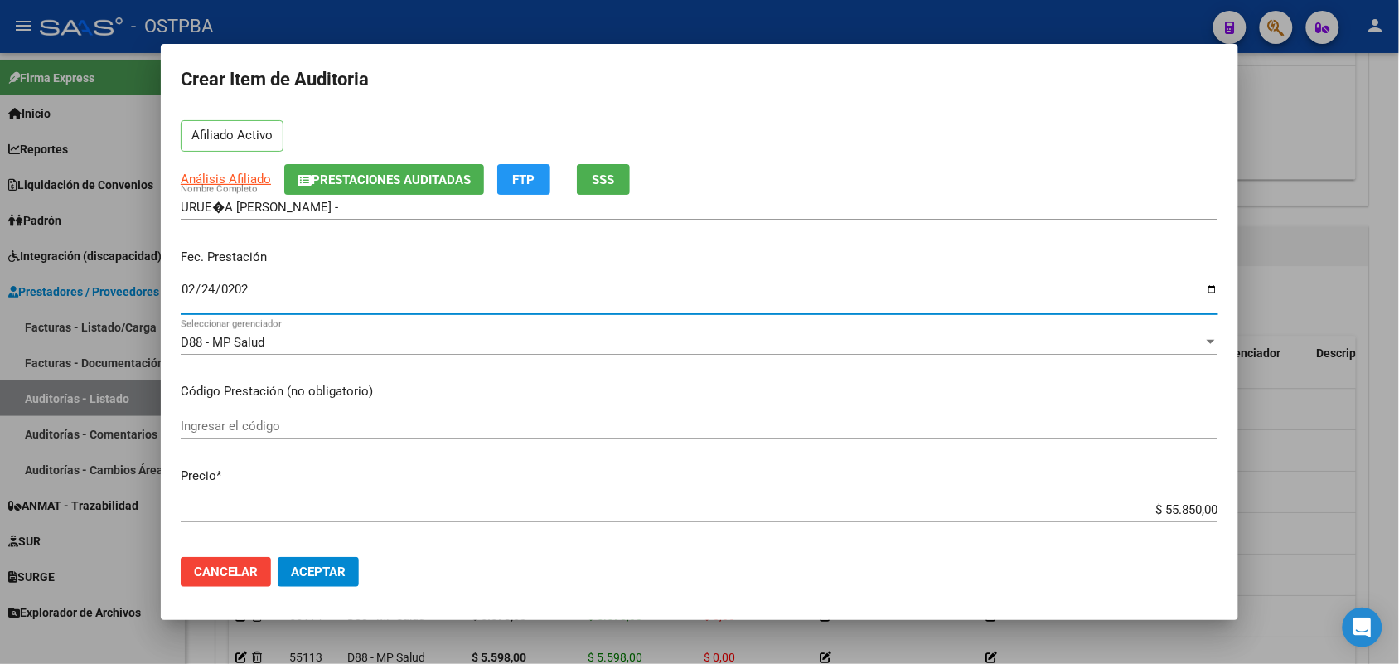
scroll to position [207, 0]
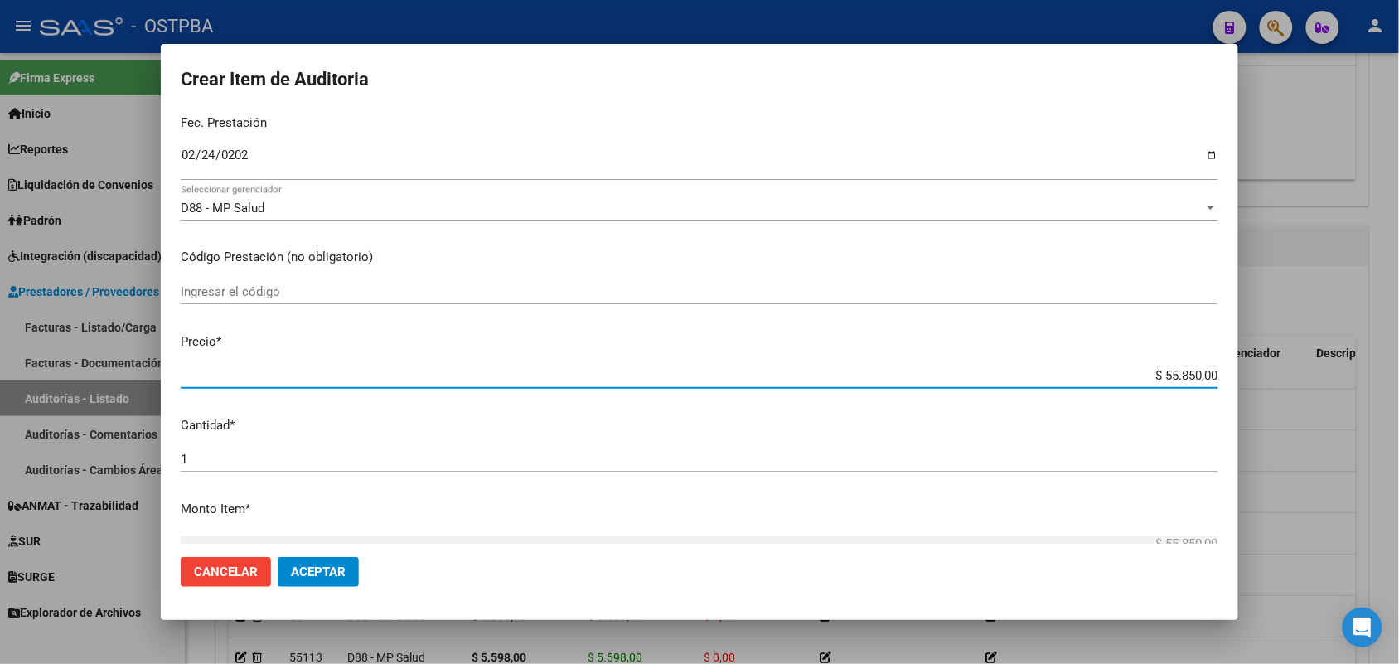
drag, startPoint x: 1137, startPoint y: 374, endPoint x: 1241, endPoint y: 373, distance: 103.6
click at [1241, 373] on div "Crear Item de Auditoria 34285036 Nro Documento 27342850362 CUIL Afiliado Activo…" at bounding box center [699, 332] width 1399 height 664
type input "$ 0,05"
type input "$ 0,55"
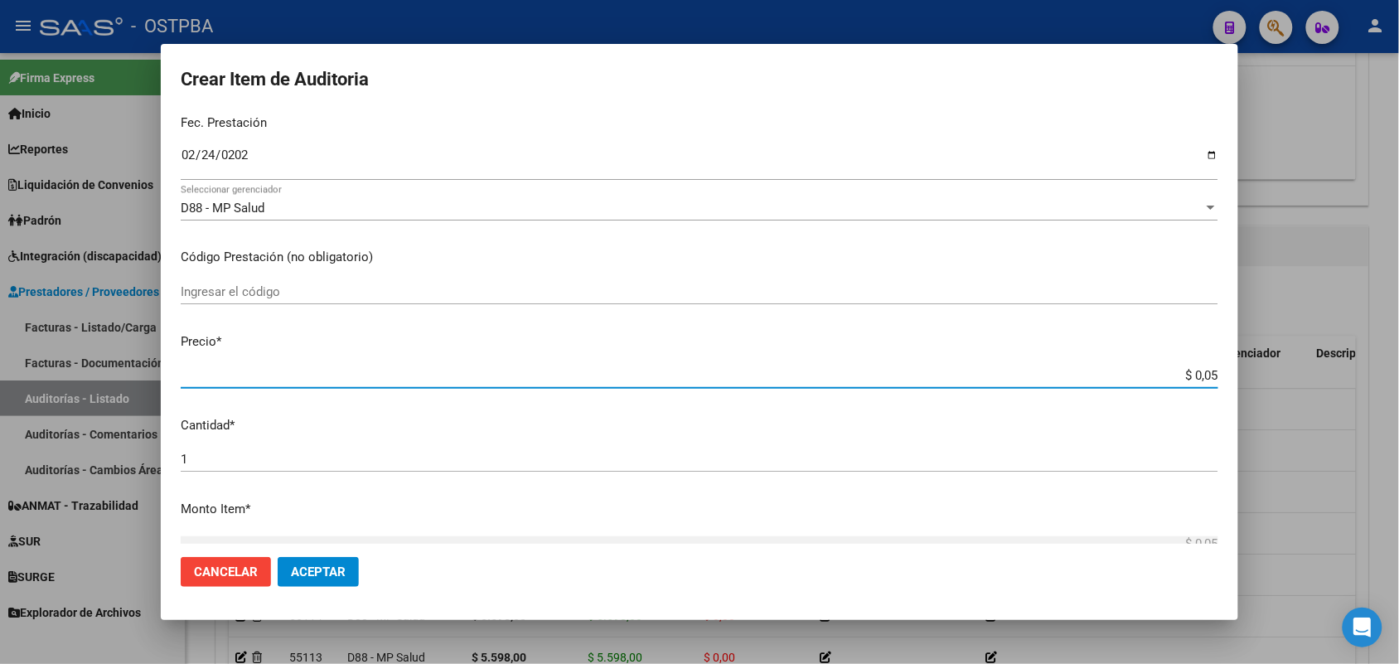
type input "$ 0,55"
type input "$ 5,59"
type input "$ 55,98"
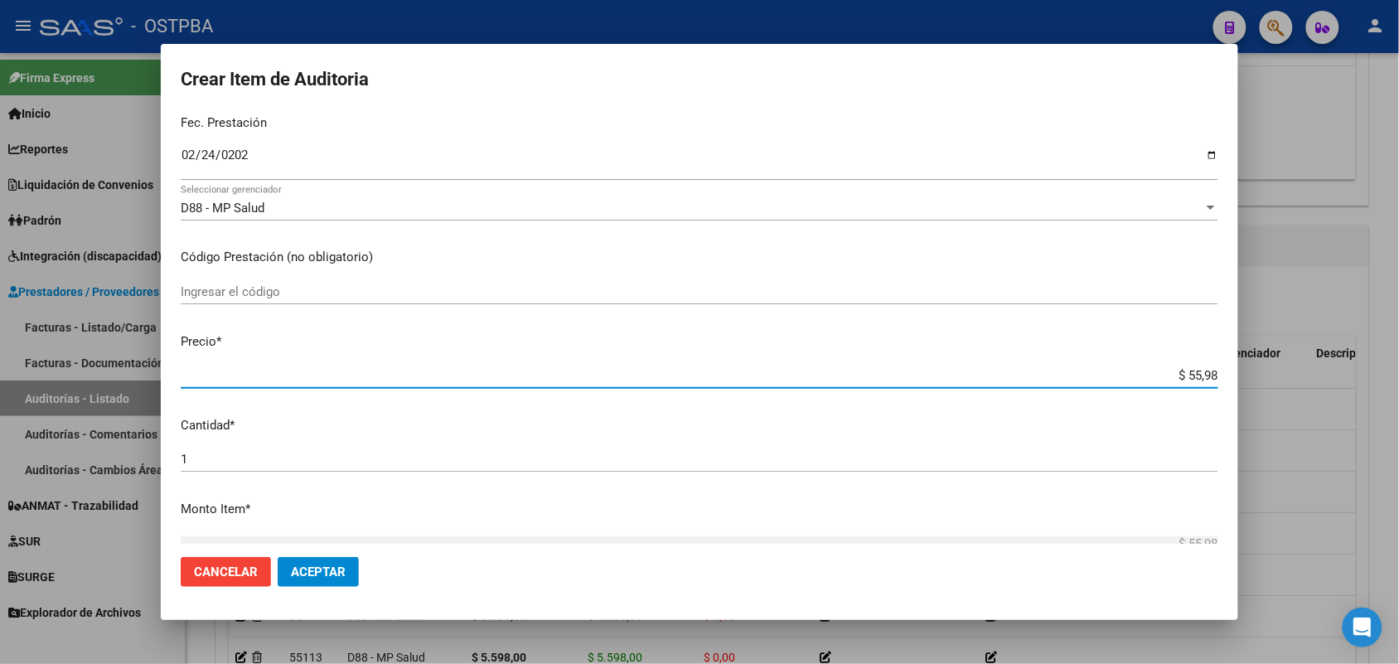
type input "$ 559,80"
type input "$ 5.598,00"
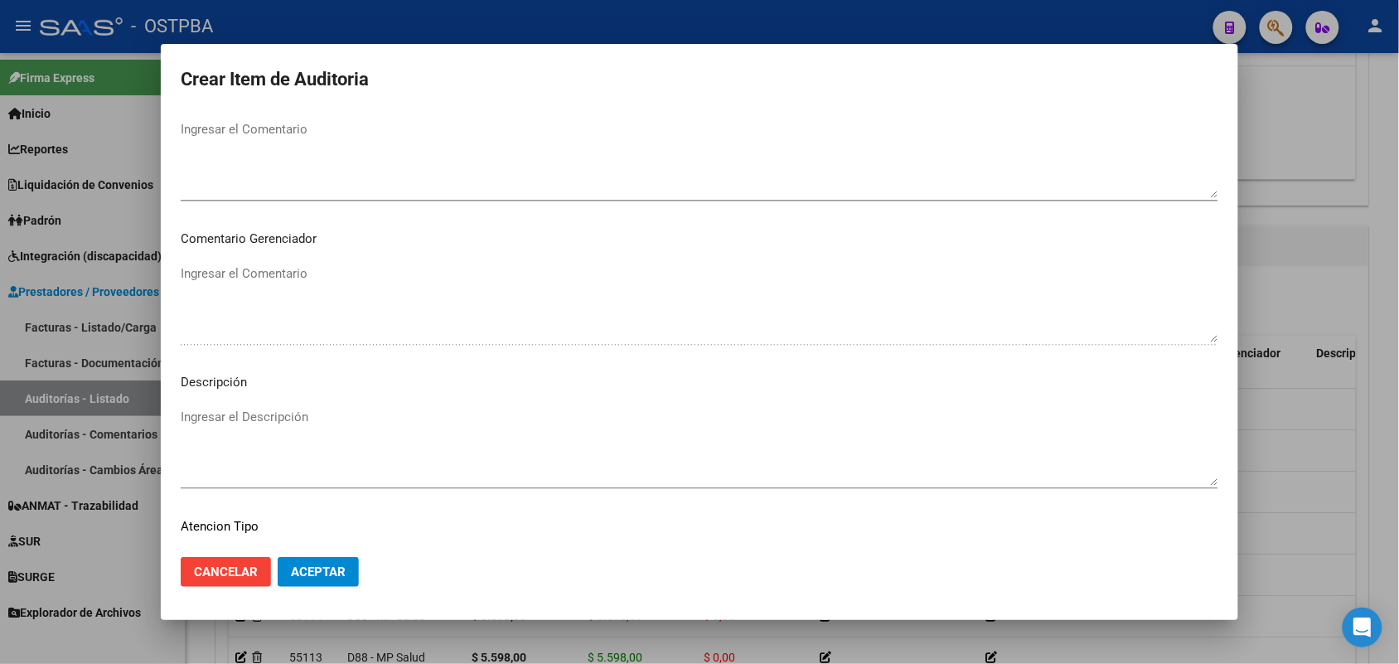
scroll to position [1059, 0]
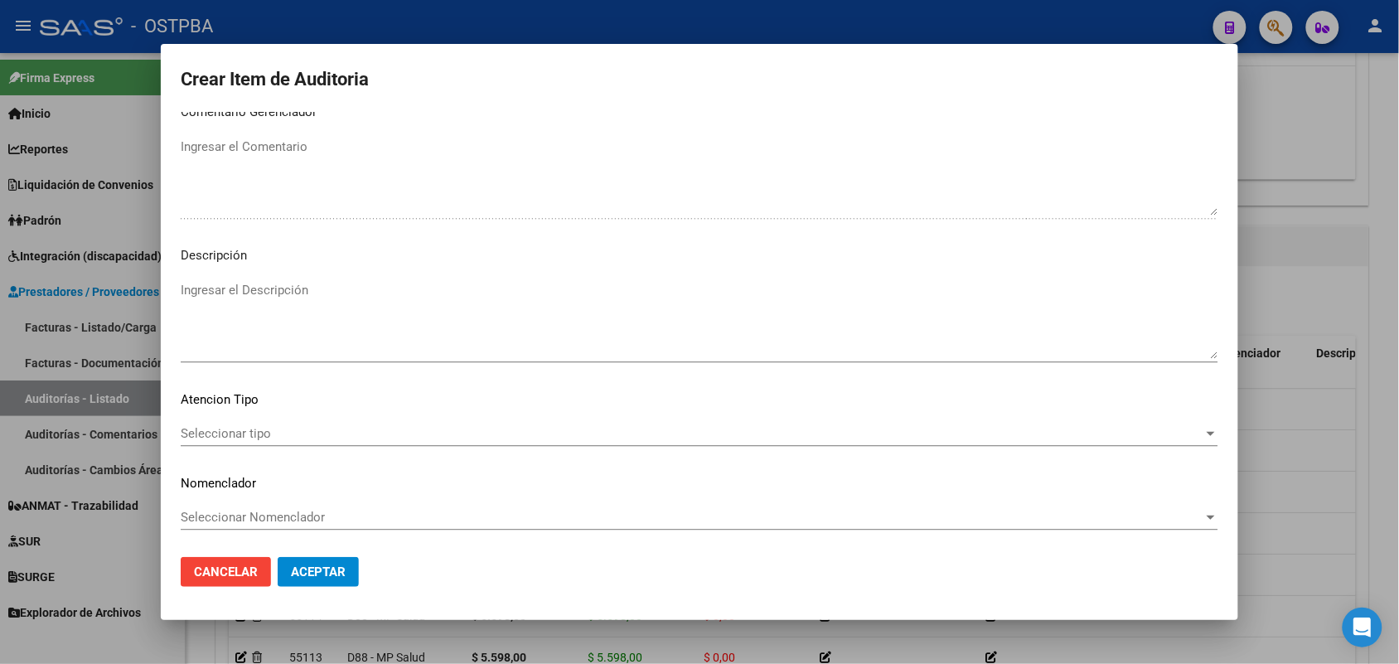
click at [242, 431] on span "Seleccionar tipo" at bounding box center [692, 433] width 1023 height 15
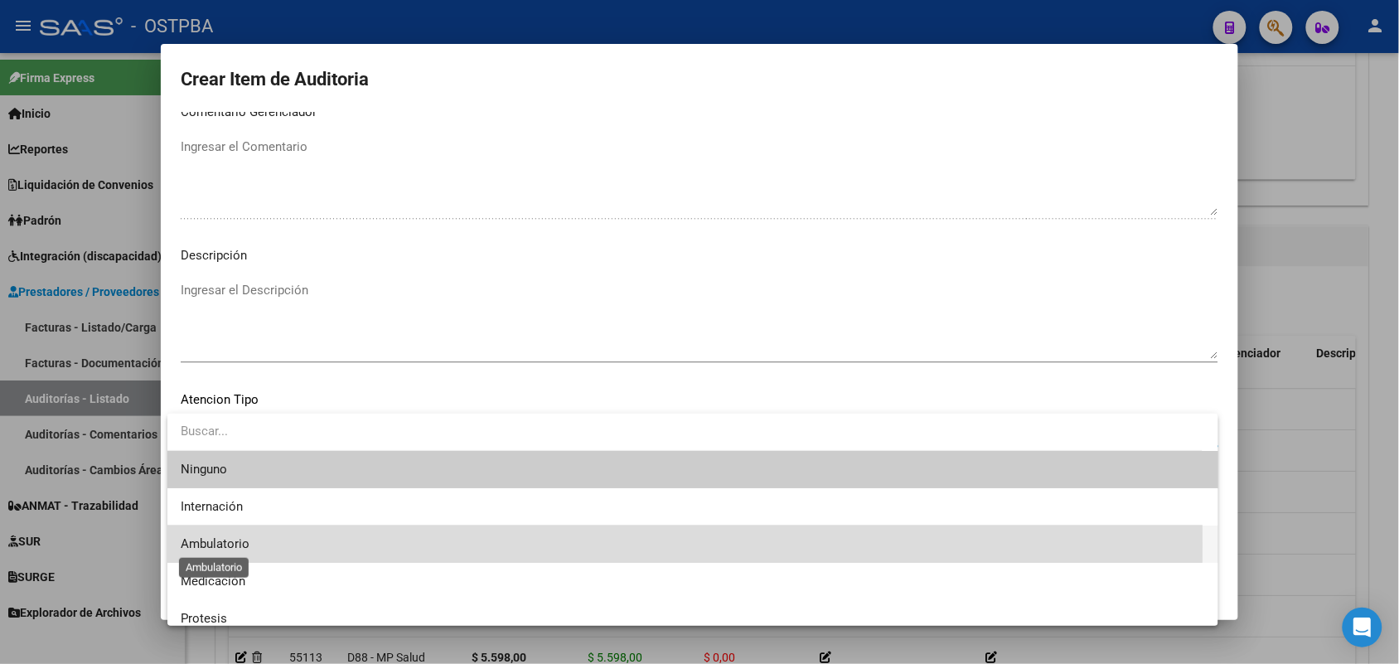
click at [238, 545] on span "Ambulatorio" at bounding box center [215, 543] width 69 height 15
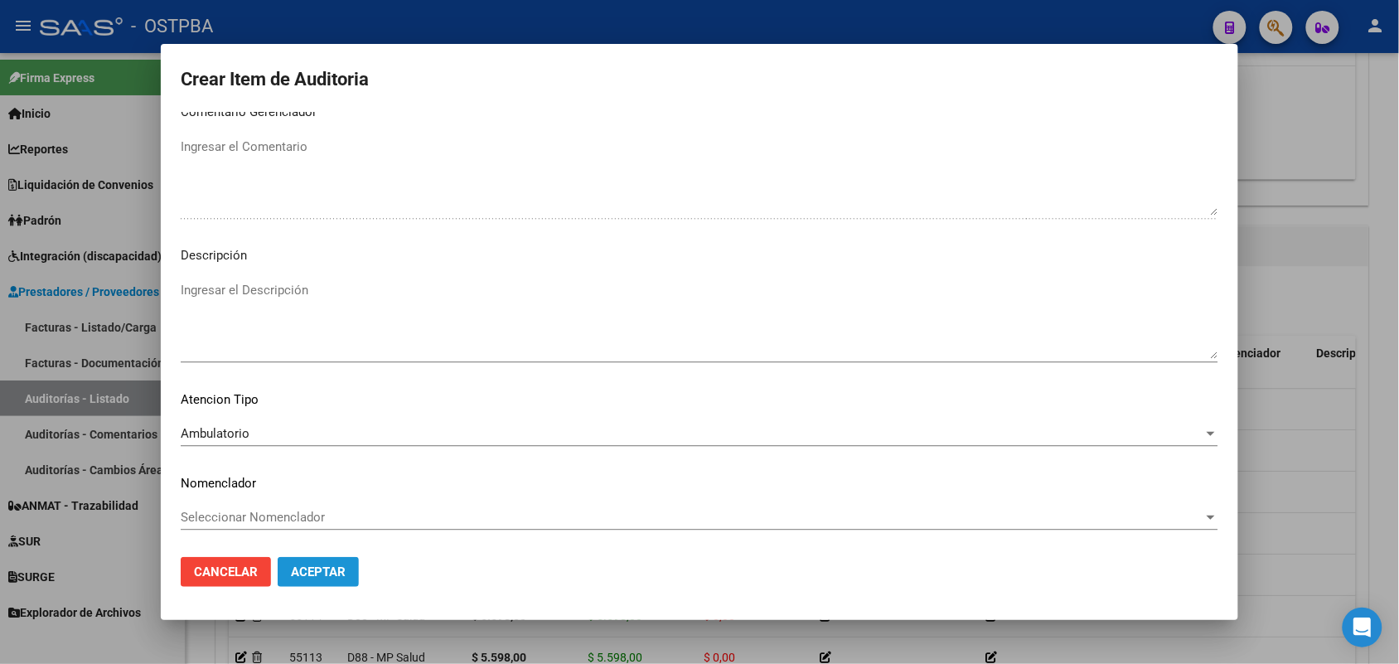
click at [312, 564] on span "Aceptar" at bounding box center [318, 571] width 55 height 15
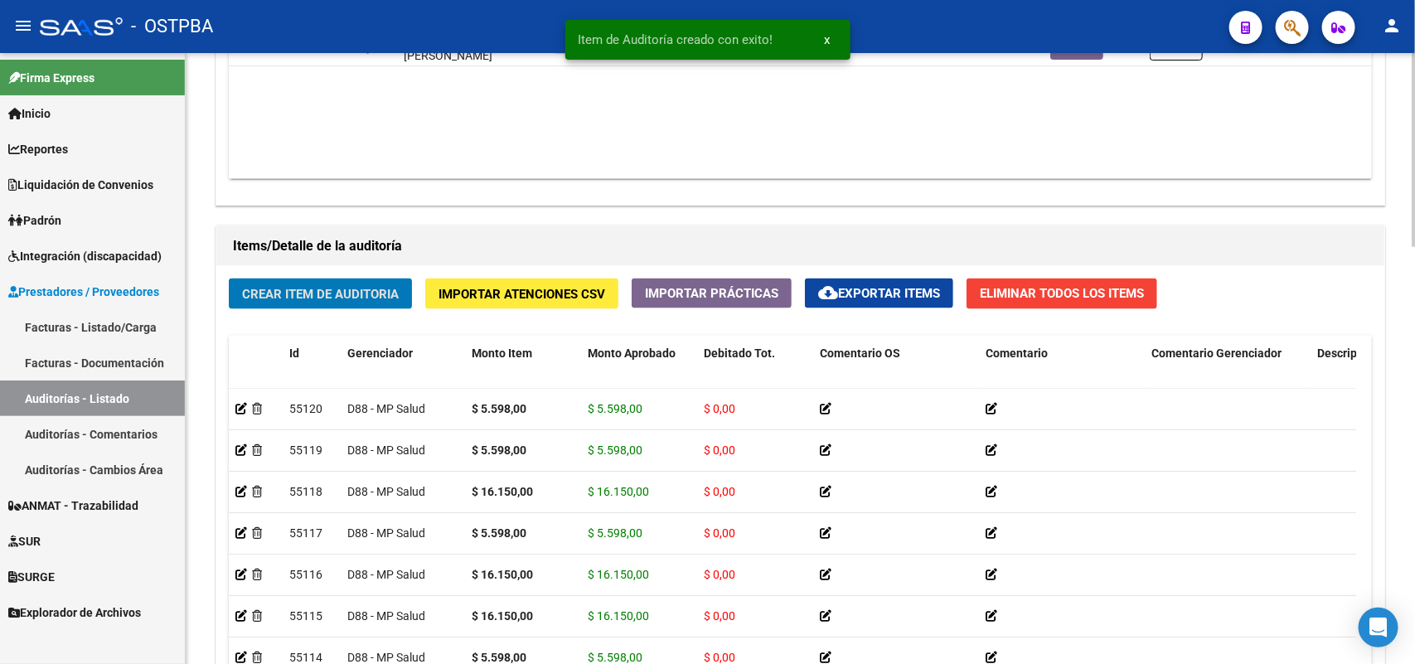
click at [336, 280] on button "Crear Item de Auditoria" at bounding box center [320, 293] width 183 height 31
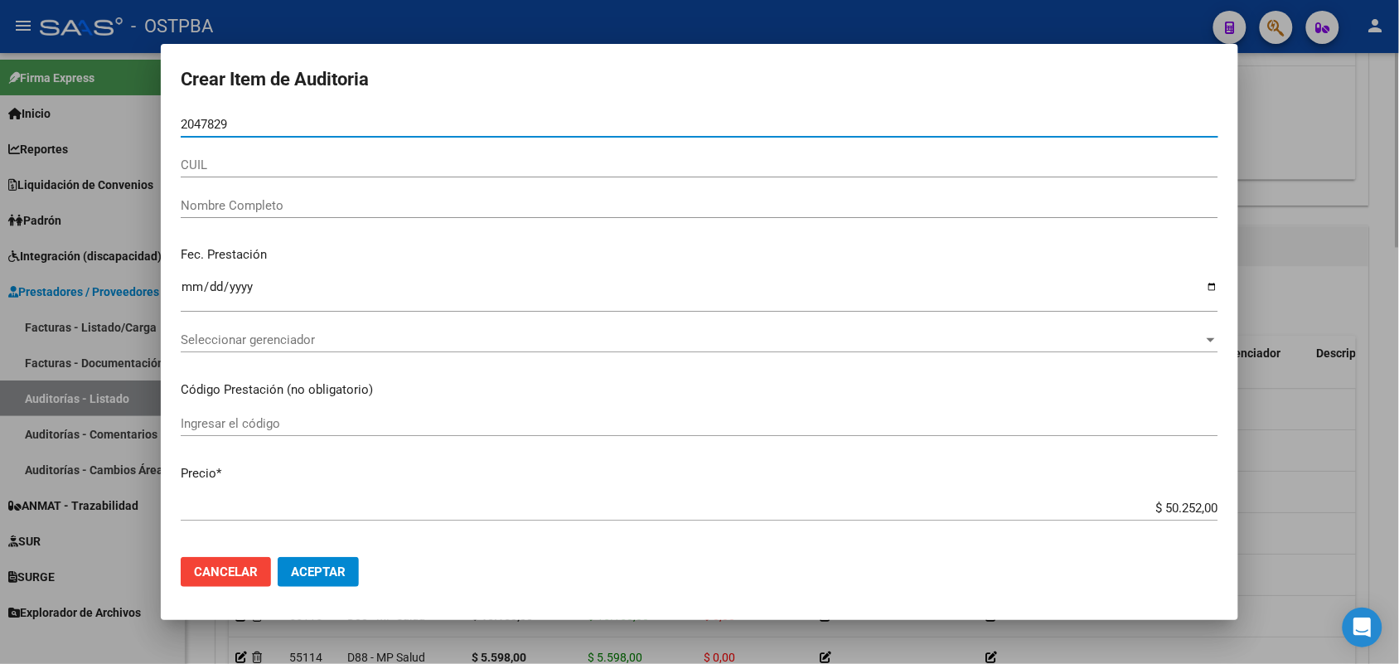
type input "20478294"
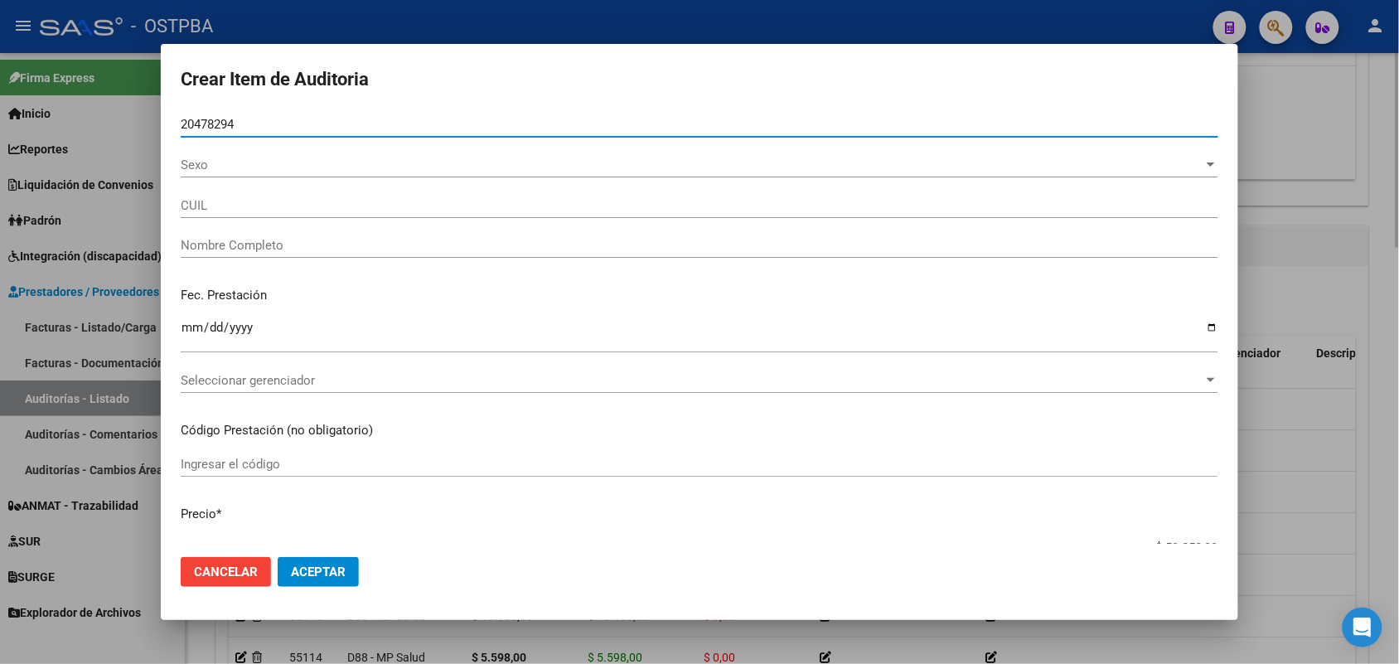
type input "27204782941"
type input "[PERSON_NAME]"
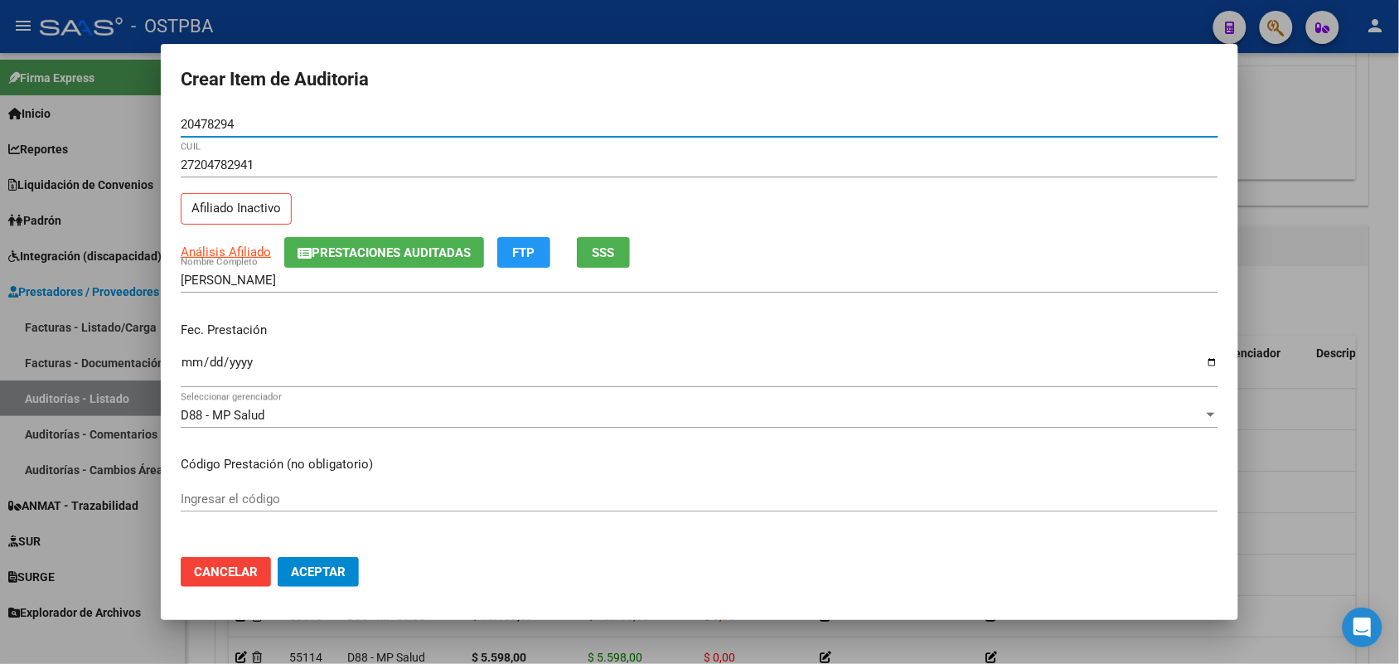
type input "20478294"
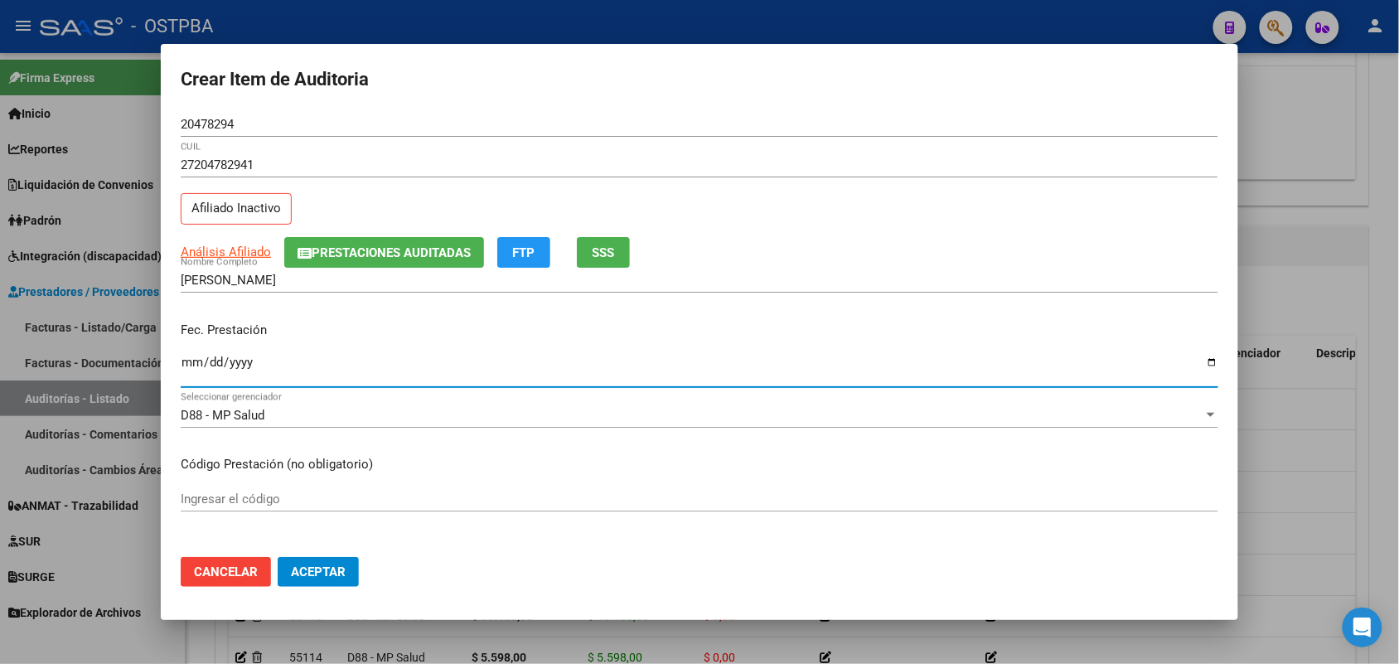
click at [191, 370] on input "Ingresar la fecha" at bounding box center [700, 369] width 1038 height 27
type input "[DATE]"
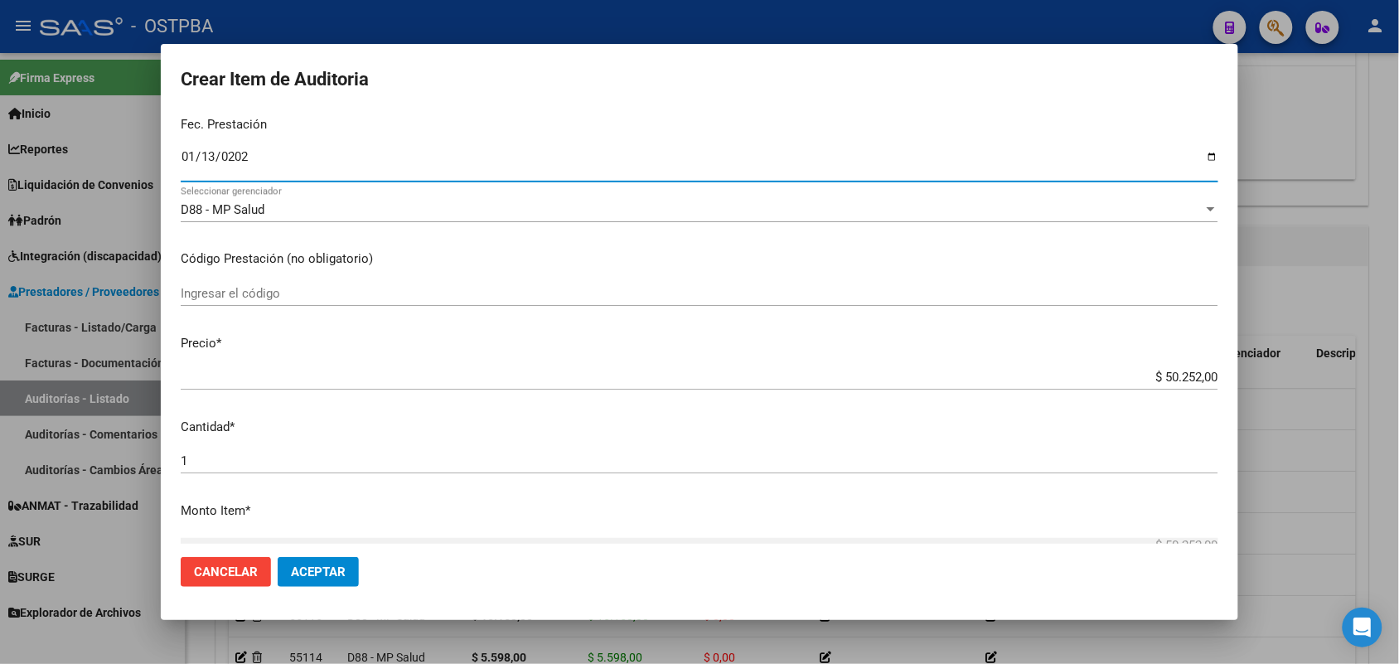
scroll to position [207, 0]
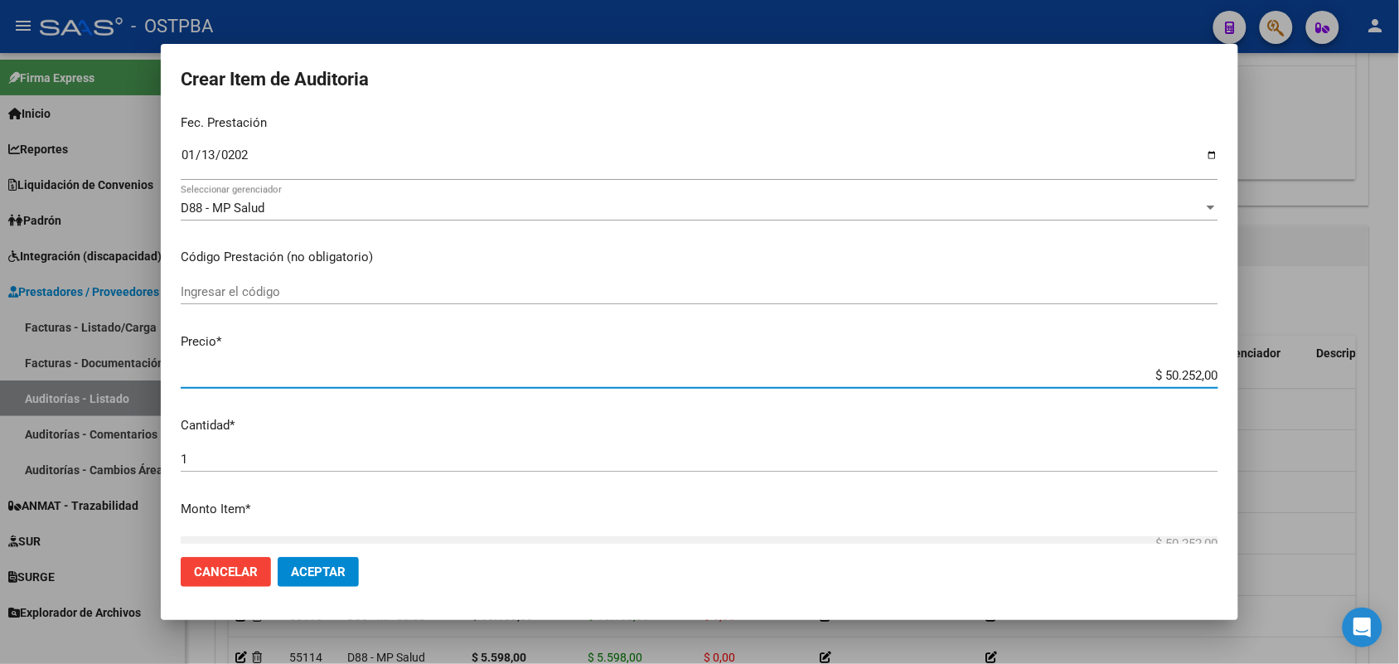
drag, startPoint x: 1112, startPoint y: 374, endPoint x: 1385, endPoint y: 407, distance: 274.7
click at [1385, 407] on div "Crear Item de Auditoria 20478294 Nro Documento 27204782941 CUIL Afiliado Inacti…" at bounding box center [699, 332] width 1399 height 664
type input "$ 0,01"
type input "$ 0,16"
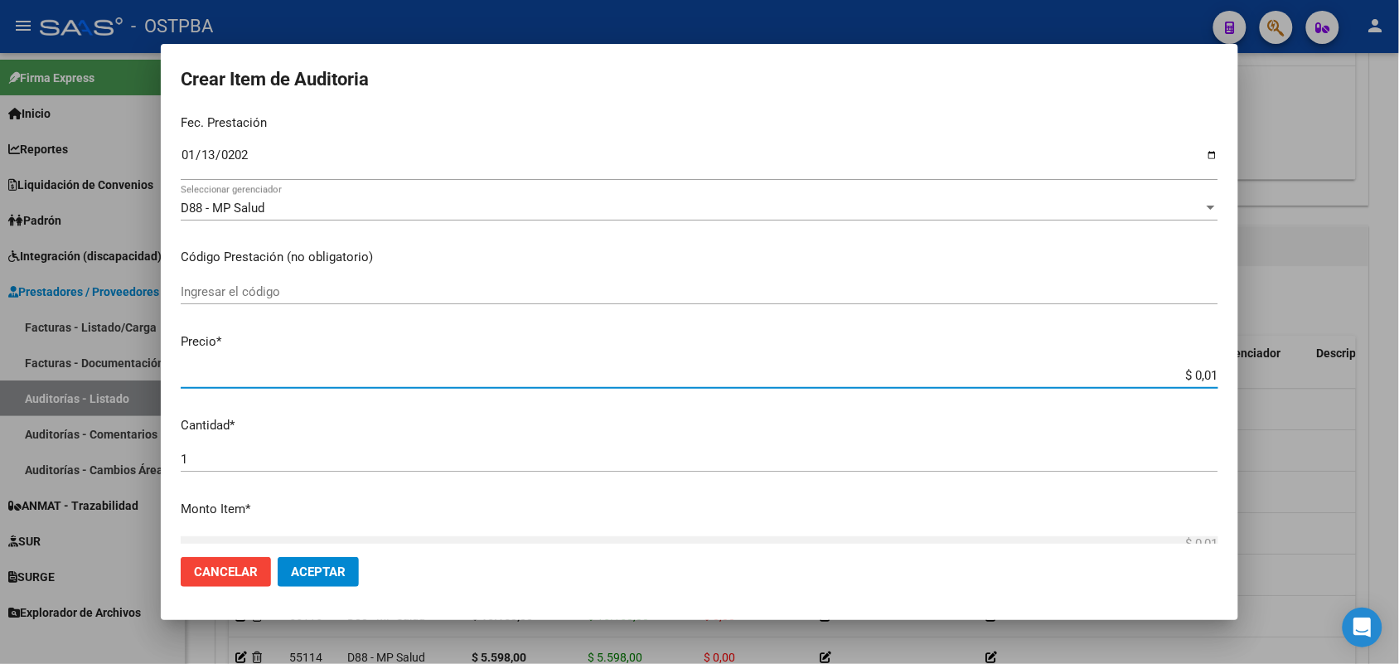
type input "$ 0,16"
type input "$ 1,61"
type input "$ 16,15"
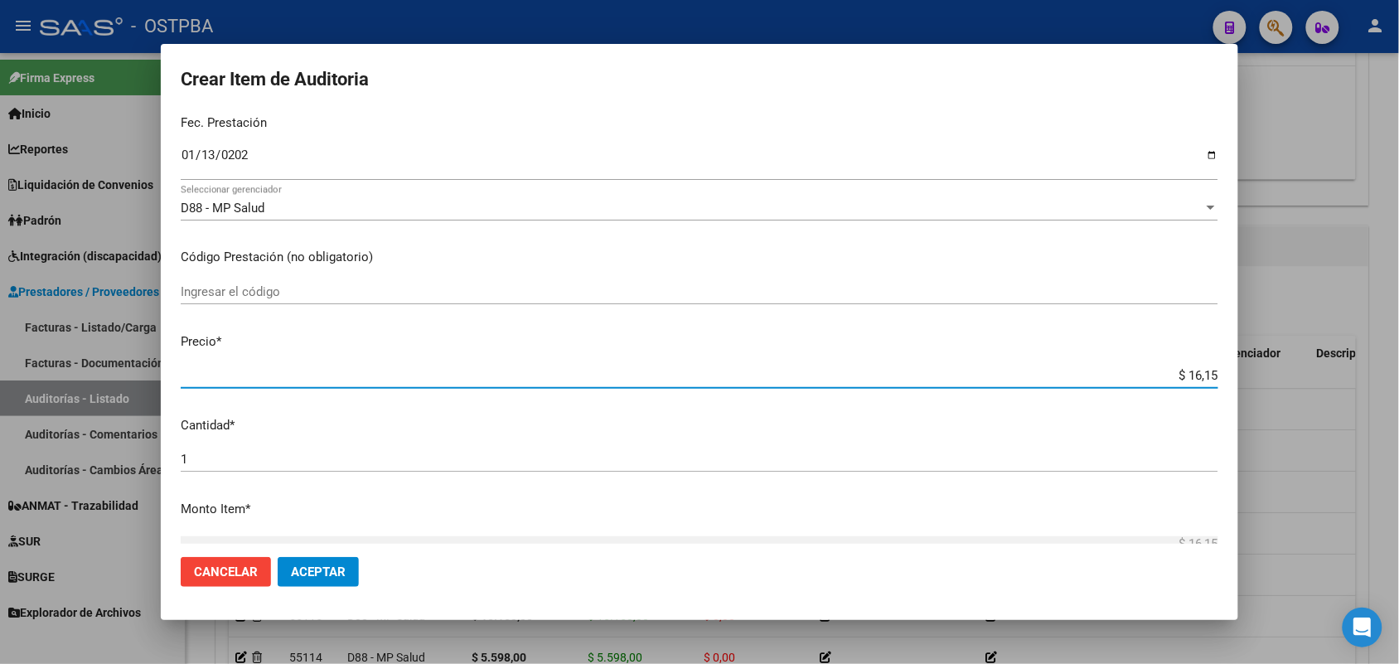
type input "$ 161,50"
type input "$ 1.615,00"
type input "$ 16.150,00"
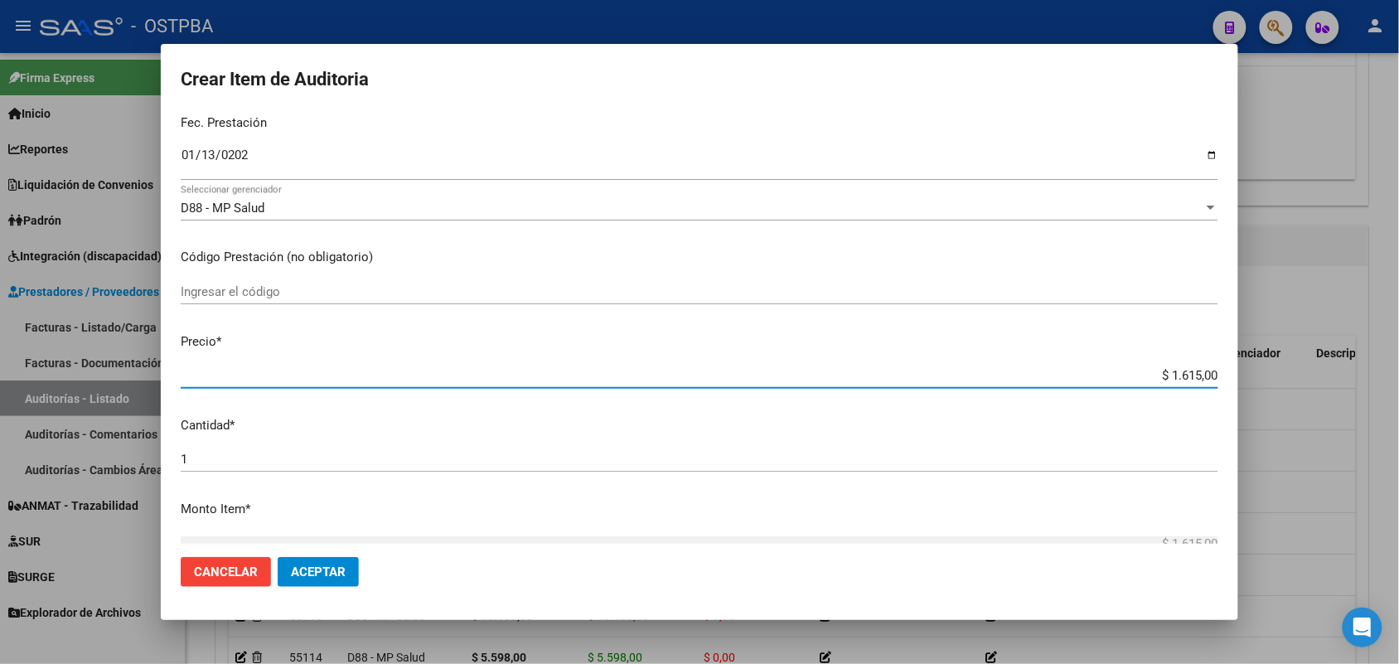
type input "$ 16.150,00"
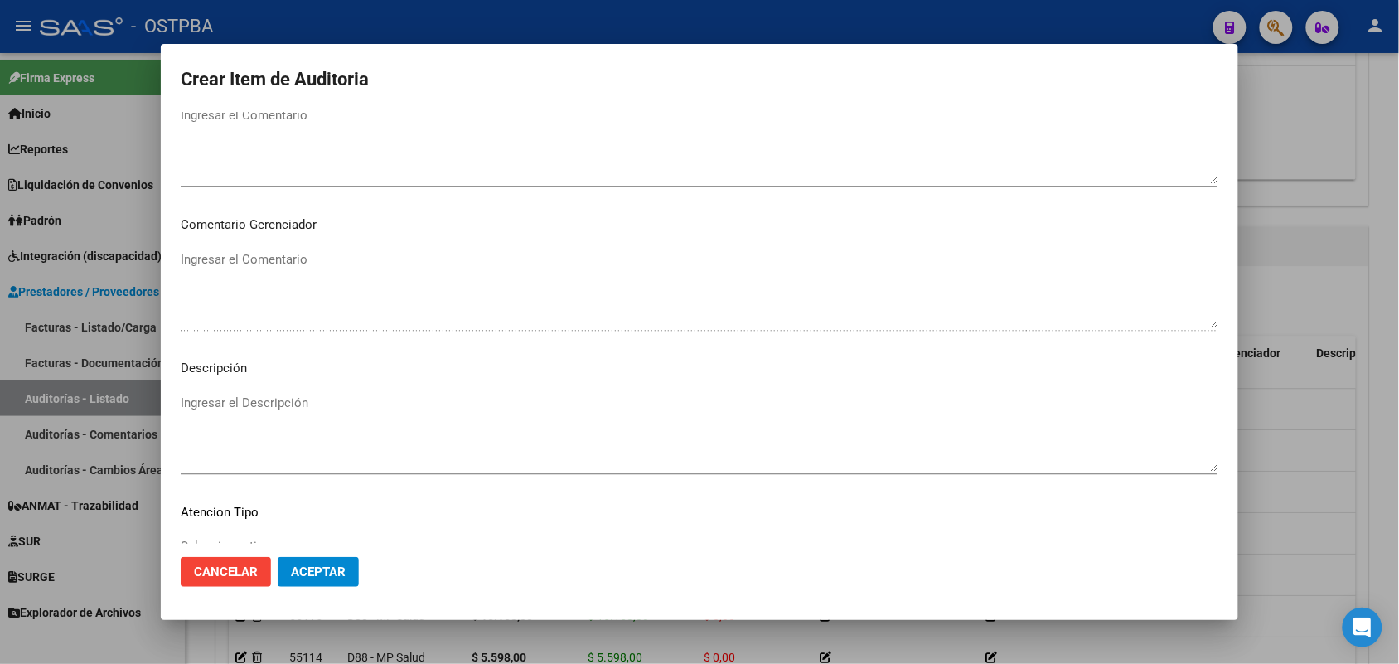
scroll to position [1059, 0]
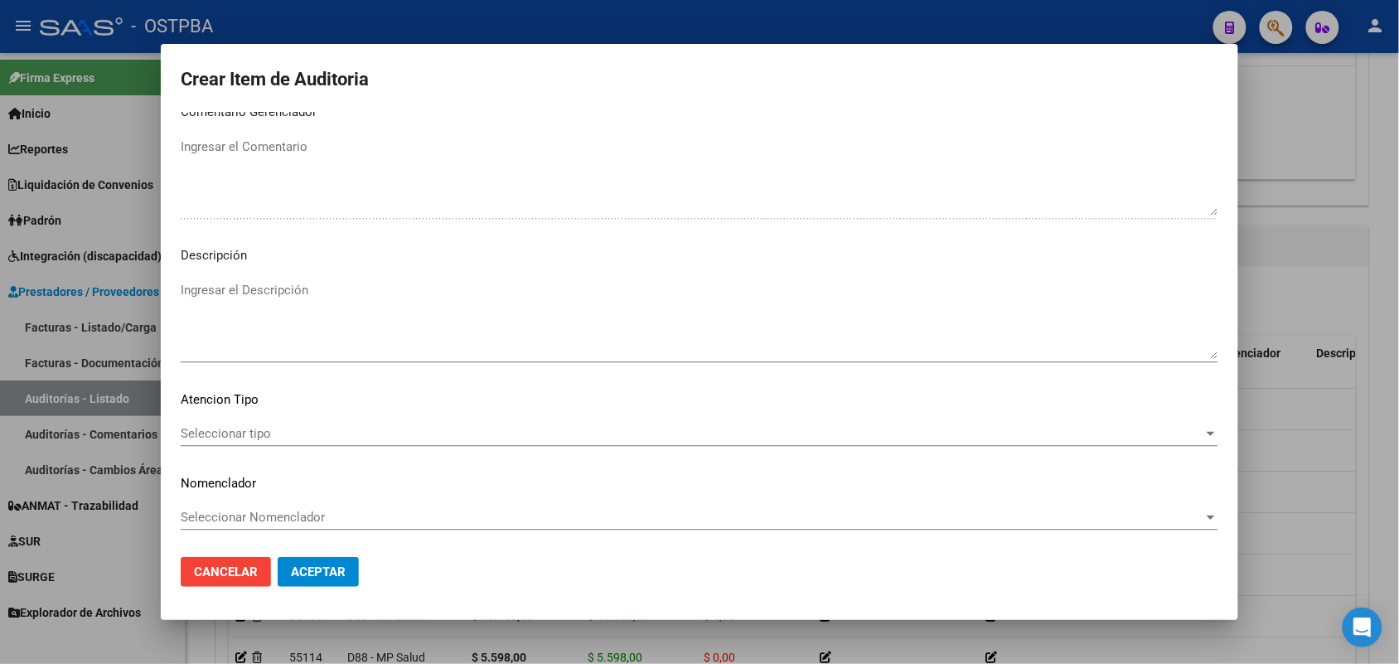
click at [259, 429] on span "Seleccionar tipo" at bounding box center [692, 433] width 1023 height 15
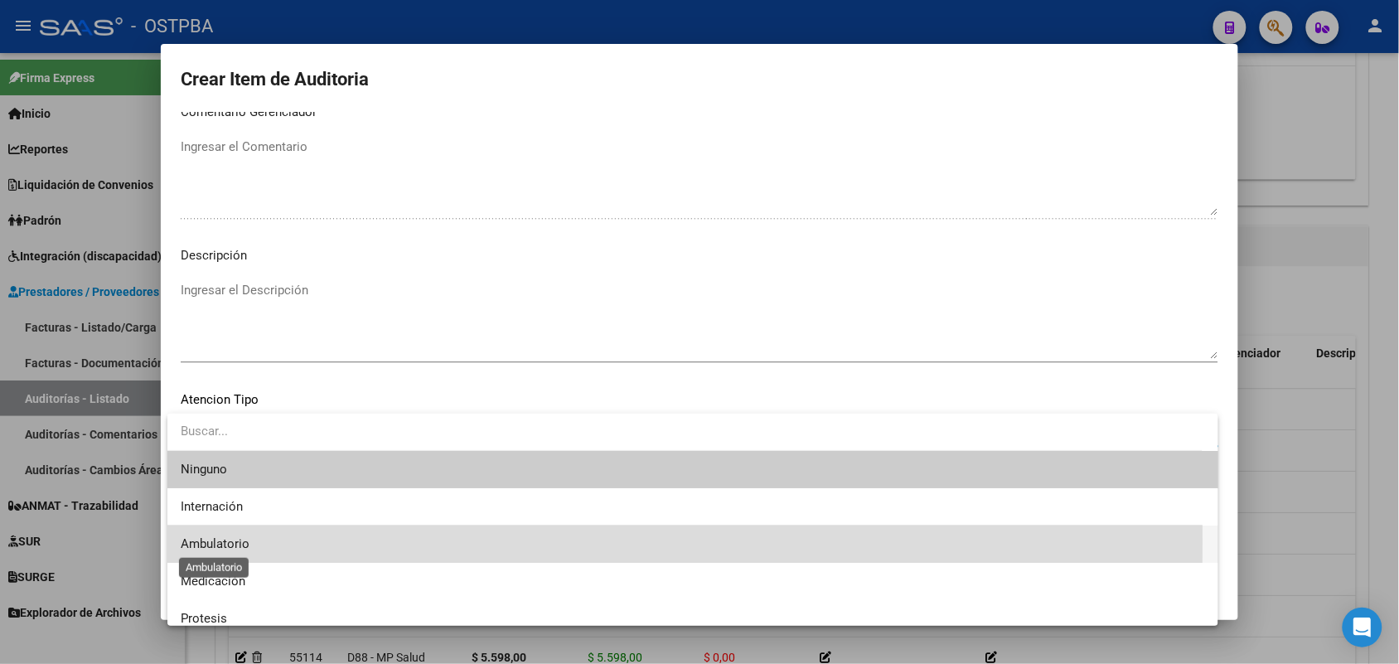
click at [245, 541] on span "Ambulatorio" at bounding box center [215, 543] width 69 height 15
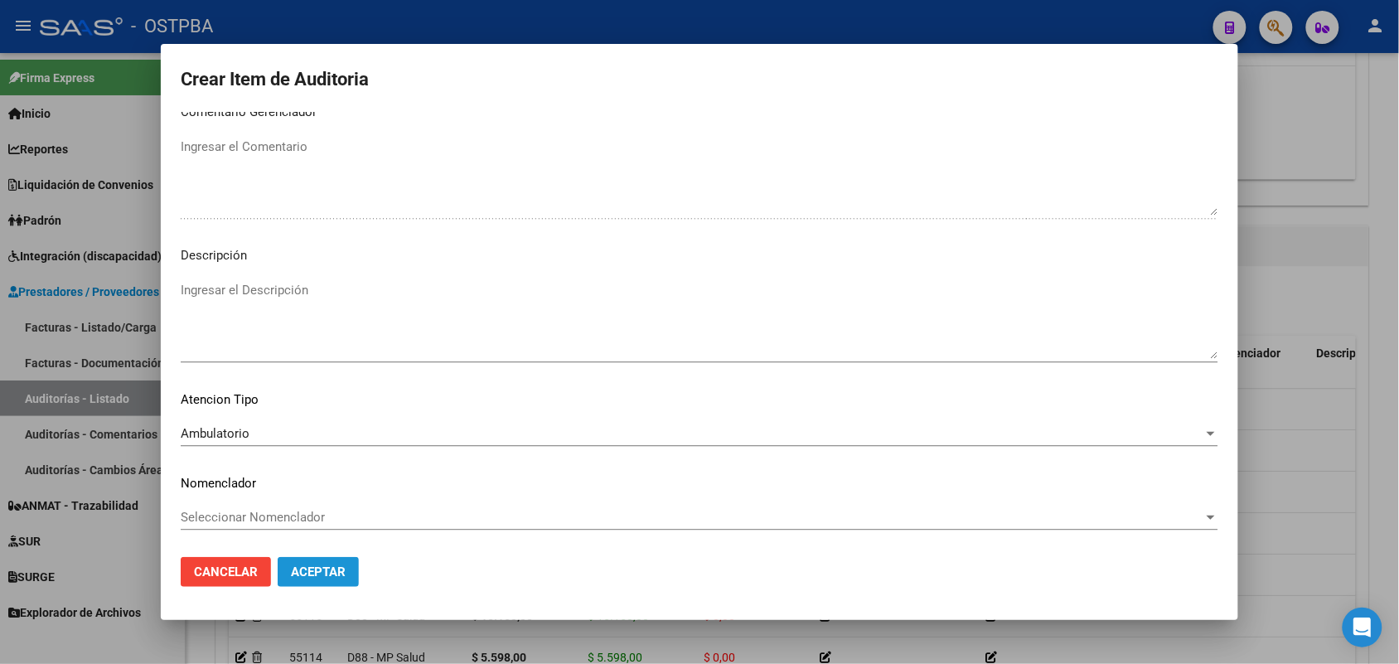
click at [333, 581] on button "Aceptar" at bounding box center [318, 572] width 81 height 30
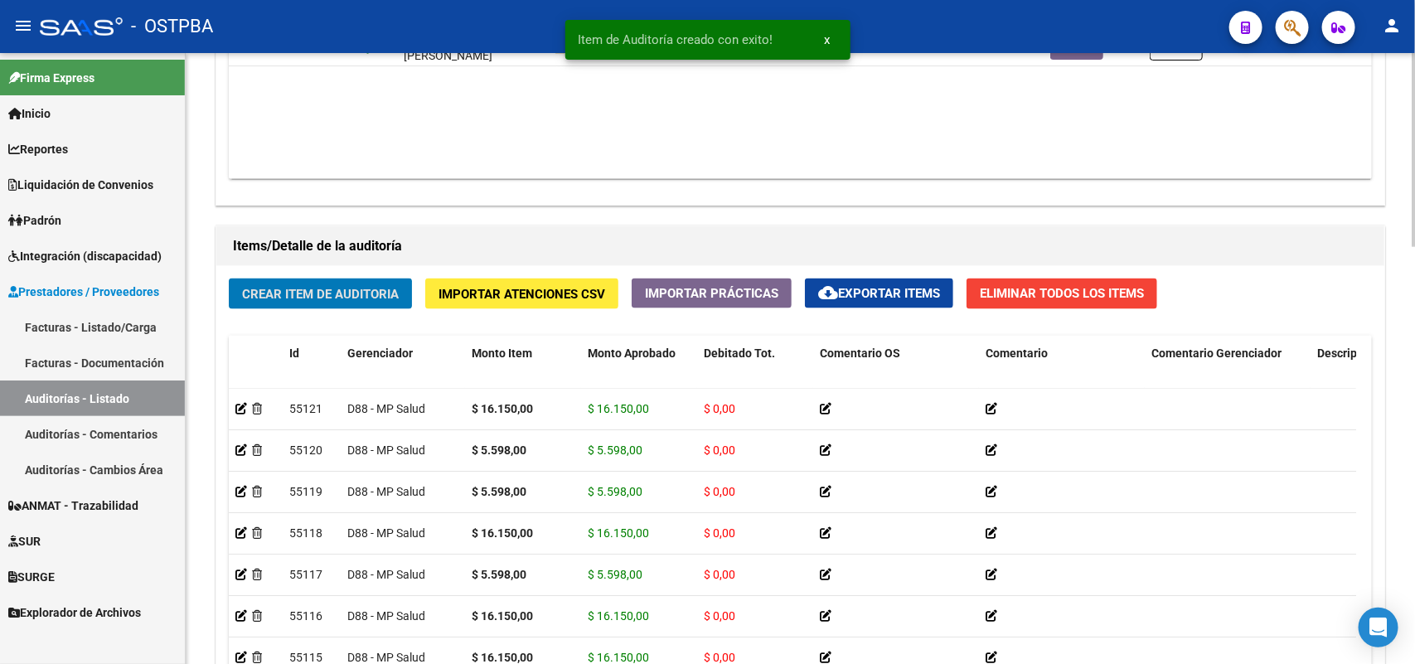
click at [320, 287] on span "Crear Item de Auditoria" at bounding box center [320, 294] width 157 height 15
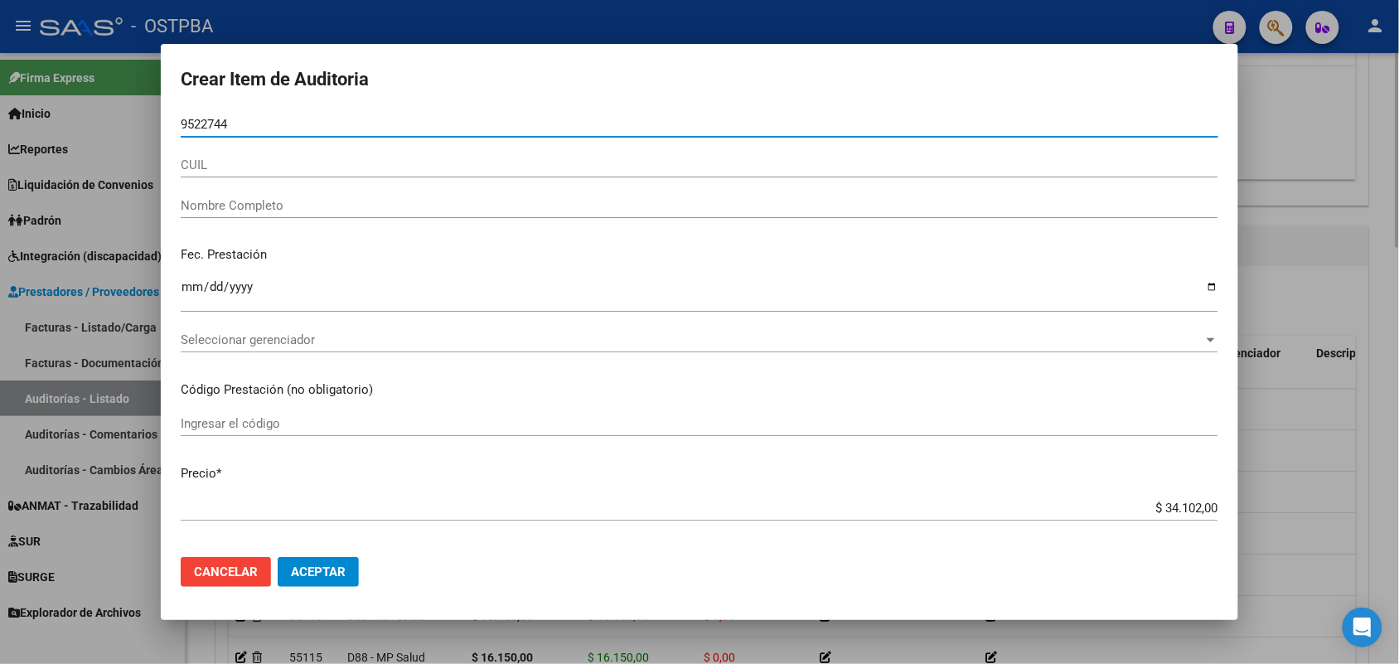
type input "95227449"
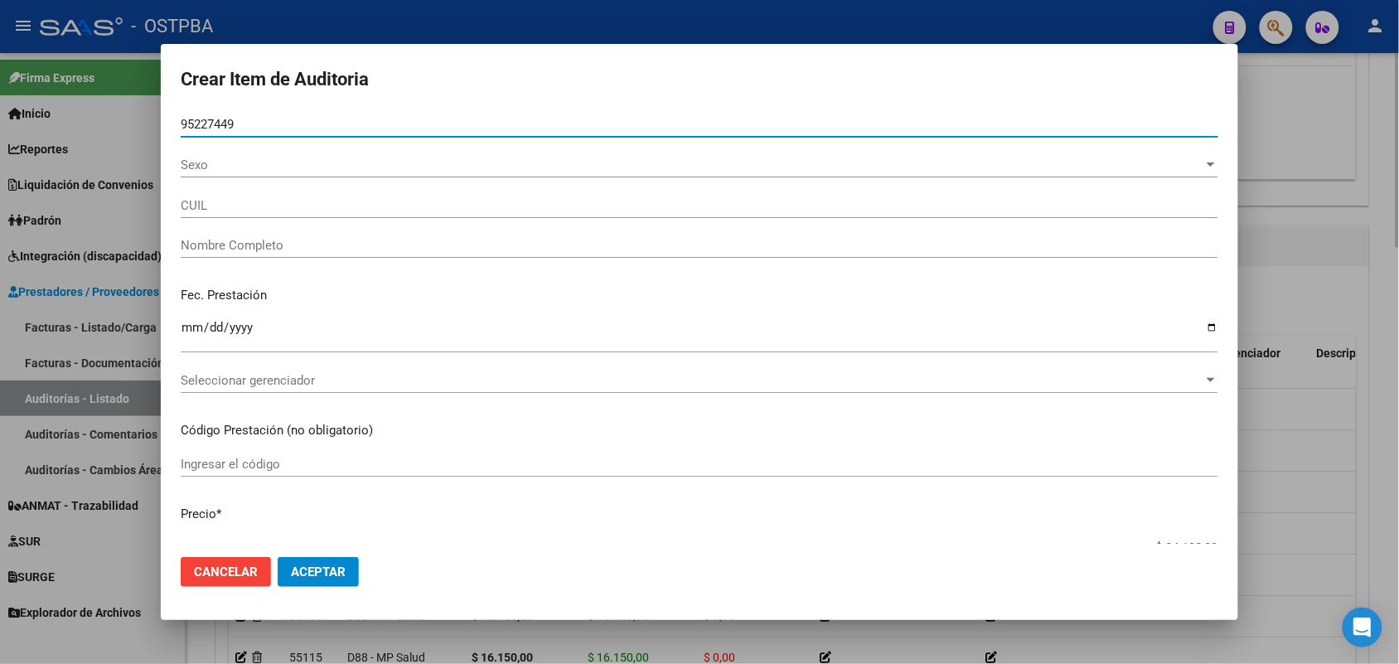
type input "27952274495"
type input "[PERSON_NAME]"
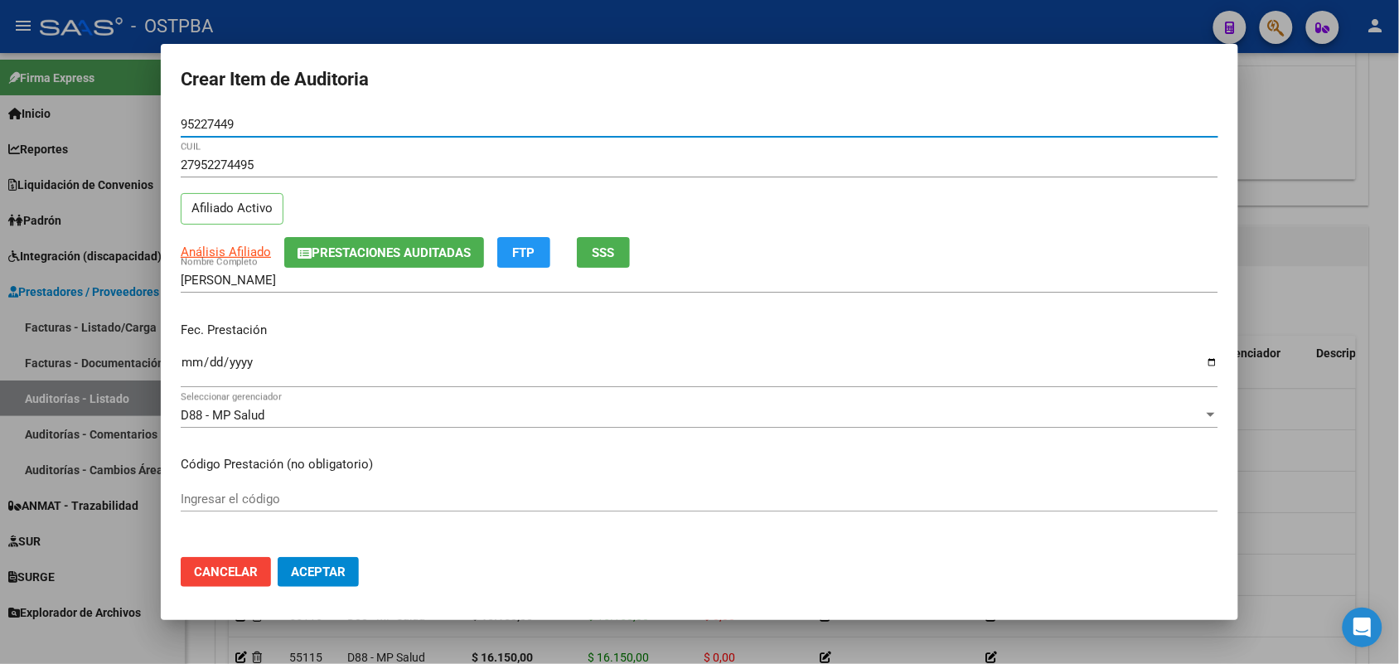
type input "95227449"
click at [195, 373] on input "Ingresar la fecha" at bounding box center [700, 369] width 1038 height 27
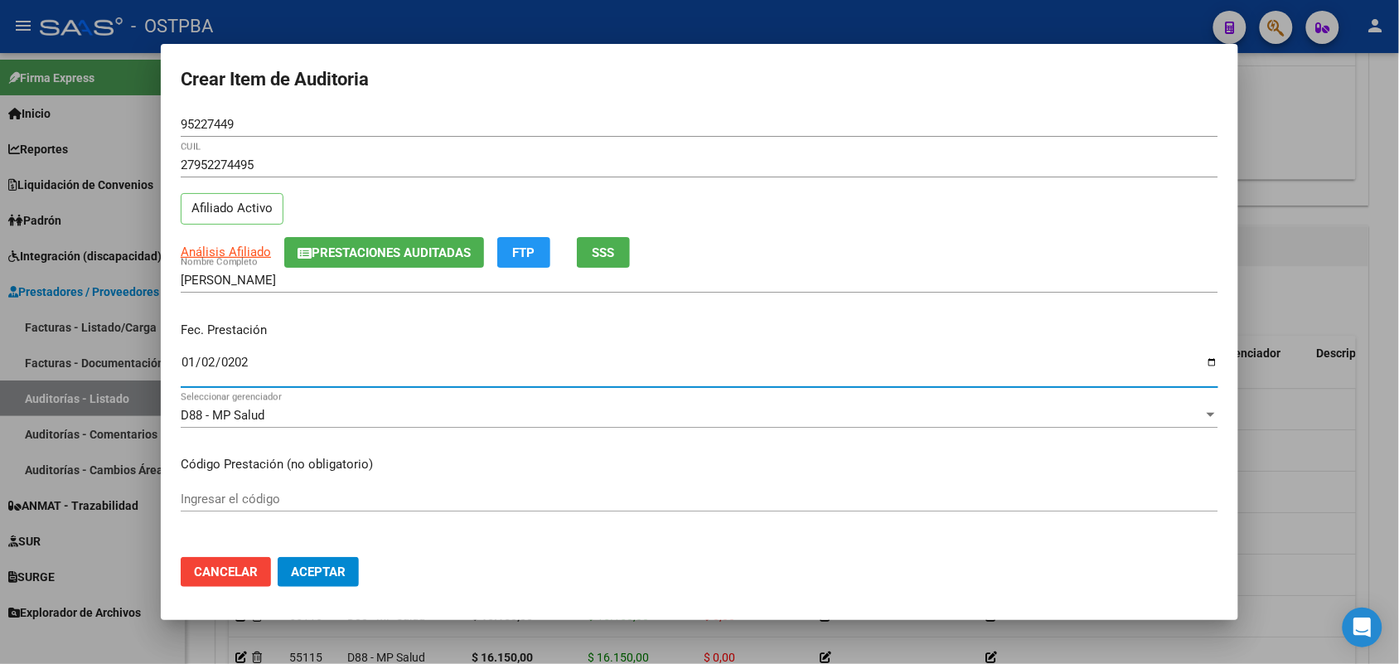
type input "[DATE]"
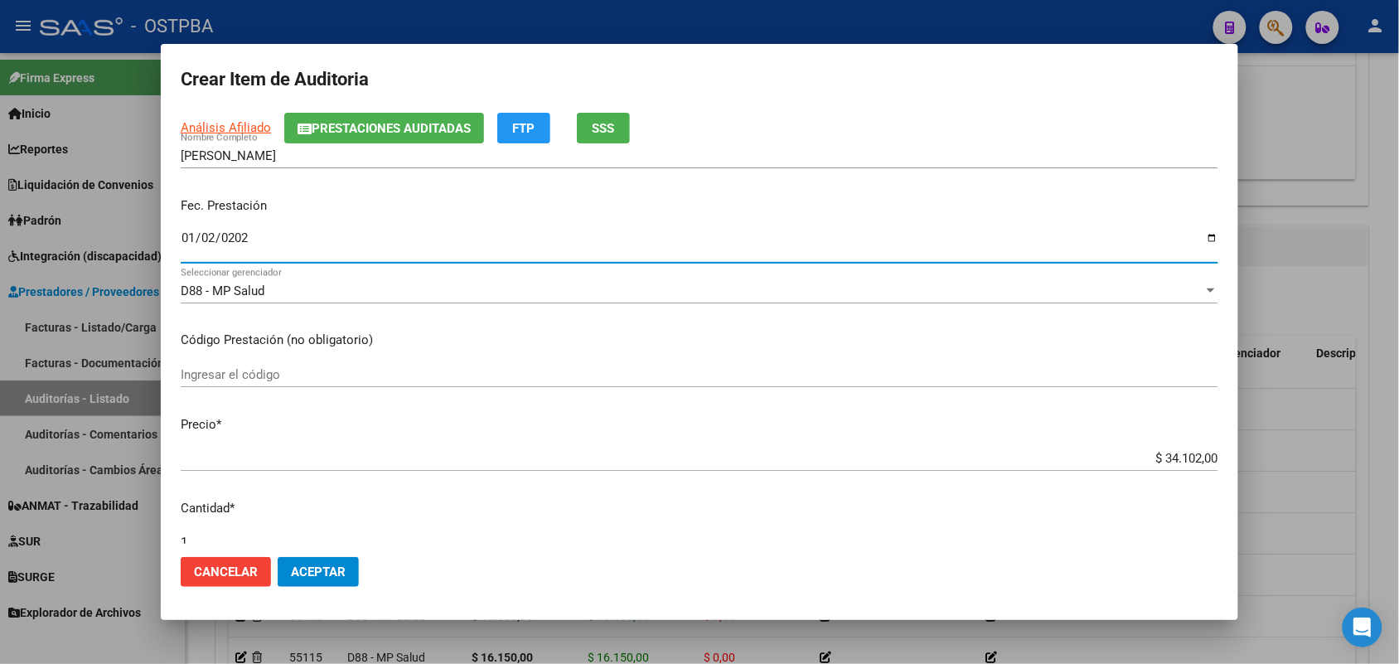
scroll to position [207, 0]
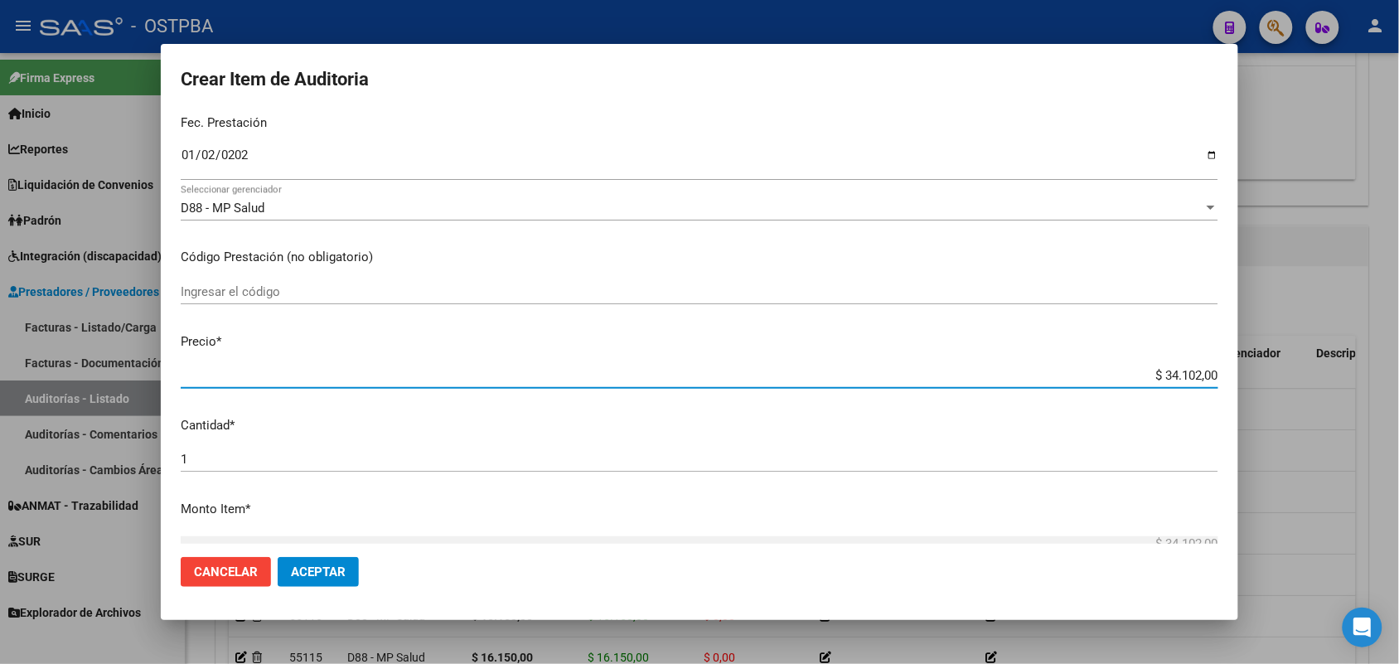
drag, startPoint x: 1119, startPoint y: 370, endPoint x: 1261, endPoint y: 378, distance: 141.9
click at [1261, 378] on div "Crear Item de Auditoria 95227449 Nro Documento 27952274495 CUIL Afiliado Activo…" at bounding box center [699, 332] width 1399 height 664
type input "$ 0,01"
type input "$ 0,17"
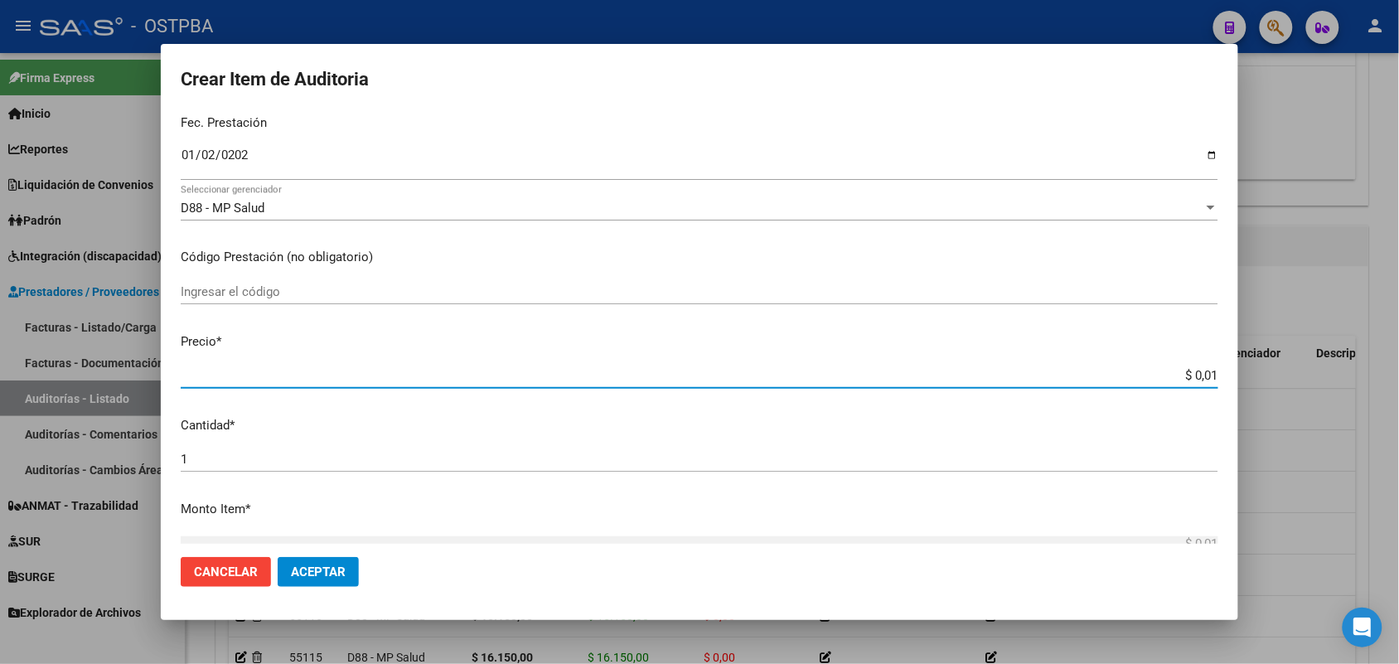
type input "$ 0,17"
type input "$ 1,70"
type input "$ 17,05"
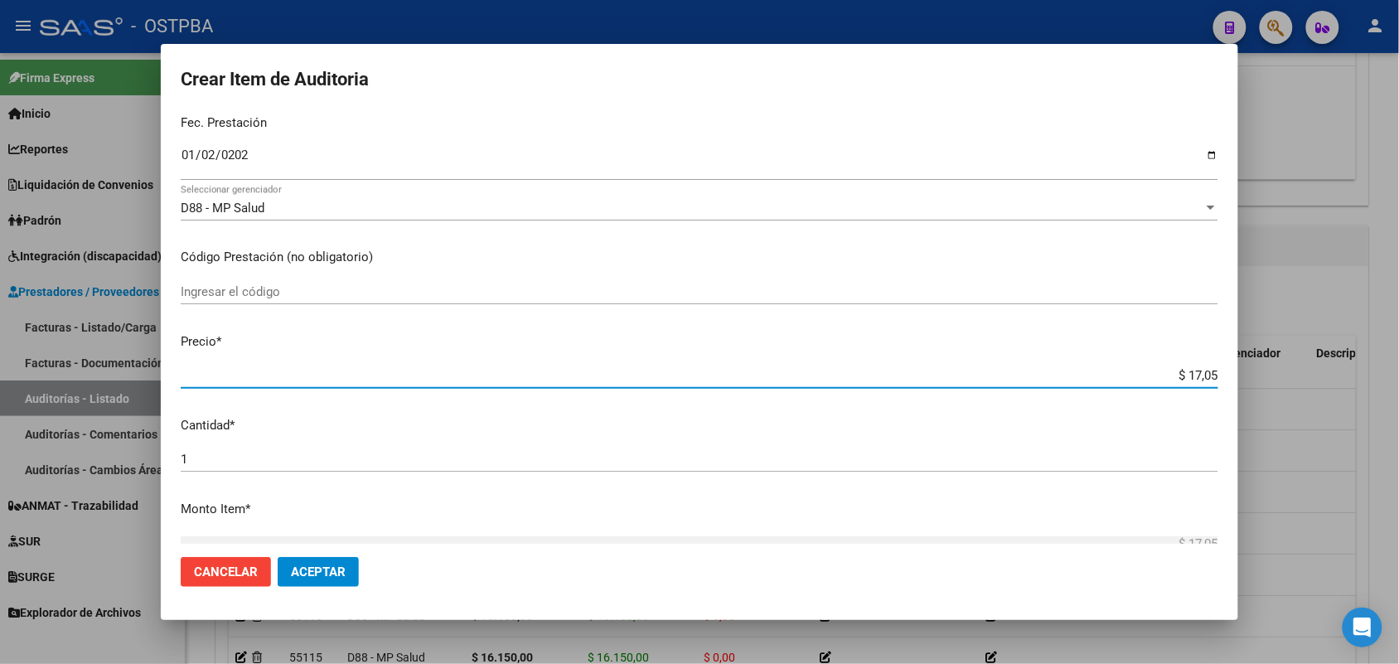
type input "$ 170,51"
type input "$ 1.705,10"
type input "$ 17.051,00"
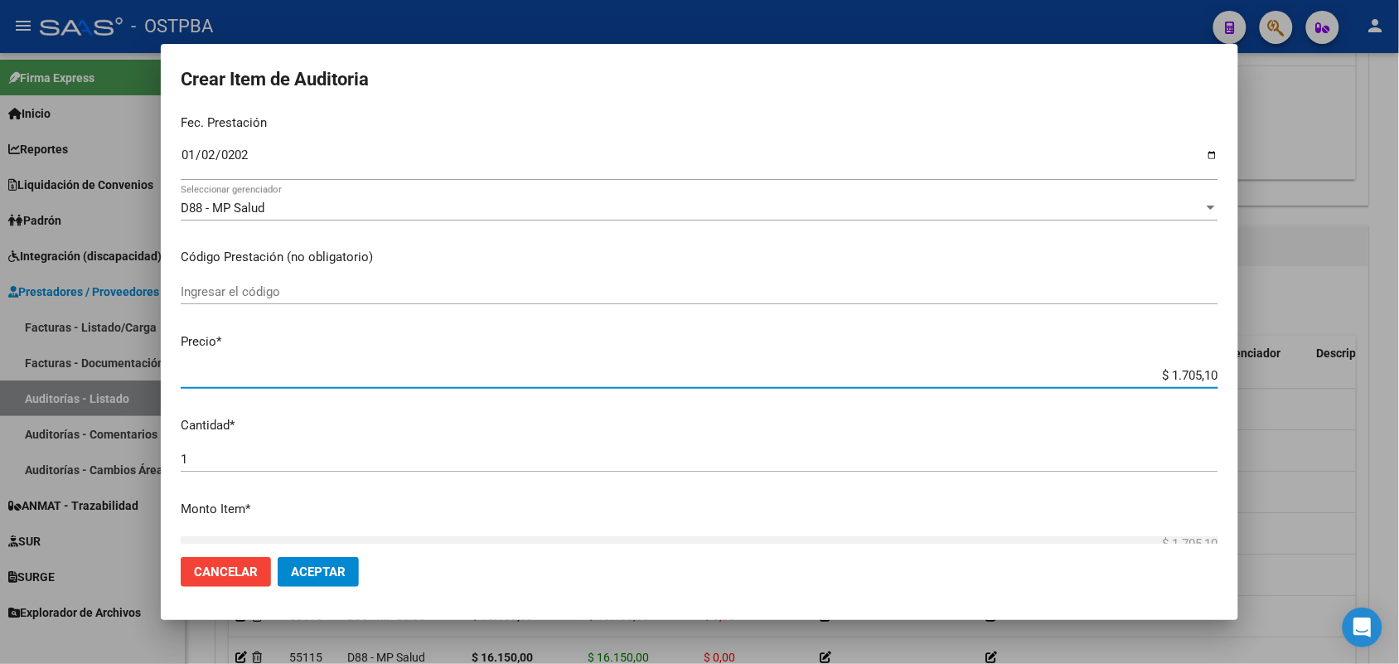
type input "$ 17.051,00"
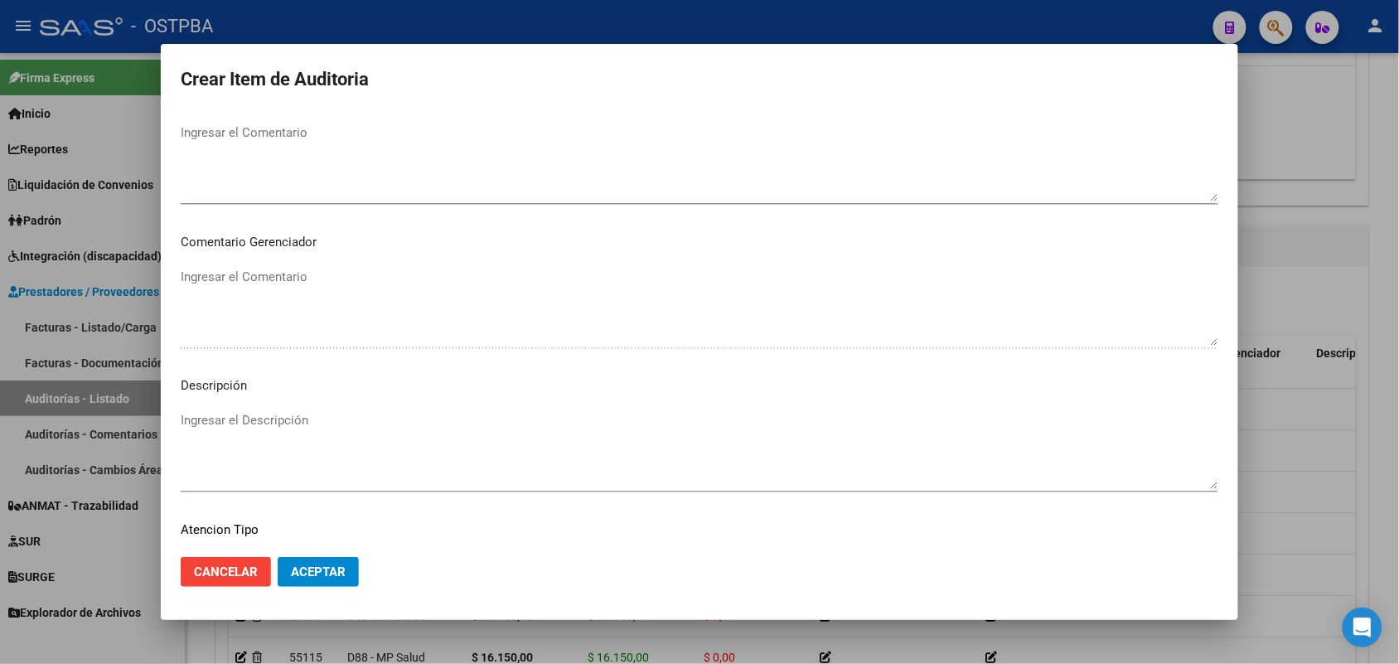
scroll to position [1059, 0]
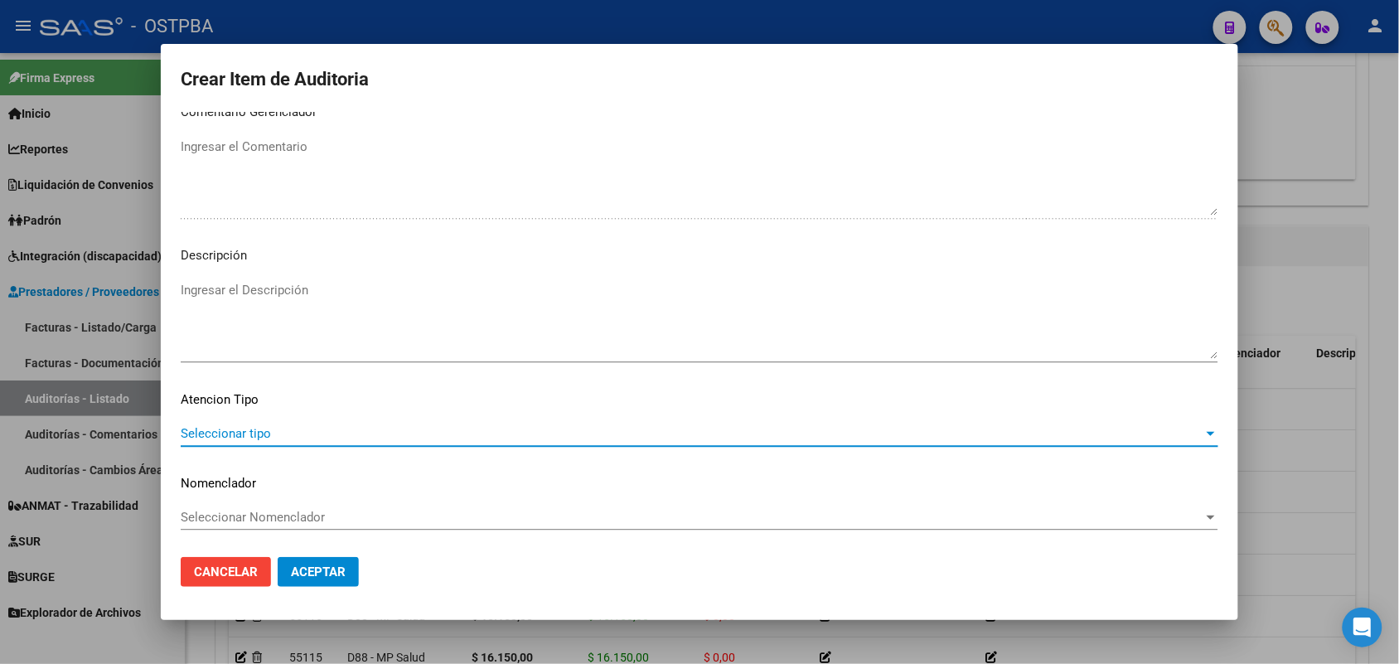
click at [242, 432] on span "Seleccionar tipo" at bounding box center [692, 433] width 1023 height 15
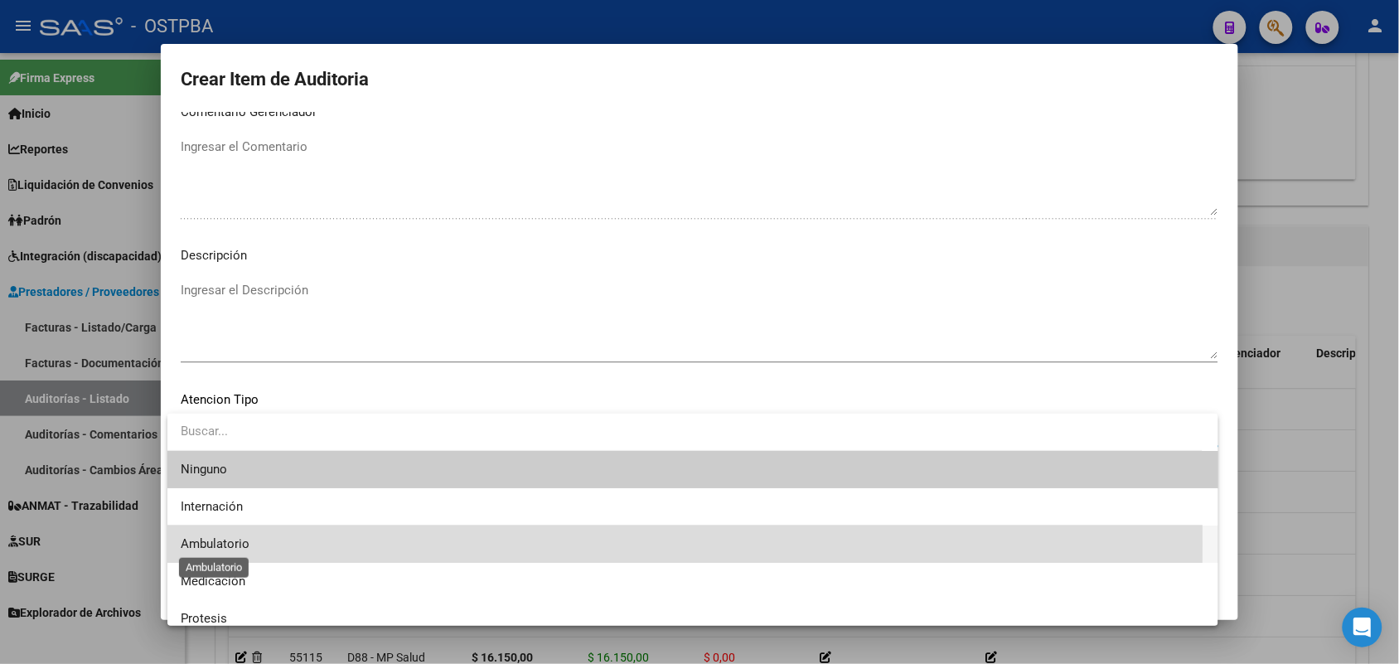
click at [240, 544] on span "Ambulatorio" at bounding box center [215, 543] width 69 height 15
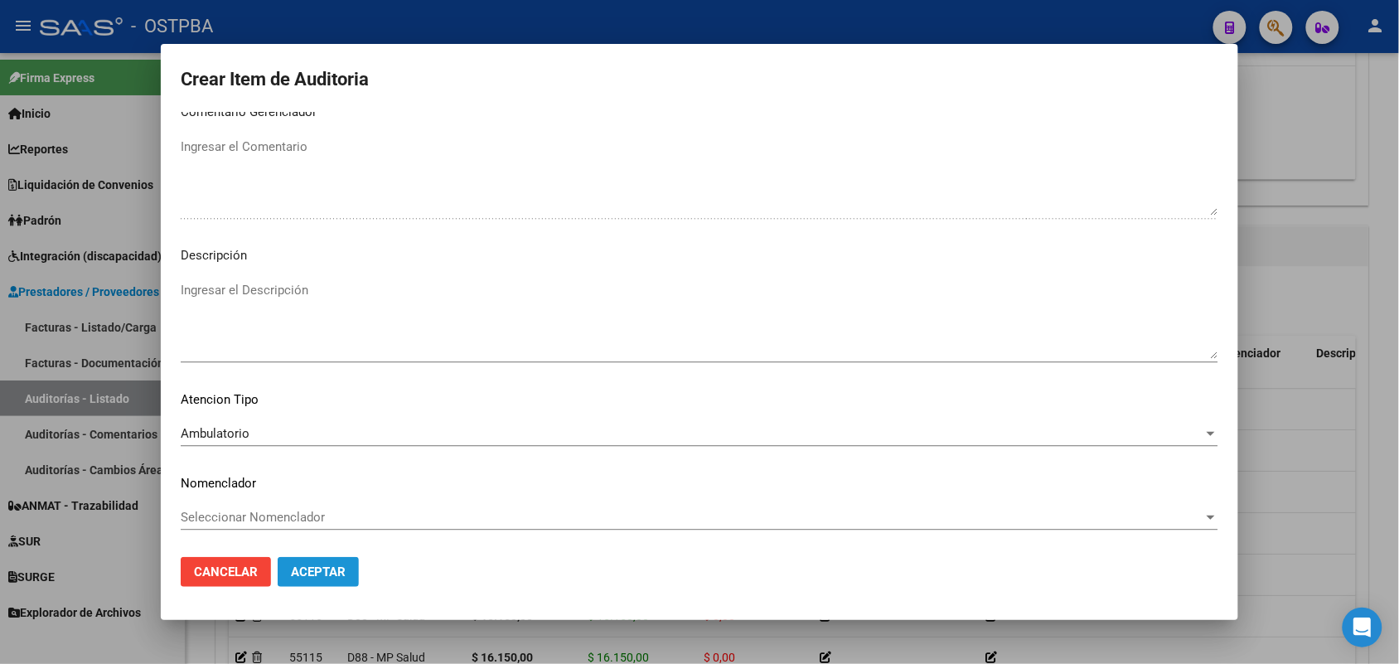
click at [308, 573] on span "Aceptar" at bounding box center [318, 571] width 55 height 15
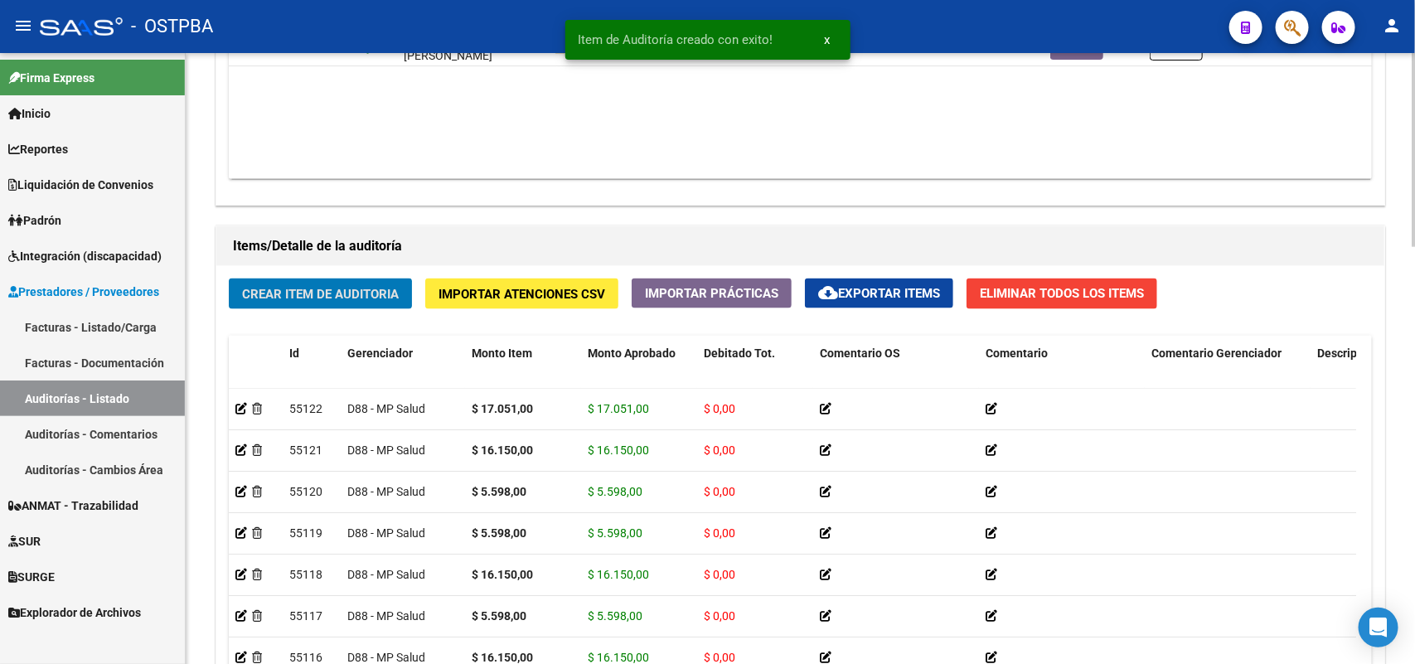
click at [387, 296] on span "Crear Item de Auditoria" at bounding box center [320, 294] width 157 height 15
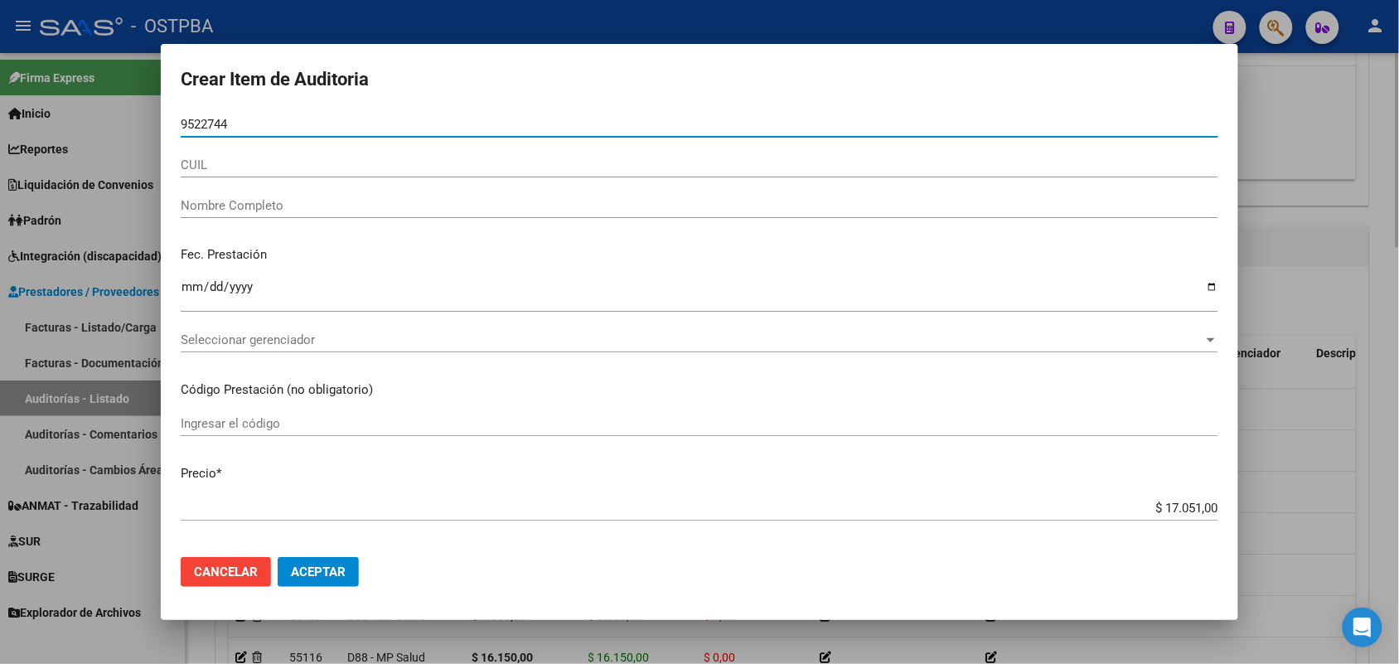
type input "95227449"
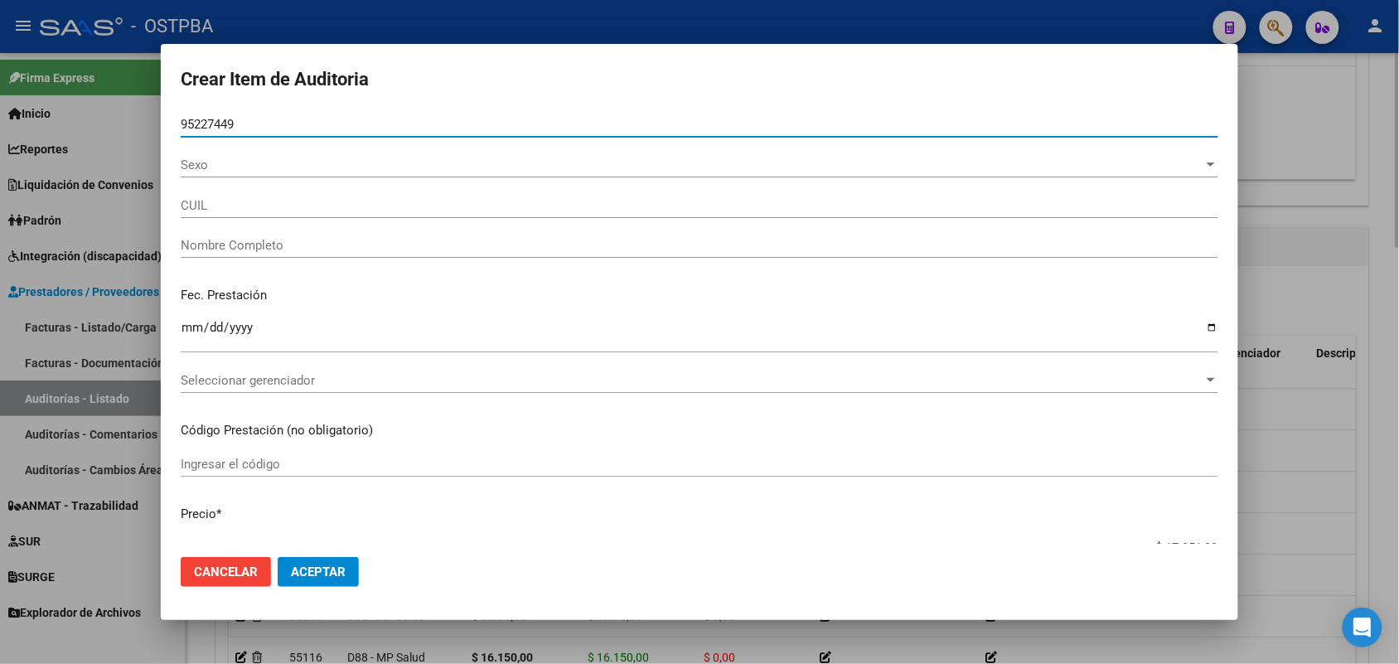
type input "27952274495"
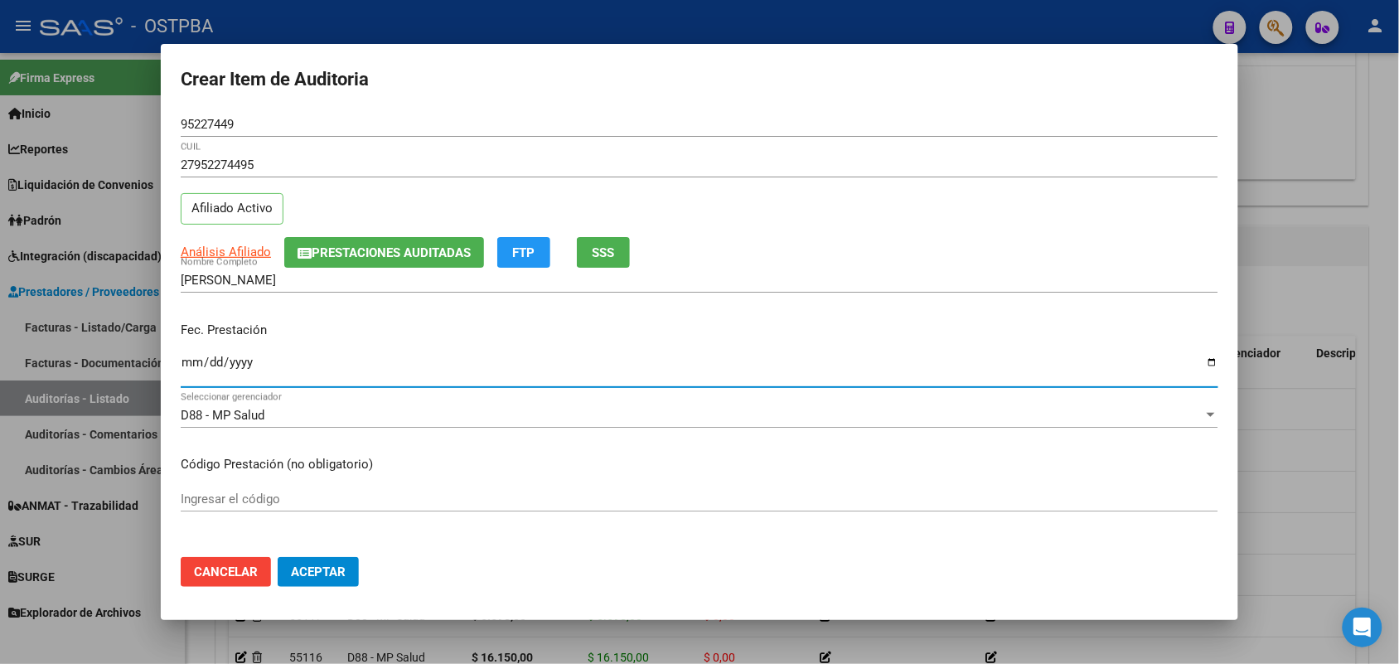
click at [192, 378] on input "Ingresar la fecha" at bounding box center [700, 369] width 1038 height 27
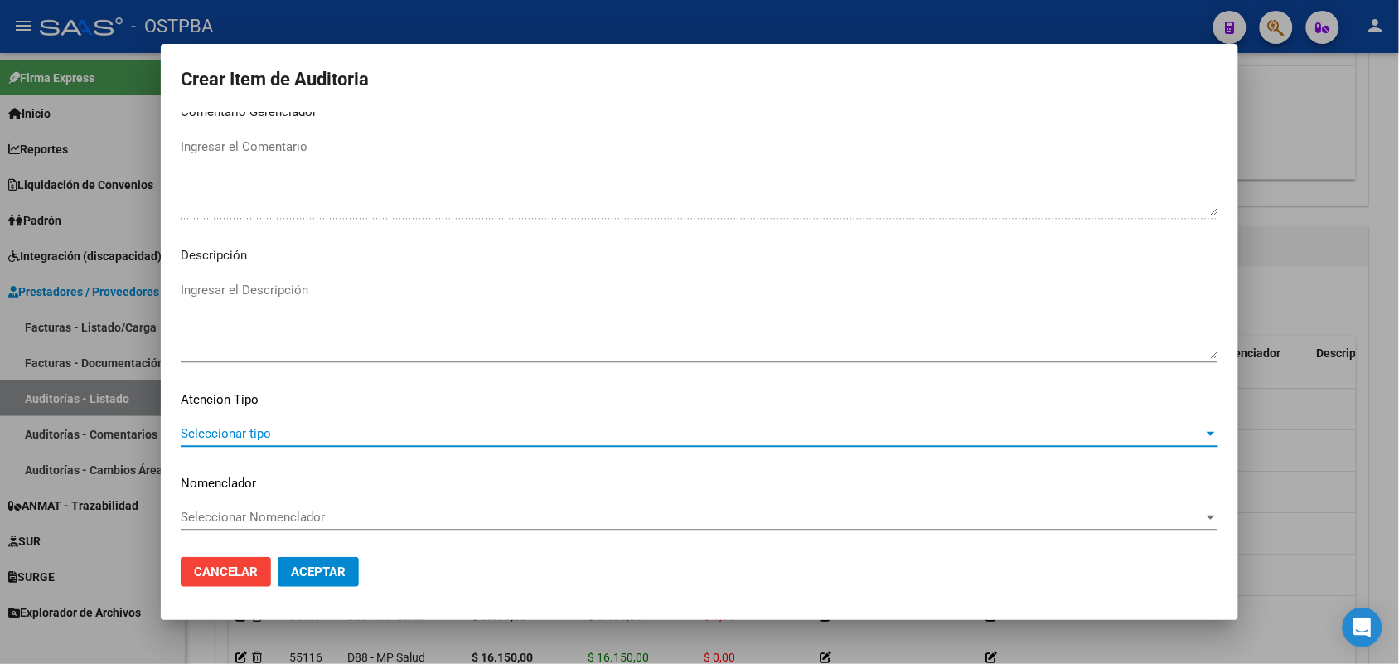
click at [251, 426] on span "Seleccionar tipo" at bounding box center [692, 433] width 1023 height 15
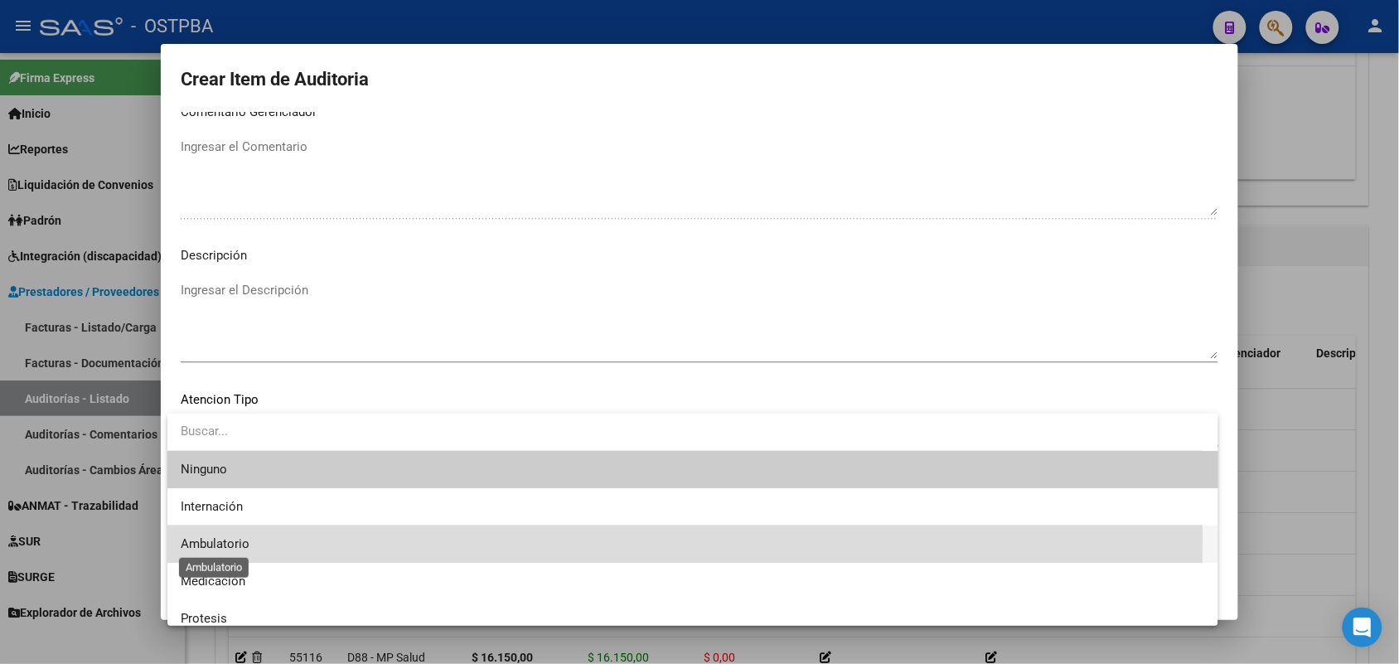
click at [238, 537] on span "Ambulatorio" at bounding box center [215, 543] width 69 height 15
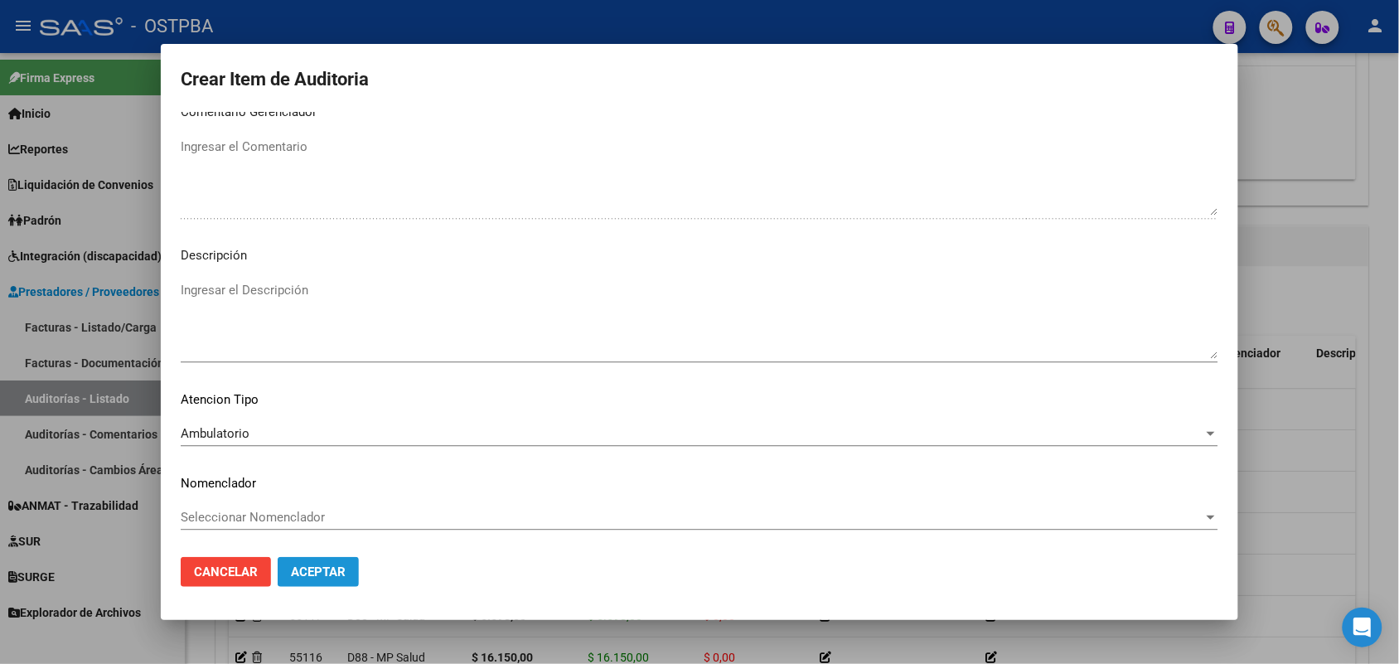
click at [291, 570] on span "Aceptar" at bounding box center [318, 571] width 55 height 15
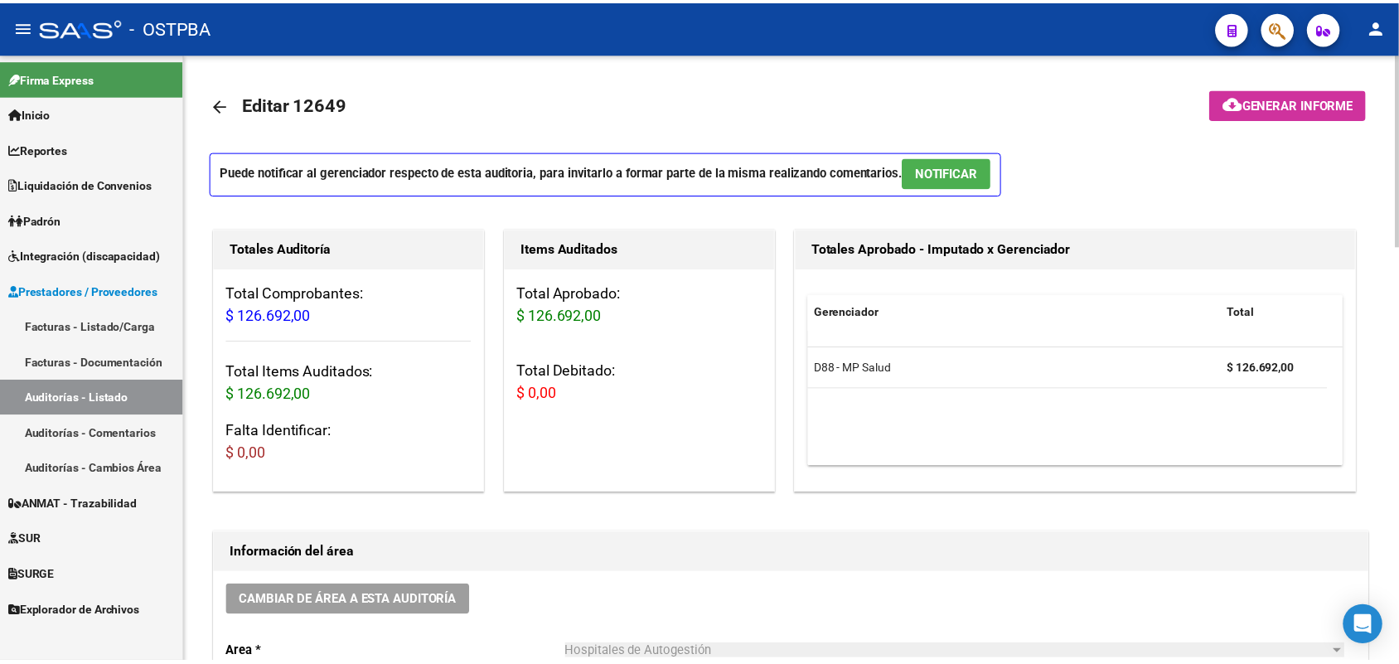
scroll to position [0, 0]
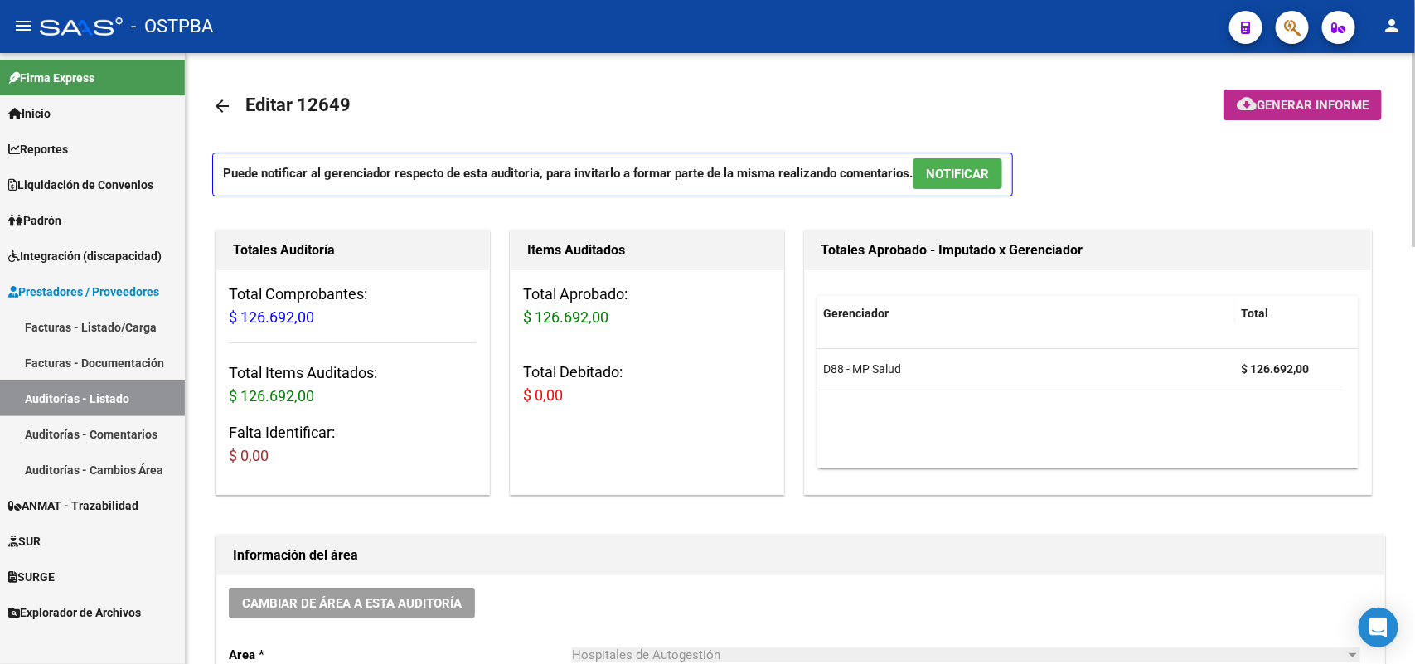
click at [1295, 101] on span "Generar informe" at bounding box center [1312, 105] width 112 height 15
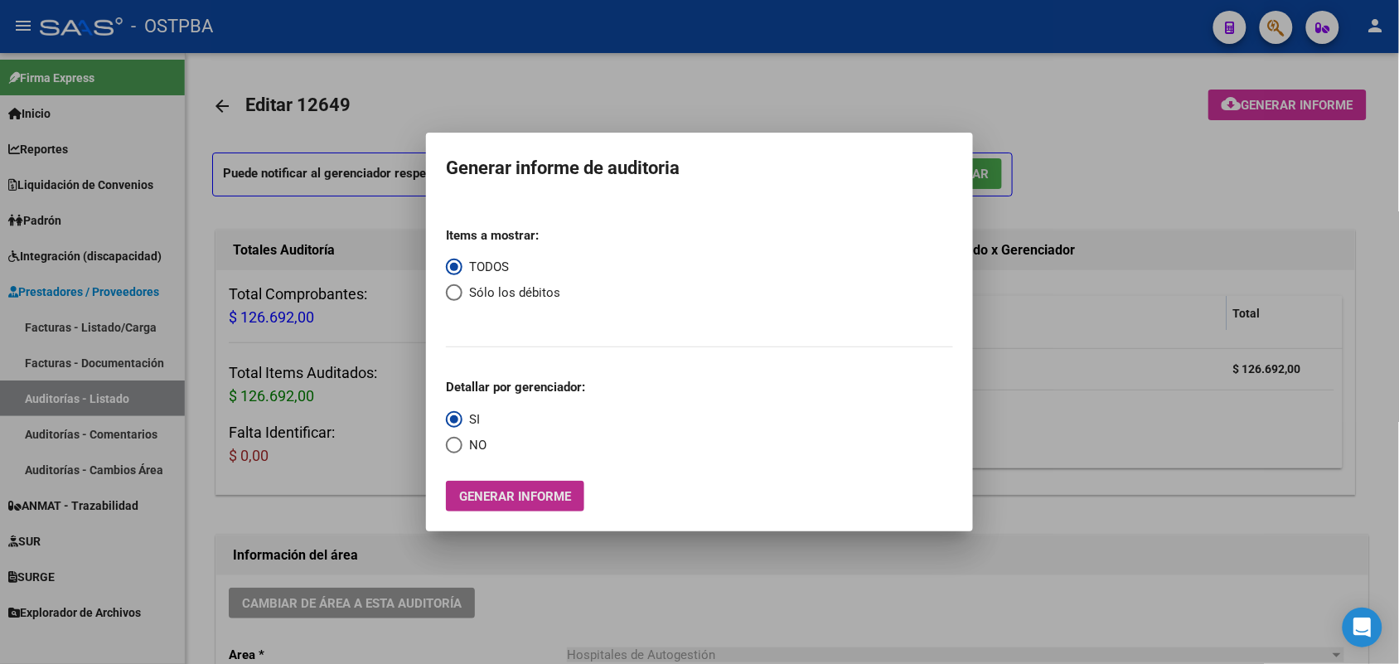
click at [540, 495] on span "Generar informe" at bounding box center [515, 496] width 112 height 15
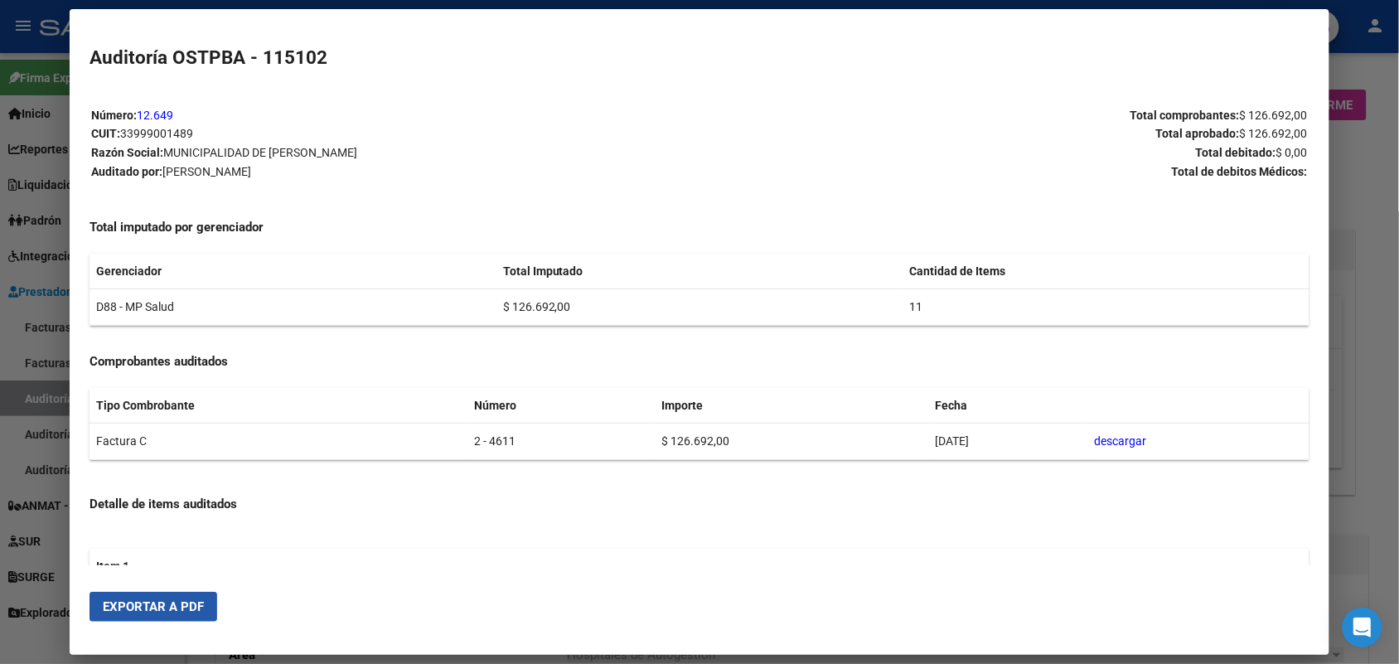
click at [163, 611] on span "Exportar a PDF" at bounding box center [153, 606] width 101 height 15
